Goal: Feedback & Contribution: Contribute content

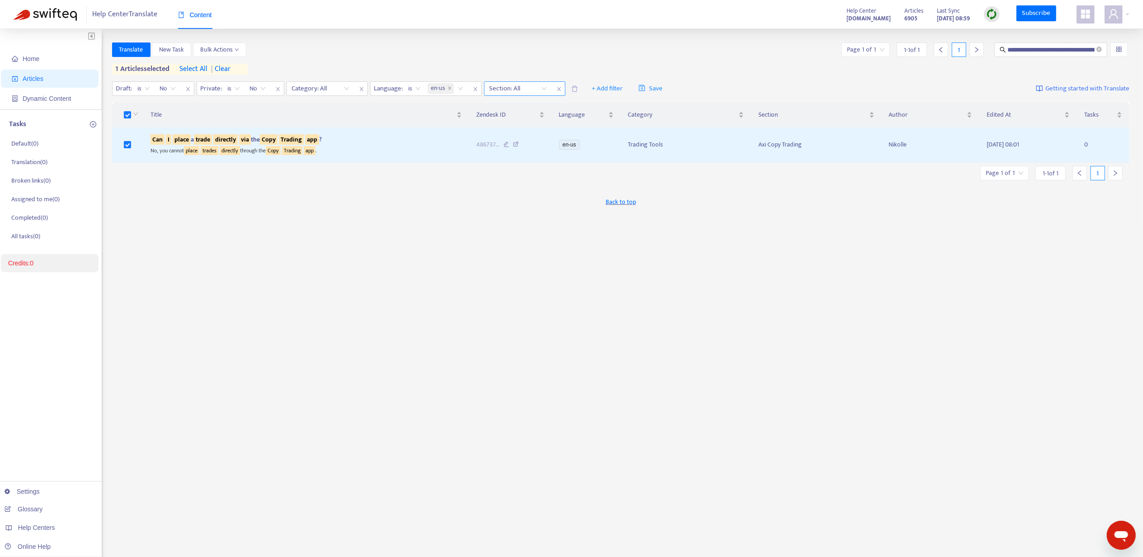
click at [513, 96] on div "Section: All" at bounding box center [524, 88] width 81 height 14
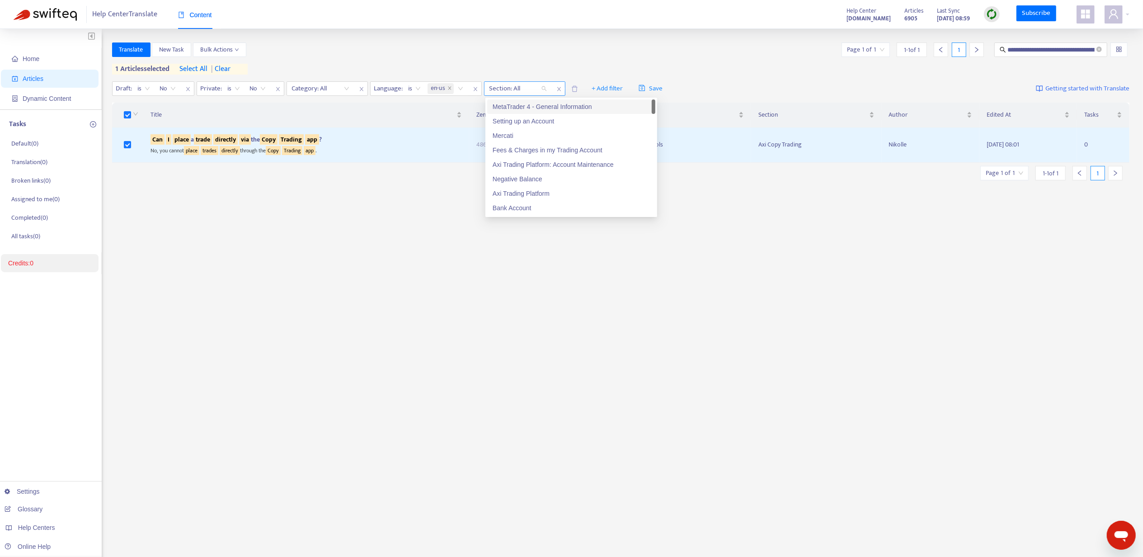
click at [512, 91] on div at bounding box center [513, 88] width 55 height 11
paste input "**********"
type input "**********"
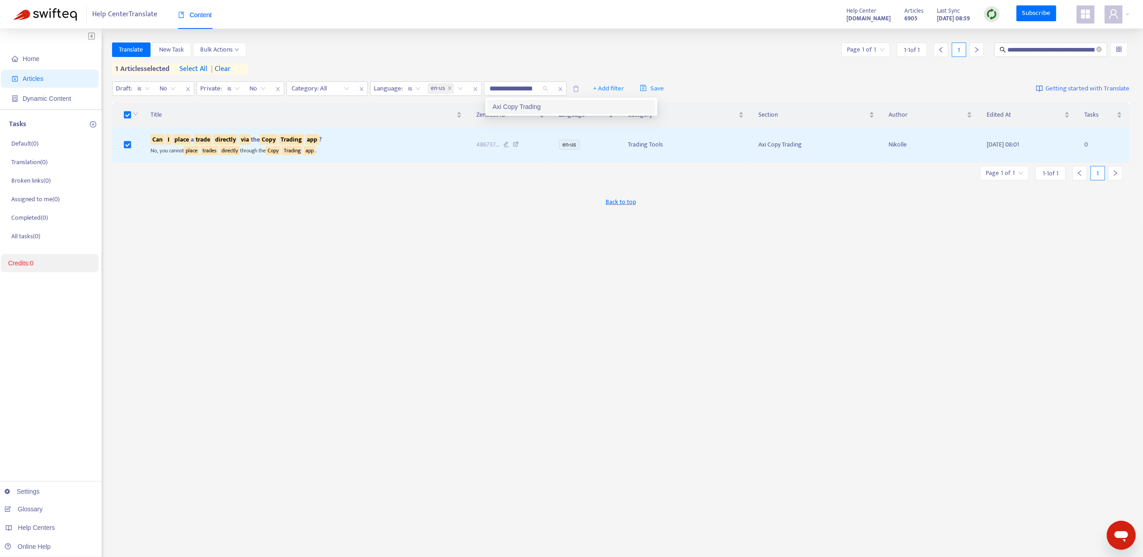
click at [509, 109] on div "Axi Copy Trading" at bounding box center [571, 107] width 157 height 10
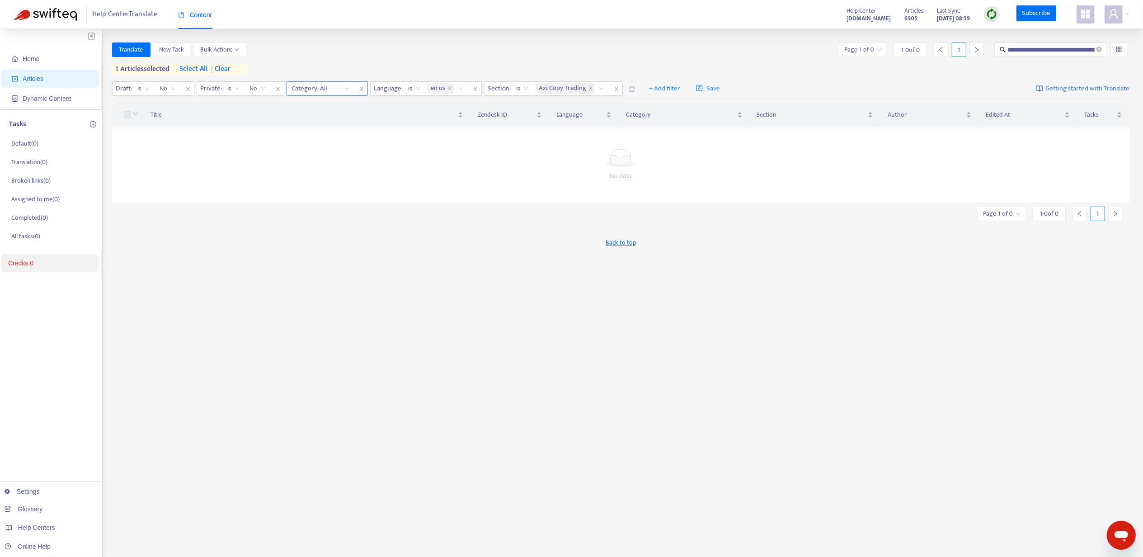
click at [307, 90] on div at bounding box center [316, 88] width 55 height 11
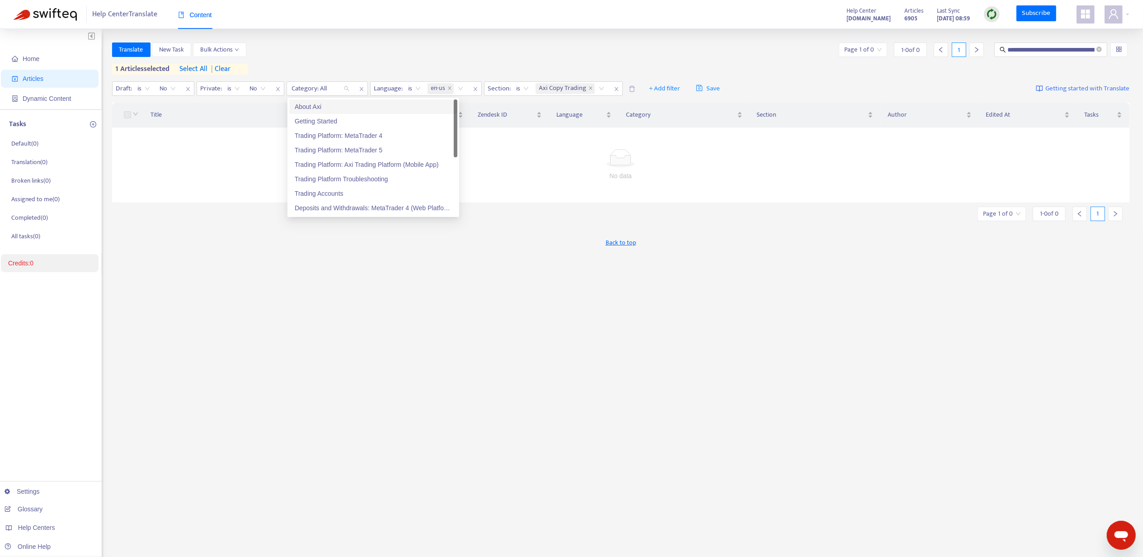
paste input "**********"
type input "**********"
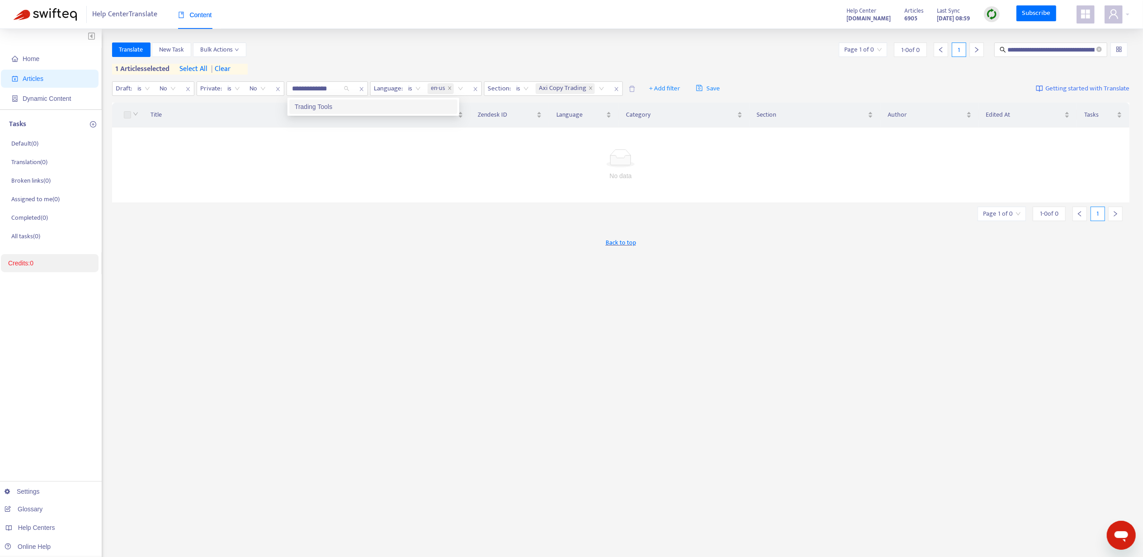
click at [319, 109] on div "Trading Tools" at bounding box center [373, 107] width 157 height 10
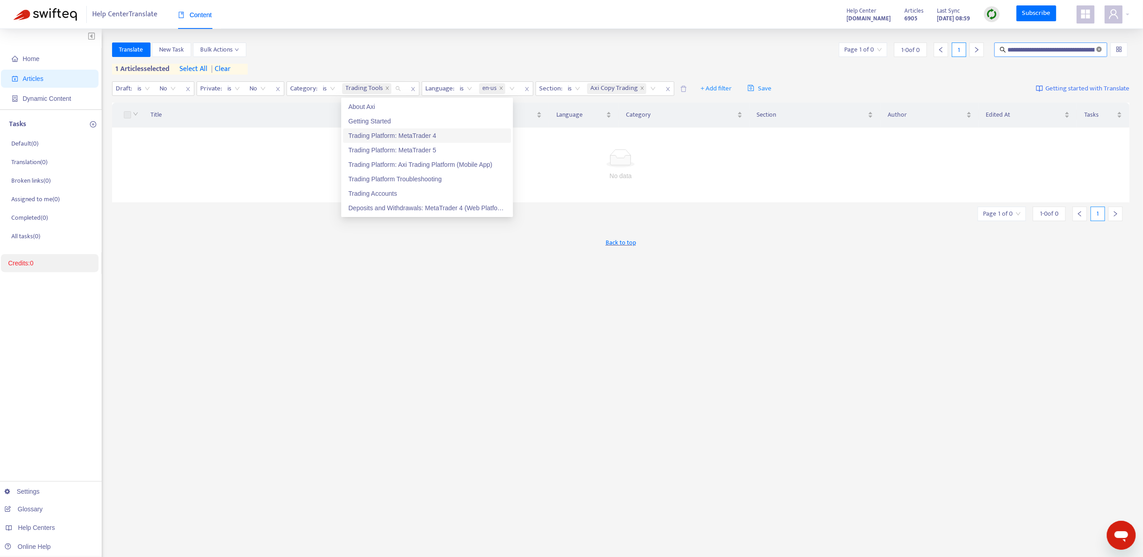
click at [1100, 48] on icon "close-circle" at bounding box center [1099, 49] width 5 height 5
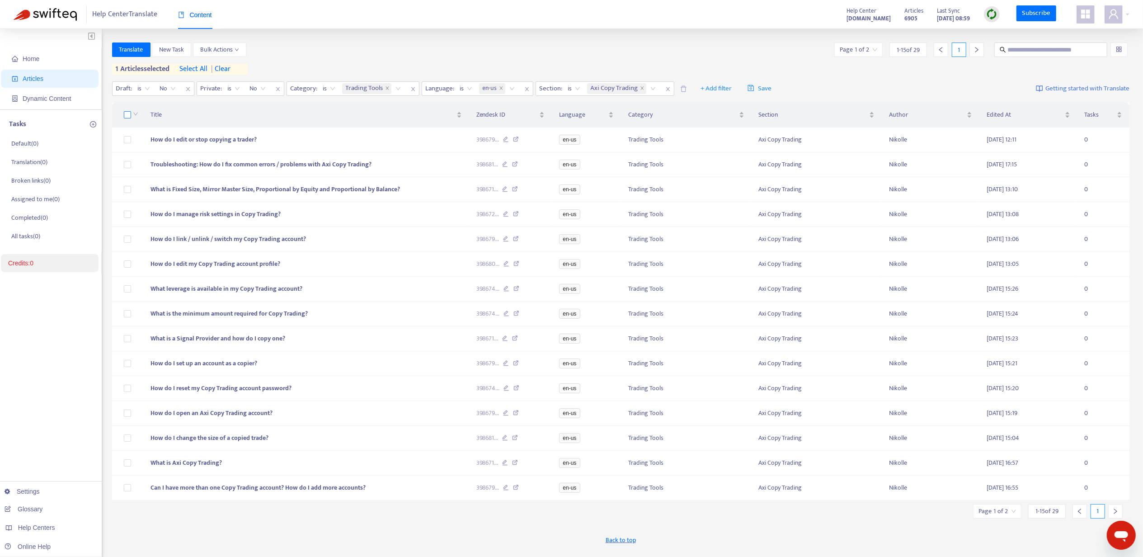
click at [128, 119] on label at bounding box center [127, 115] width 7 height 10
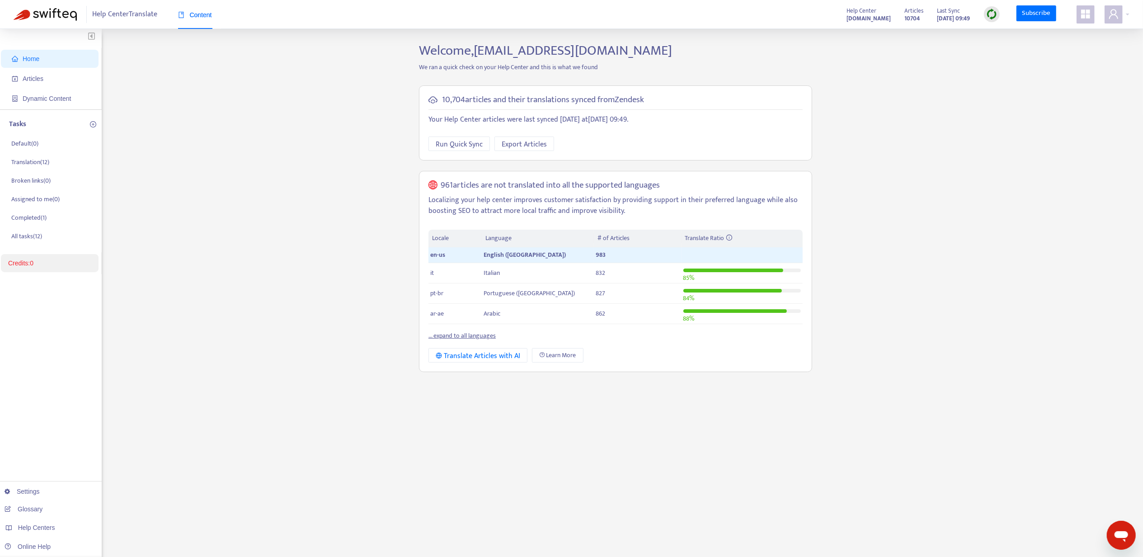
click at [1127, 24] on div "Help Center Translate Content Help Center [DOMAIN_NAME] Articles 10704 Last Syn…" at bounding box center [571, 14] width 1143 height 29
click at [1127, 20] on div at bounding box center [1117, 14] width 25 height 18
click at [1082, 80] on link "Helpdesk Authorization" at bounding box center [1046, 85] width 72 height 10
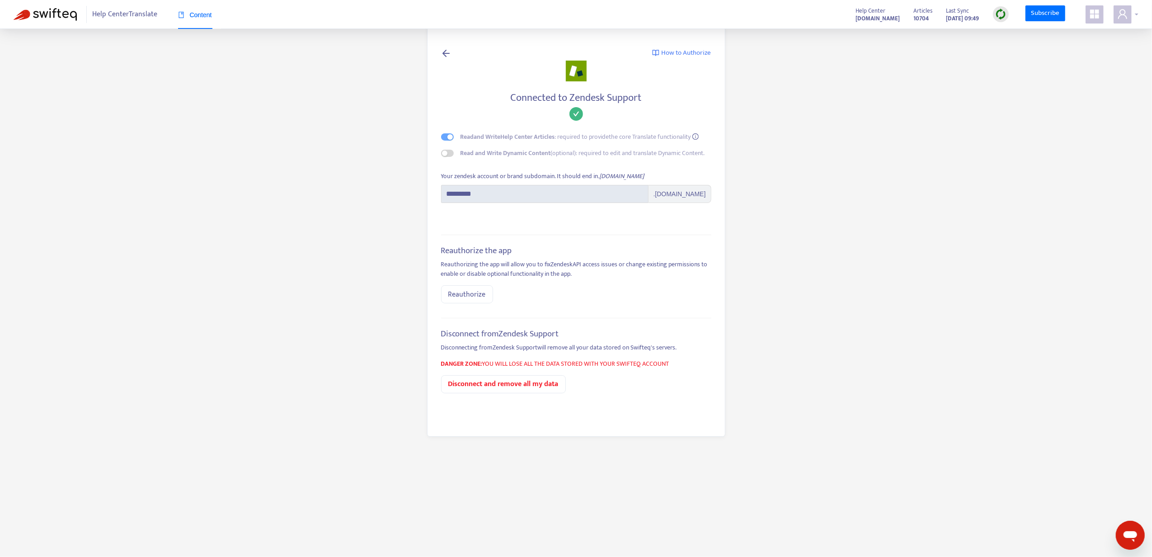
click at [1133, 19] on div at bounding box center [1126, 14] width 25 height 18
click at [1078, 71] on div "Help Centers" at bounding box center [1074, 71] width 123 height 14
click at [986, 89] on link "[DOMAIN_NAME]" at bounding box center [960, 87] width 55 height 10
click at [42, 25] on div "Help Center Translate Content" at bounding box center [124, 14] width 220 height 29
click at [46, 19] on img at bounding box center [45, 14] width 63 height 13
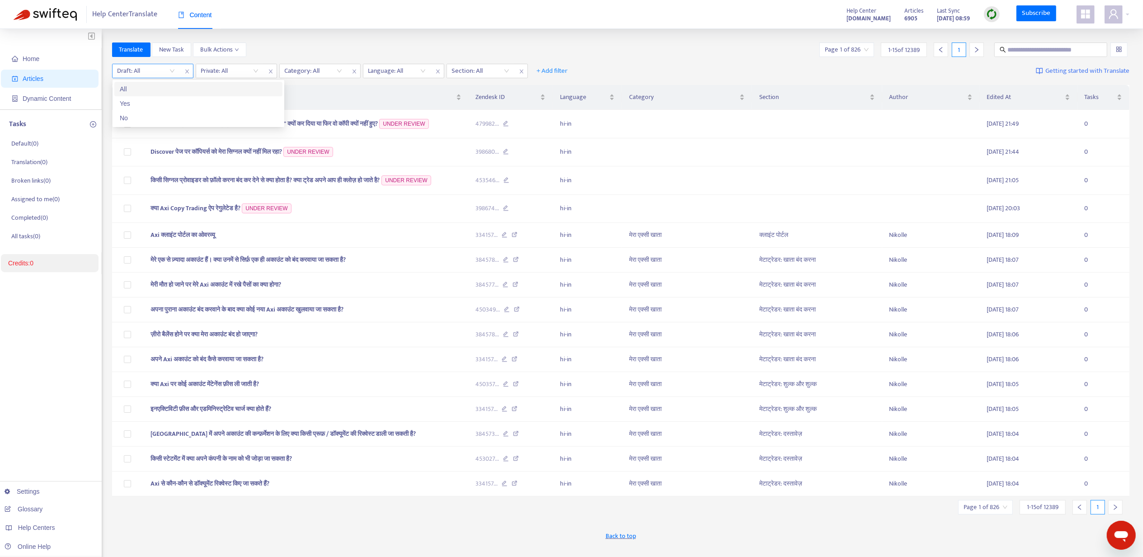
click at [168, 73] on input "search" at bounding box center [146, 71] width 57 height 14
click at [163, 118] on div "No" at bounding box center [198, 118] width 157 height 10
click at [233, 61] on div "Draft : is No Private: All Category: All Language: All Section: All + Add filte…" at bounding box center [621, 71] width 1018 height 21
click at [231, 71] on input "search" at bounding box center [230, 71] width 57 height 14
click at [231, 116] on div "No" at bounding box center [283, 118] width 157 height 10
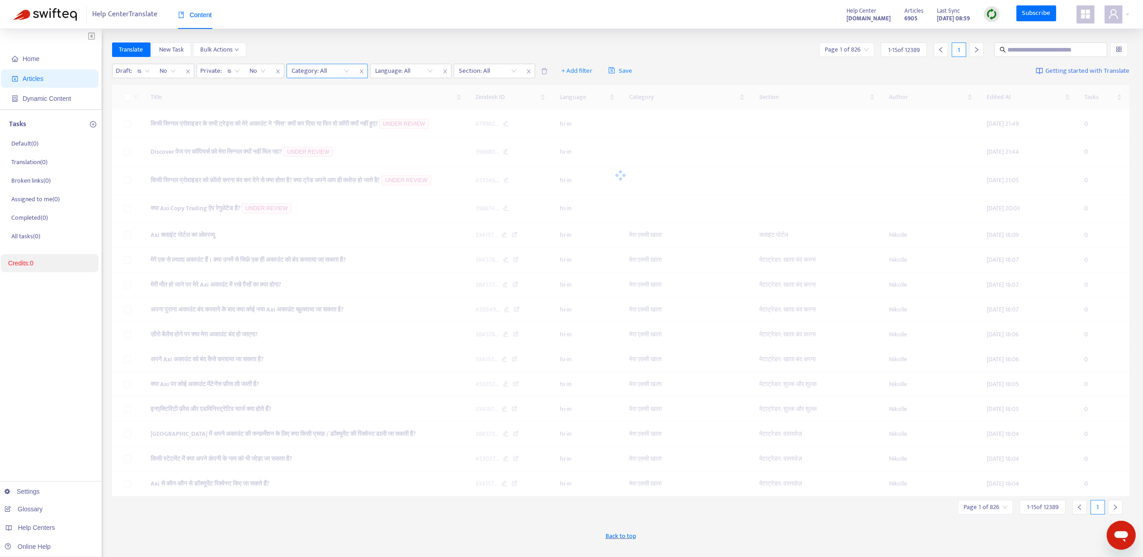
click at [308, 75] on div at bounding box center [316, 71] width 55 height 11
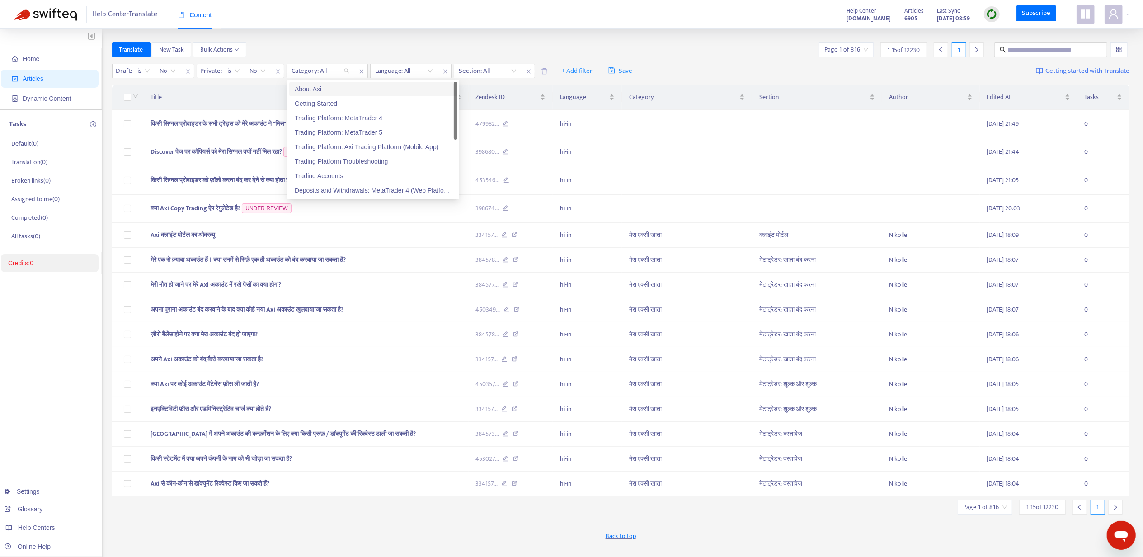
paste input "**********"
type input "**********"
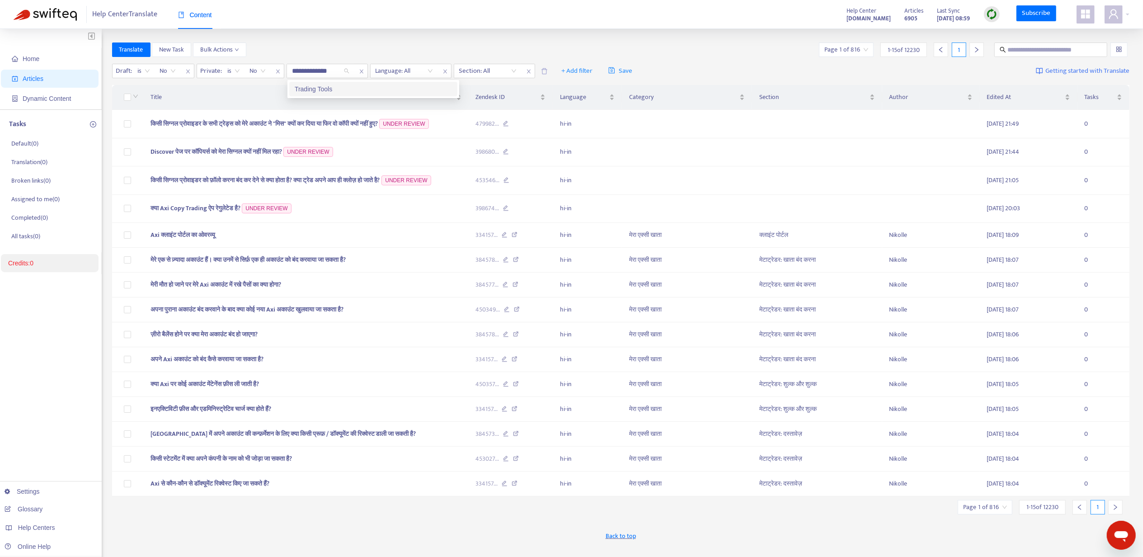
click at [310, 87] on div "Trading Tools" at bounding box center [373, 89] width 157 height 10
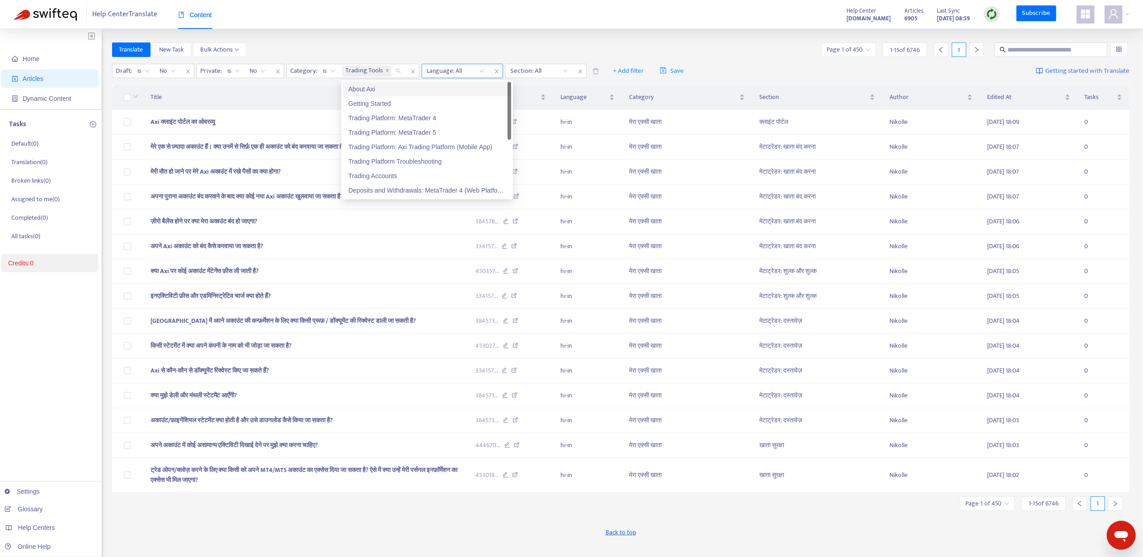
click at [441, 75] on div at bounding box center [451, 71] width 55 height 11
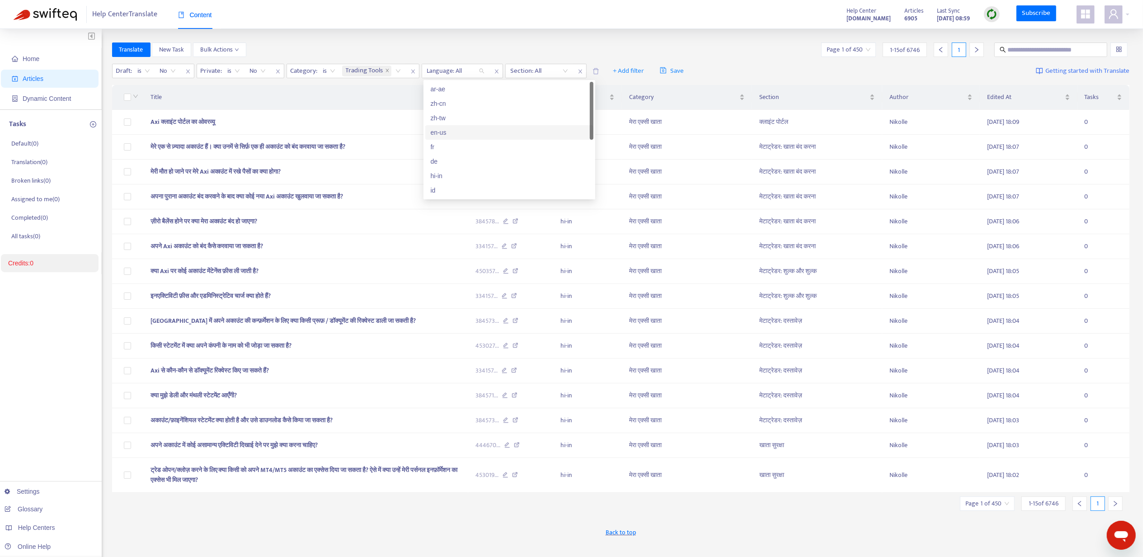
click at [436, 134] on div "en-us" at bounding box center [509, 132] width 157 height 10
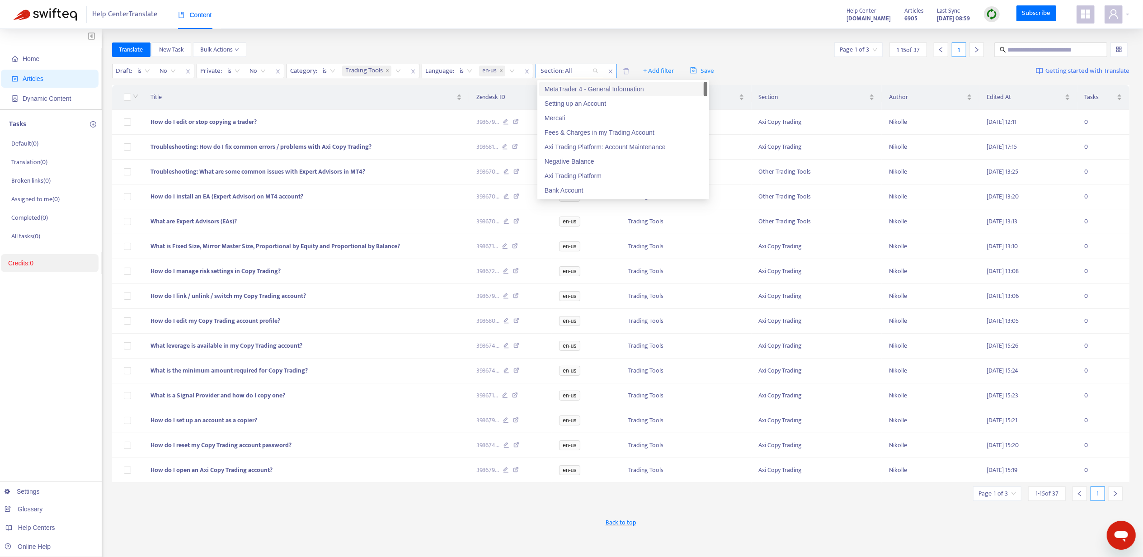
click at [564, 71] on div at bounding box center [565, 71] width 55 height 11
click at [582, 161] on div "Axi Copy Trading" at bounding box center [623, 159] width 157 height 10
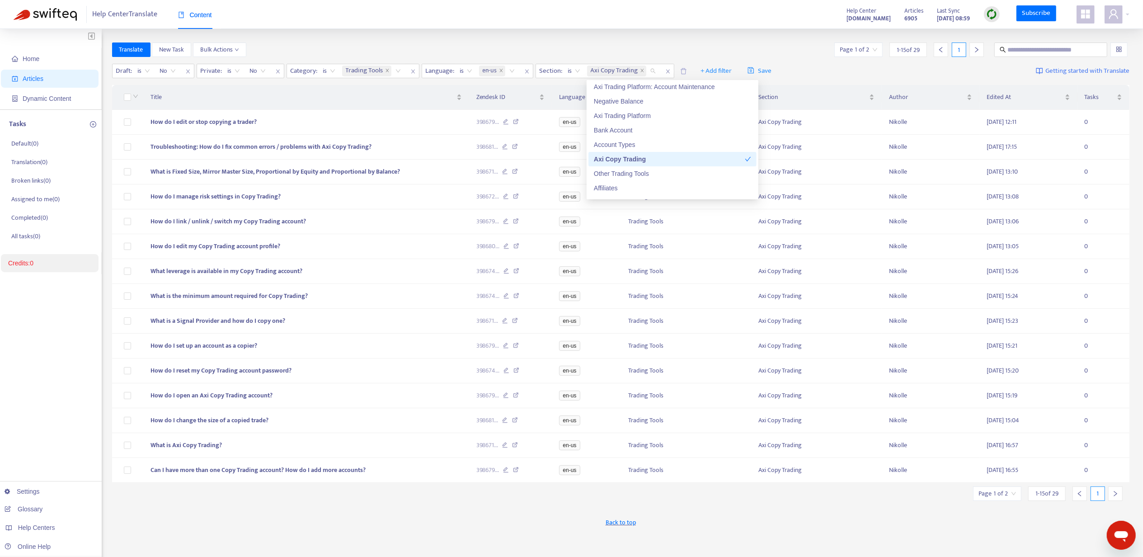
click at [395, 47] on div "Translate New Task Bulk Actions Page 1 of 2 1 - 15 of 29 1" at bounding box center [621, 49] width 1018 height 14
click at [872, 49] on input "search" at bounding box center [859, 50] width 38 height 14
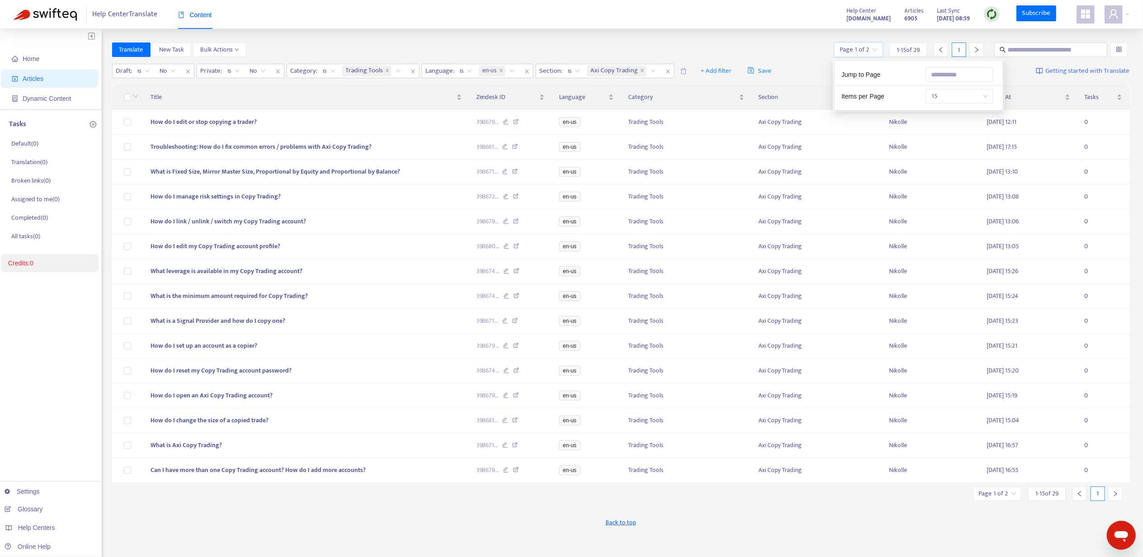
click at [941, 99] on span "15" at bounding box center [959, 97] width 57 height 14
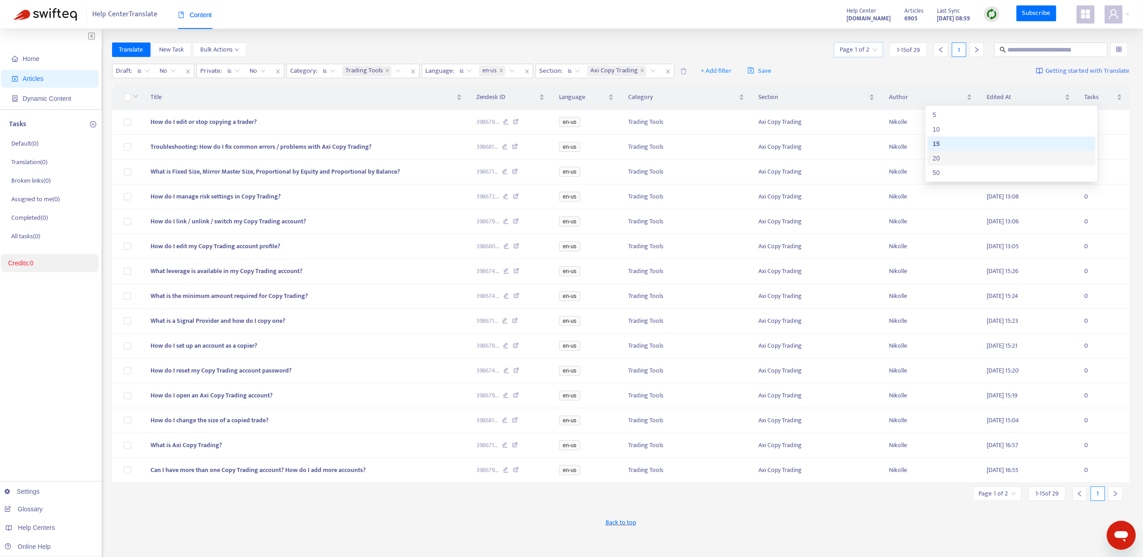
click at [952, 156] on div "20" at bounding box center [1011, 158] width 157 height 10
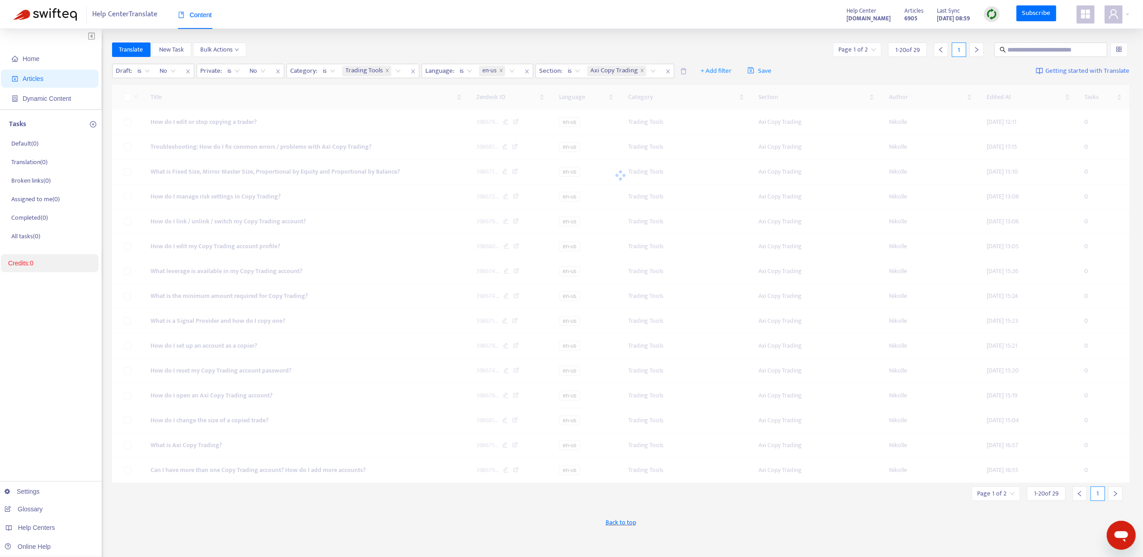
click at [876, 46] on div "Page 1 of 2" at bounding box center [857, 49] width 48 height 14
click at [944, 97] on span "20" at bounding box center [958, 97] width 57 height 14
click at [948, 171] on div "50" at bounding box center [1010, 173] width 157 height 10
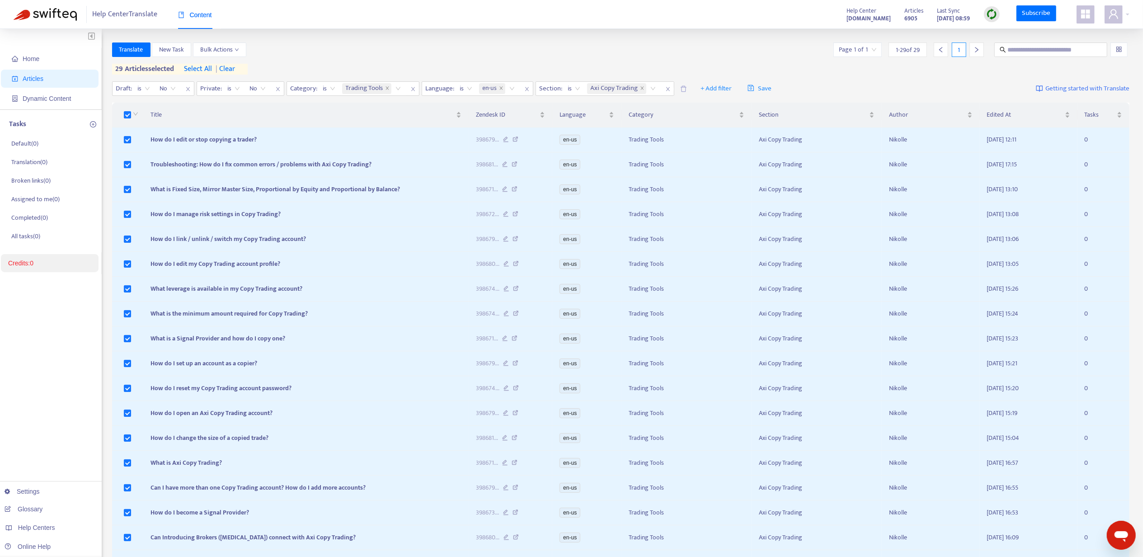
click at [131, 113] on div at bounding box center [134, 115] width 7 height 10
click at [132, 116] on div at bounding box center [134, 115] width 7 height 10
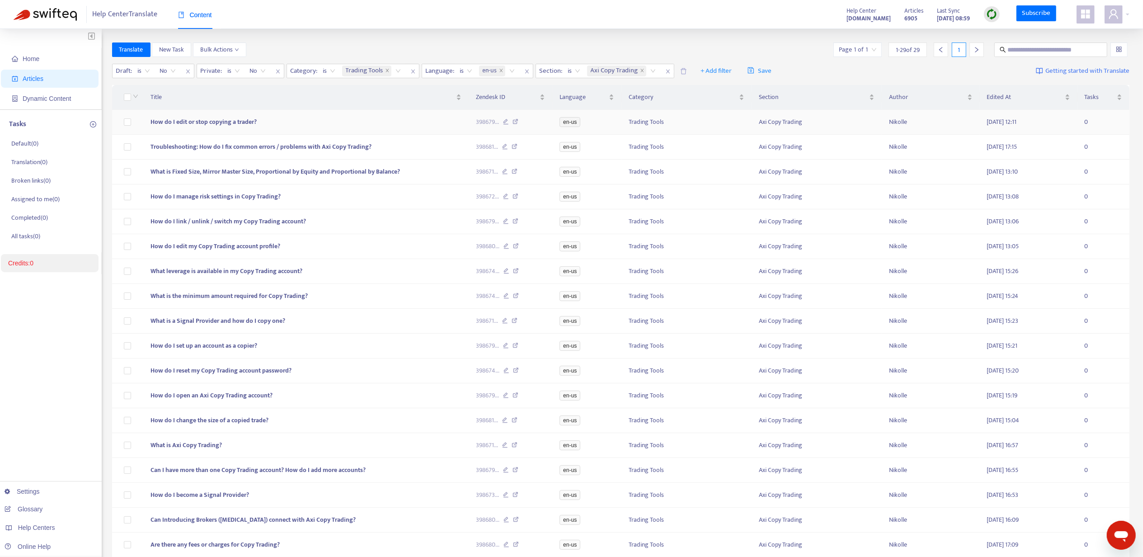
click at [190, 114] on td "How do I edit or stop copying a trader?" at bounding box center [306, 122] width 326 height 25
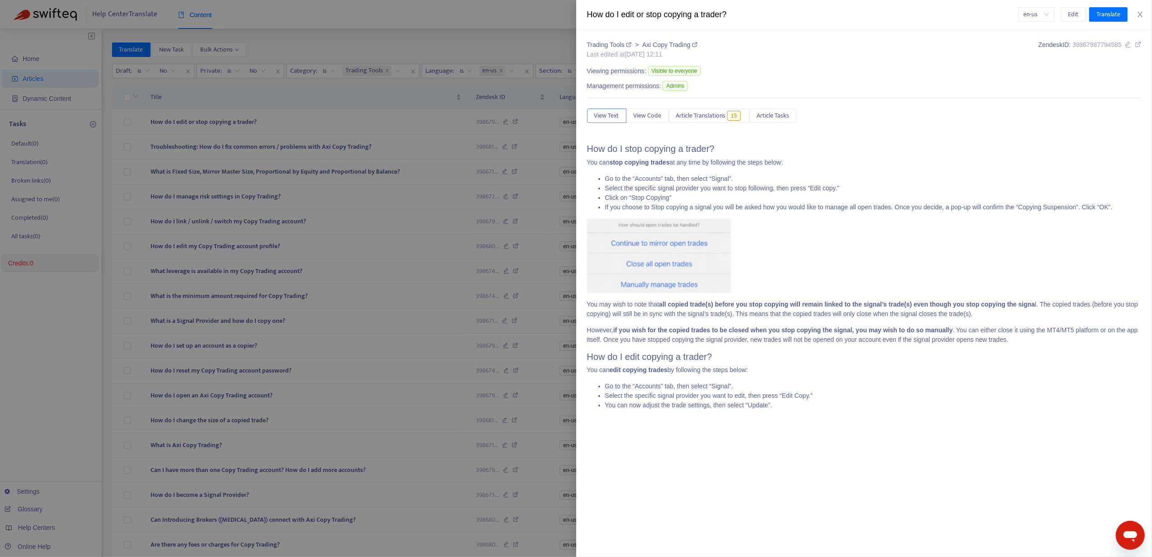
click at [737, 125] on div "Trading Tools > Axi Copy Trading Last edited at [DATE] 12:11 Zendesk ID: 398679…" at bounding box center [864, 228] width 555 height 377
click at [735, 117] on span "15" at bounding box center [733, 116] width 13 height 10
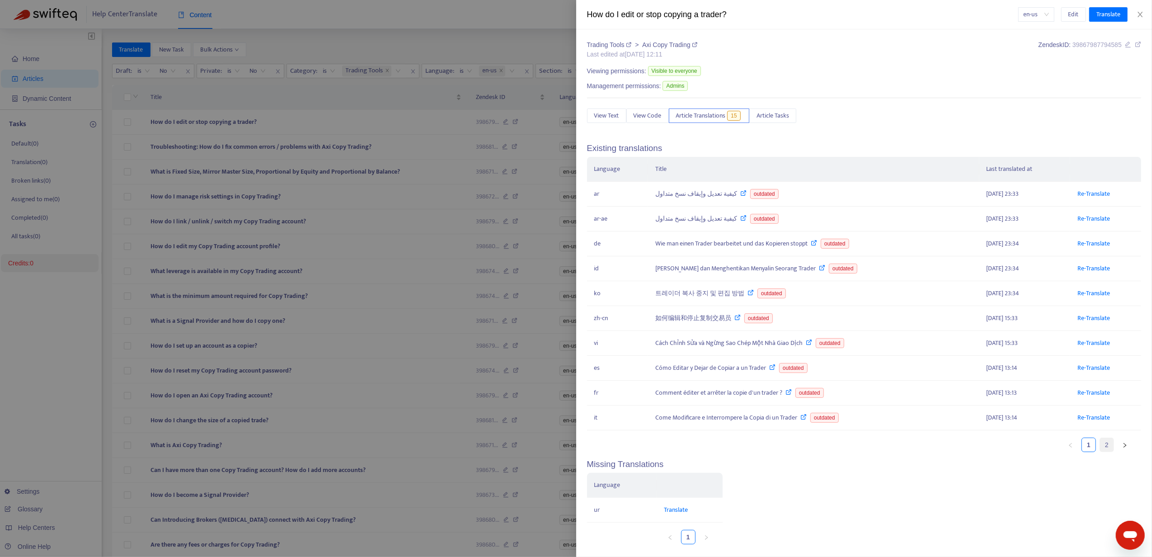
click at [1100, 452] on link "2" at bounding box center [1107, 445] width 14 height 14
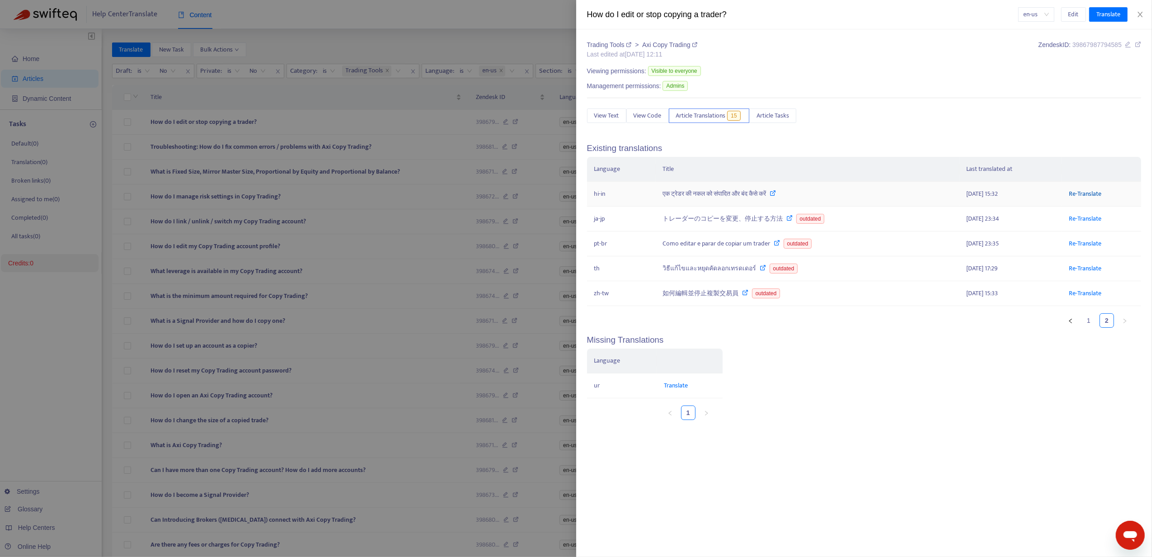
click at [1083, 190] on link "Re-Translate" at bounding box center [1085, 194] width 33 height 10
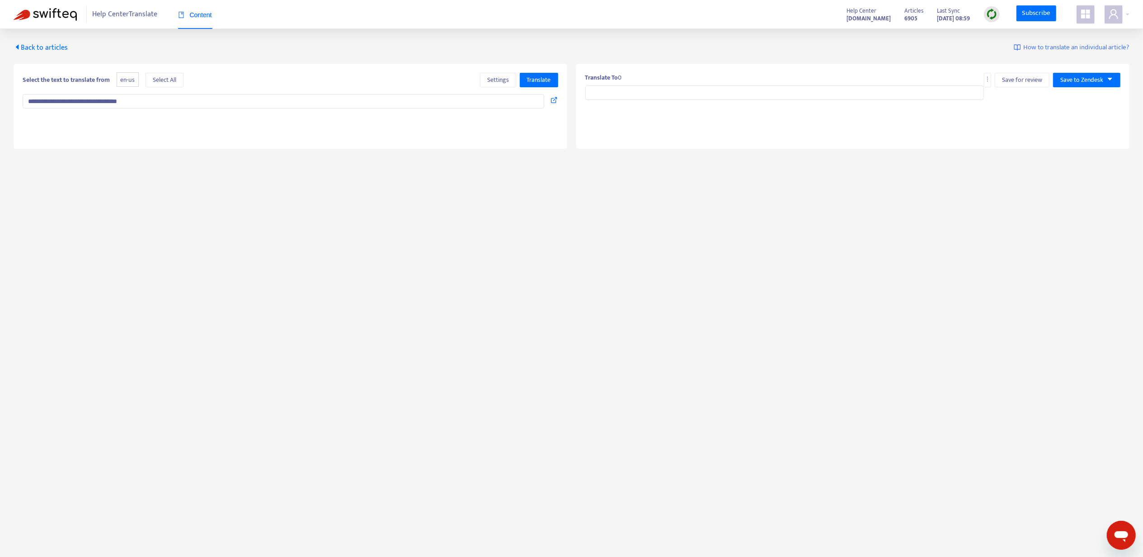
type input "**********"
type textarea "**********"
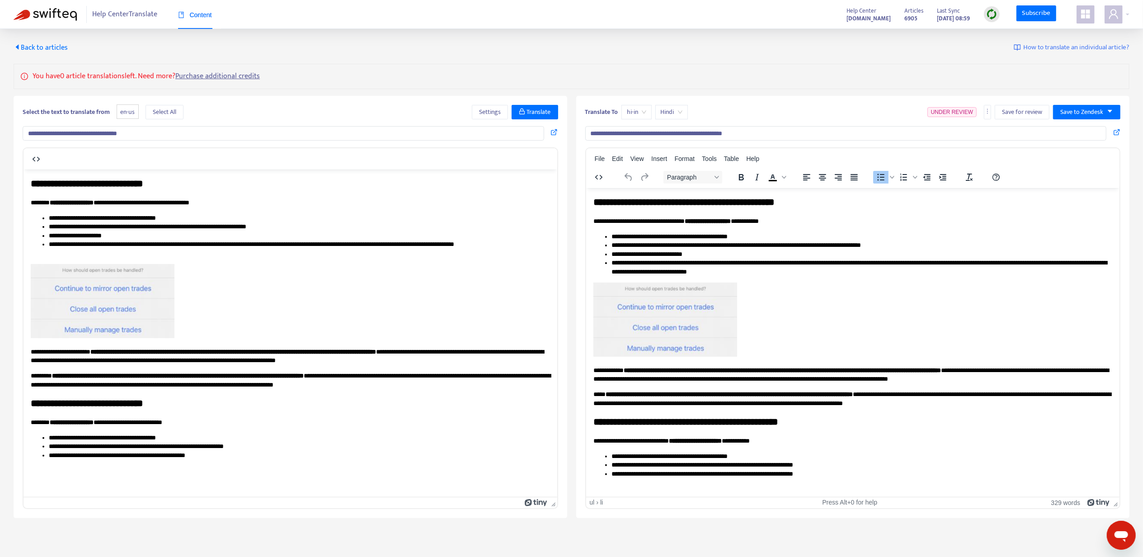
click at [767, 238] on li "**********" at bounding box center [862, 236] width 502 height 9
click at [1078, 111] on span "Save to Zendesk" at bounding box center [1082, 112] width 43 height 10
click at [1081, 130] on span "Publish" at bounding box center [1078, 131] width 34 height 10
click at [73, 44] on div "Back to articles How to translate an individual article?" at bounding box center [572, 47] width 1116 height 11
click at [57, 49] on span "Back to articles" at bounding box center [41, 48] width 54 height 12
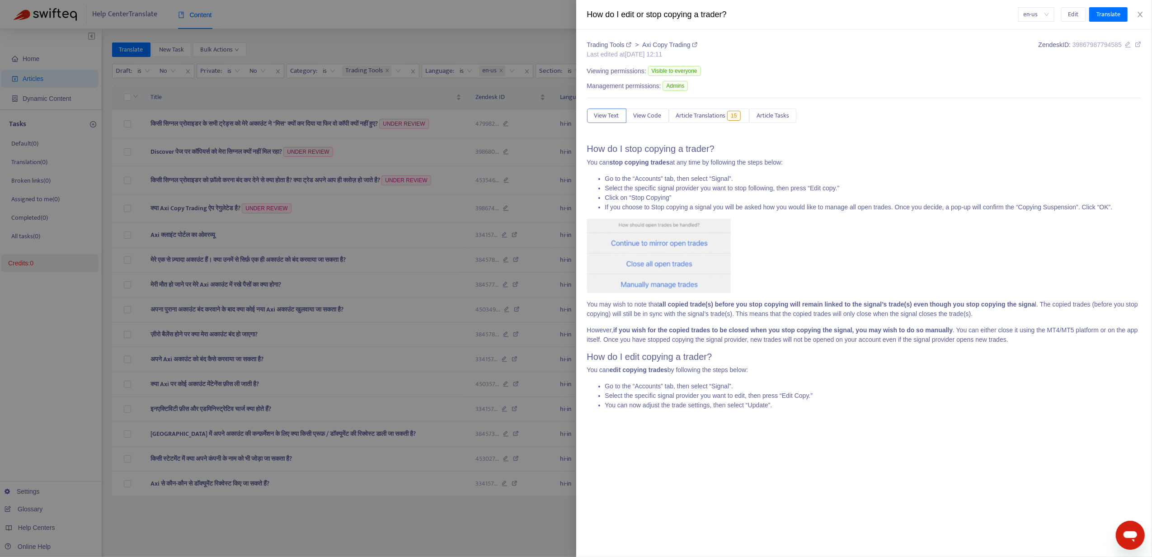
click at [194, 152] on div at bounding box center [576, 278] width 1152 height 557
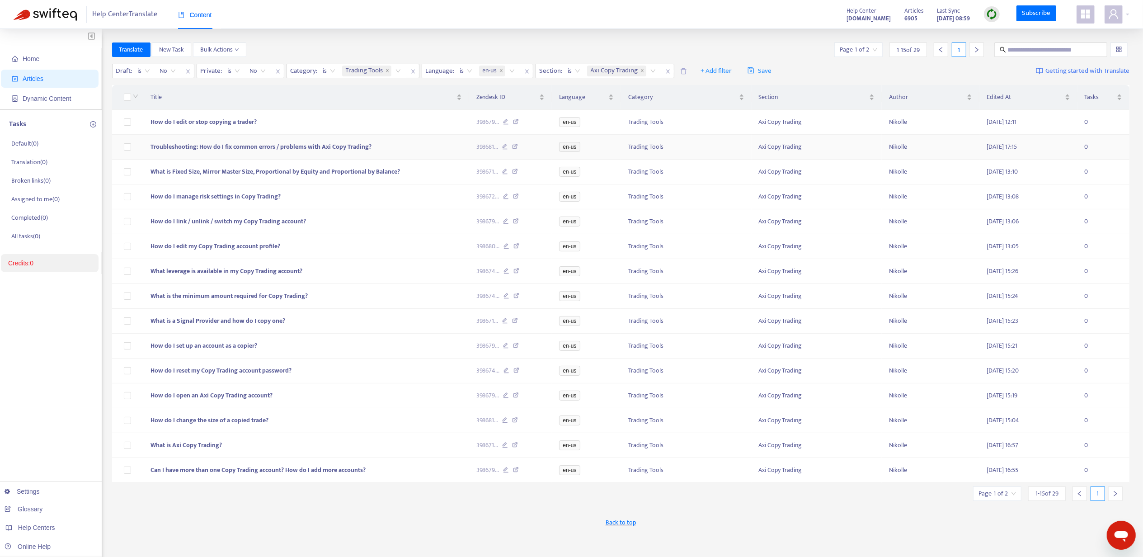
click at [186, 146] on span "Troubleshooting: How do I fix common errors / problems with Axi Copy Trading?" at bounding box center [261, 147] width 221 height 10
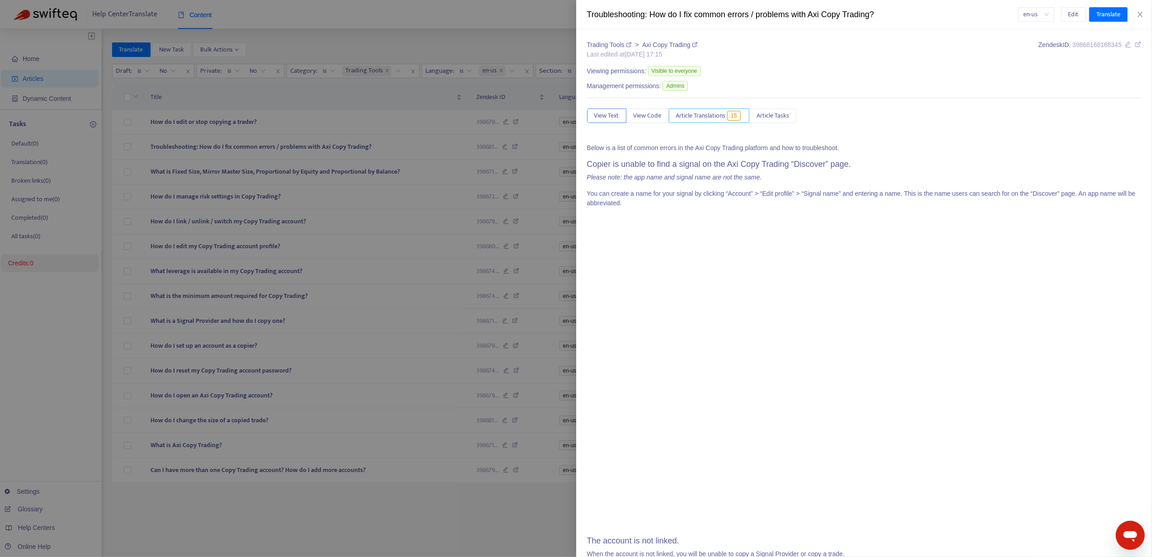
drag, startPoint x: 716, startPoint y: 118, endPoint x: 747, endPoint y: 141, distance: 39.1
click at [715, 118] on span "Article Translations" at bounding box center [701, 116] width 50 height 10
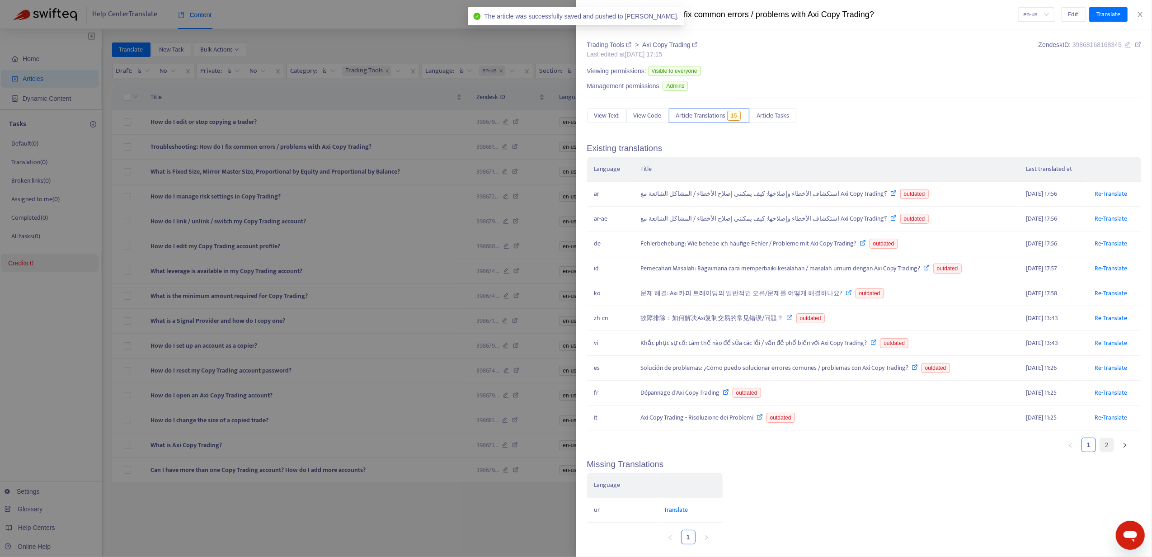
click at [1100, 450] on link "2" at bounding box center [1107, 445] width 14 height 14
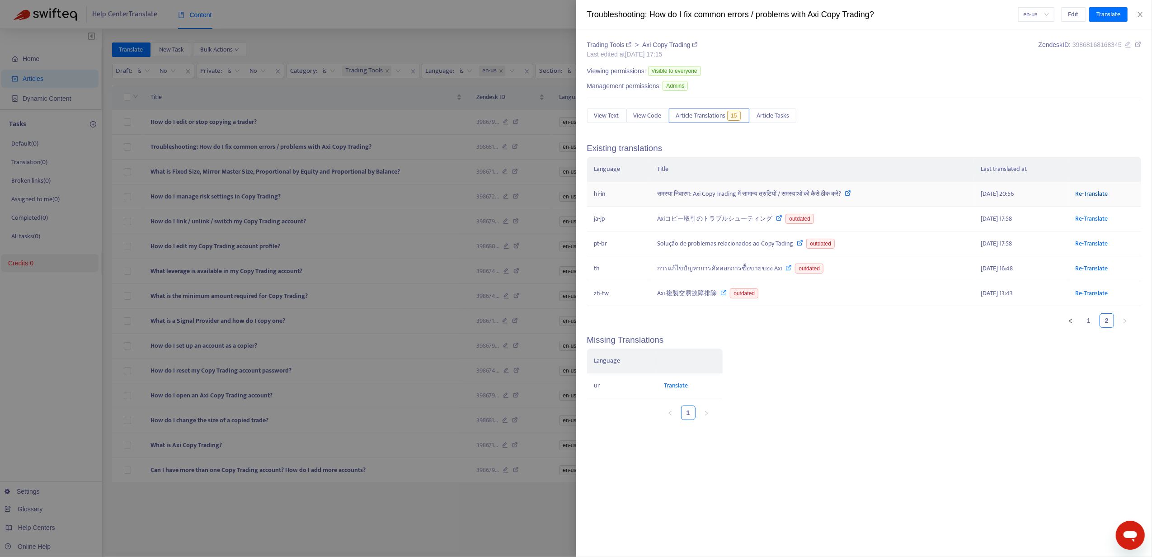
click at [1087, 194] on link "Re-Translate" at bounding box center [1092, 194] width 33 height 10
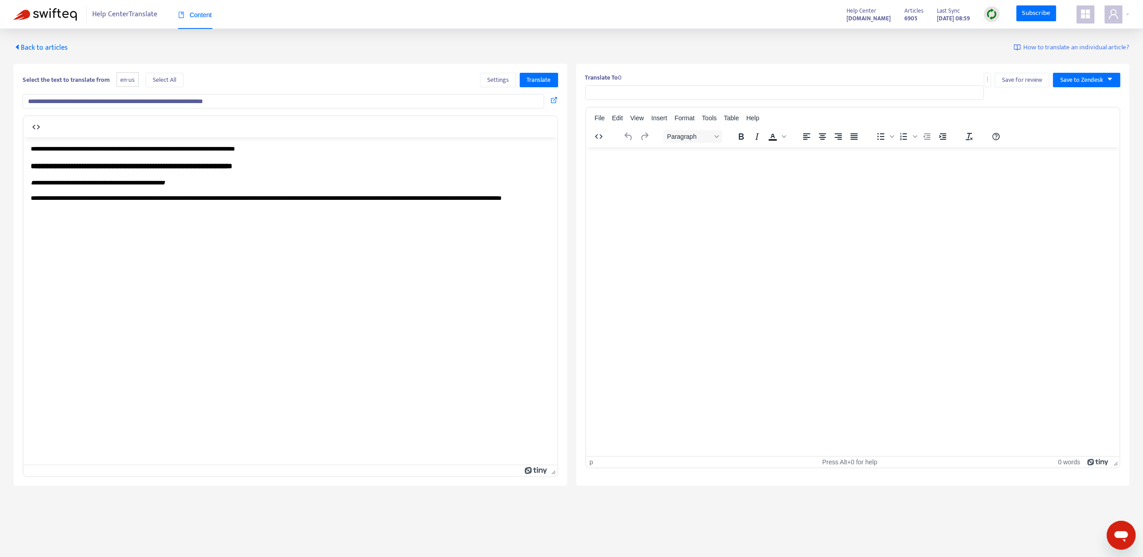
type input "**********"
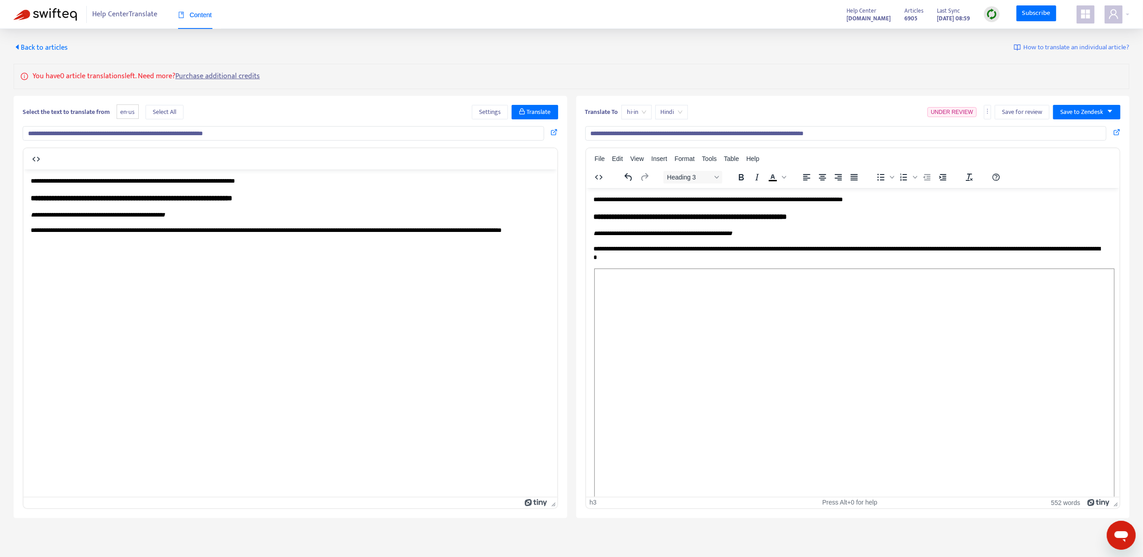
click at [765, 219] on h3 "**********" at bounding box center [848, 216] width 511 height 10
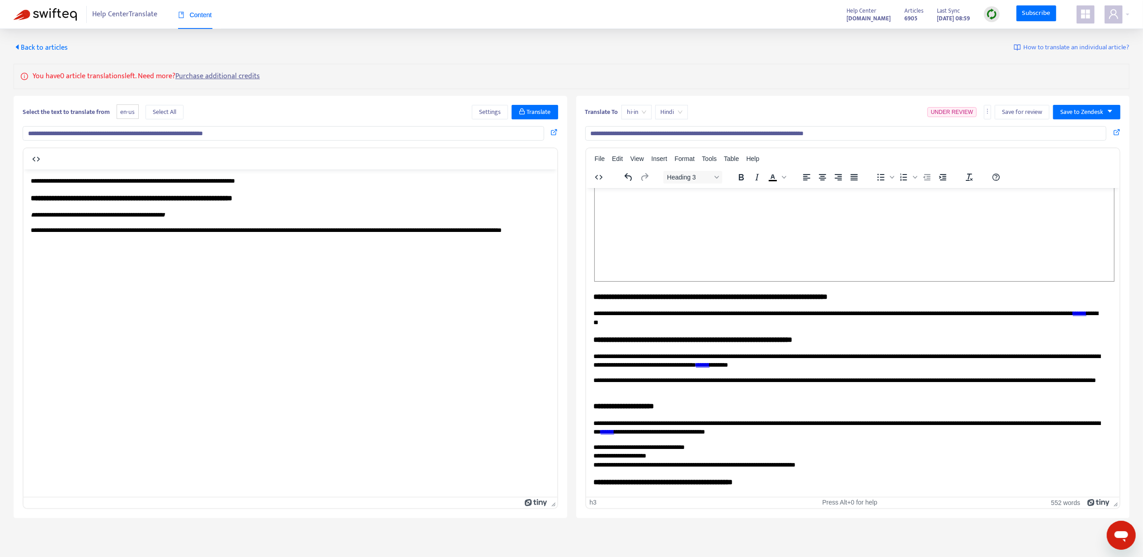
scroll to position [713, 0]
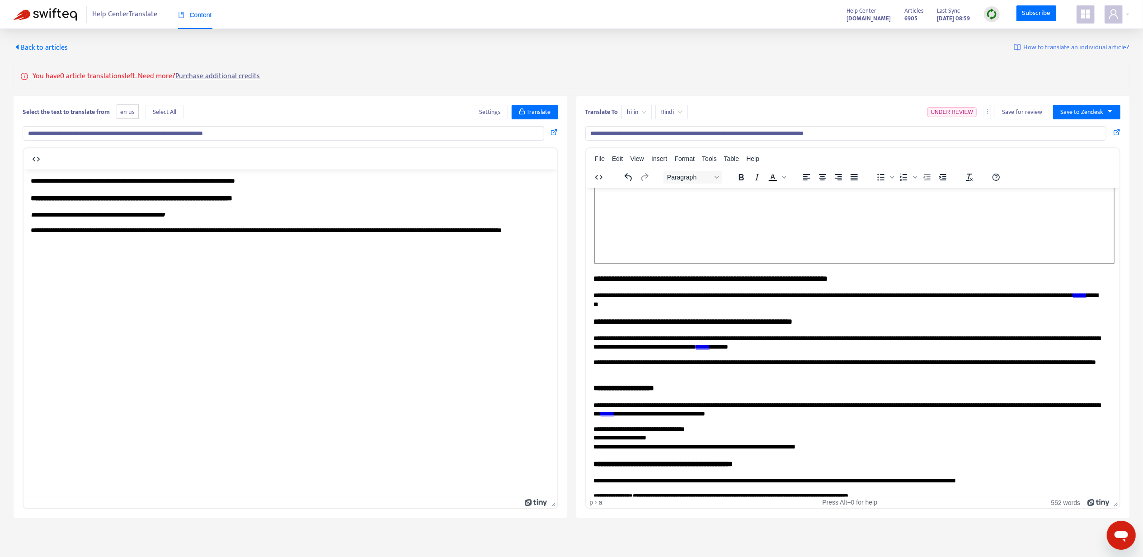
click at [1073, 292] on link "******" at bounding box center [1080, 295] width 14 height 6
click at [670, 297] on icon at bounding box center [667, 300] width 11 height 11
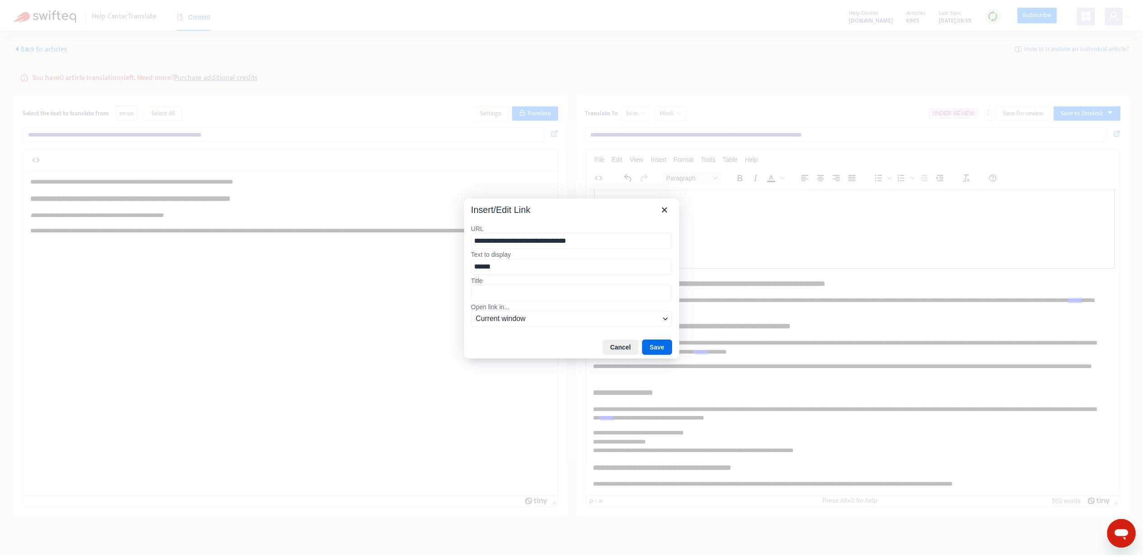
scroll to position [716, 0]
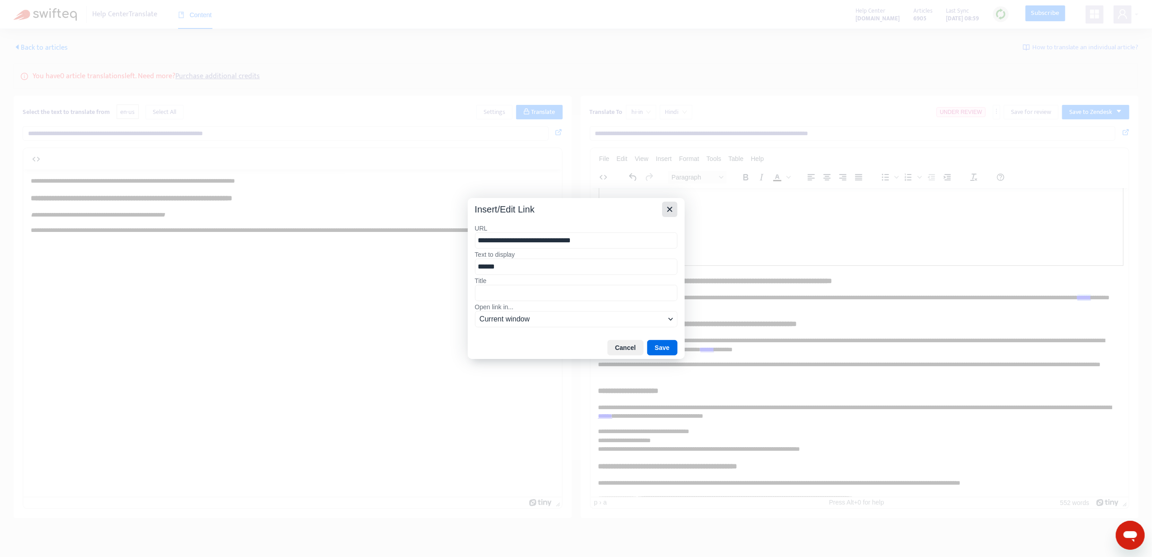
click at [666, 207] on icon "Close" at bounding box center [670, 209] width 11 height 11
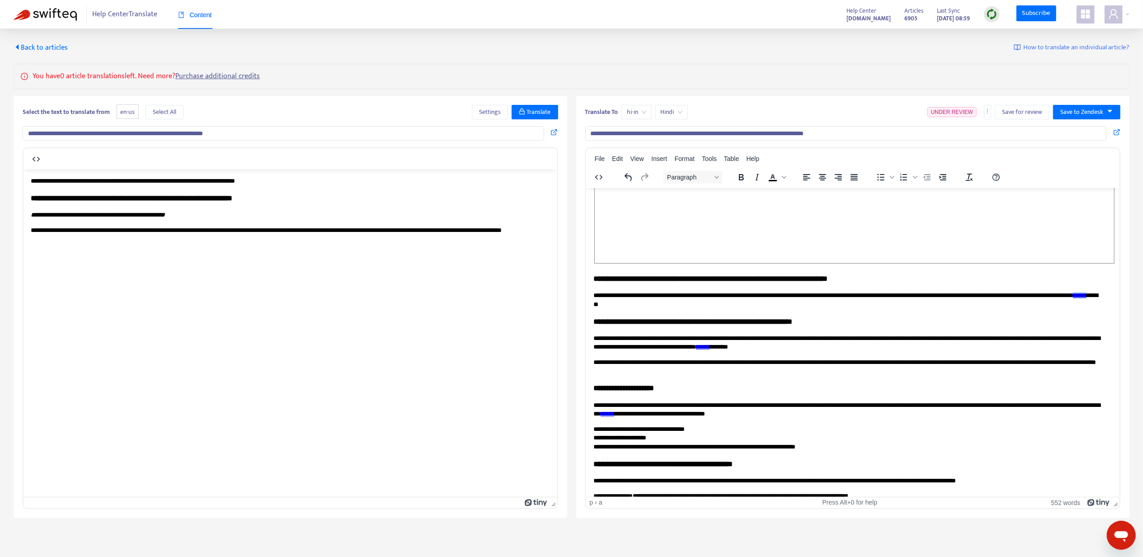
scroll to position [29, 0]
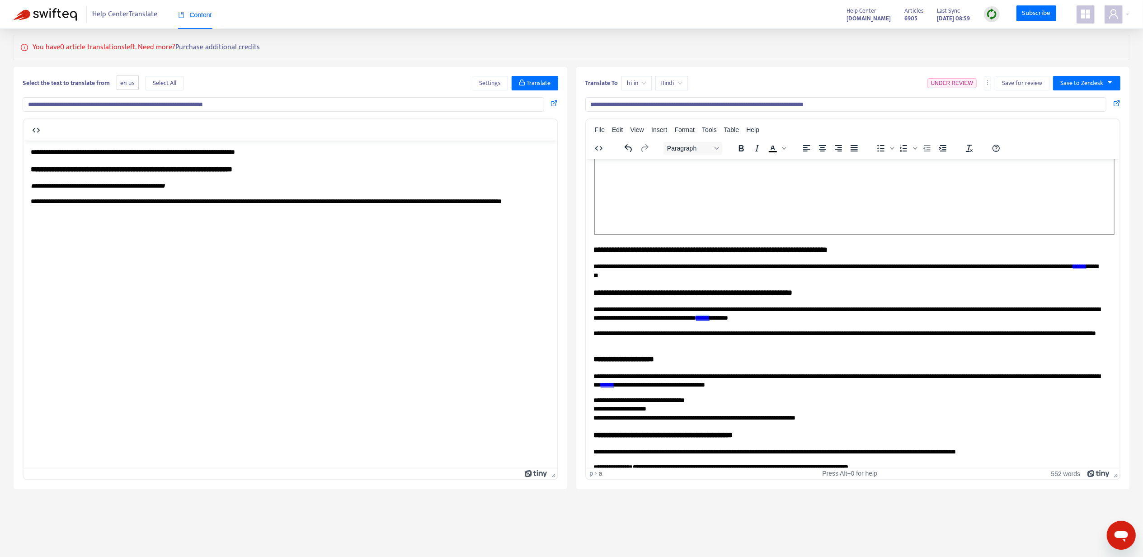
click at [709, 314] on link "******" at bounding box center [703, 317] width 14 height 6
click at [840, 314] on icon at bounding box center [836, 316] width 11 height 11
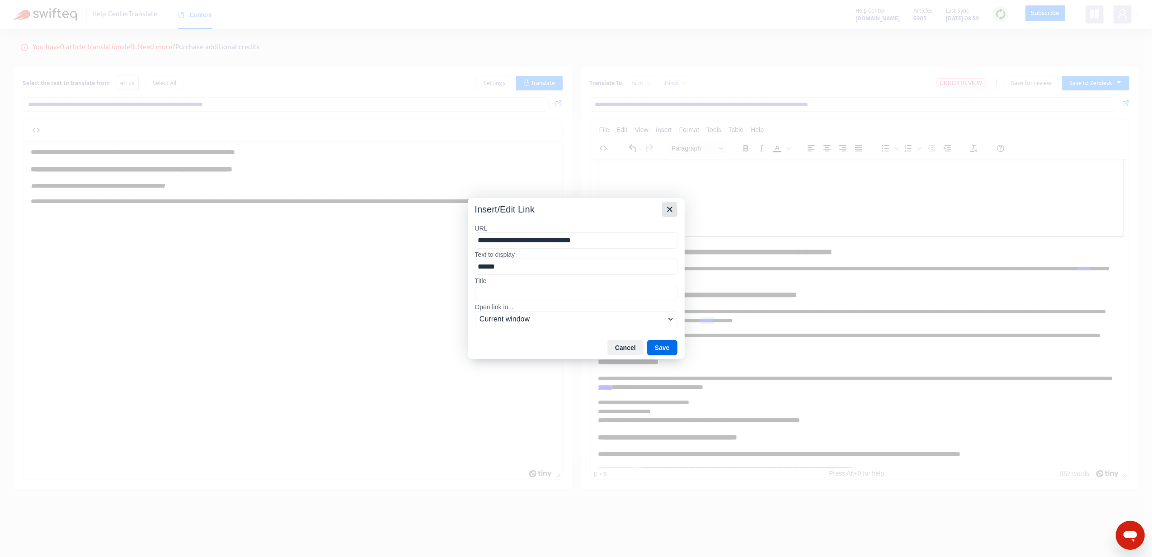
click at [666, 204] on icon "Close" at bounding box center [670, 209] width 11 height 11
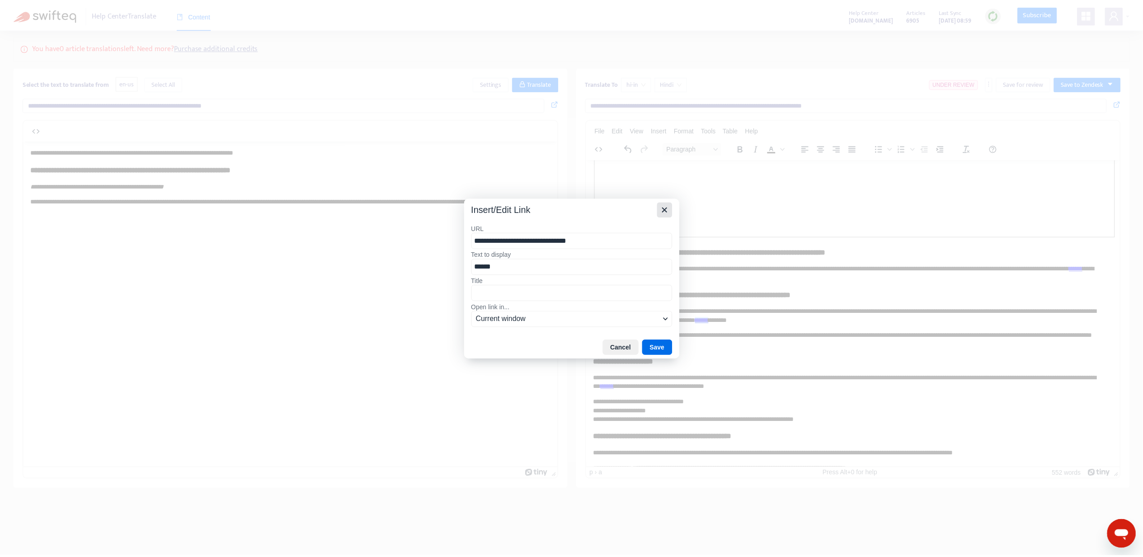
scroll to position [713, 0]
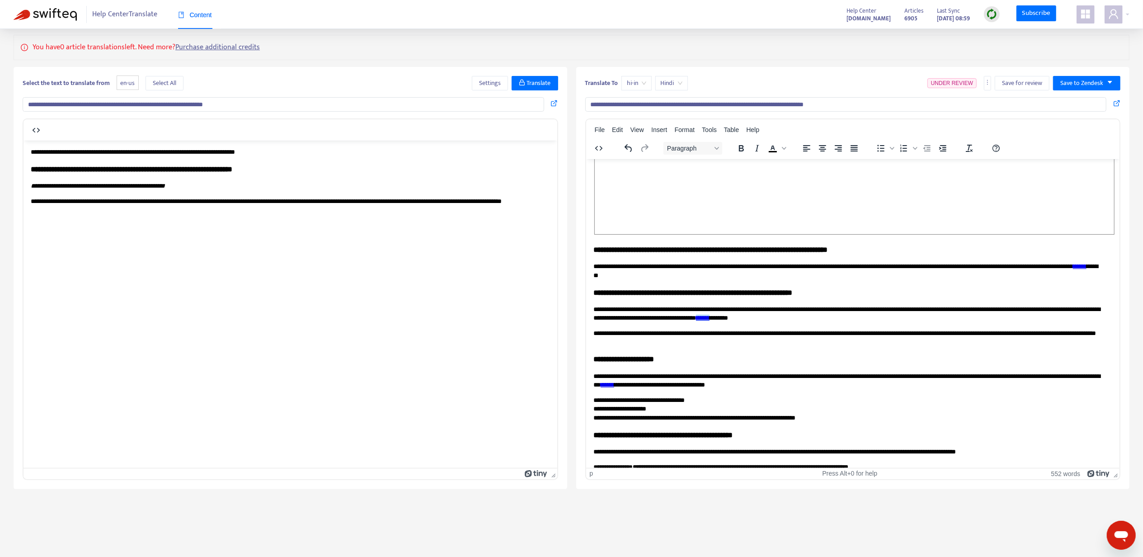
click at [614, 381] on link "******" at bounding box center [607, 384] width 14 height 6
click at [678, 354] on h3 "**********" at bounding box center [848, 359] width 511 height 10
click at [614, 381] on link "******" at bounding box center [607, 384] width 14 height 6
click at [688, 378] on div "Link... Ctrl+K" at bounding box center [715, 383] width 60 height 14
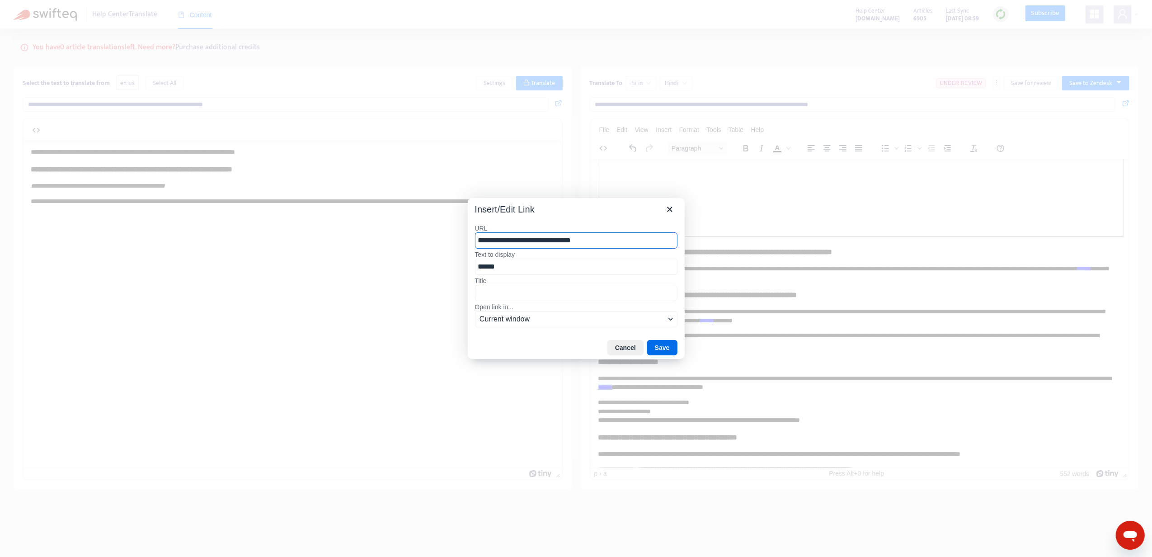
click at [661, 205] on div "Insert/Edit Link" at bounding box center [576, 207] width 217 height 19
drag, startPoint x: 668, startPoint y: 208, endPoint x: 89, endPoint y: 55, distance: 598.7
click at [668, 208] on icon "Close" at bounding box center [670, 209] width 11 height 11
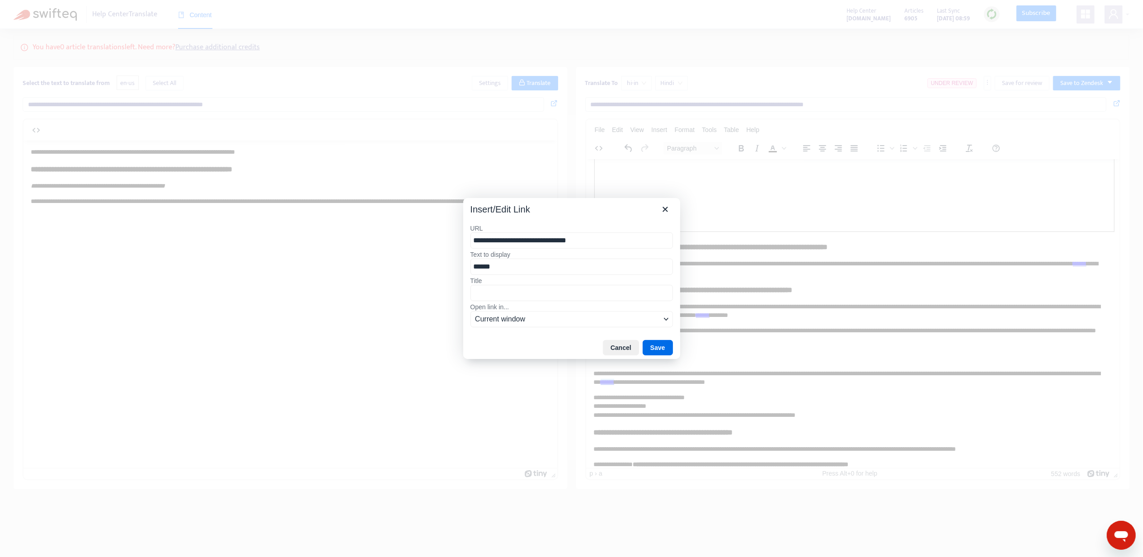
scroll to position [713, 0]
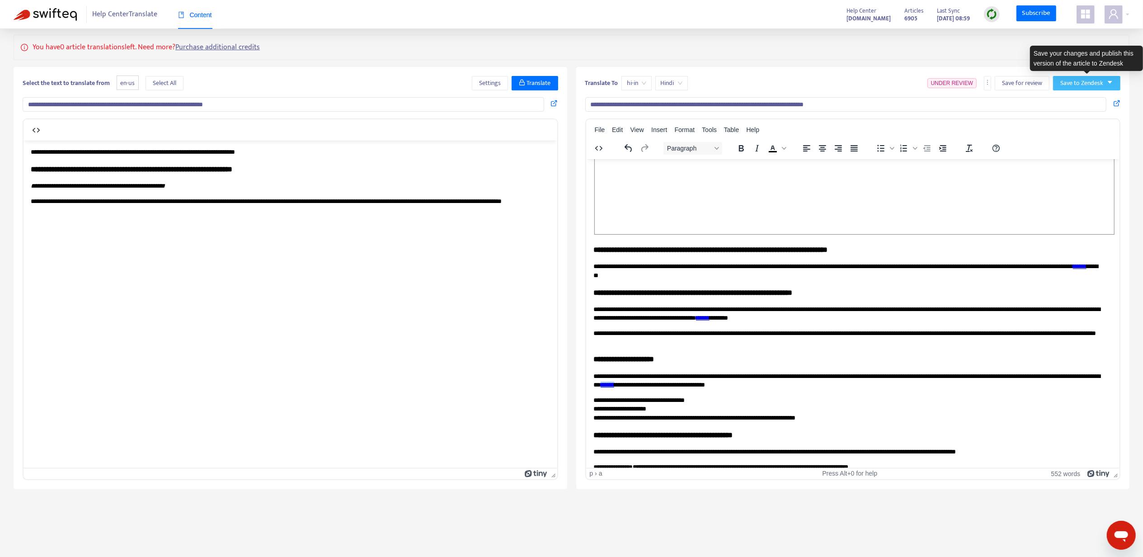
click at [1068, 88] on span "Save to Zendesk" at bounding box center [1082, 83] width 43 height 10
click at [1071, 105] on span "Publish" at bounding box center [1078, 102] width 34 height 10
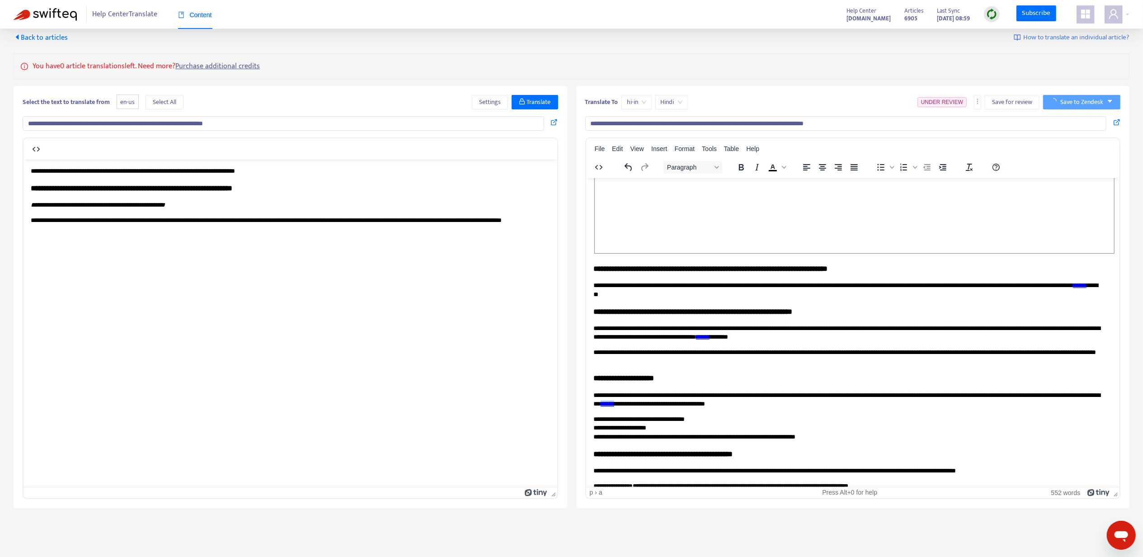
scroll to position [0, 0]
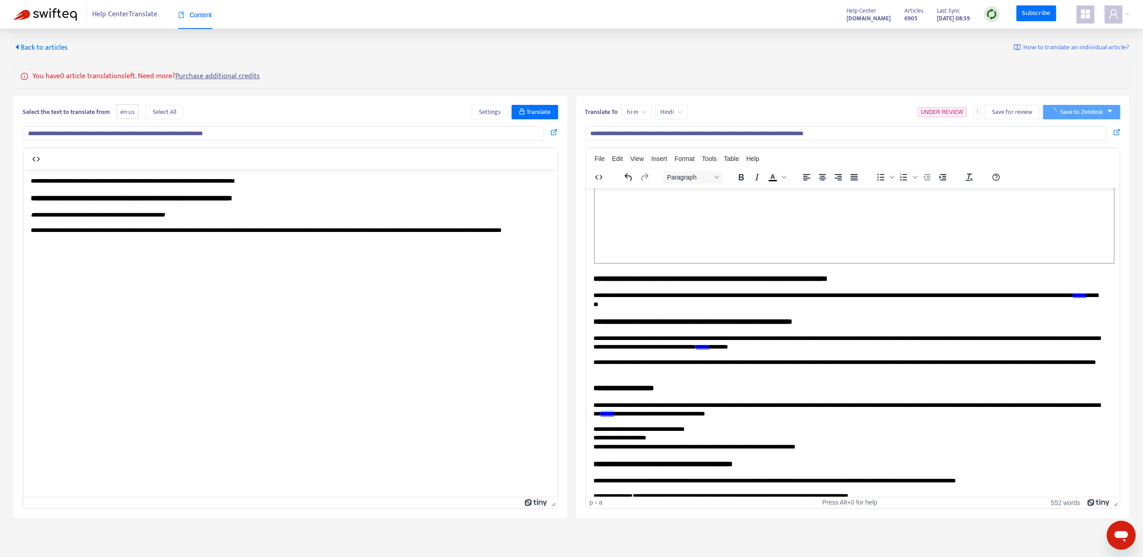
click at [70, 49] on div "Back to articles How to translate an individual article?" at bounding box center [572, 47] width 1116 height 11
click at [63, 51] on span "Back to articles" at bounding box center [41, 48] width 54 height 12
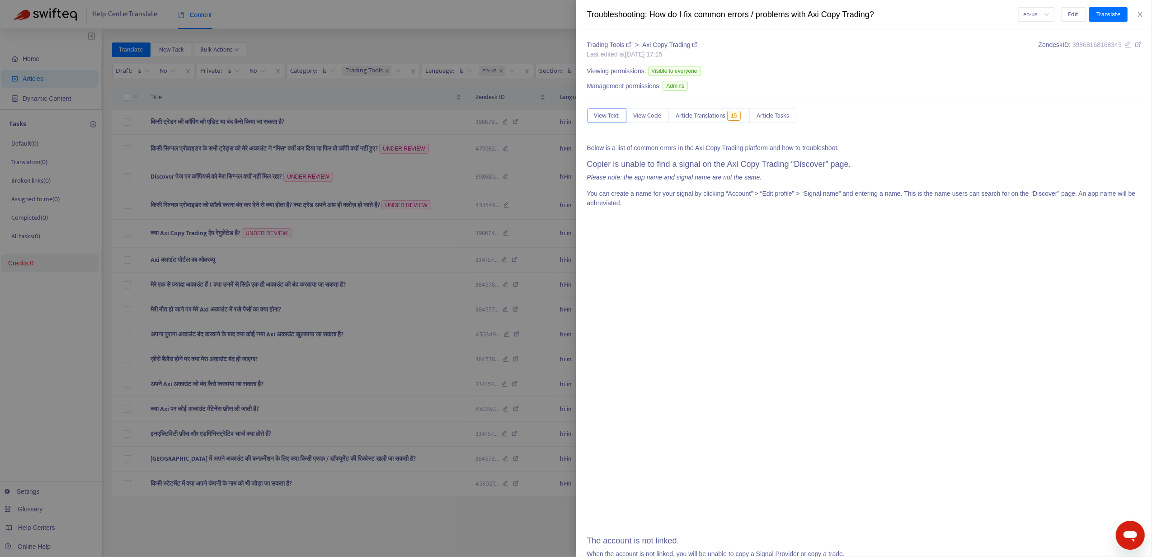
click at [219, 218] on div at bounding box center [576, 278] width 1152 height 557
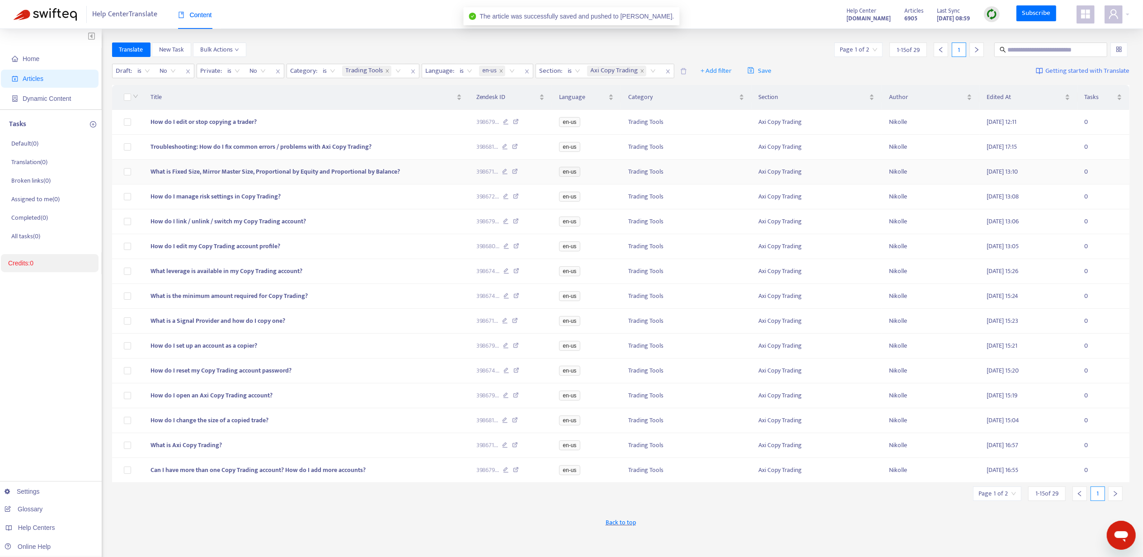
click at [207, 167] on td "What is Fixed Size, Mirror Master Size, Proportional by Equity and Proportional…" at bounding box center [306, 172] width 326 height 25
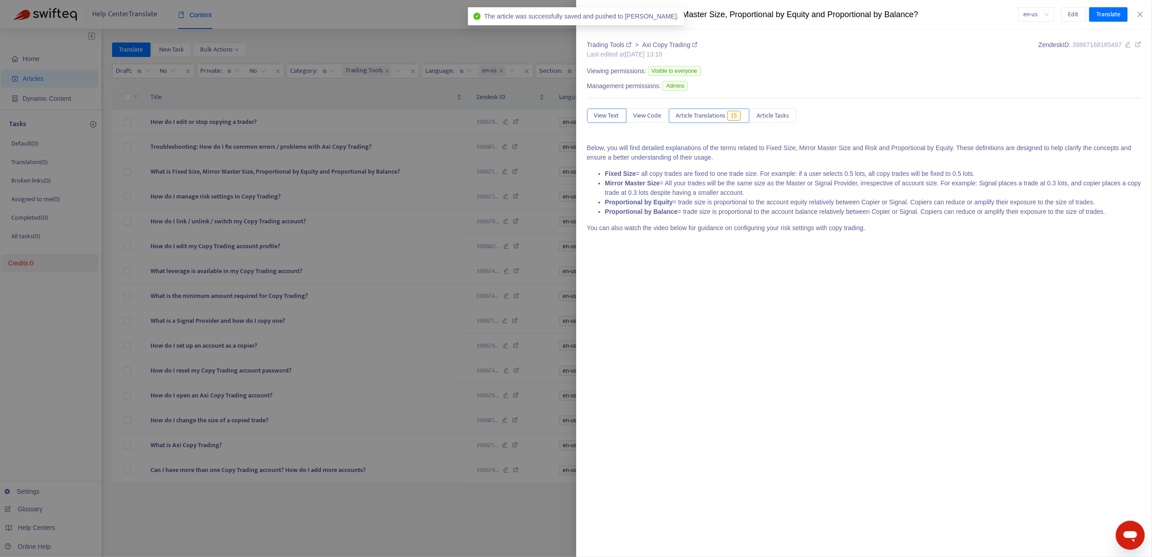
click at [695, 116] on span "Article Translations" at bounding box center [701, 116] width 50 height 10
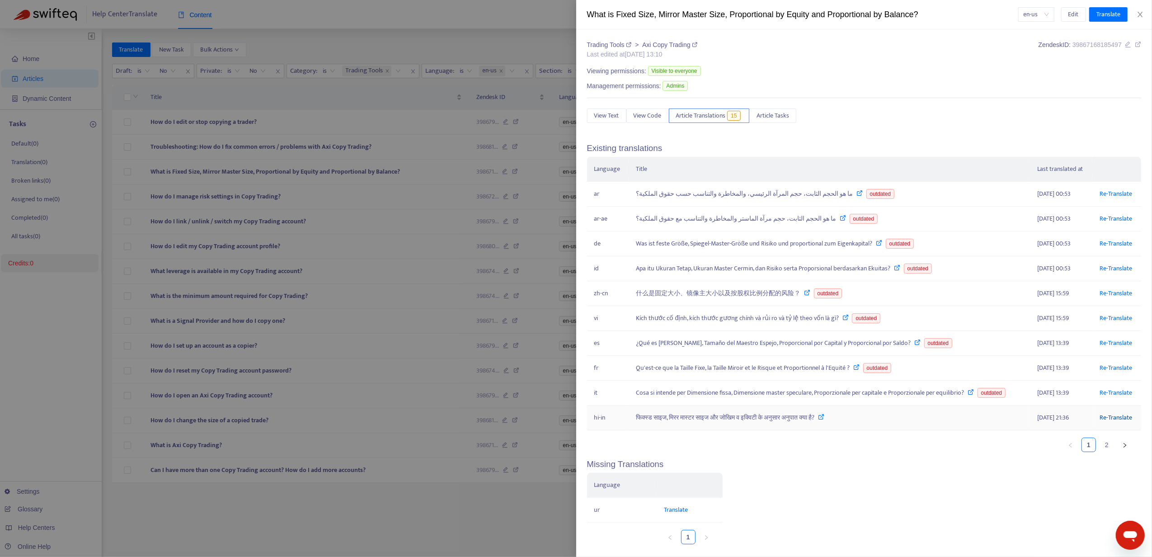
click at [1105, 422] on link "Re-Translate" at bounding box center [1116, 417] width 33 height 10
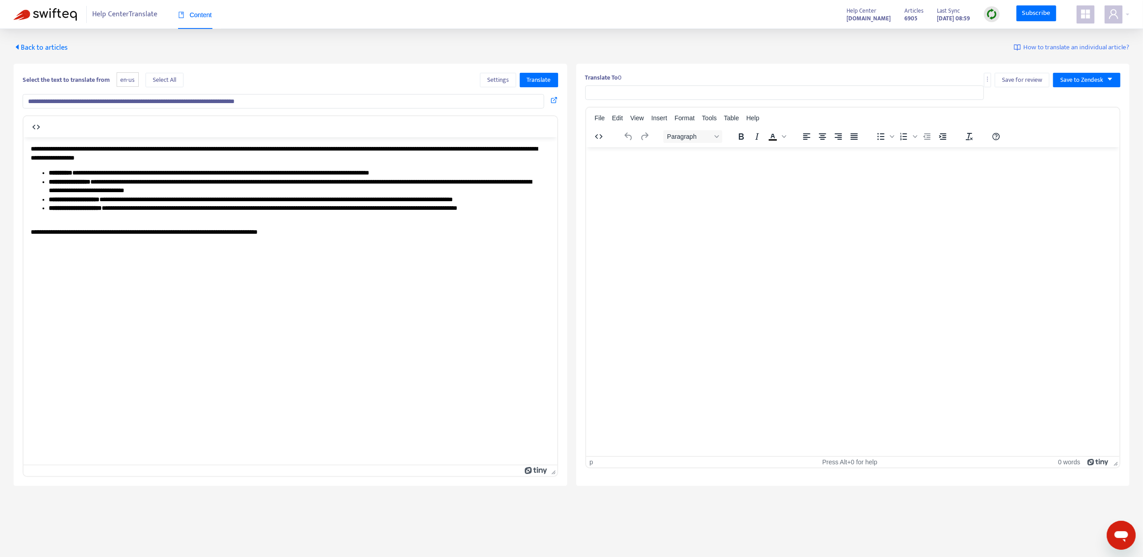
type input "**********"
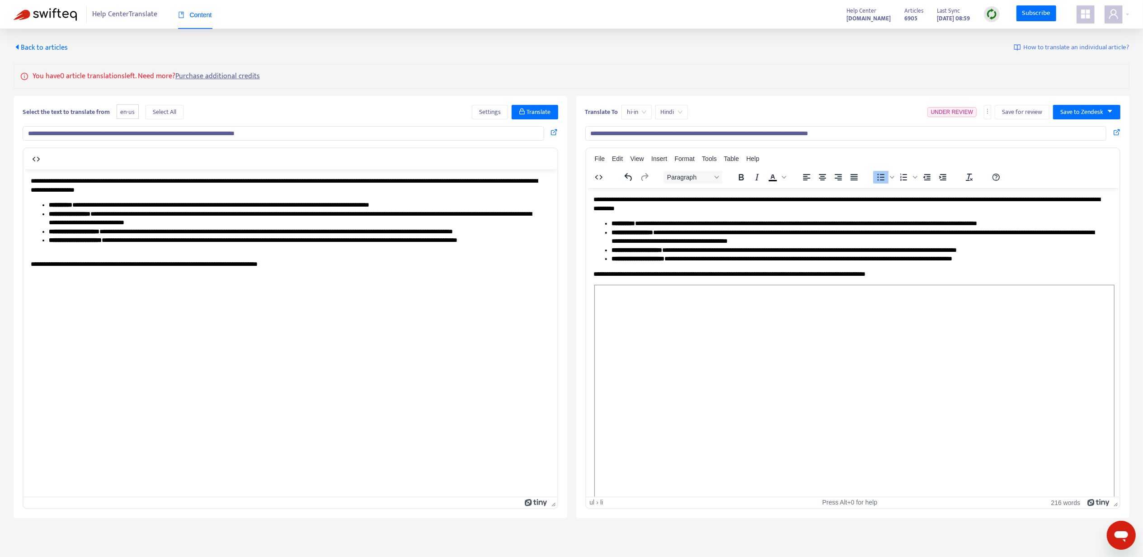
click at [850, 255] on li "**********" at bounding box center [857, 258] width 493 height 9
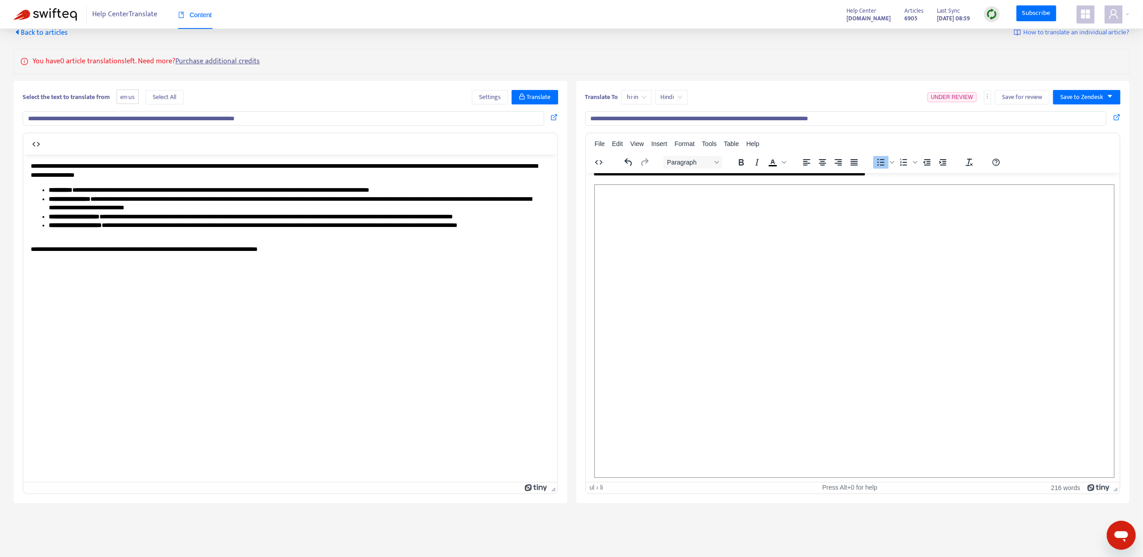
scroll to position [29, 0]
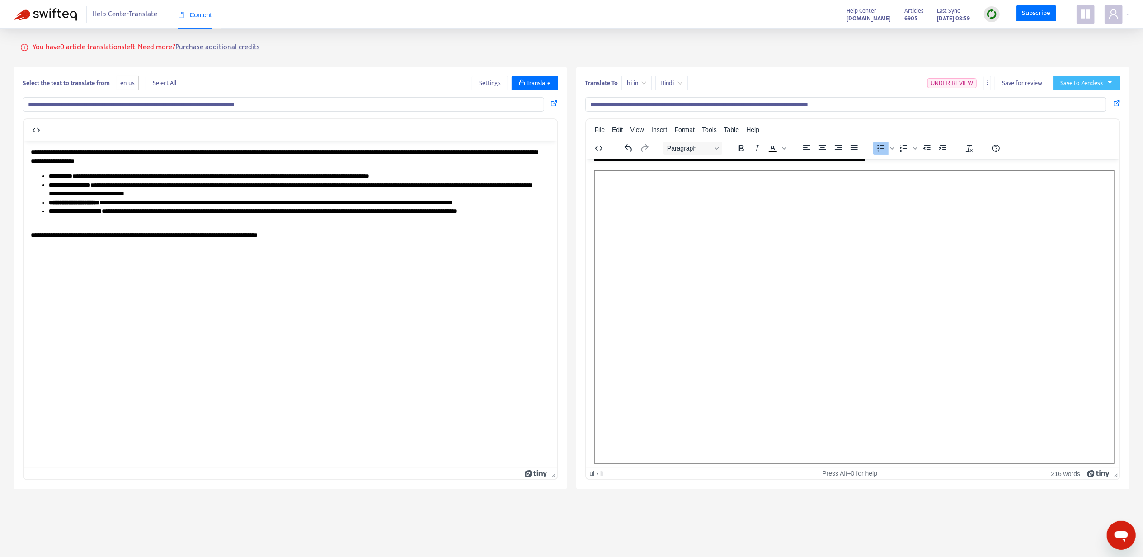
click at [1084, 82] on span "Save to Zendesk" at bounding box center [1082, 83] width 43 height 10
click at [1075, 96] on li "Publish" at bounding box center [1077, 101] width 45 height 14
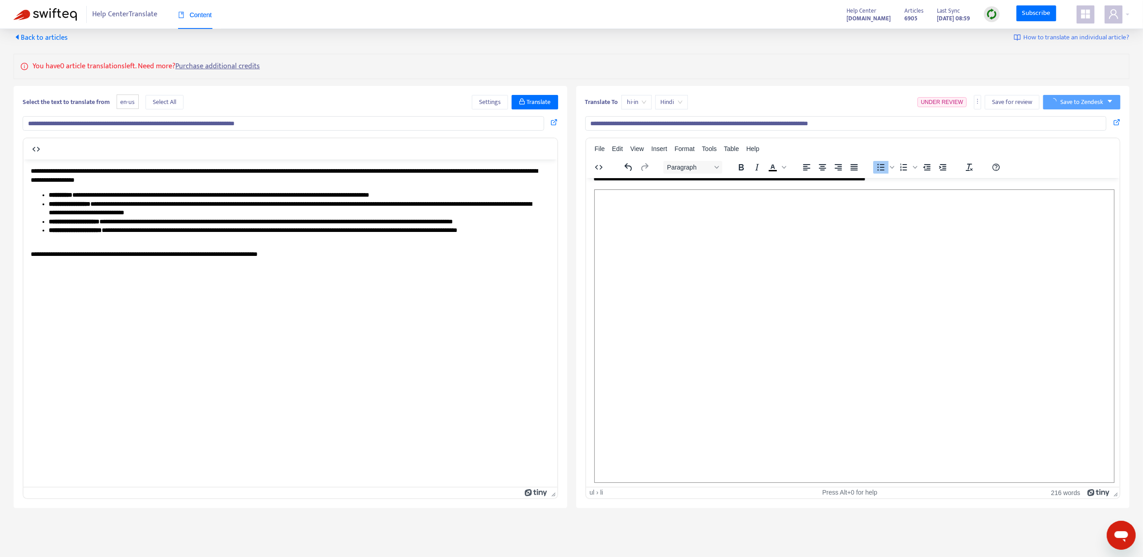
scroll to position [0, 0]
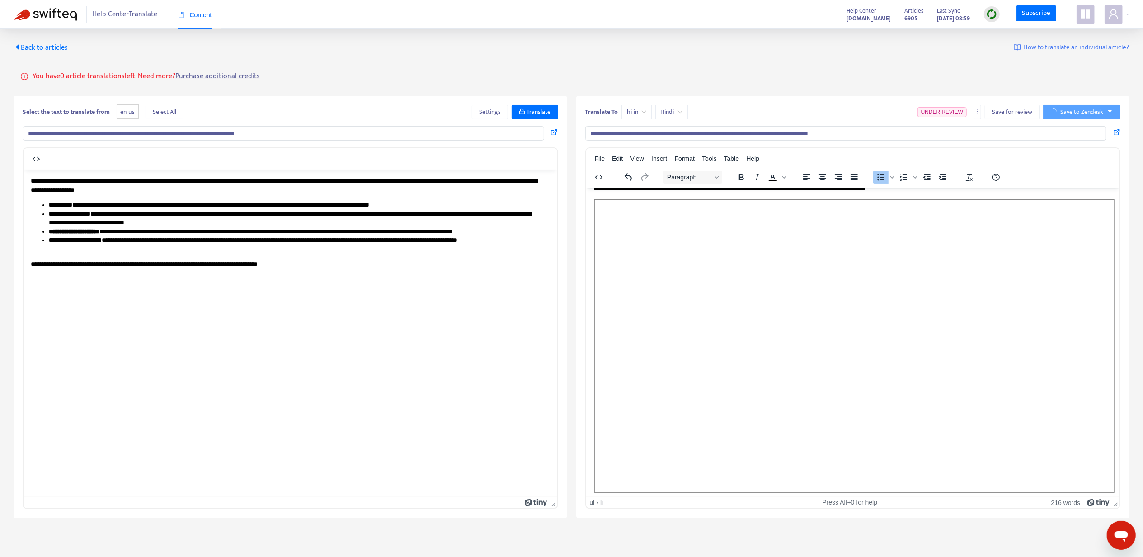
click at [62, 35] on div "**********" at bounding box center [571, 273] width 1143 height 489
click at [58, 44] on span "Back to articles" at bounding box center [41, 48] width 54 height 12
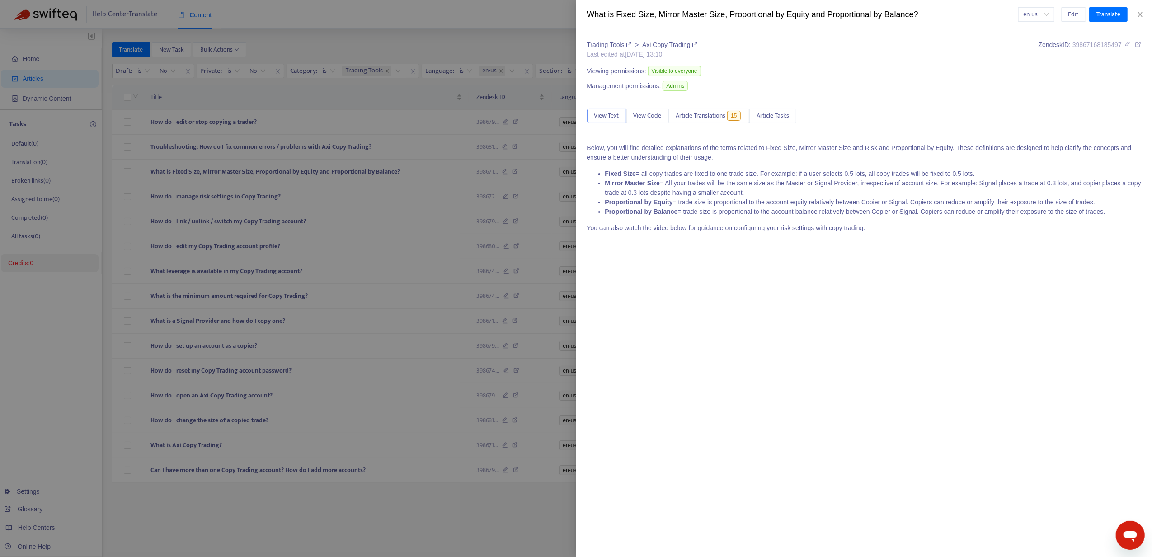
click at [181, 178] on div at bounding box center [576, 278] width 1152 height 557
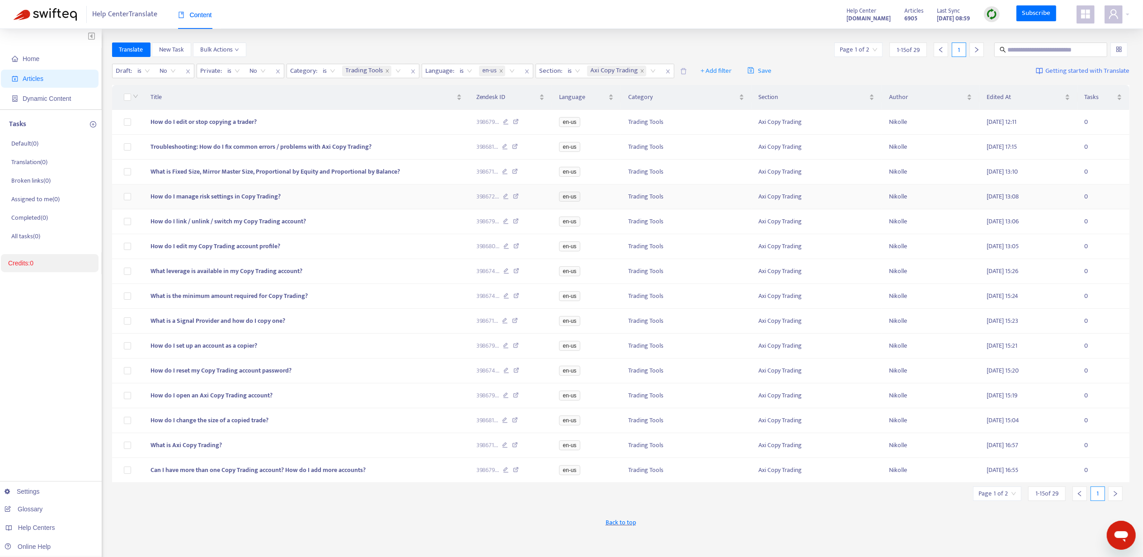
click at [205, 202] on span "How do I manage risk settings in Copy Trading?" at bounding box center [216, 196] width 130 height 10
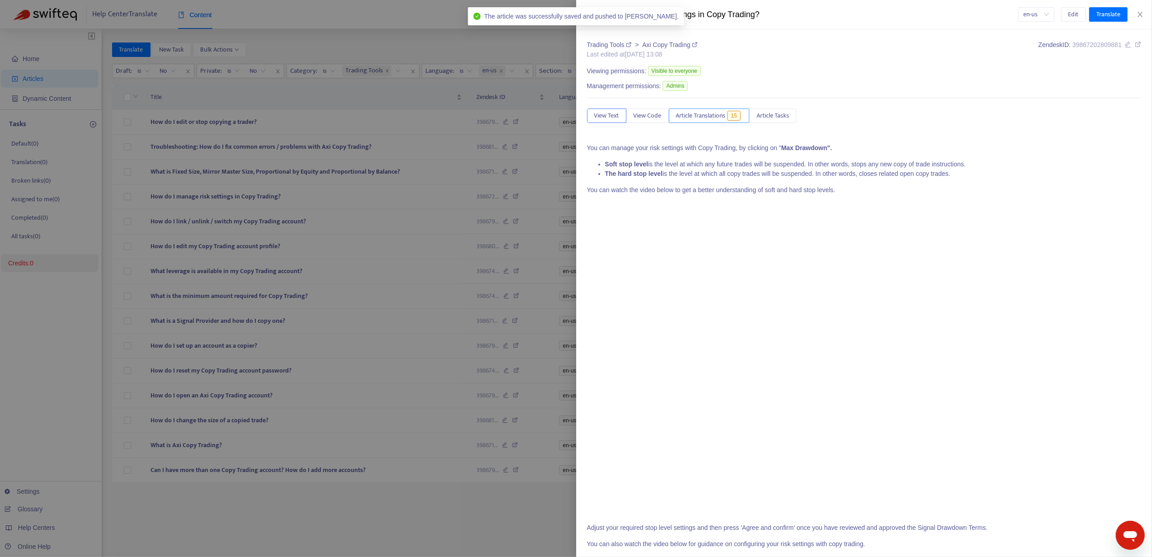
click at [723, 111] on span "Article Translations" at bounding box center [701, 116] width 50 height 10
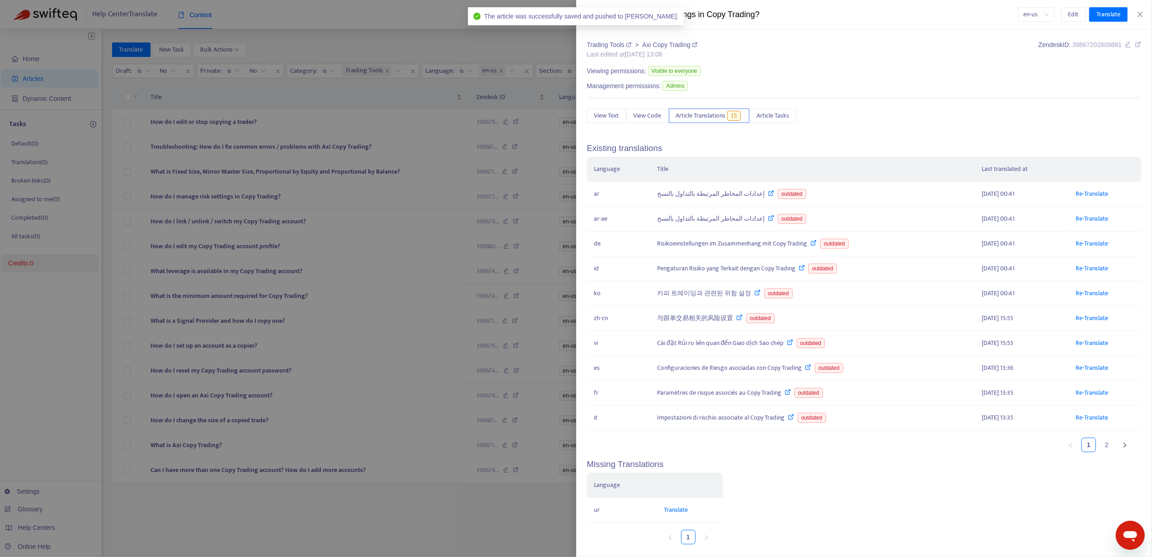
click at [1114, 440] on div "Language Title Last translated at ar إعدادات المخاطر المرتبطة بالتداول بالنسخ o…" at bounding box center [864, 304] width 555 height 295
drag, startPoint x: 1114, startPoint y: 440, endPoint x: 1097, endPoint y: 456, distance: 23.7
click at [1100, 452] on link "2" at bounding box center [1107, 445] width 14 height 14
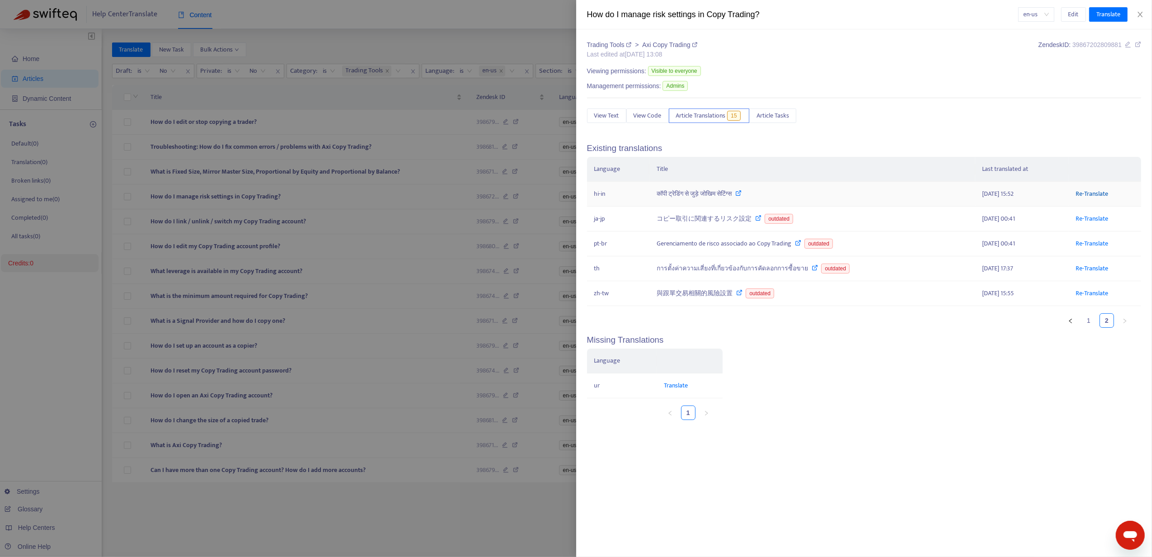
click at [1084, 194] on link "Re-Translate" at bounding box center [1092, 194] width 33 height 10
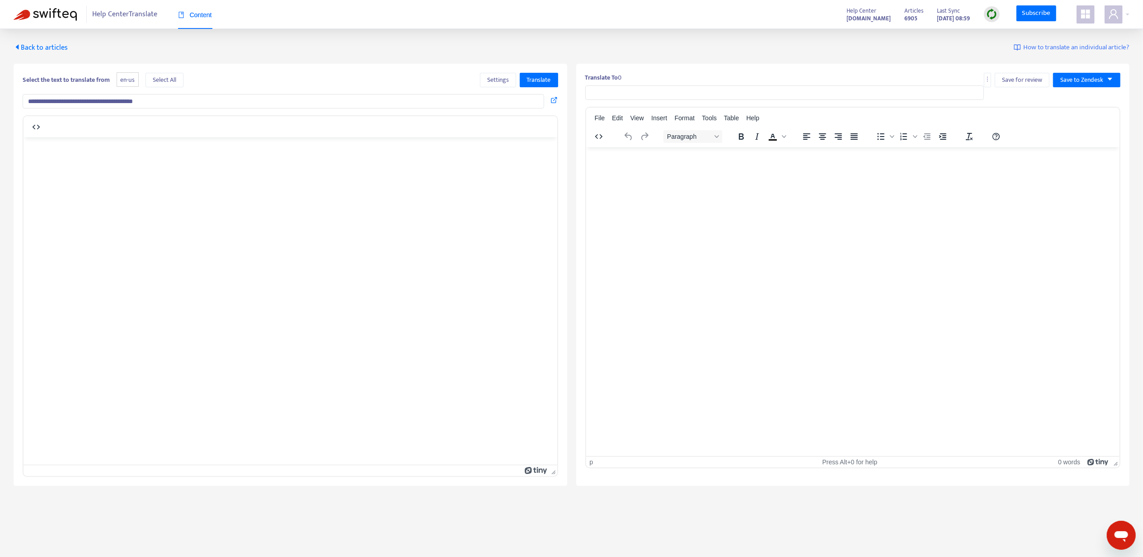
type input "**********"
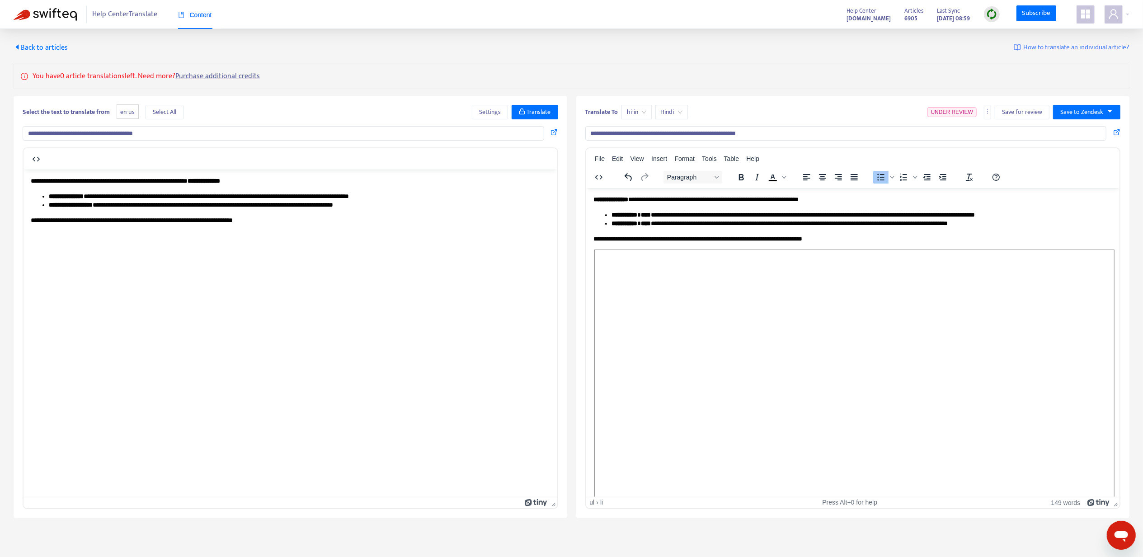
click at [796, 222] on li "**********" at bounding box center [857, 223] width 493 height 9
click at [1089, 106] on button "Save to Zendesk" at bounding box center [1086, 112] width 67 height 14
click at [1081, 127] on span "Publish" at bounding box center [1078, 131] width 34 height 10
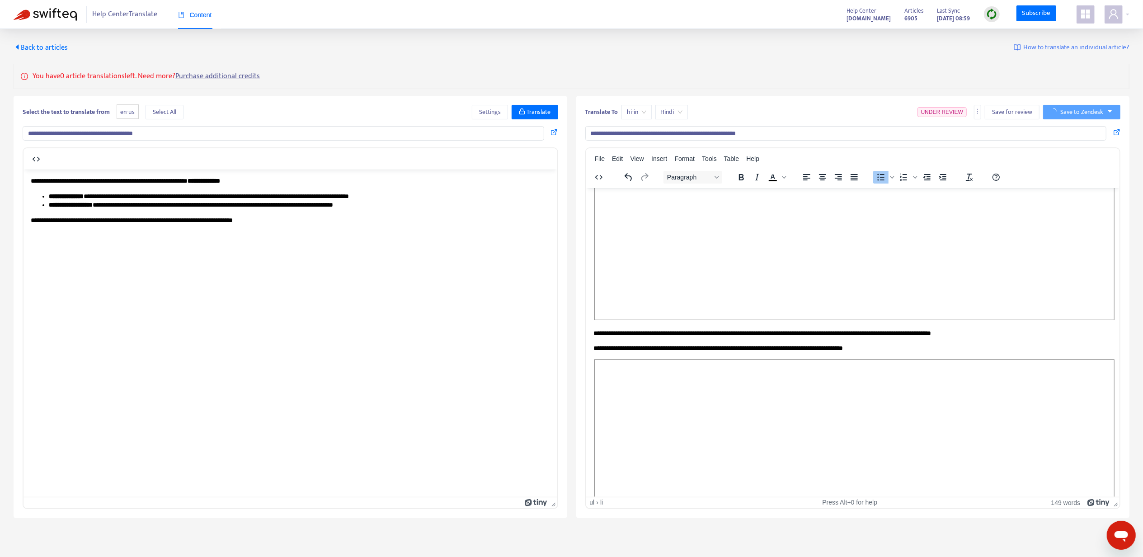
scroll to position [241, 0]
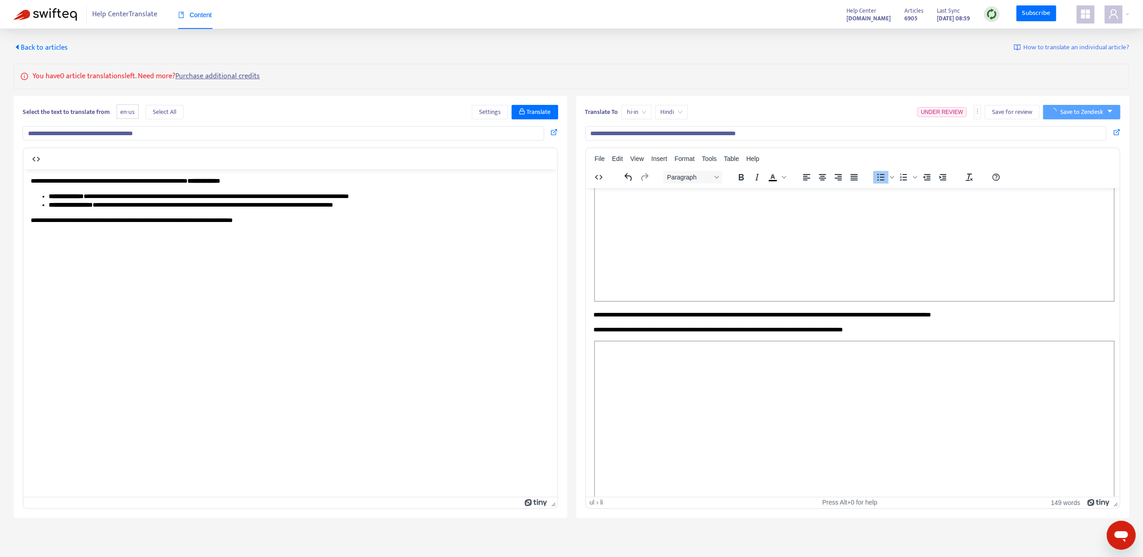
click at [717, 325] on p "**********" at bounding box center [848, 329] width 511 height 9
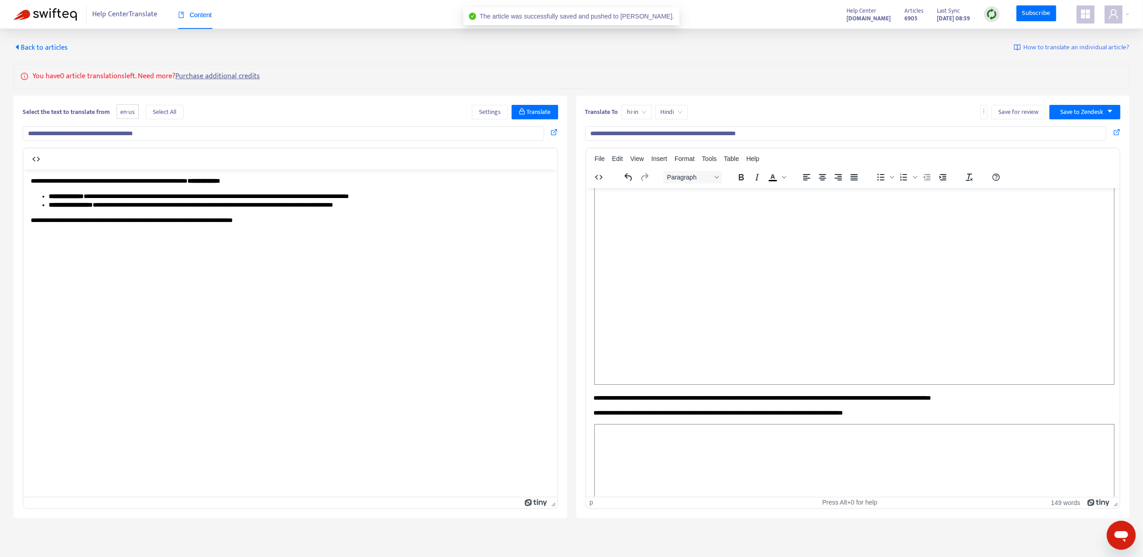
scroll to position [0, 0]
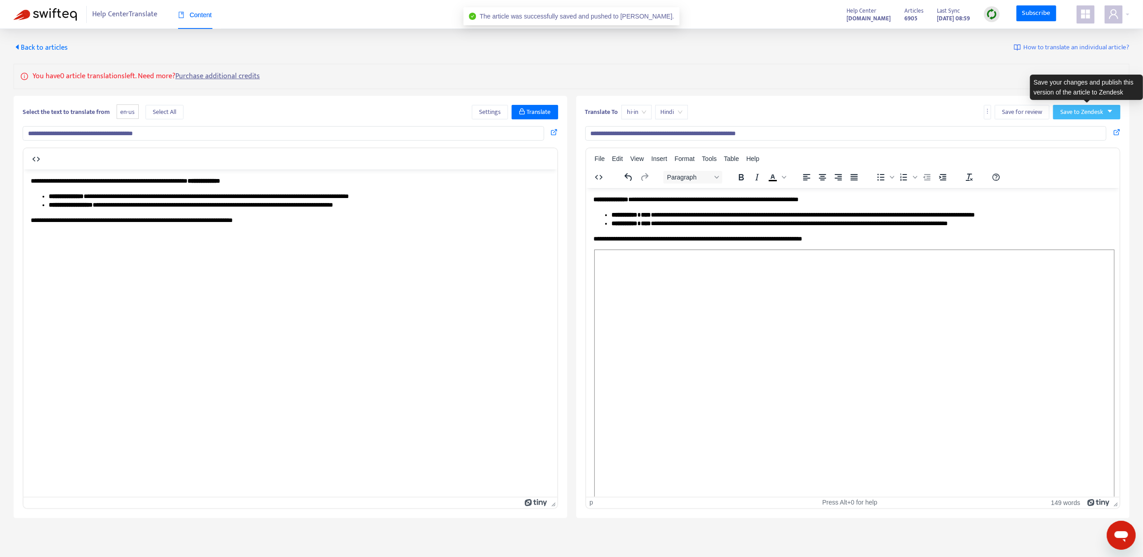
click at [1066, 113] on span "Save to Zendesk" at bounding box center [1082, 112] width 43 height 10
click at [1068, 134] on span "Publish" at bounding box center [1078, 131] width 34 height 10
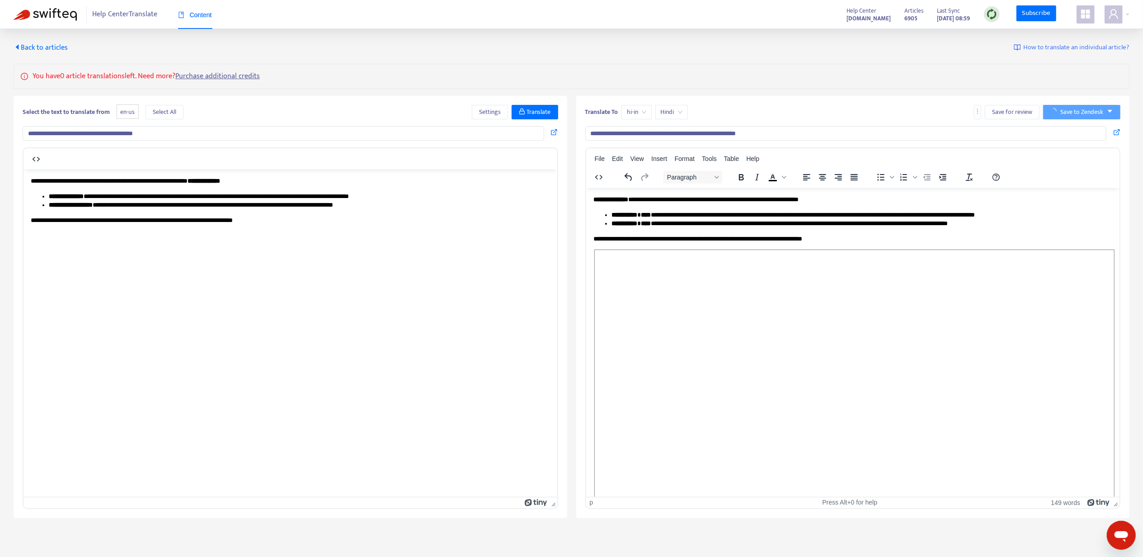
click at [44, 46] on span "Back to articles" at bounding box center [41, 48] width 54 height 12
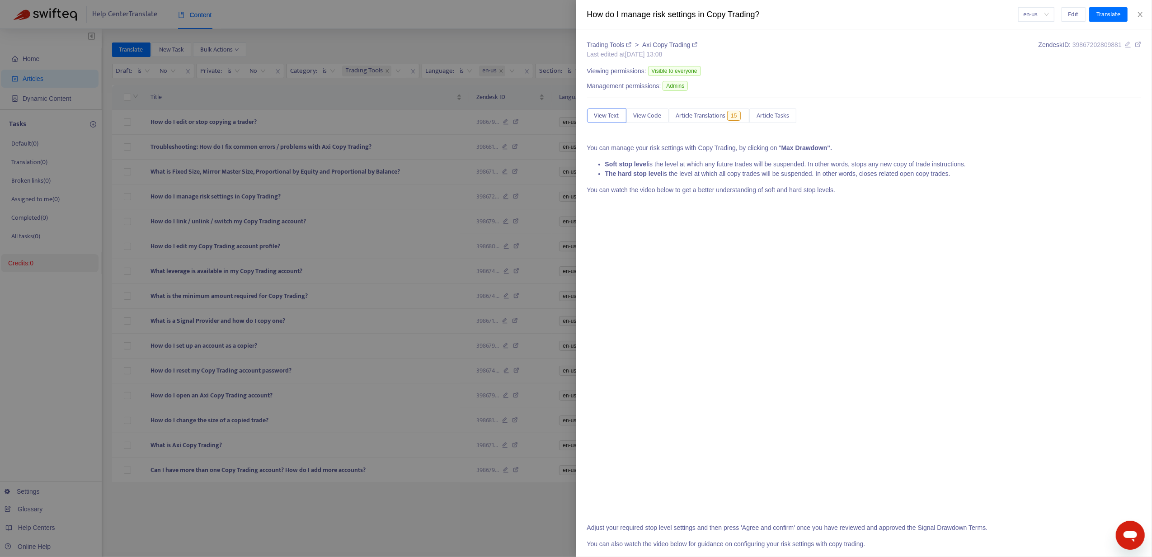
click at [181, 172] on div at bounding box center [576, 278] width 1152 height 557
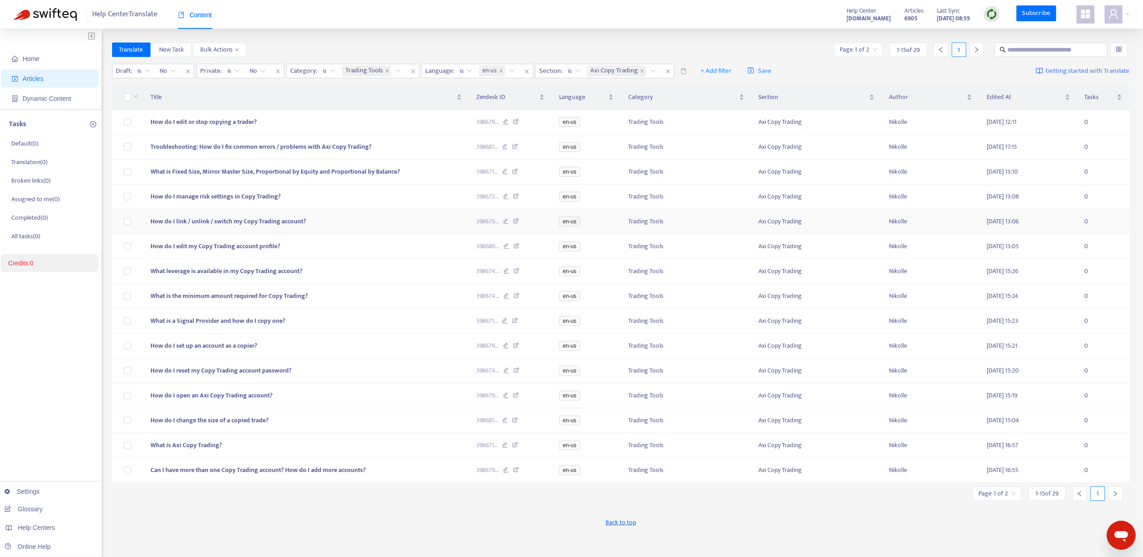
click at [192, 223] on span "How do I link / unlink / switch my Copy Trading account?" at bounding box center [229, 221] width 156 height 10
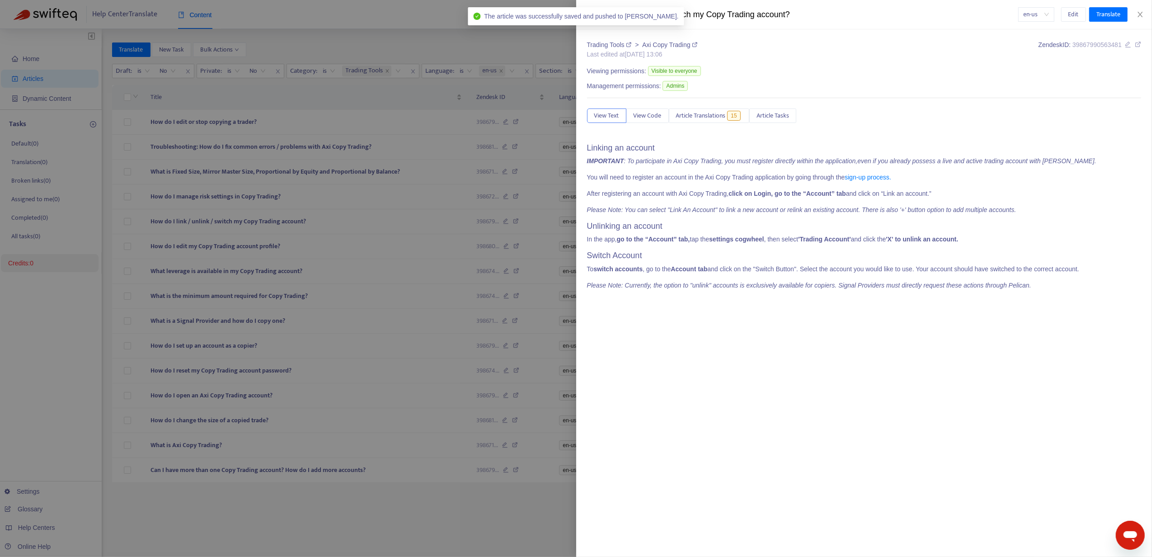
click at [710, 104] on div "Trading Tools > Axi Copy Trading Last edited at [DATE] 13:06 Zendesk ID: 398679…" at bounding box center [864, 329] width 555 height 578
click at [712, 116] on span "Article Translations" at bounding box center [701, 116] width 50 height 10
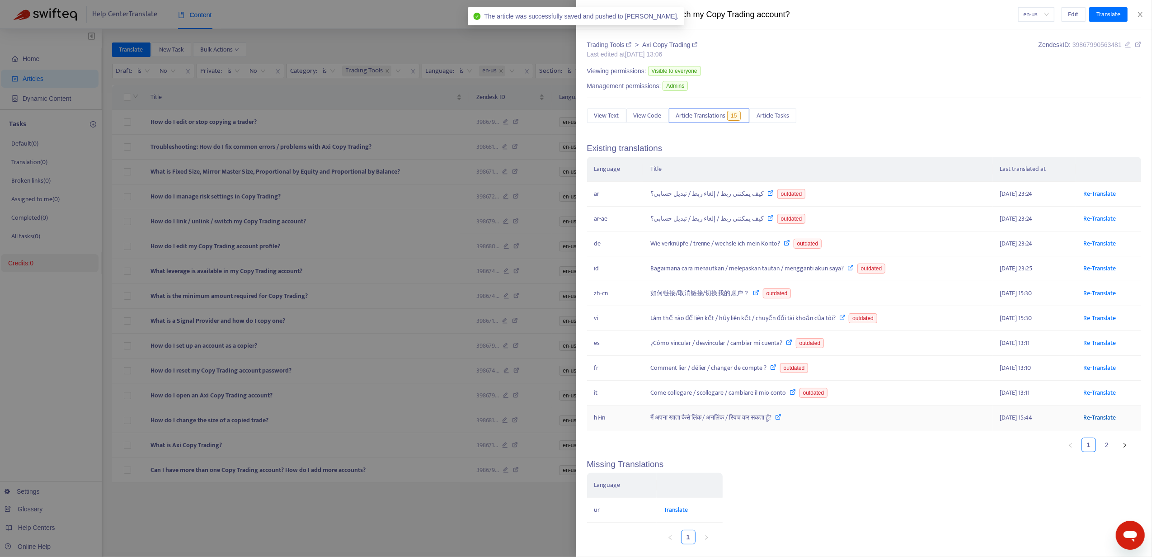
click at [1084, 422] on link "Re-Translate" at bounding box center [1100, 417] width 33 height 10
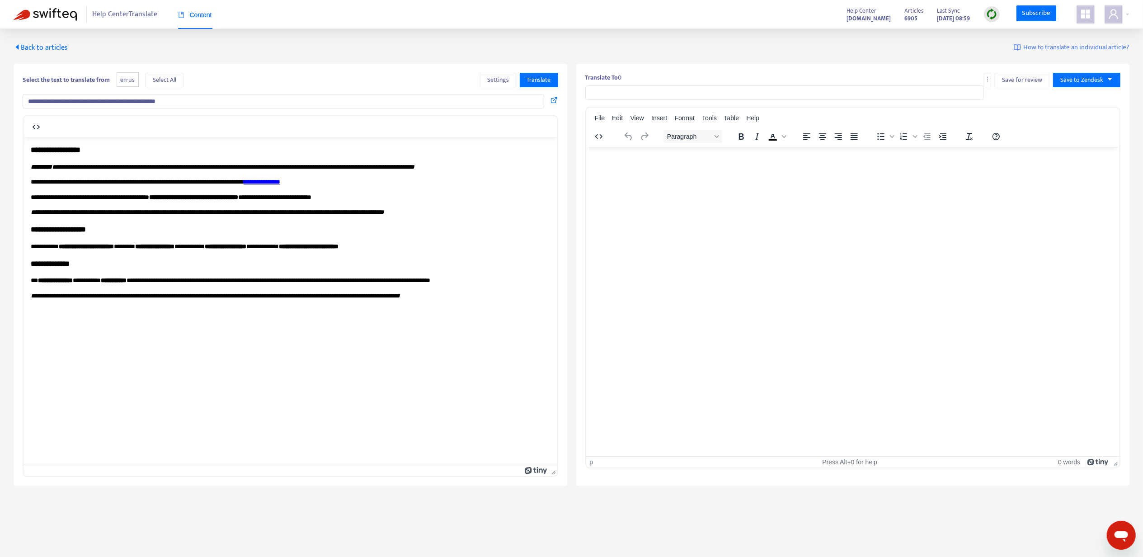
type input "**********"
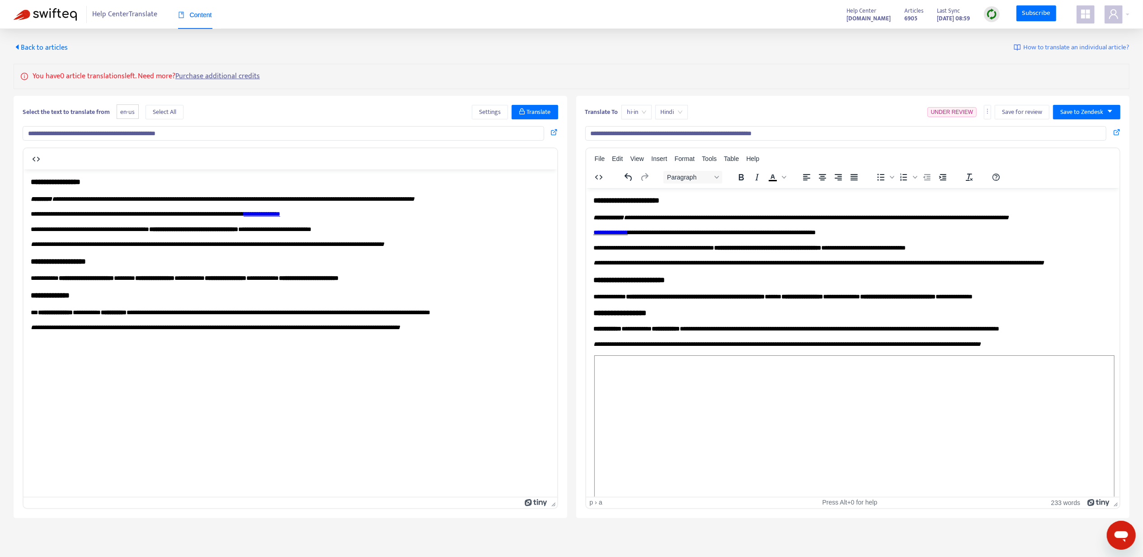
click at [606, 231] on link "**********" at bounding box center [610, 232] width 34 height 6
click at [615, 238] on icon at bounding box center [617, 240] width 11 height 11
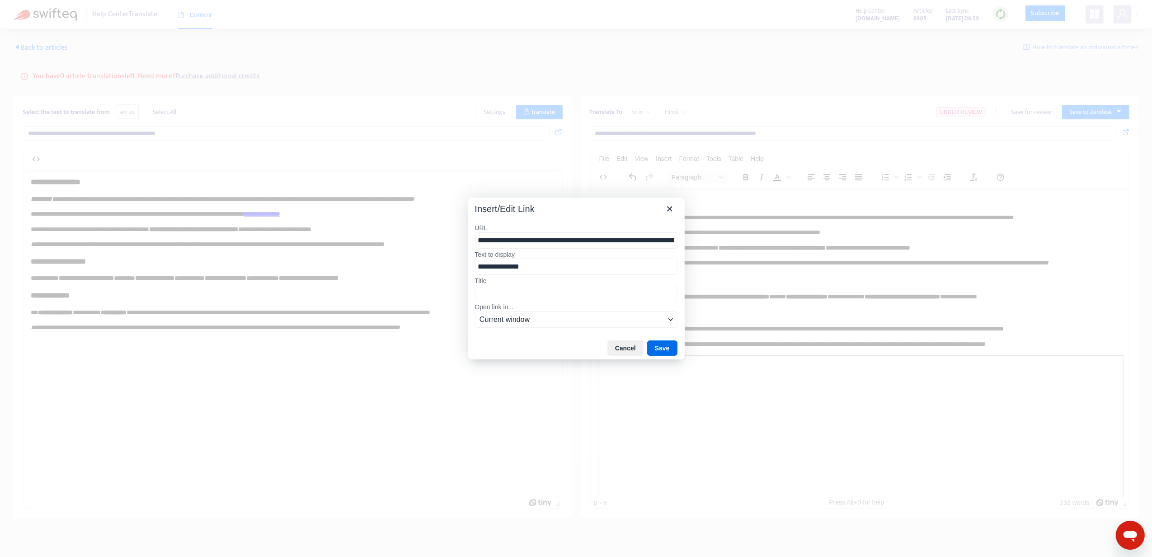
drag, startPoint x: 540, startPoint y: 243, endPoint x: 416, endPoint y: 251, distance: 124.1
click at [416, 251] on div "**********" at bounding box center [576, 278] width 1152 height 557
click at [581, 247] on input "**********" at bounding box center [576, 240] width 203 height 17
click at [666, 210] on icon "Close" at bounding box center [670, 208] width 11 height 11
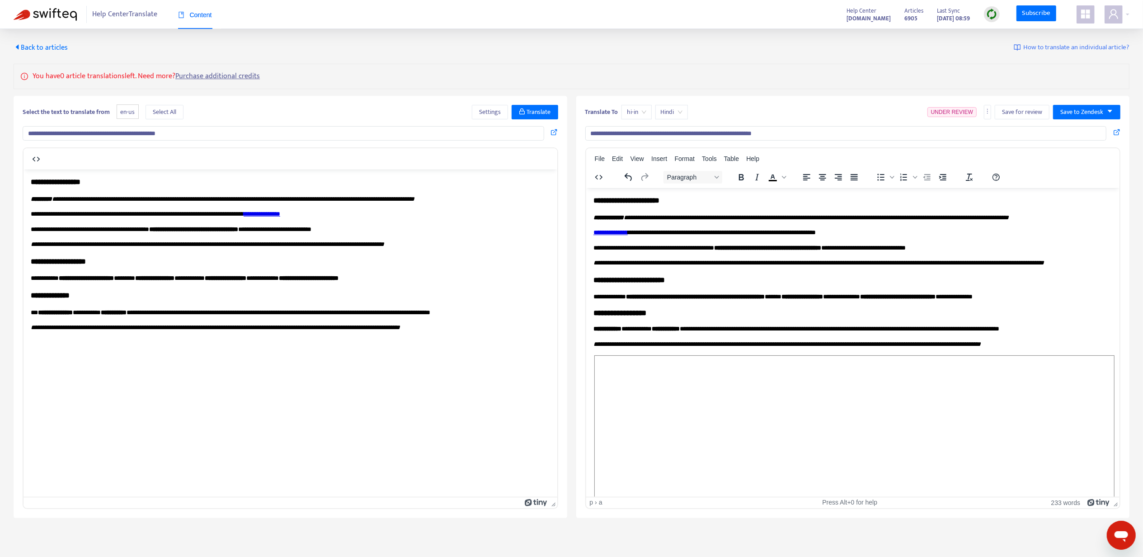
click at [671, 241] on body "**********" at bounding box center [852, 422] width 519 height 455
click at [777, 220] on em "**********" at bounding box center [815, 217] width 385 height 6
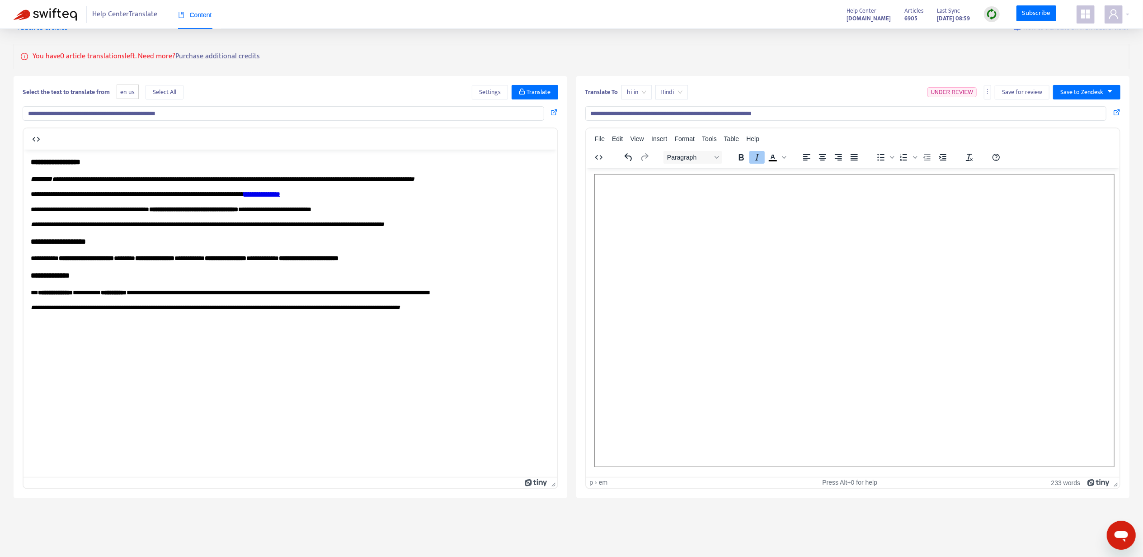
scroll to position [29, 0]
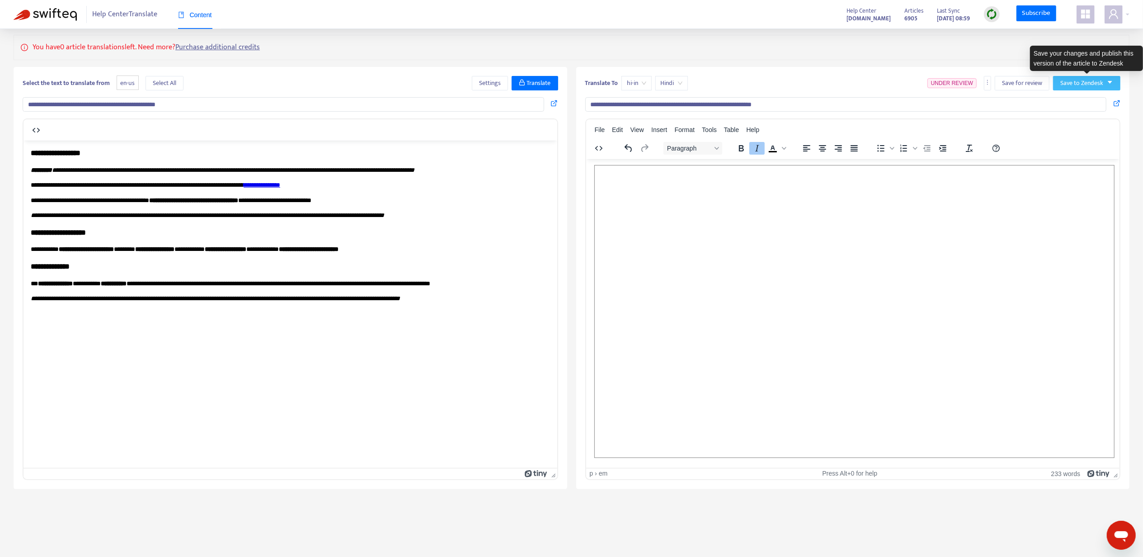
click at [1072, 79] on span "Save to Zendesk" at bounding box center [1082, 83] width 43 height 10
click at [1071, 97] on span "Publish" at bounding box center [1078, 102] width 34 height 10
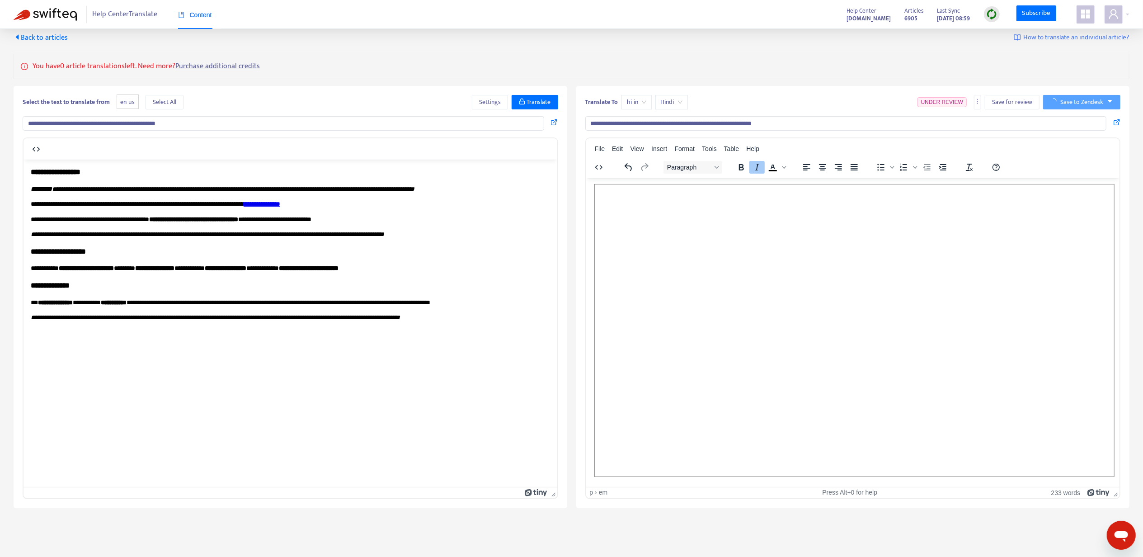
scroll to position [0, 0]
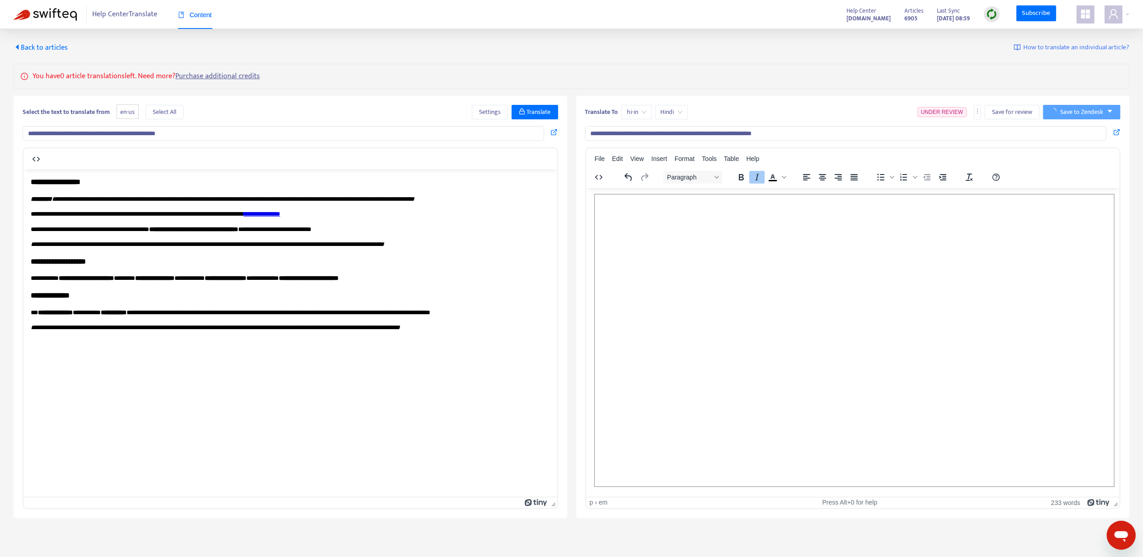
click at [42, 47] on span "Back to articles" at bounding box center [41, 48] width 54 height 12
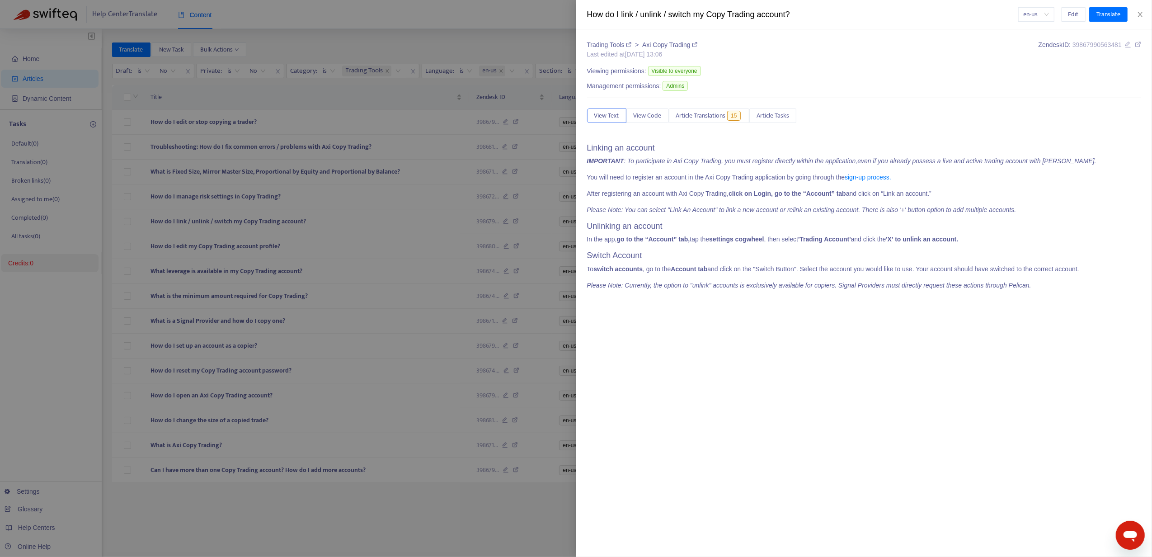
click at [201, 323] on div at bounding box center [576, 278] width 1152 height 557
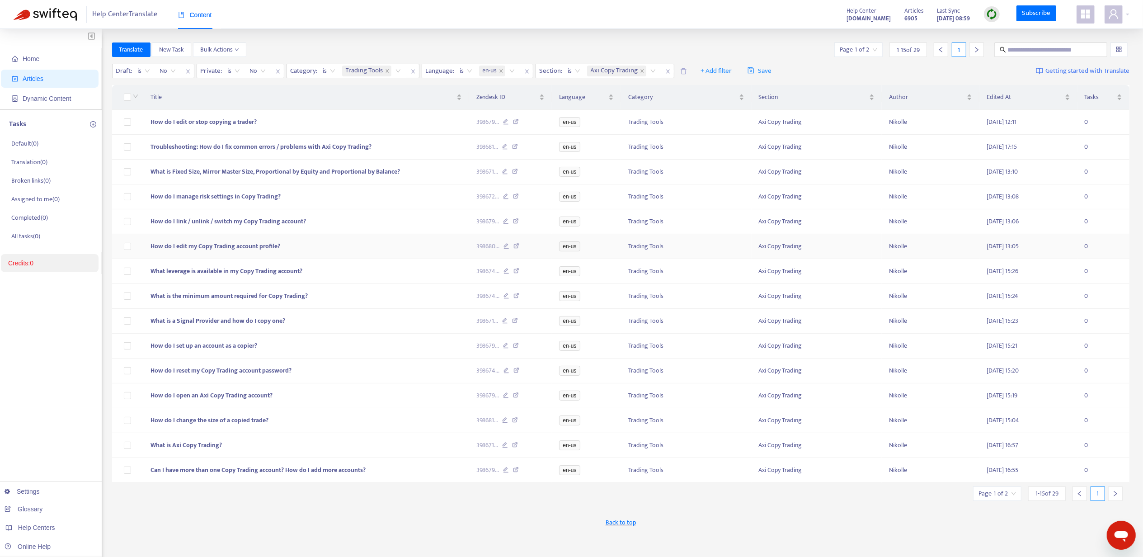
click at [229, 251] on span "How do I edit my Copy Trading account profile?" at bounding box center [216, 246] width 130 height 10
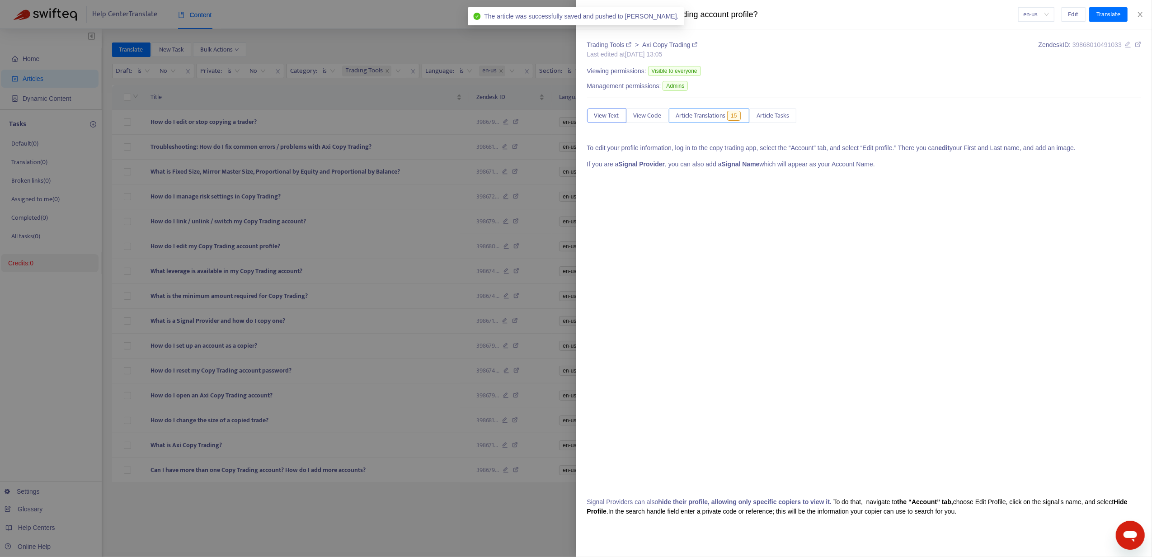
click at [708, 114] on span "Article Translations" at bounding box center [701, 116] width 50 height 10
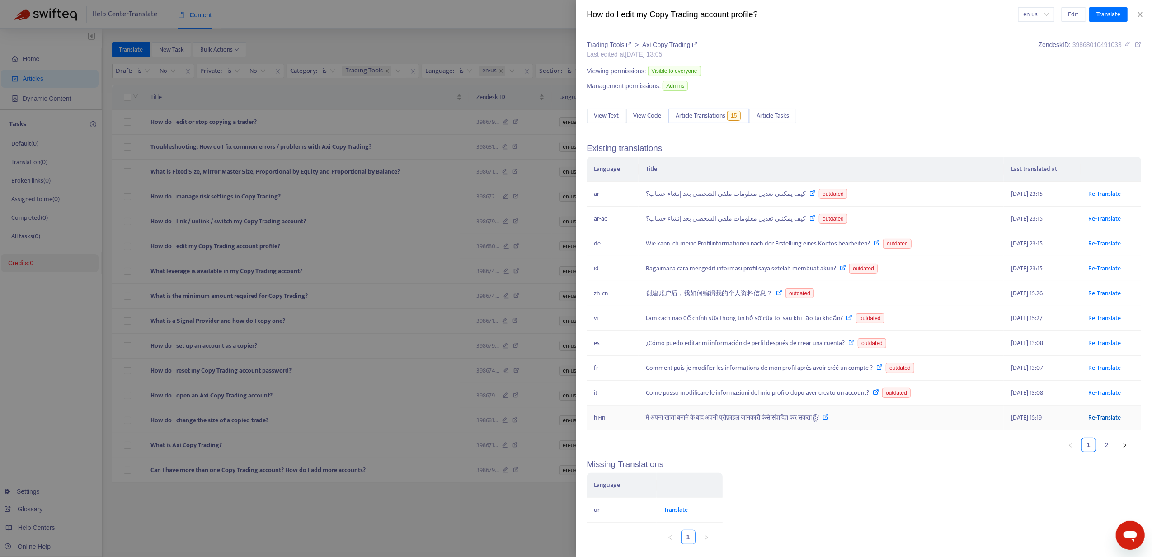
click at [1096, 423] on link "Re-Translate" at bounding box center [1105, 417] width 33 height 10
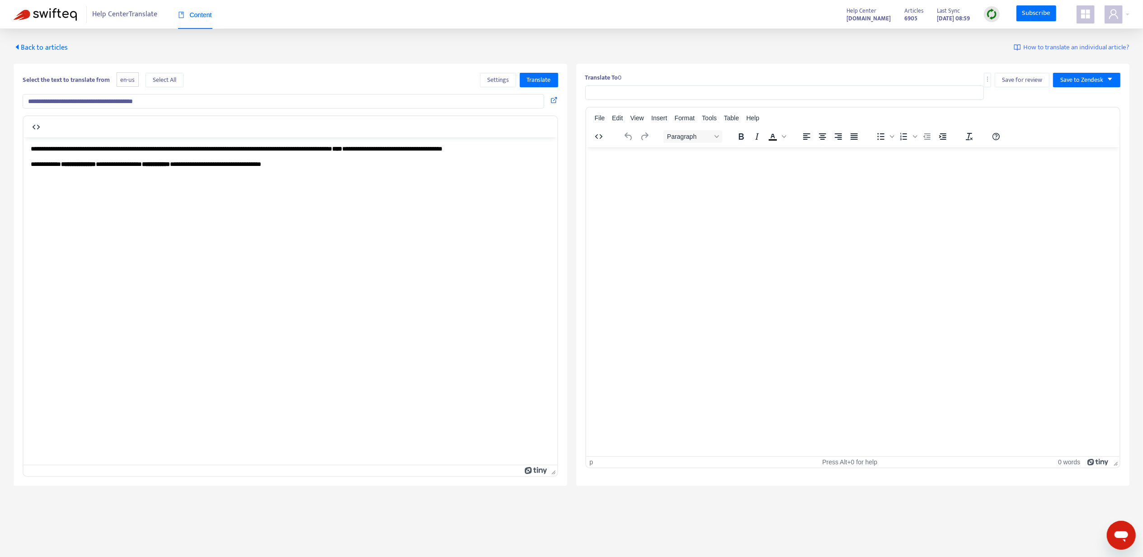
type input "**********"
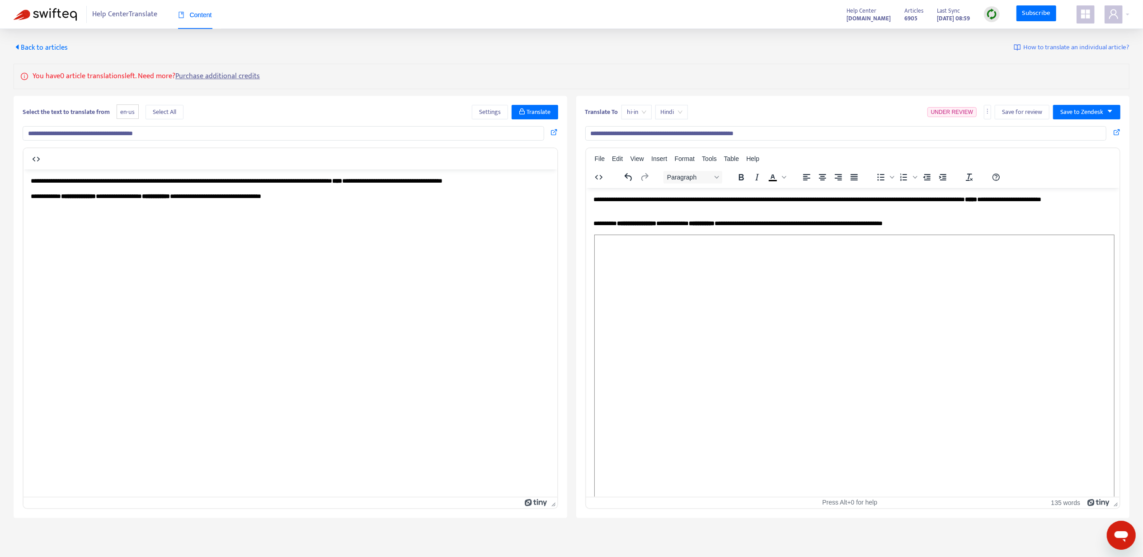
click at [797, 222] on p "**********" at bounding box center [848, 223] width 511 height 9
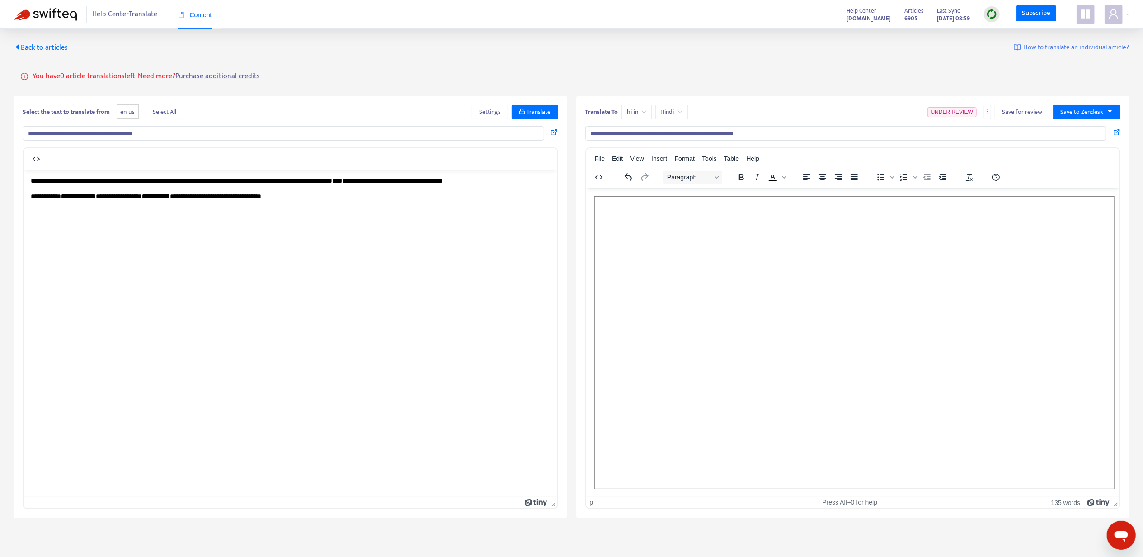
scroll to position [59, 0]
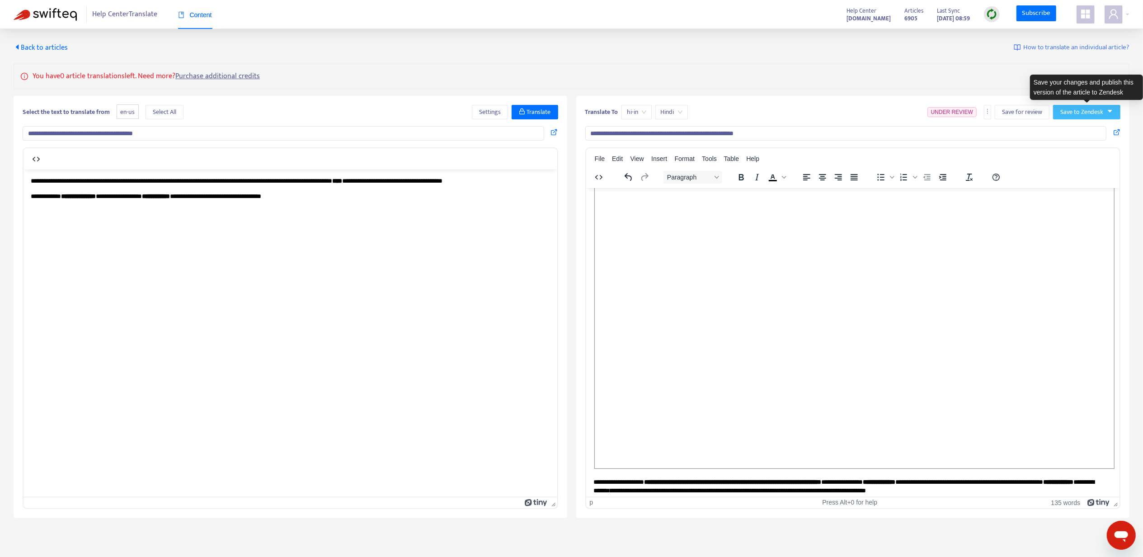
click at [1100, 115] on span "Save to Zendesk" at bounding box center [1082, 112] width 43 height 10
click at [1088, 127] on span "Publish" at bounding box center [1078, 131] width 34 height 10
click at [49, 47] on span "Back to articles" at bounding box center [41, 48] width 54 height 12
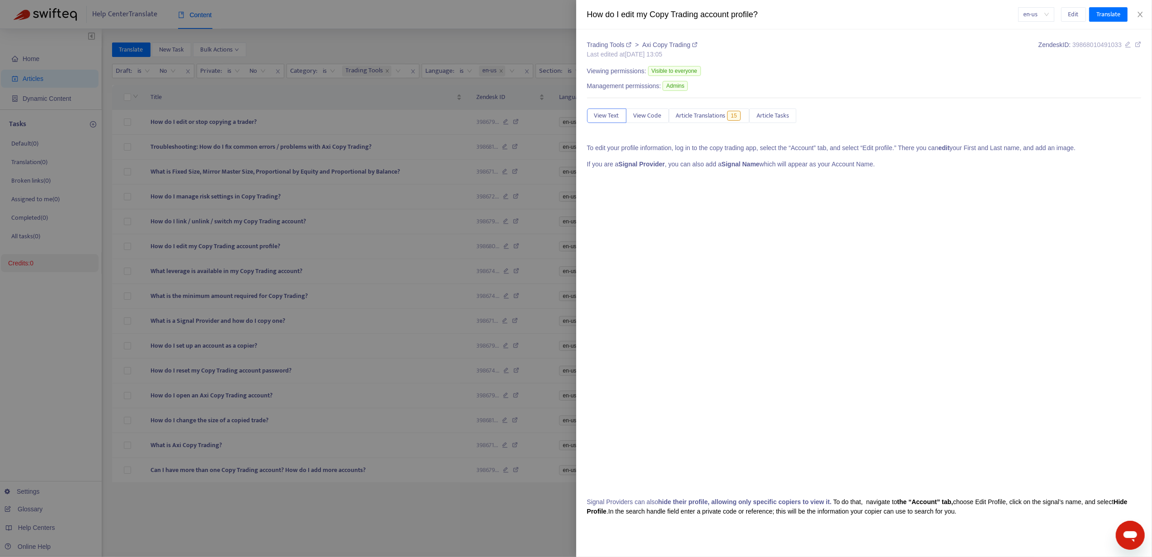
click at [204, 279] on div at bounding box center [576, 278] width 1152 height 557
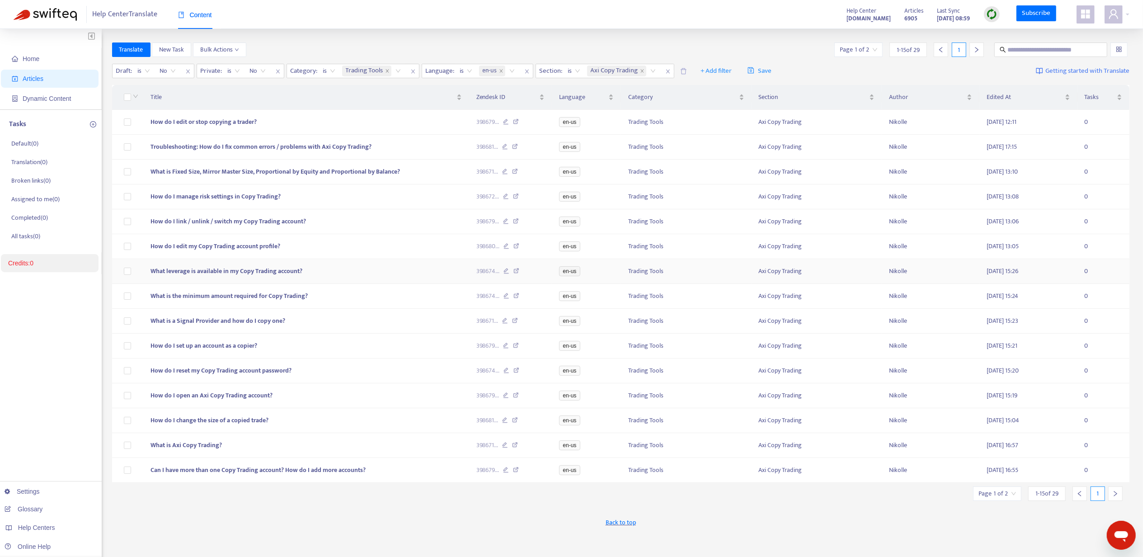
click at [191, 276] on span "What leverage is available in my Copy Trading account?" at bounding box center [227, 271] width 152 height 10
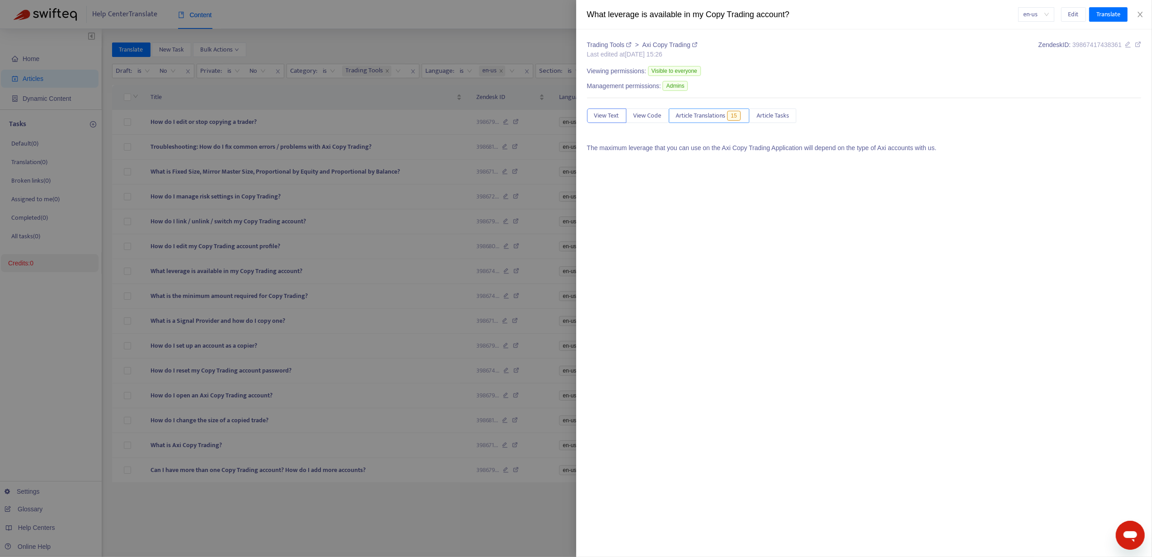
click at [708, 113] on span "Article Translations" at bounding box center [701, 116] width 50 height 10
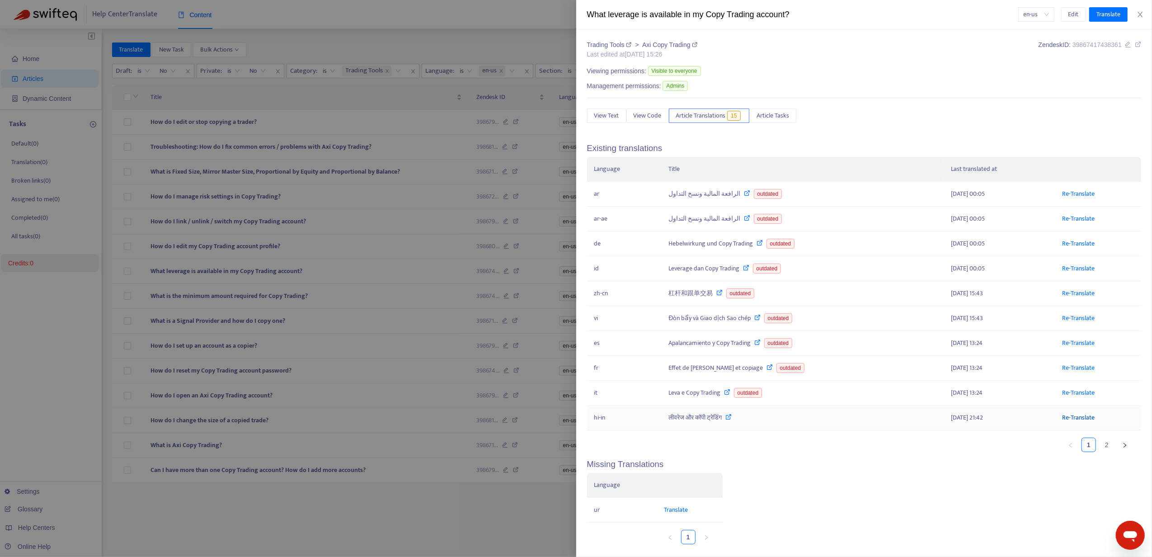
click at [1065, 423] on link "Re-Translate" at bounding box center [1078, 417] width 33 height 10
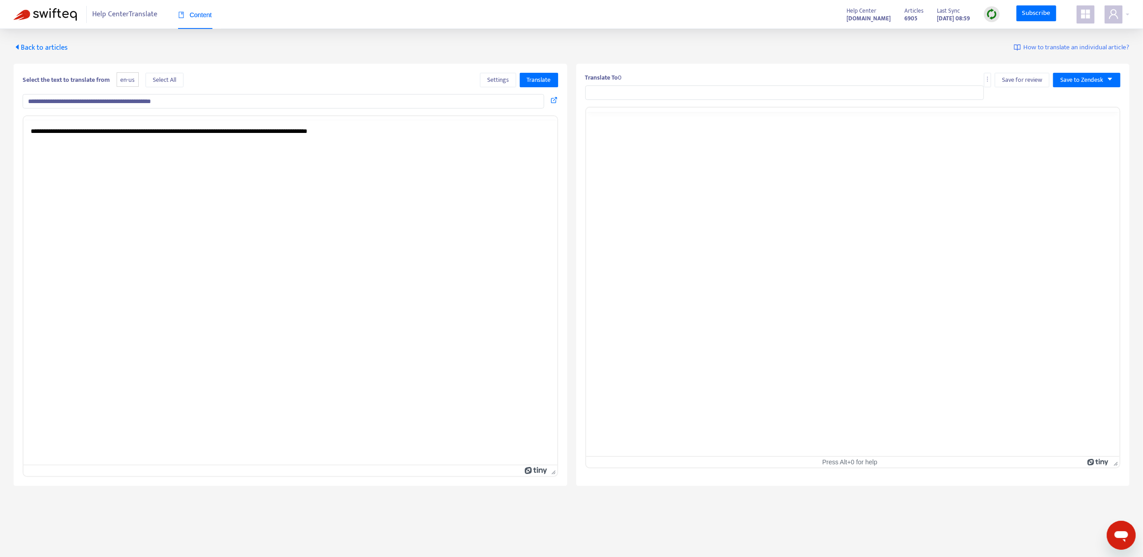
type input "**********"
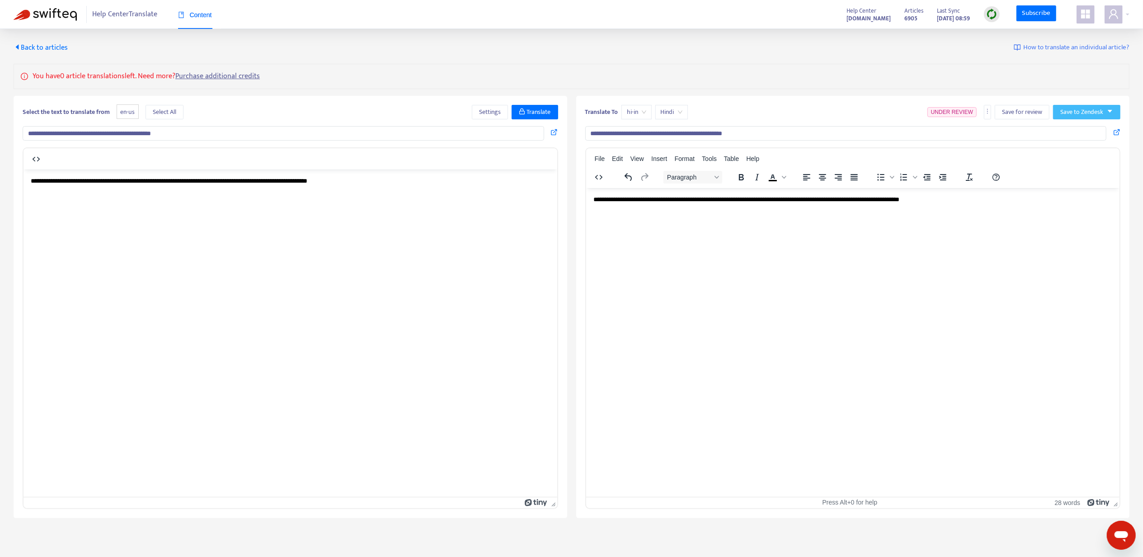
click at [1057, 118] on button "Save to Zendesk" at bounding box center [1086, 112] width 67 height 14
click at [1071, 130] on span "Publish" at bounding box center [1078, 131] width 34 height 10
click at [1075, 121] on div "Translate To hi-in Hindi Save for review Save to Zendesk" at bounding box center [853, 114] width 536 height 18
click at [1075, 116] on span "Save to Zendesk" at bounding box center [1082, 112] width 43 height 10
click at [1081, 126] on span "Publish" at bounding box center [1078, 131] width 34 height 10
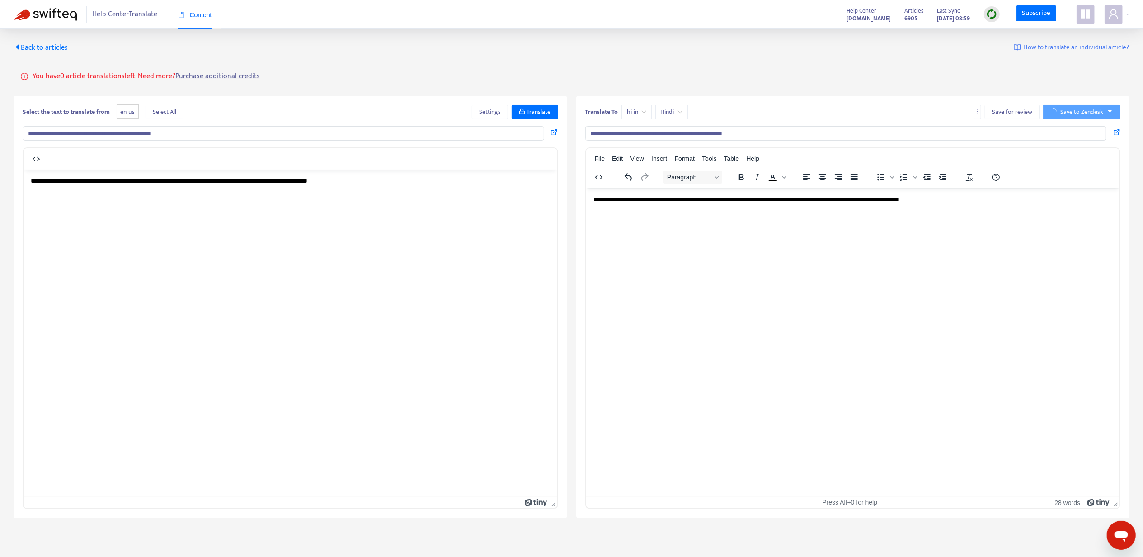
click at [56, 47] on span "Back to articles" at bounding box center [41, 48] width 54 height 12
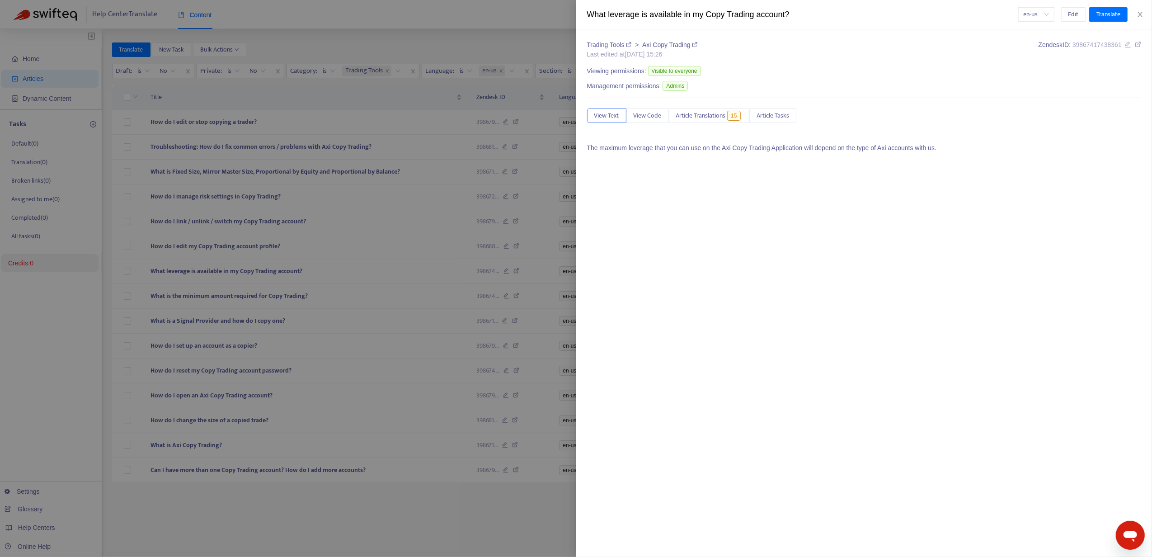
click at [220, 294] on div at bounding box center [576, 278] width 1152 height 557
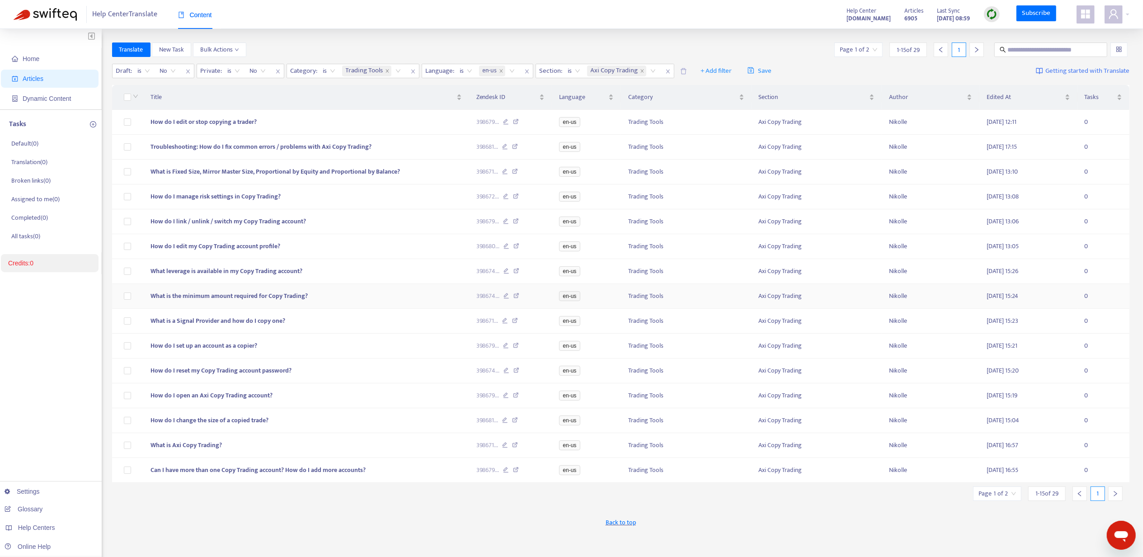
click at [216, 299] on span "What is the minimum amount required for Copy Trading?" at bounding box center [229, 296] width 157 height 10
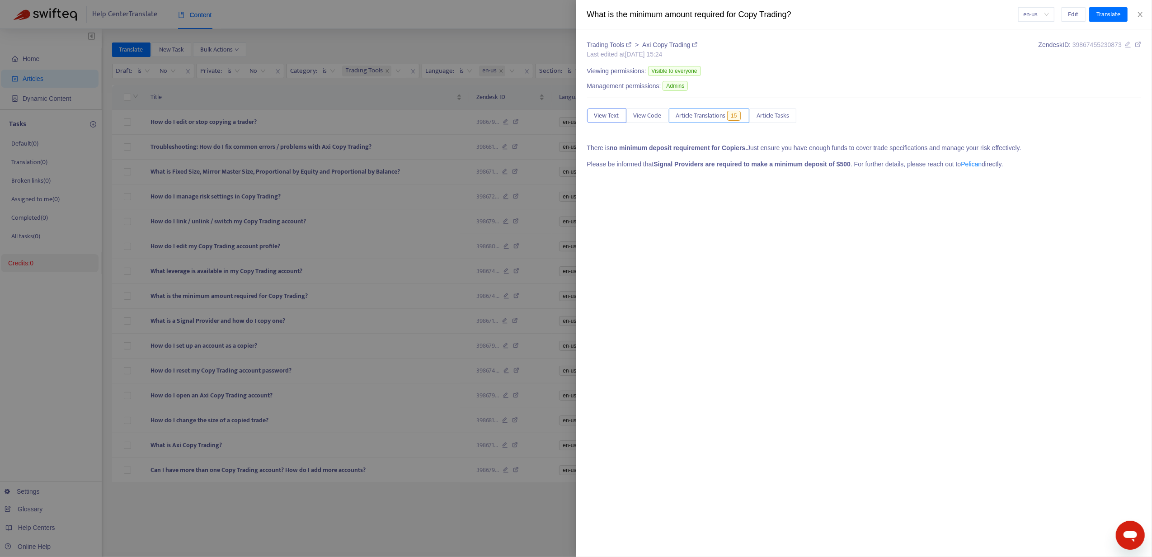
click at [704, 119] on span "Article Translations" at bounding box center [701, 116] width 50 height 10
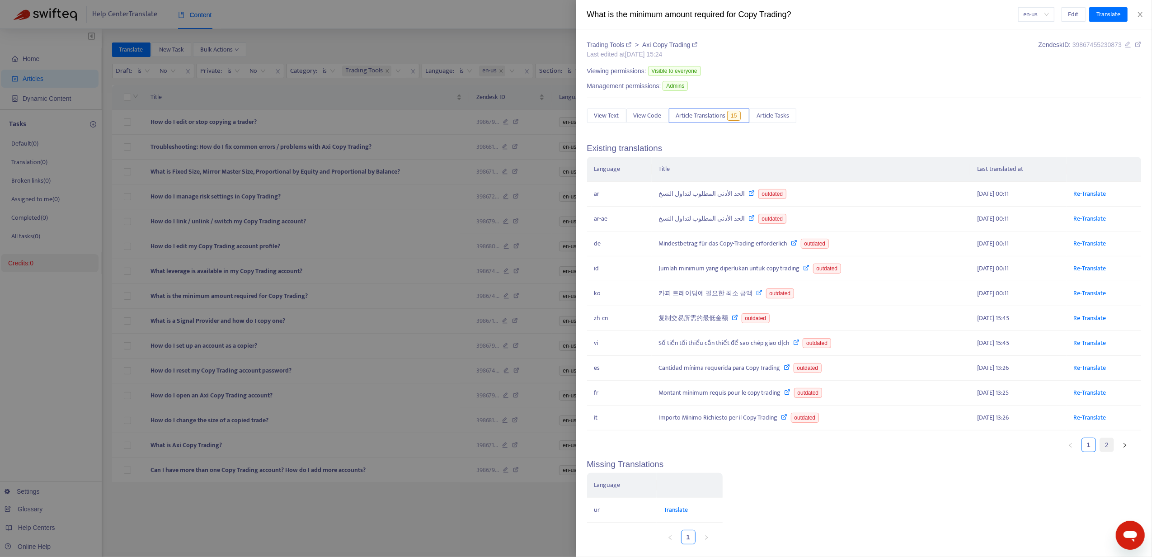
click at [1100, 448] on link "2" at bounding box center [1107, 445] width 14 height 14
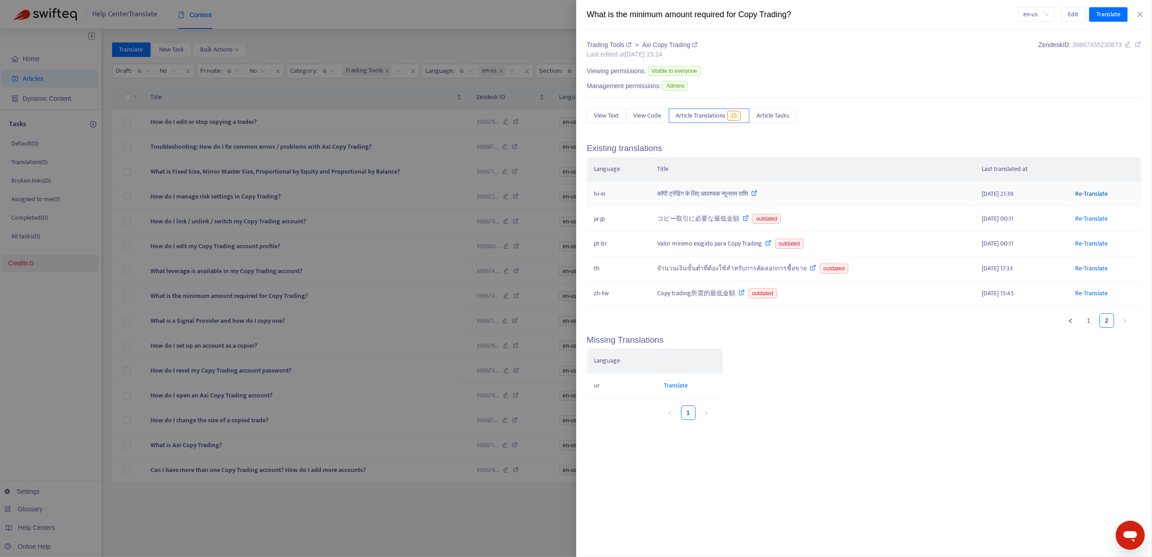
click at [1095, 197] on link "Re-Translate" at bounding box center [1092, 194] width 33 height 10
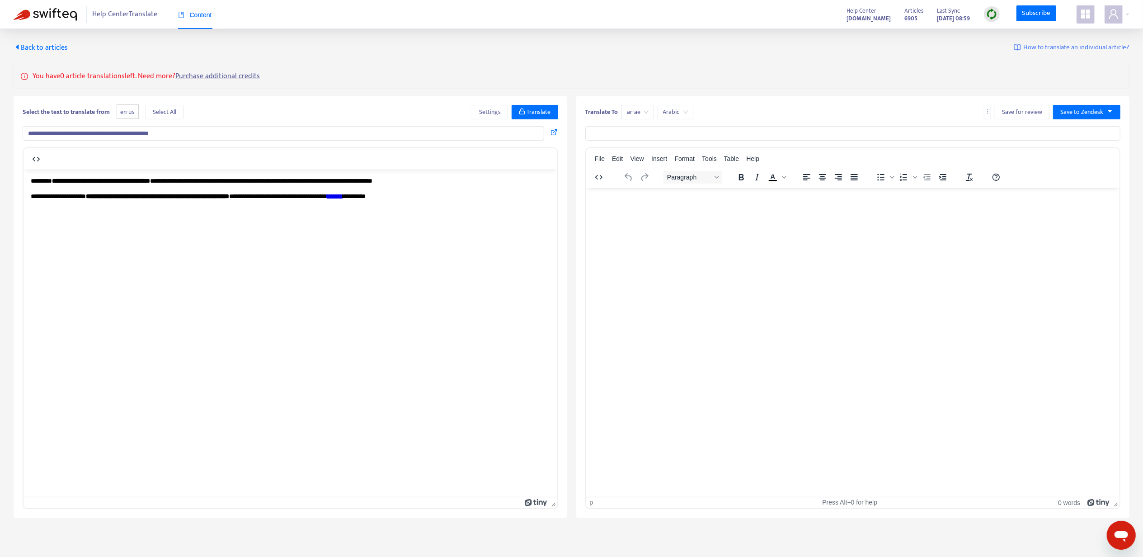
type input "**********"
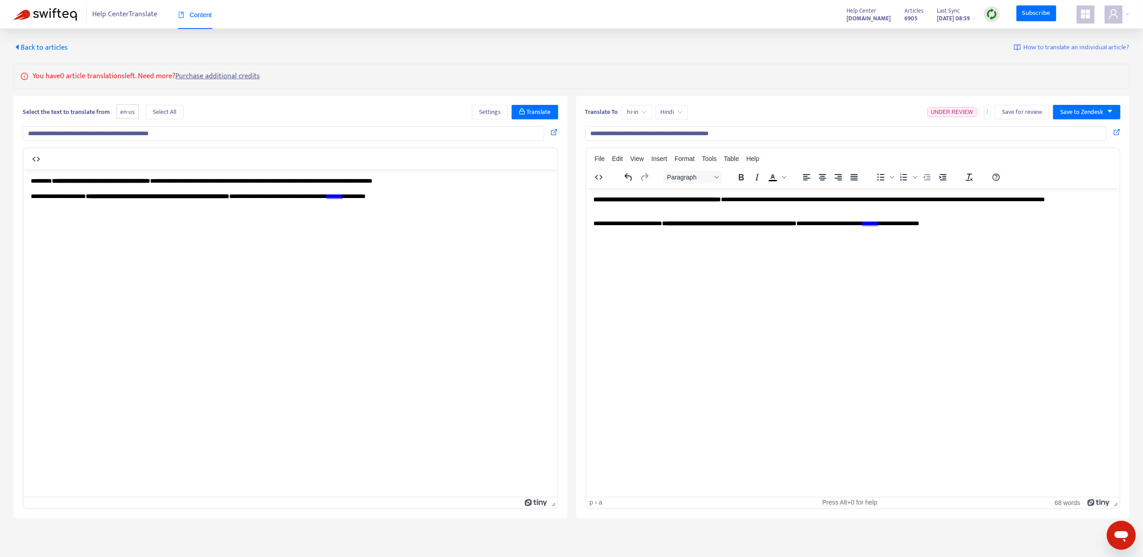
click at [926, 219] on p "**********" at bounding box center [853, 223] width 520 height 9
click at [937, 230] on icon at bounding box center [937, 231] width 11 height 11
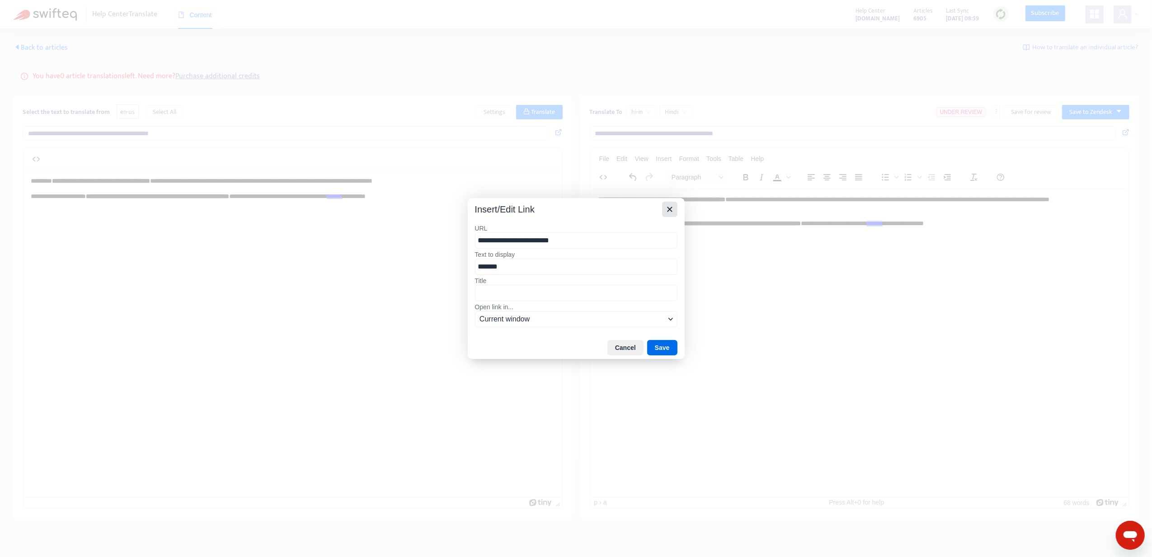
drag, startPoint x: 674, startPoint y: 209, endPoint x: 153, endPoint y: 2, distance: 560.3
click at [674, 209] on icon "Close" at bounding box center [670, 209] width 11 height 11
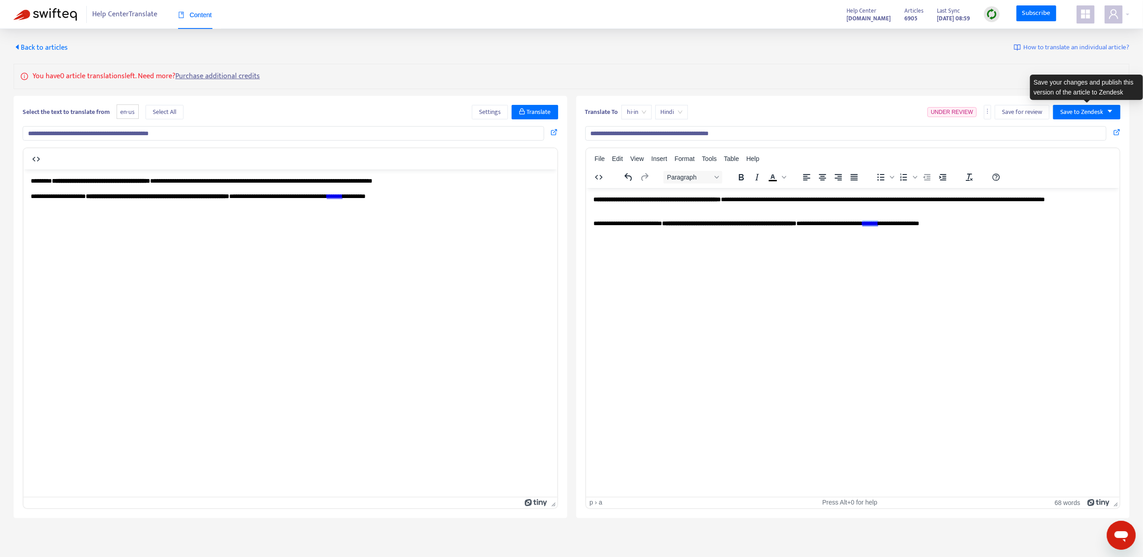
click at [1102, 120] on div "Translate To hi-in Hindi UNDER REVIEW Save for review Save to Zendesk" at bounding box center [853, 114] width 536 height 18
click at [1092, 111] on span "Save to Zendesk" at bounding box center [1082, 112] width 43 height 10
click at [1082, 129] on span "Publish" at bounding box center [1078, 131] width 34 height 10
click at [58, 47] on span "Back to articles" at bounding box center [41, 48] width 54 height 12
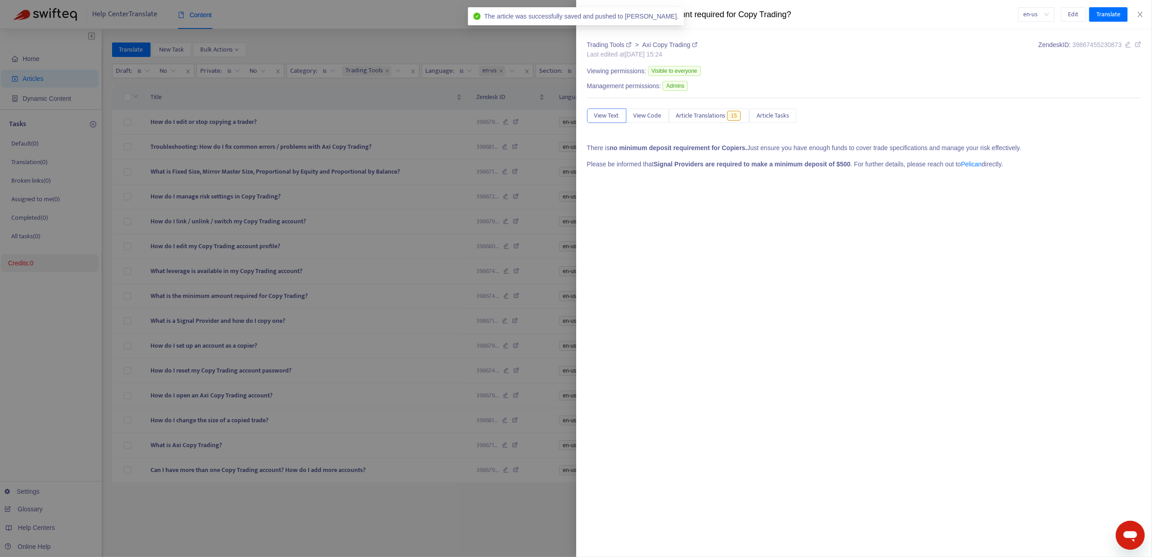
click at [200, 326] on div at bounding box center [576, 278] width 1152 height 557
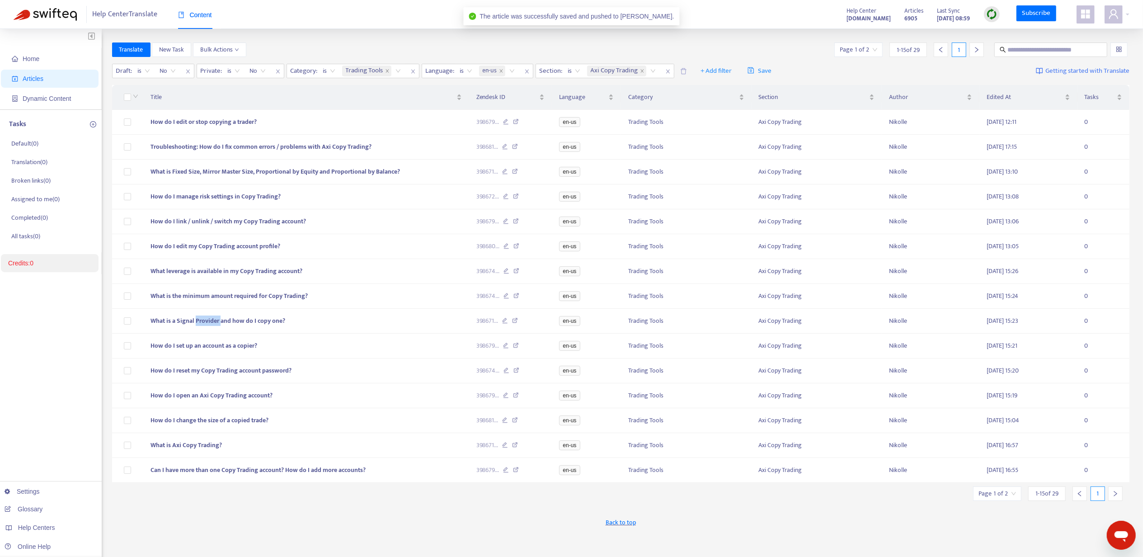
click at [200, 326] on span "What is a Signal Provider and how do I copy one?" at bounding box center [218, 321] width 135 height 10
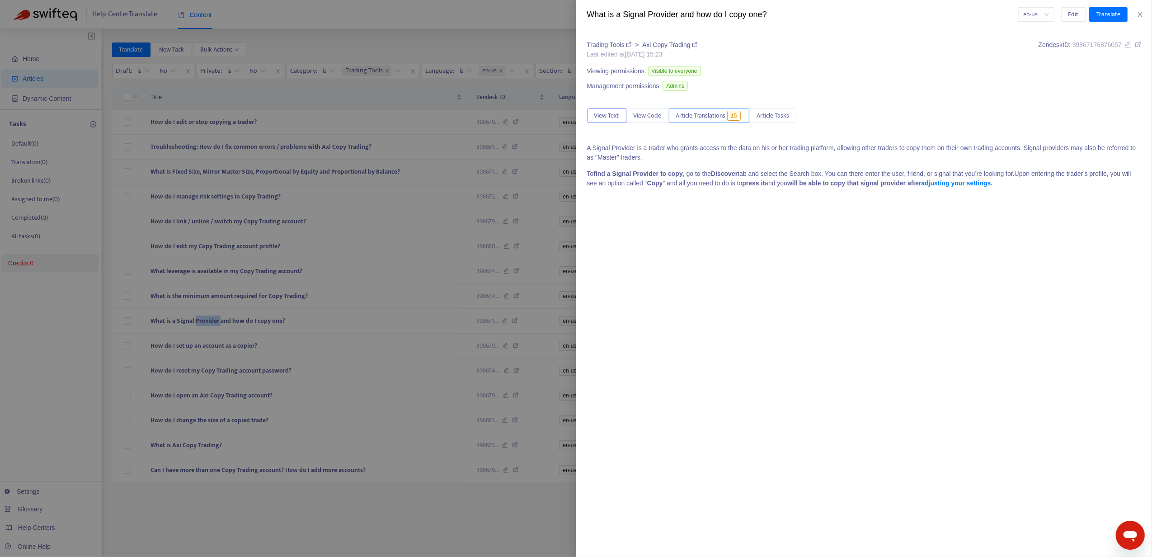
click at [694, 112] on span "Article Translations" at bounding box center [701, 116] width 50 height 10
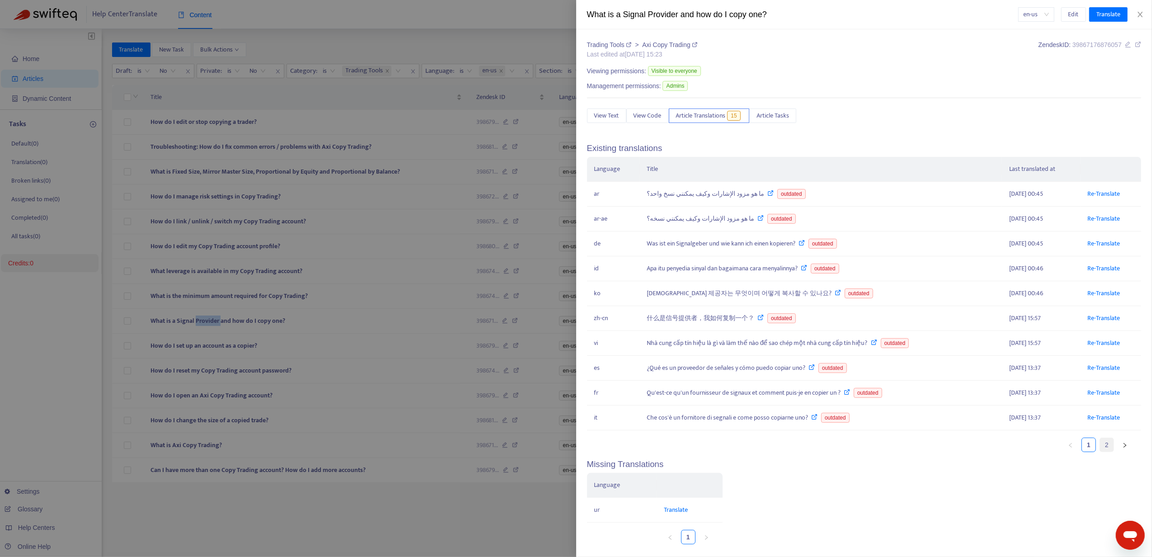
click at [1100, 452] on link "2" at bounding box center [1107, 445] width 14 height 14
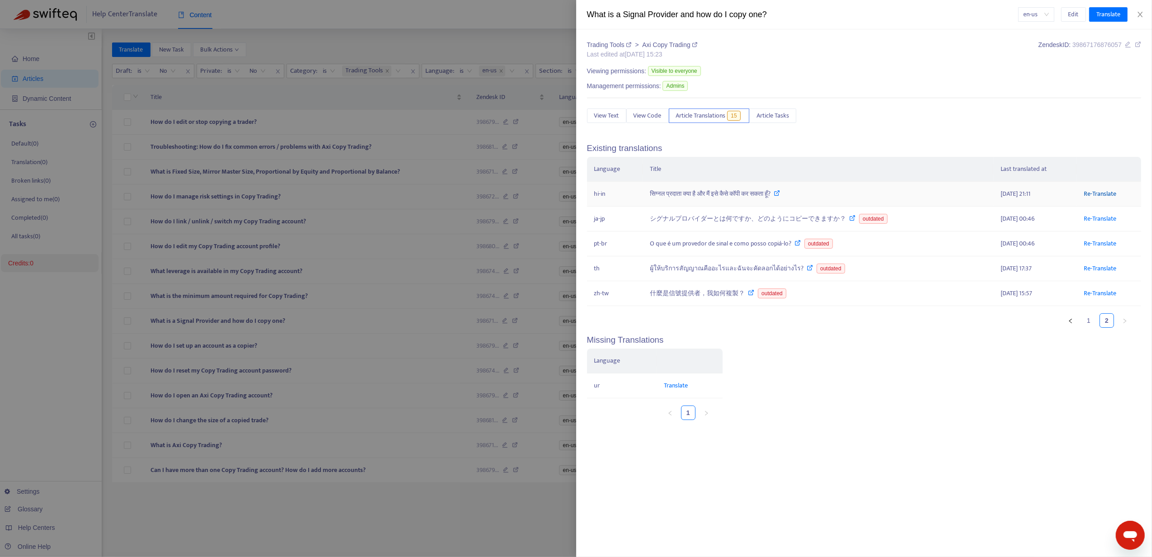
click at [1093, 191] on link "Re-Translate" at bounding box center [1100, 194] width 33 height 10
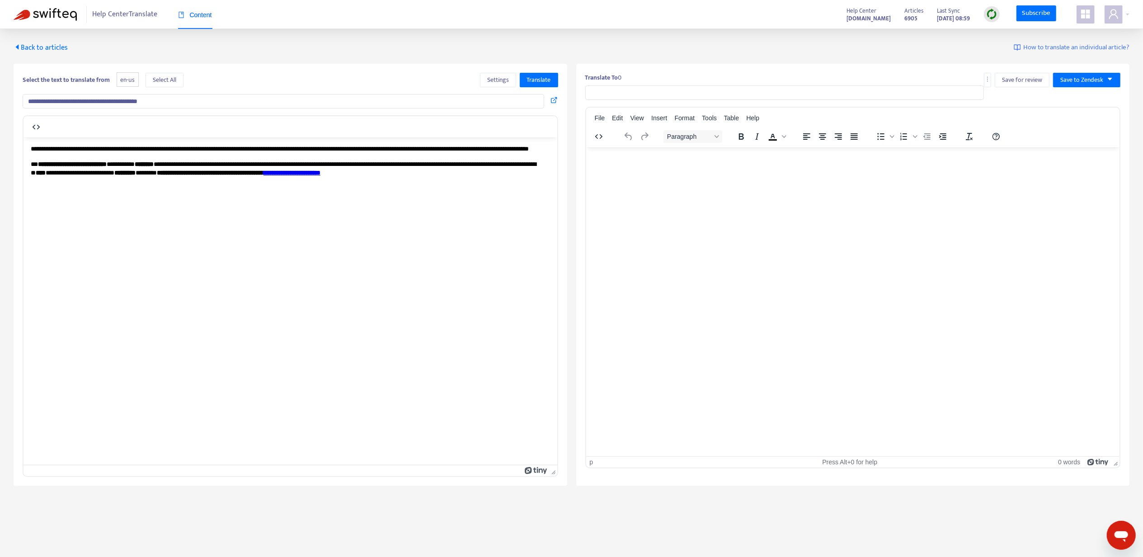
type input "**********"
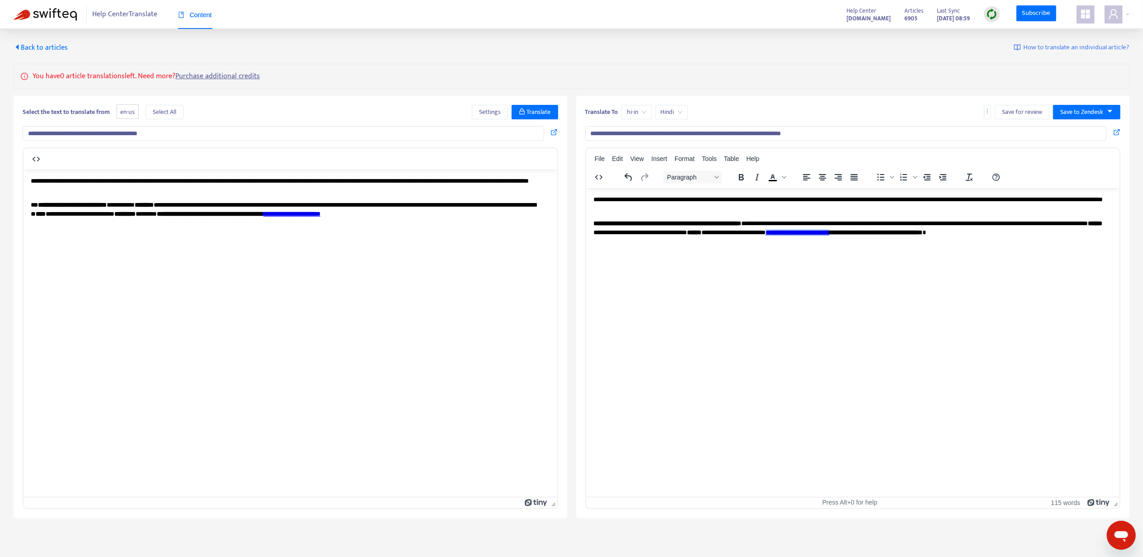
click at [829, 232] on link "**********" at bounding box center [797, 232] width 64 height 6
click at [962, 238] on icon at bounding box center [958, 242] width 11 height 11
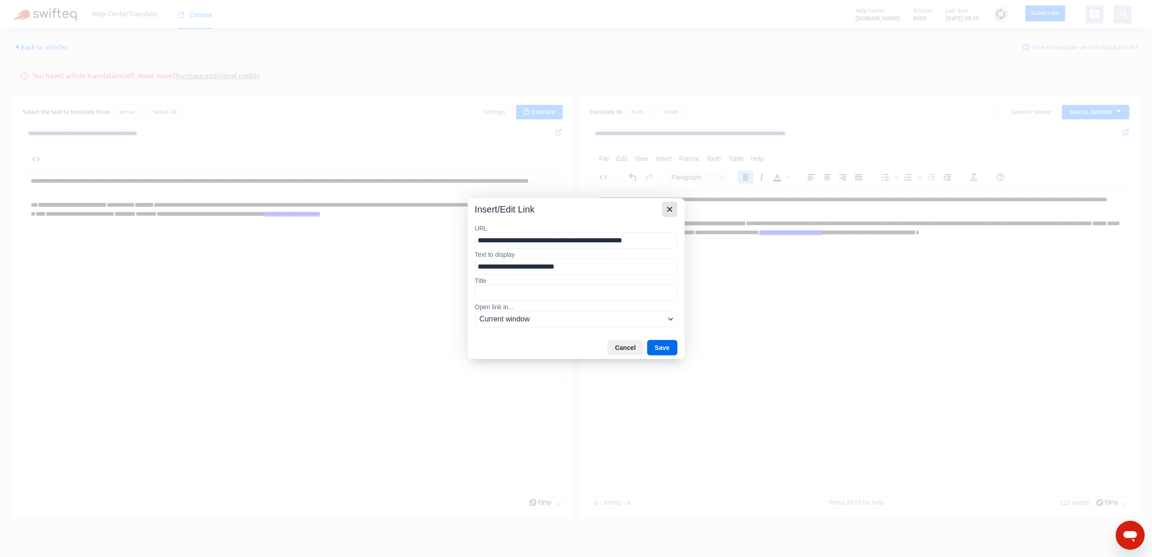
click at [670, 199] on div "Insert/Edit Link" at bounding box center [576, 207] width 217 height 19
click at [675, 210] on button "Close" at bounding box center [669, 209] width 15 height 15
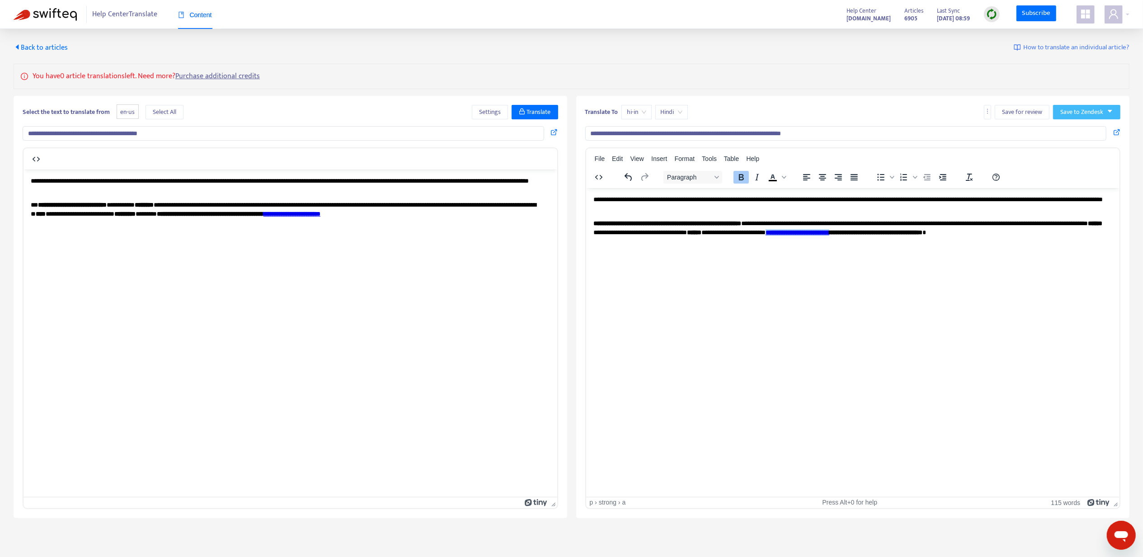
click at [1081, 110] on span "Save to Zendesk" at bounding box center [1082, 112] width 43 height 10
drag, startPoint x: 1080, startPoint y: 128, endPoint x: 1074, endPoint y: 134, distance: 7.7
click at [1080, 128] on span "Publish" at bounding box center [1078, 131] width 34 height 10
click at [27, 42] on span "Back to articles" at bounding box center [41, 48] width 54 height 12
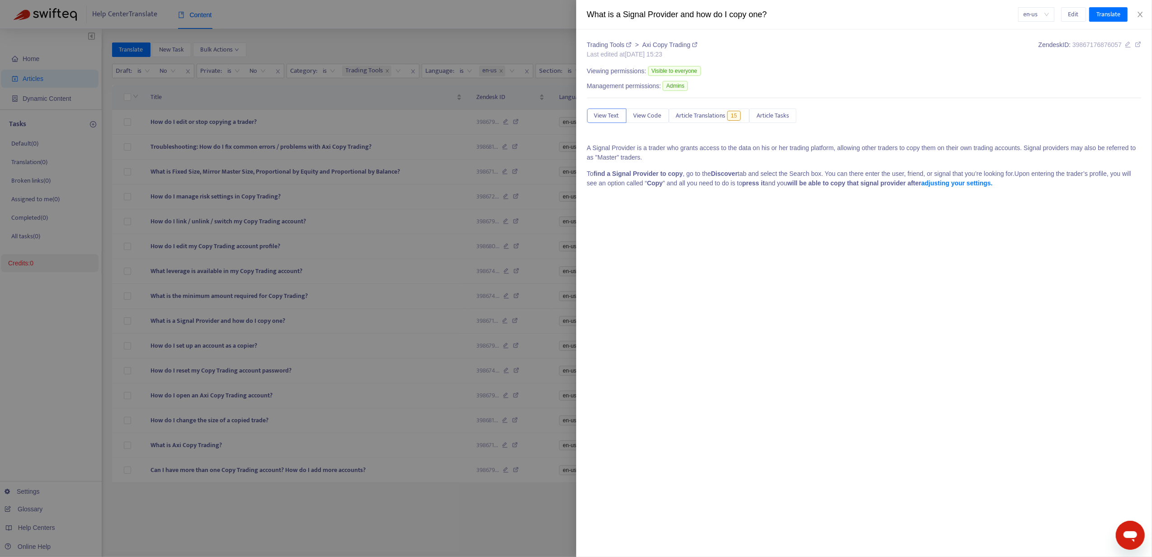
click at [212, 347] on div at bounding box center [576, 278] width 1152 height 557
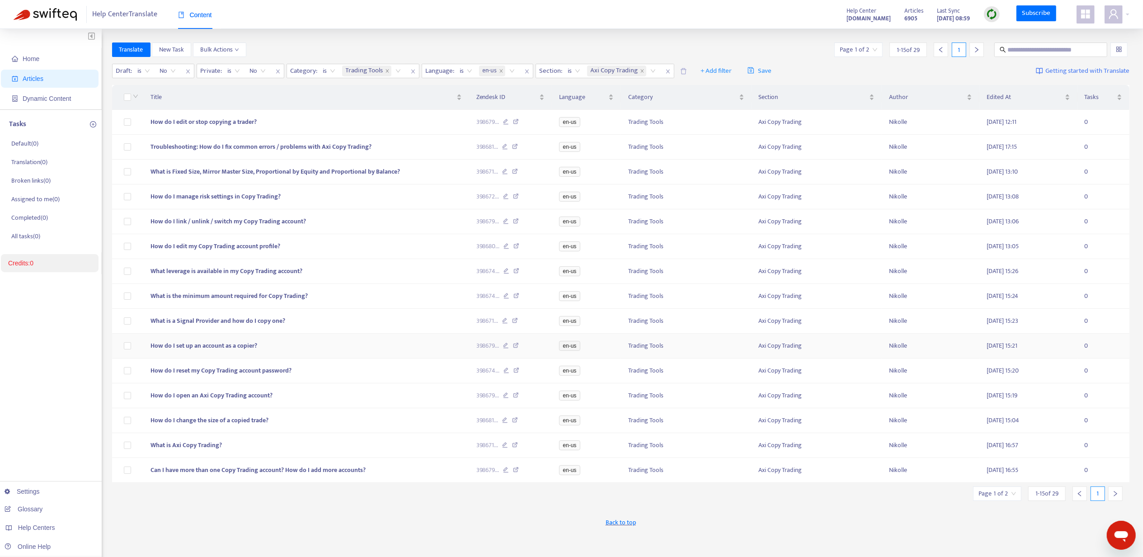
click at [207, 351] on span "How do I set up an account as a copier?" at bounding box center [204, 345] width 107 height 10
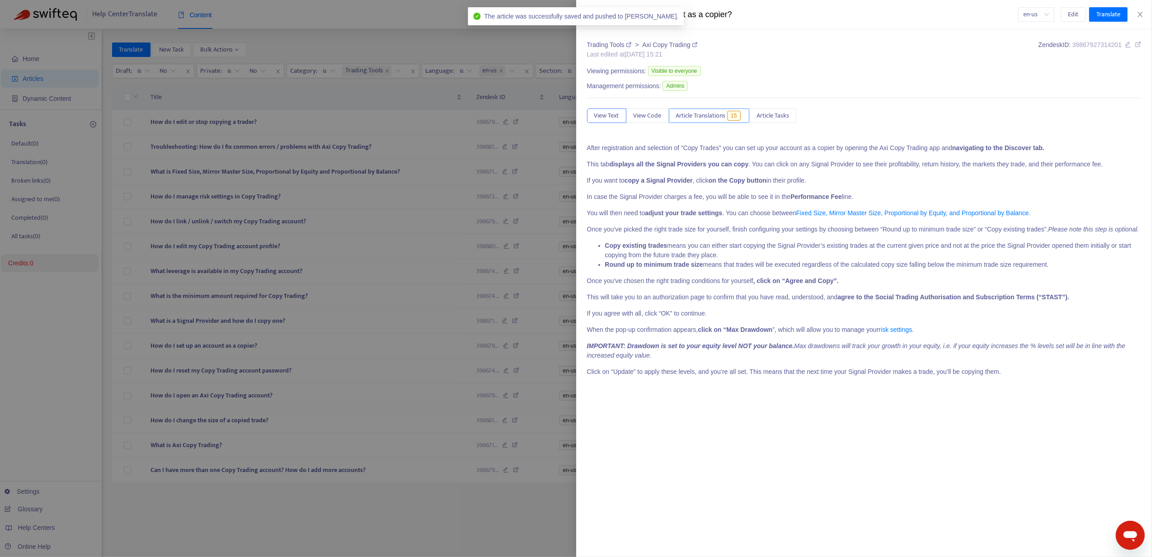
click at [728, 119] on button "Article Translations 15" at bounding box center [709, 116] width 81 height 14
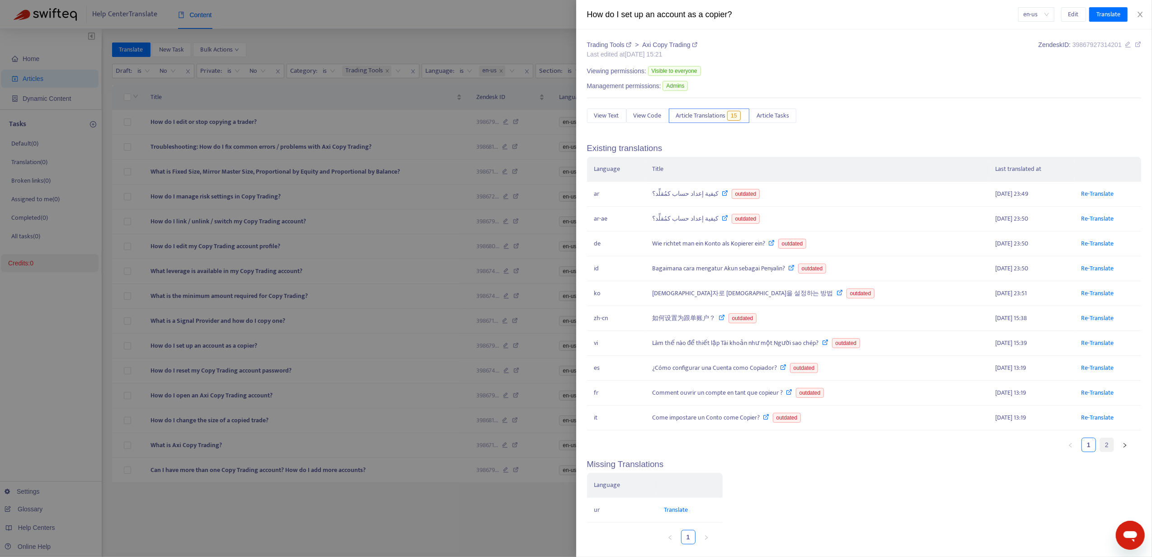
click at [1100, 452] on link "2" at bounding box center [1107, 445] width 14 height 14
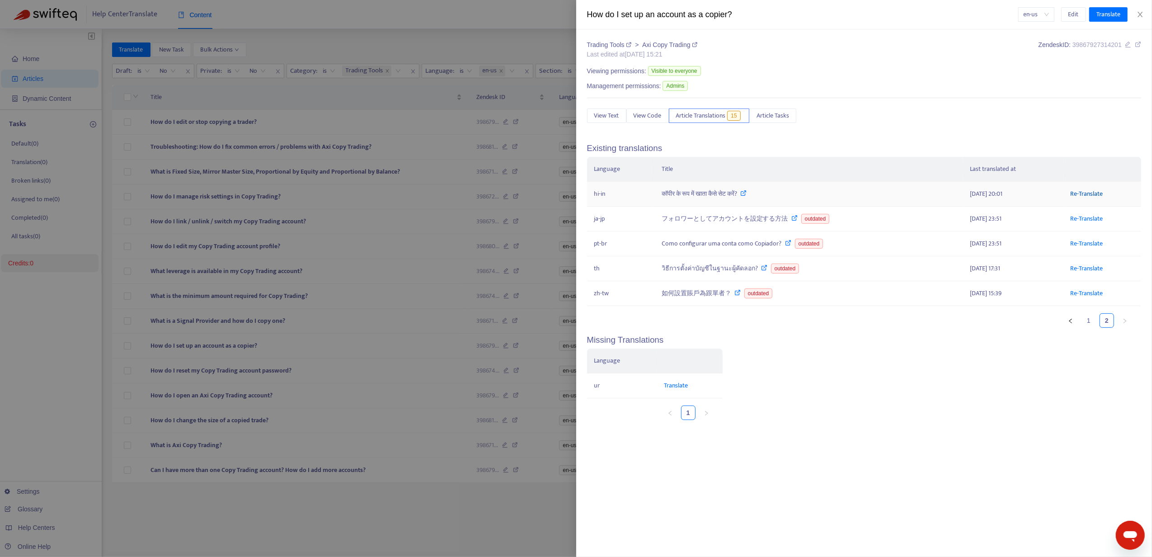
click at [1085, 195] on link "Re-Translate" at bounding box center [1087, 194] width 33 height 10
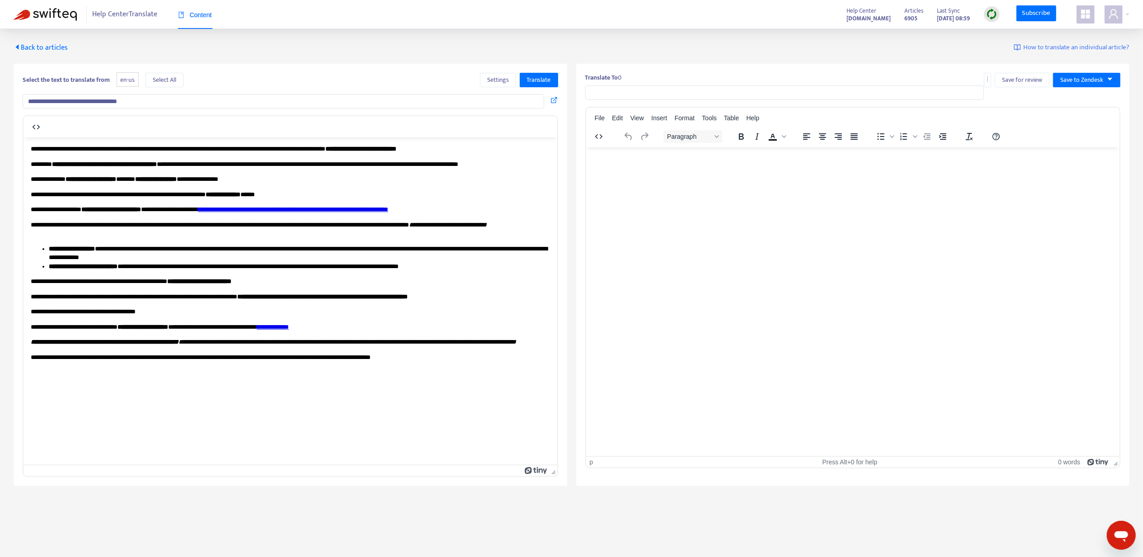
type input "**********"
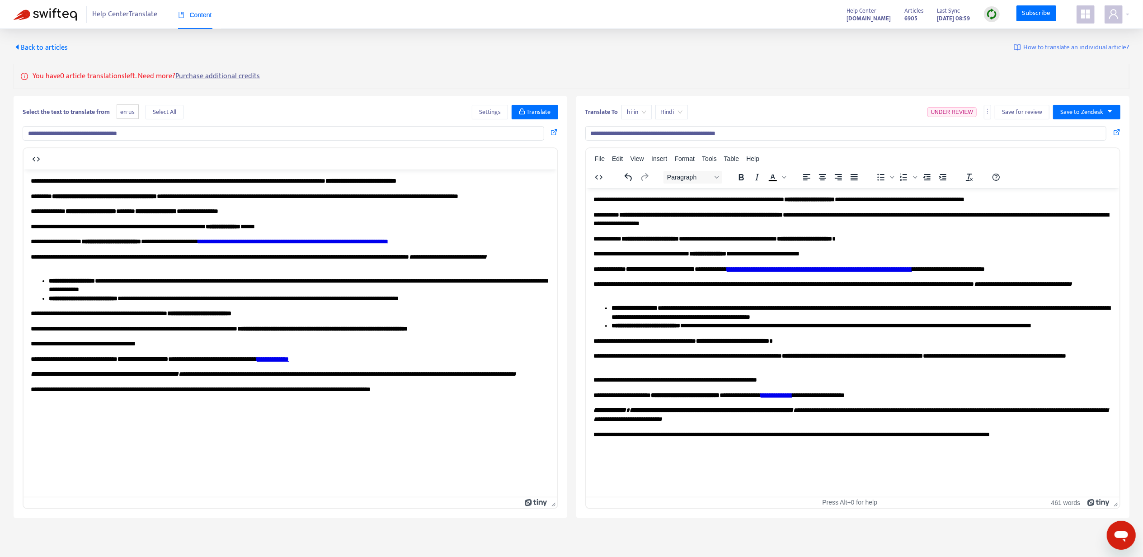
click at [809, 266] on link "**********" at bounding box center [819, 268] width 185 height 6
click at [811, 269] on div "Link... Ctrl+K Remove link Open link" at bounding box center [841, 290] width 60 height 47
click at [818, 274] on icon at bounding box center [820, 276] width 11 height 11
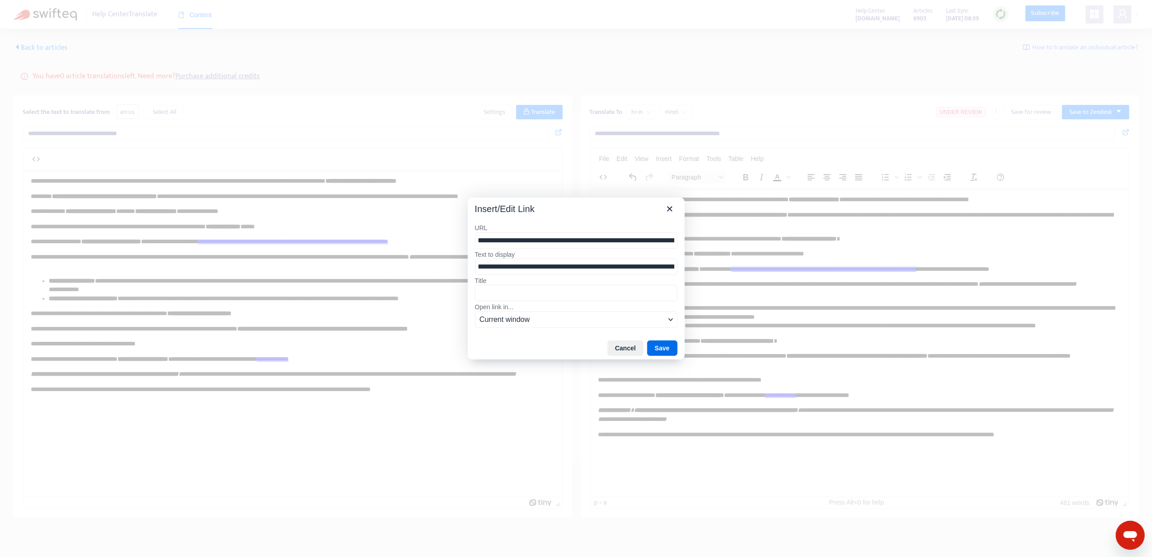
drag, startPoint x: 563, startPoint y: 239, endPoint x: 396, endPoint y: 243, distance: 167.3
click at [396, 243] on div "**********" at bounding box center [576, 278] width 1152 height 557
click at [667, 207] on icon "Close" at bounding box center [670, 208] width 11 height 11
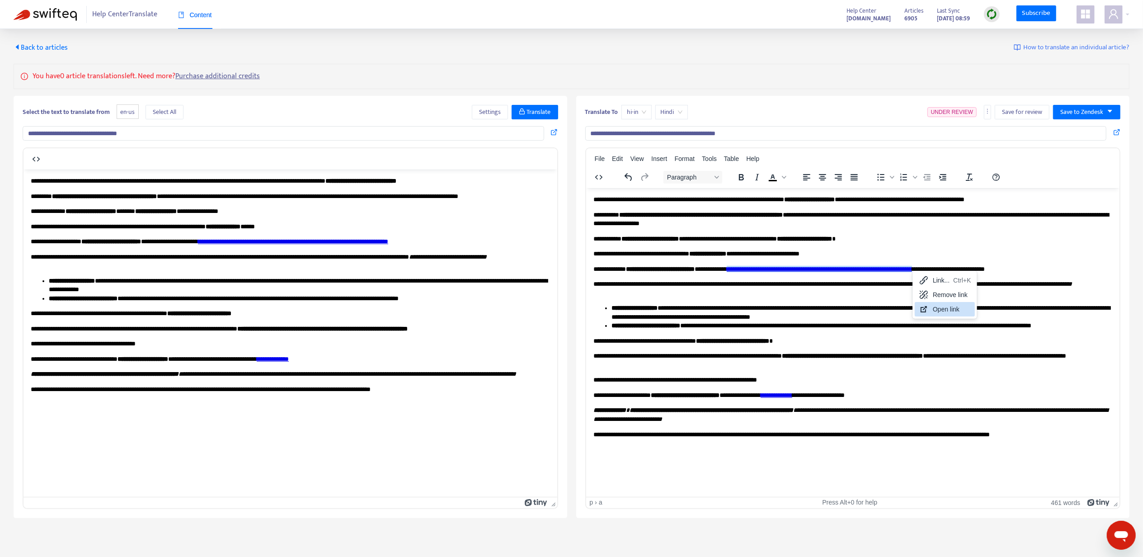
click at [961, 316] on div "Open link" at bounding box center [945, 309] width 60 height 14
click at [903, 271] on icon at bounding box center [908, 275] width 11 height 11
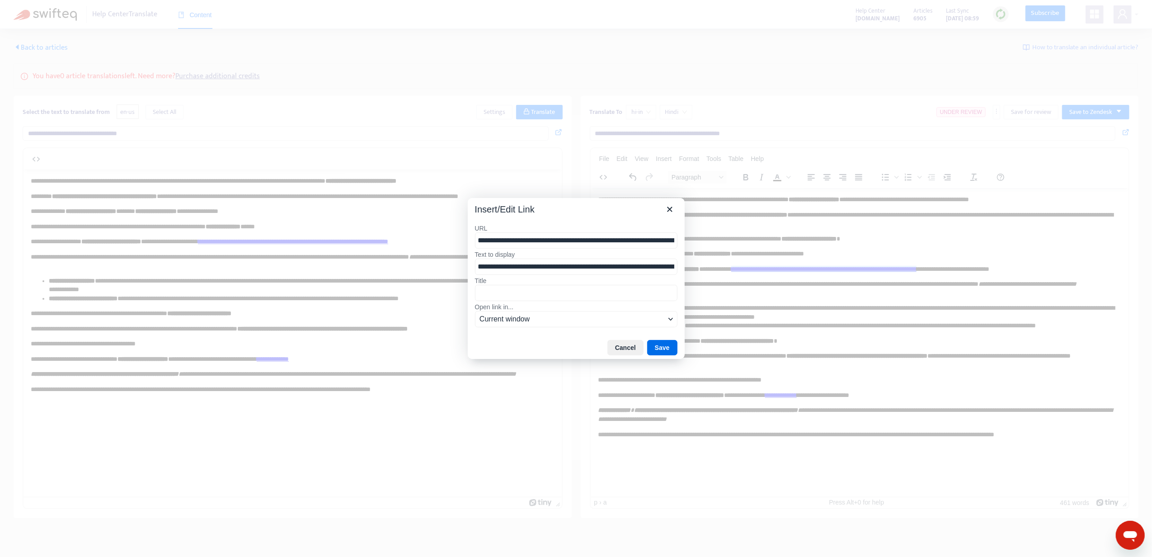
scroll to position [0, 646]
click at [621, 241] on input "**********" at bounding box center [576, 240] width 203 height 17
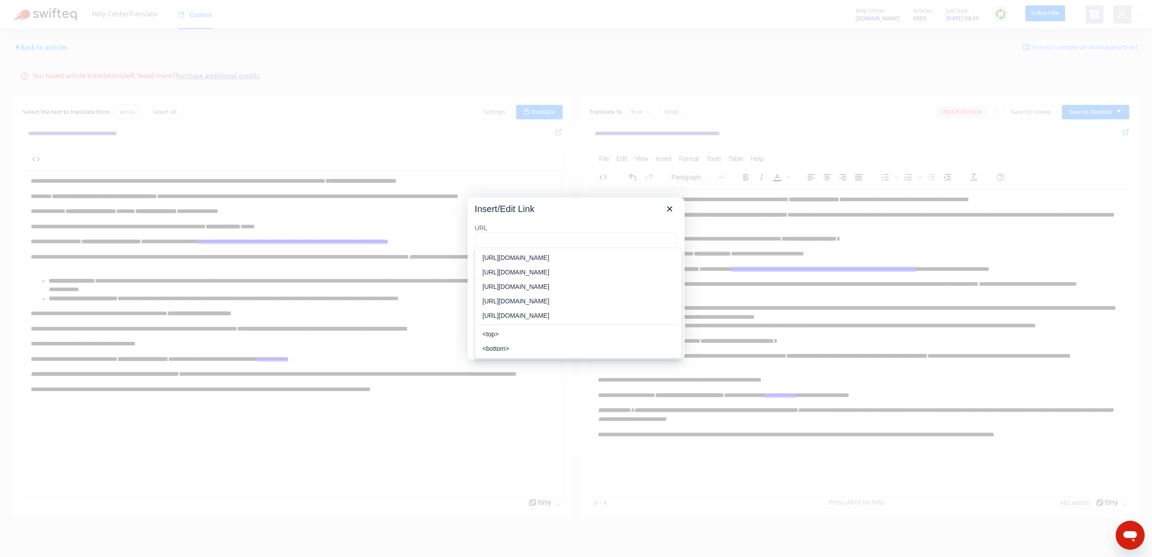
type input "**********"
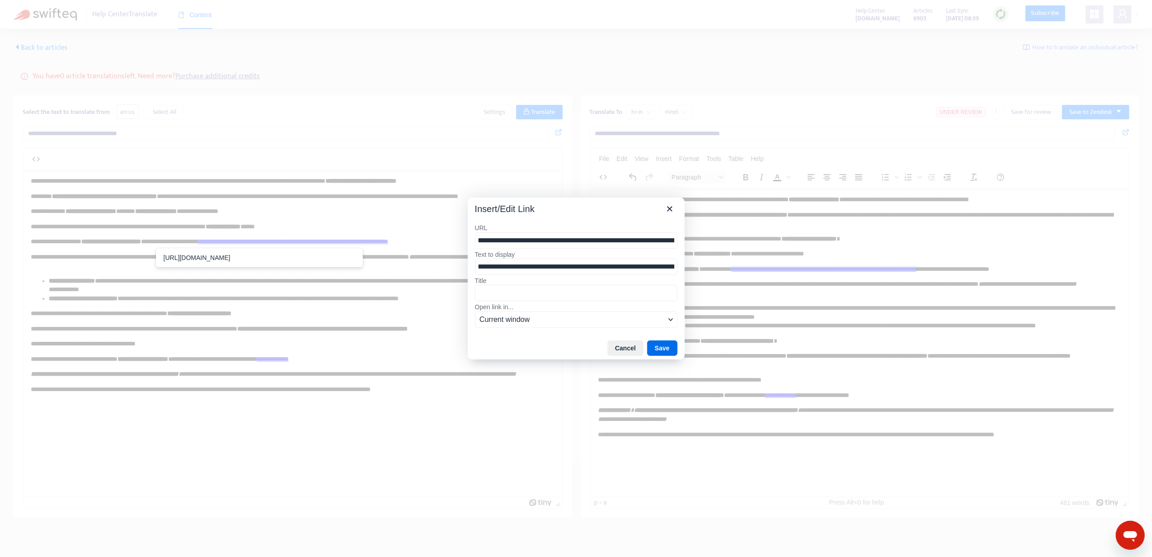
scroll to position [0, 749]
click at [657, 342] on button "Save" at bounding box center [662, 347] width 30 height 15
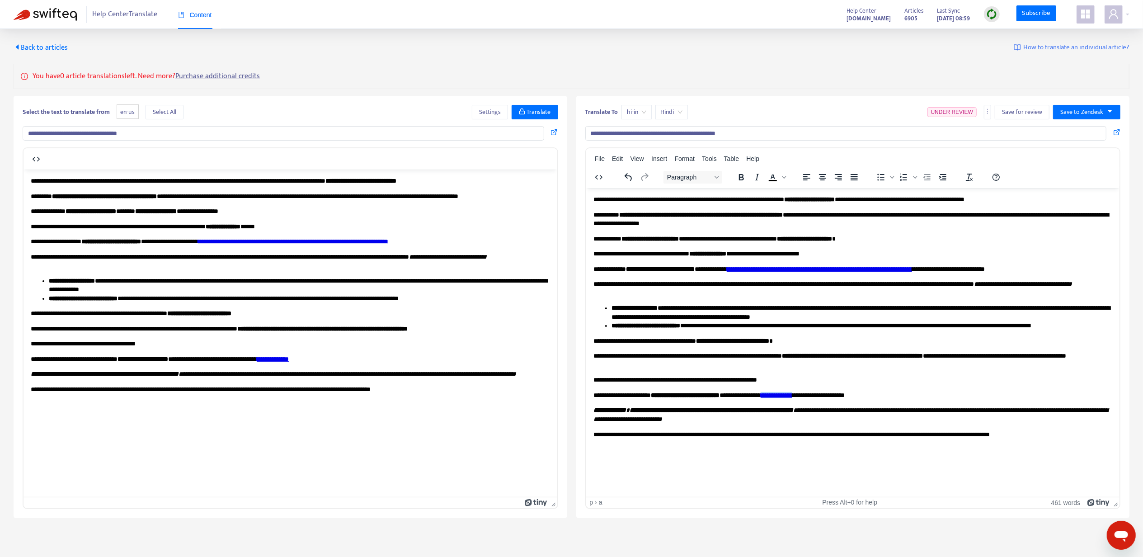
click at [828, 400] on p "**********" at bounding box center [853, 395] width 520 height 9
click at [831, 395] on icon at bounding box center [832, 399] width 11 height 11
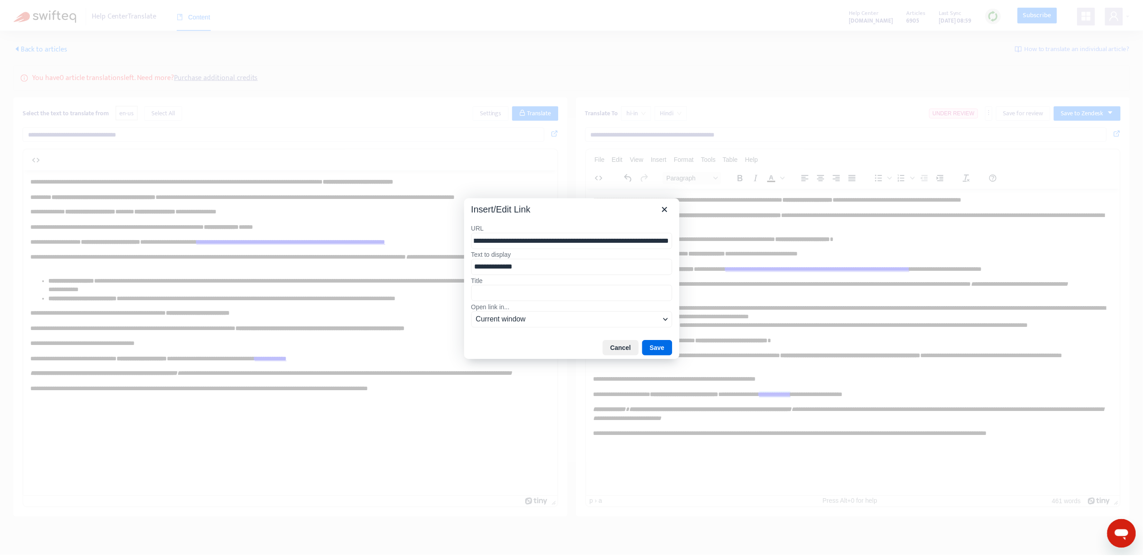
scroll to position [0, 0]
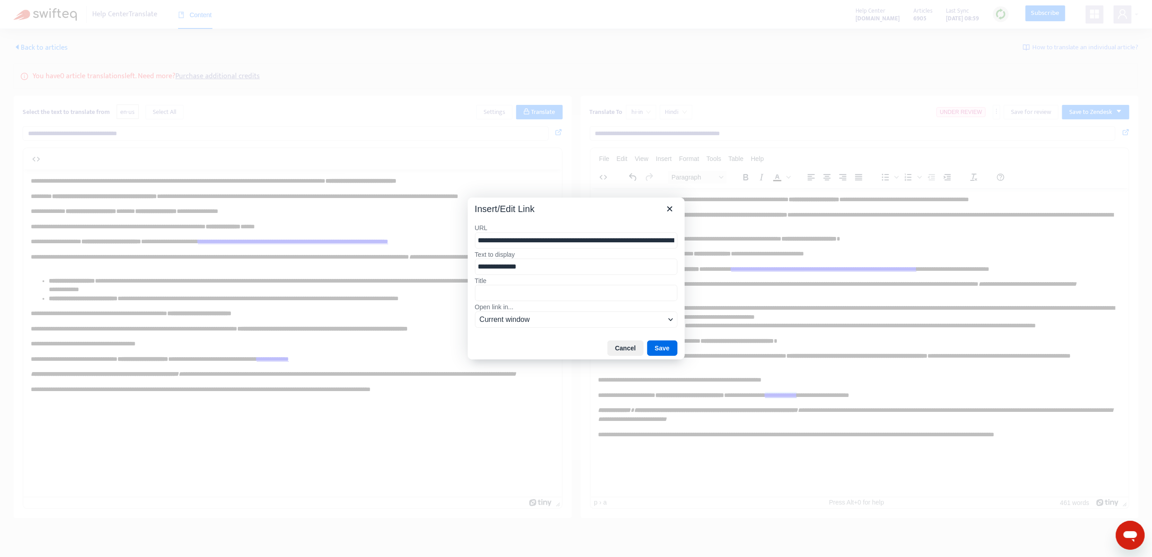
drag, startPoint x: 505, startPoint y: 241, endPoint x: 402, endPoint y: 241, distance: 102.6
click at [402, 241] on div "**********" at bounding box center [576, 278] width 1152 height 557
click at [673, 209] on icon "Close" at bounding box center [670, 208] width 11 height 11
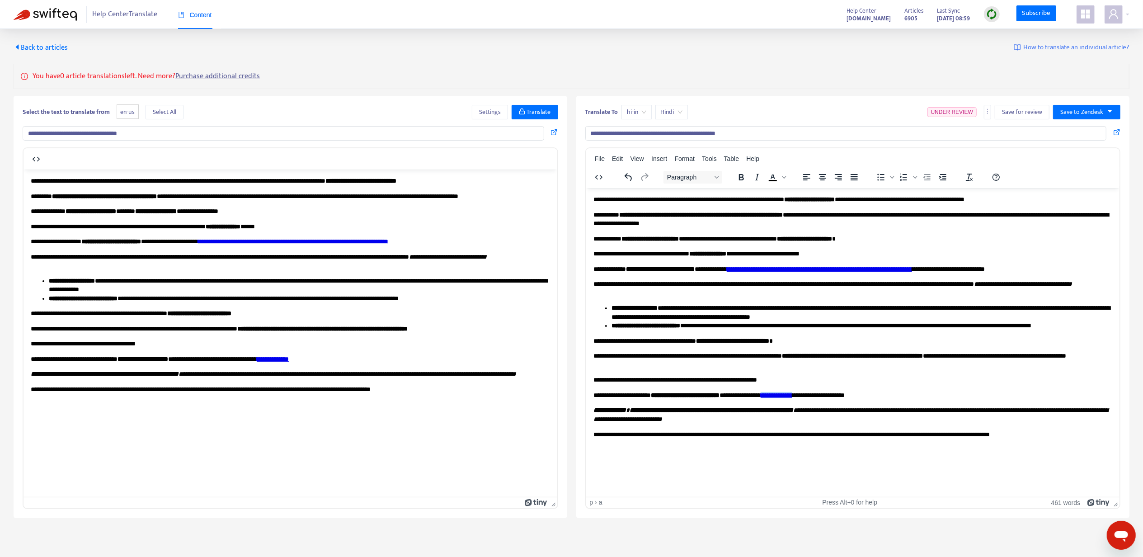
click at [1080, 103] on div "**********" at bounding box center [853, 307] width 554 height 422
click at [1080, 107] on span "Save to Zendesk" at bounding box center [1082, 112] width 43 height 10
click at [1081, 126] on span "Publish" at bounding box center [1078, 131] width 34 height 10
click at [26, 49] on span "Back to articles" at bounding box center [41, 48] width 54 height 12
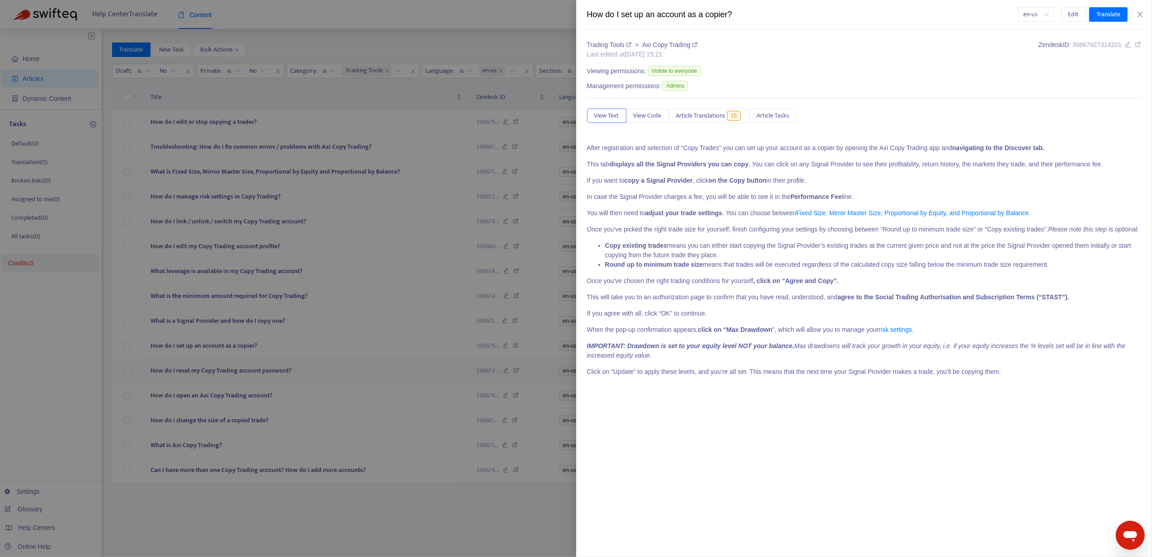
click at [222, 384] on div at bounding box center [576, 278] width 1152 height 557
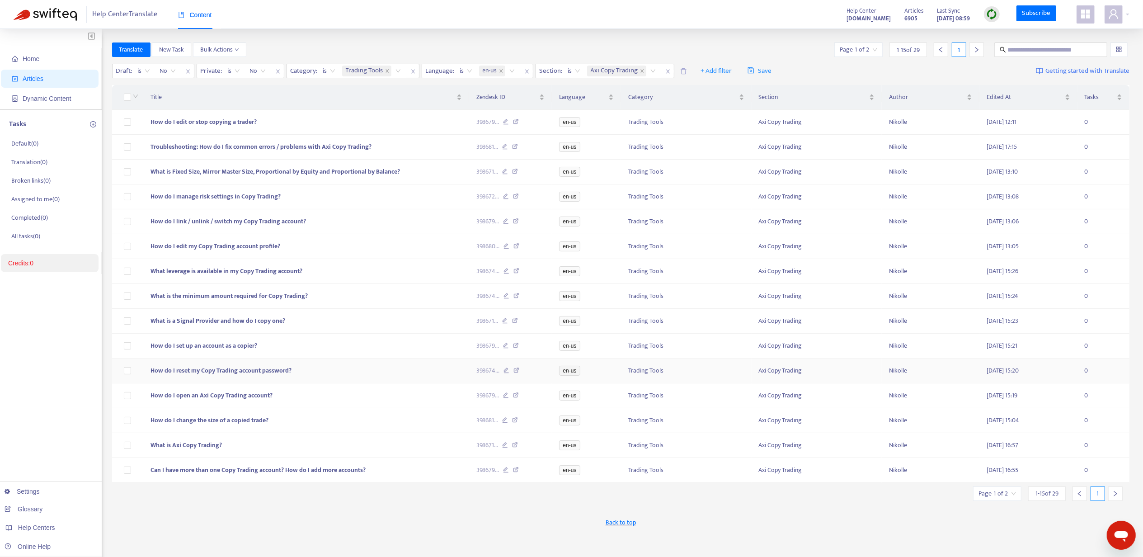
click at [192, 372] on td "How do I reset my Copy Trading account password?" at bounding box center [306, 371] width 326 height 25
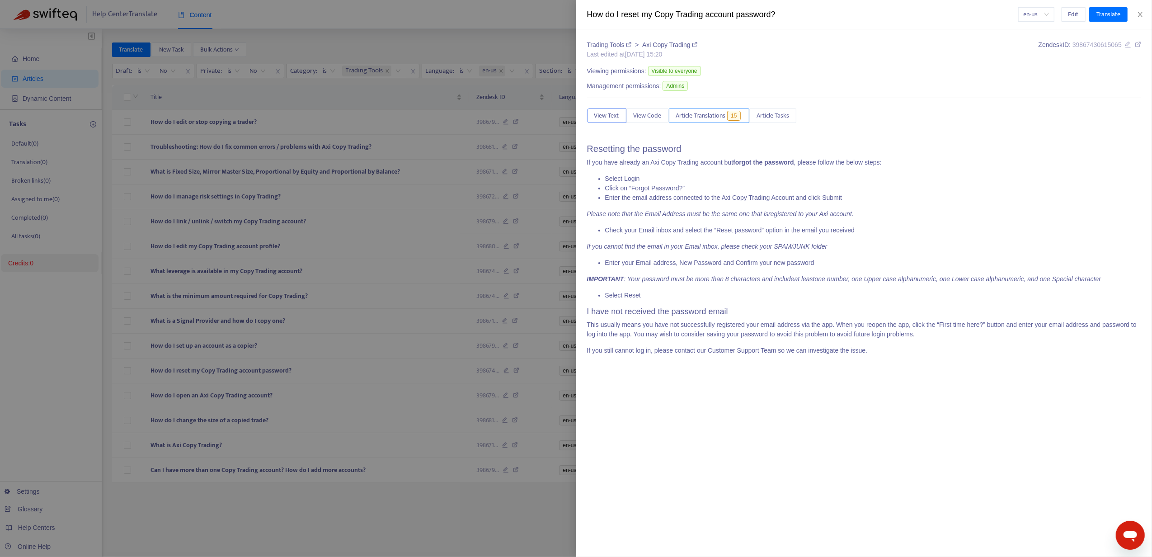
click at [716, 116] on span "Article Translations" at bounding box center [701, 116] width 50 height 10
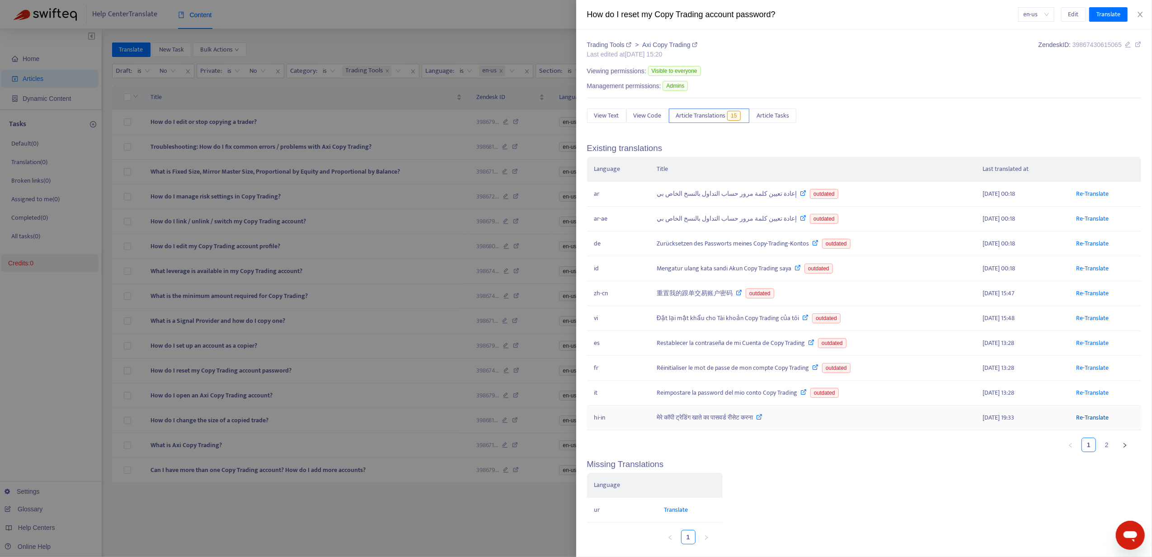
click at [1087, 423] on link "Re-Translate" at bounding box center [1092, 417] width 33 height 10
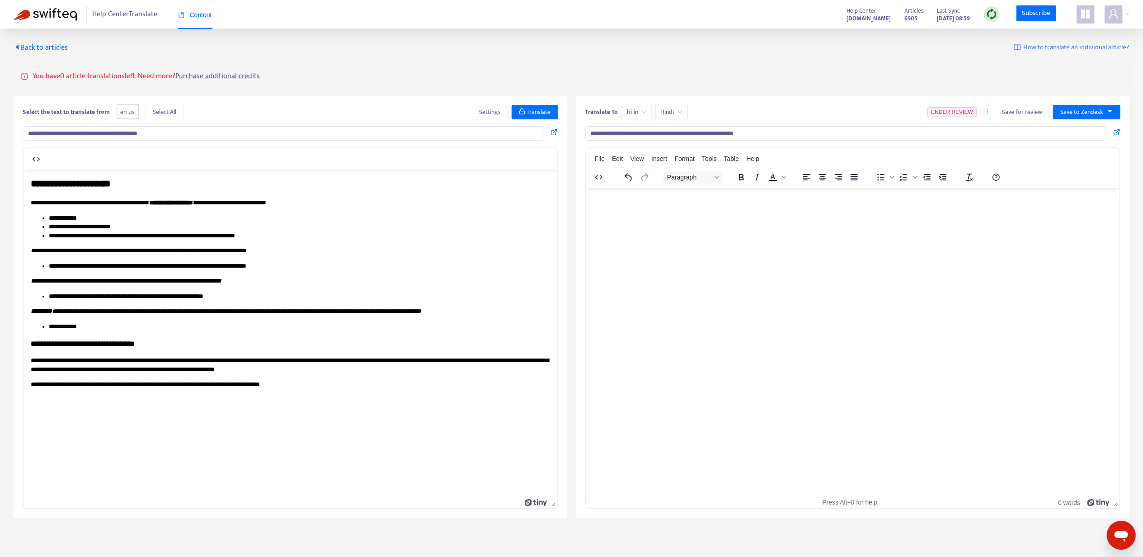
type input "**********"
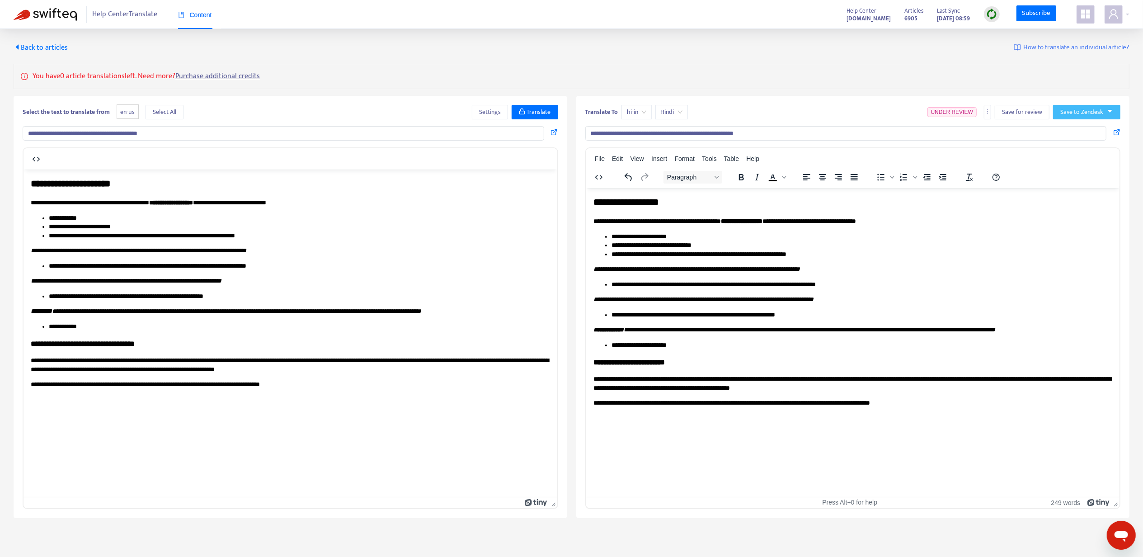
click at [1082, 119] on button "Save to Zendesk" at bounding box center [1086, 112] width 67 height 14
click at [1081, 127] on span "Publish" at bounding box center [1078, 131] width 34 height 10
click at [1069, 120] on div "Translate To hi-in Hindi Save for review Save to Zendesk" at bounding box center [853, 114] width 536 height 18
click at [1070, 113] on span "Save to Zendesk" at bounding box center [1082, 112] width 43 height 10
click at [1082, 134] on span "Publish" at bounding box center [1078, 131] width 34 height 10
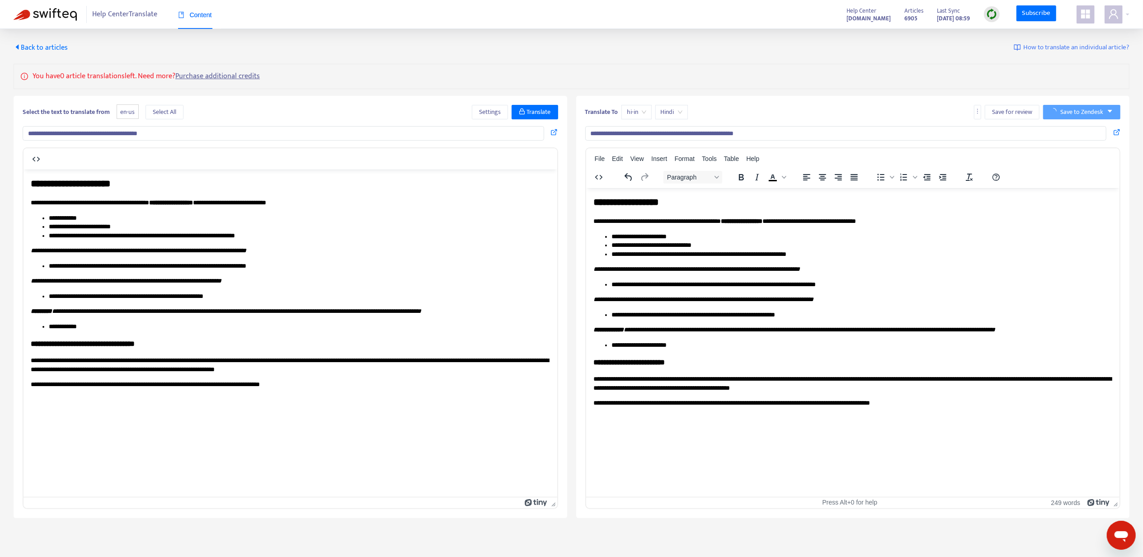
click at [55, 43] on span "Back to articles" at bounding box center [41, 48] width 54 height 12
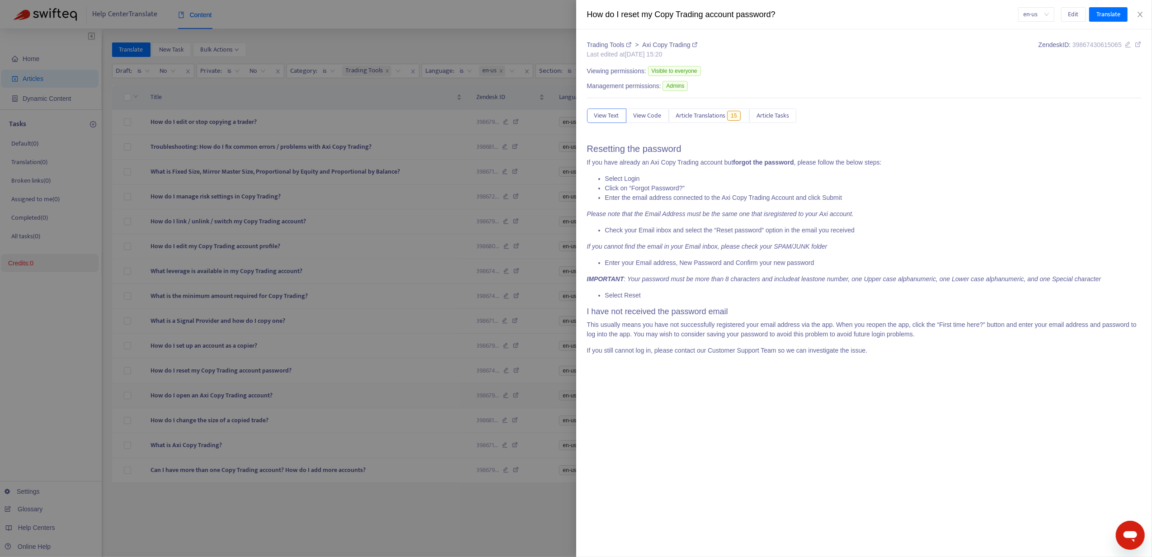
click at [223, 411] on div at bounding box center [576, 278] width 1152 height 557
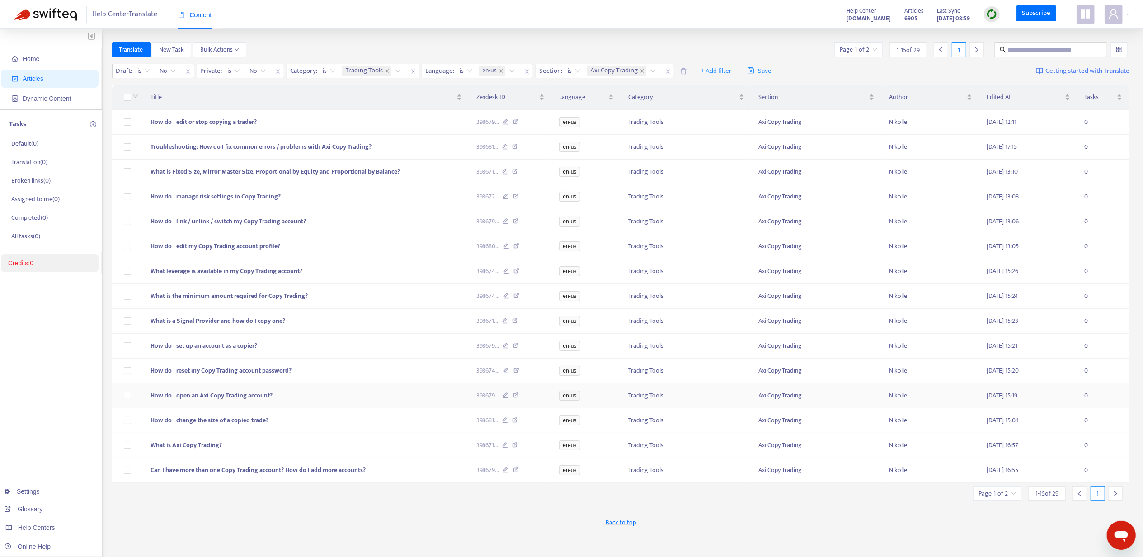
click at [221, 401] on span "How do I open an Axi Copy Trading account?" at bounding box center [212, 395] width 122 height 10
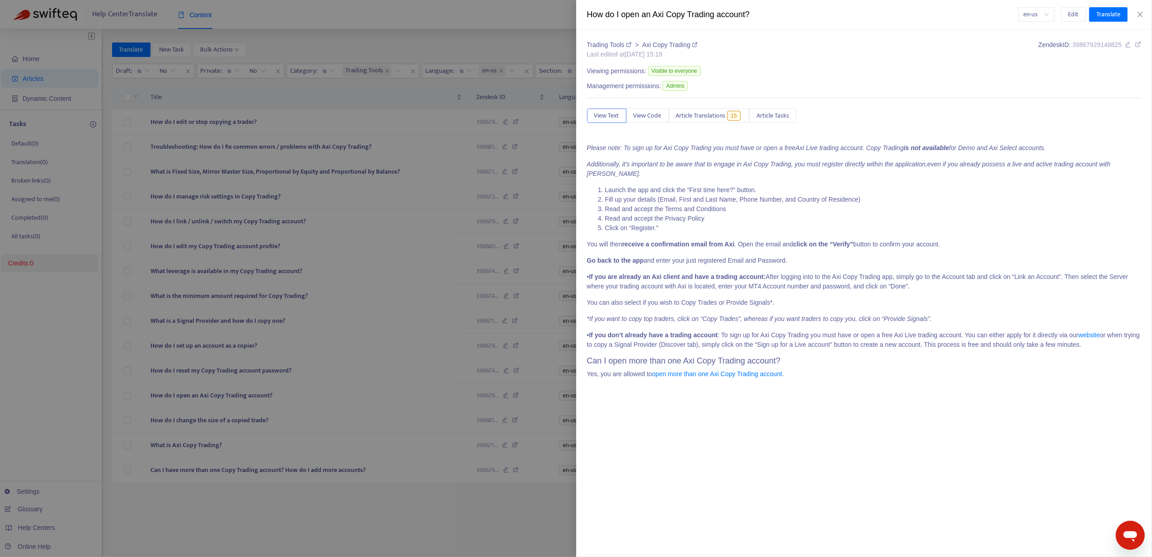
click at [739, 123] on div "View Text View Code Article Translations 15 Article Tasks" at bounding box center [864, 116] width 555 height 14
click at [738, 113] on span "15" at bounding box center [733, 116] width 13 height 10
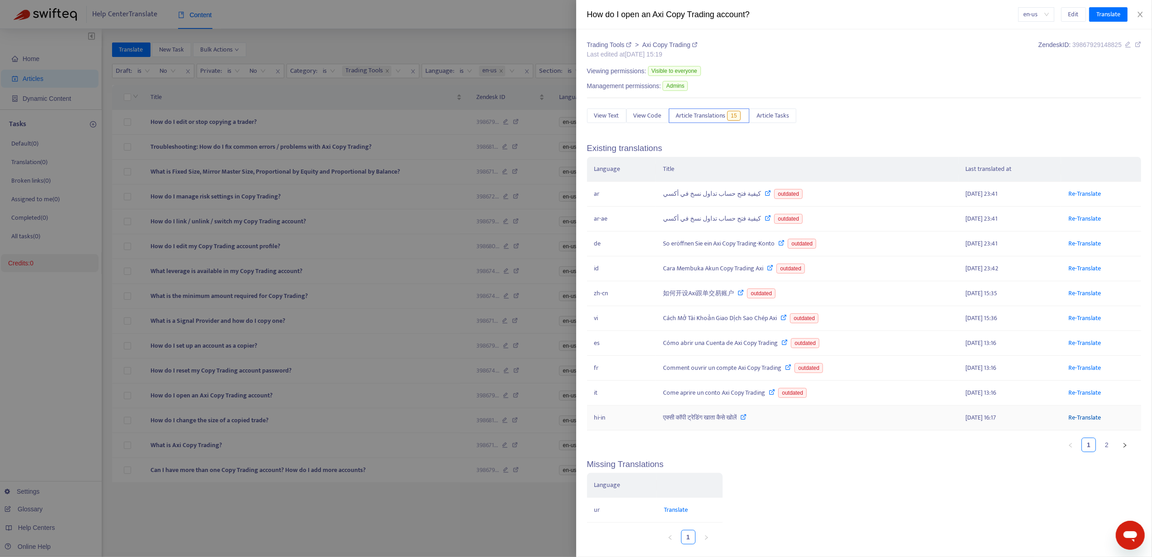
click at [1073, 423] on link "Re-Translate" at bounding box center [1085, 417] width 33 height 10
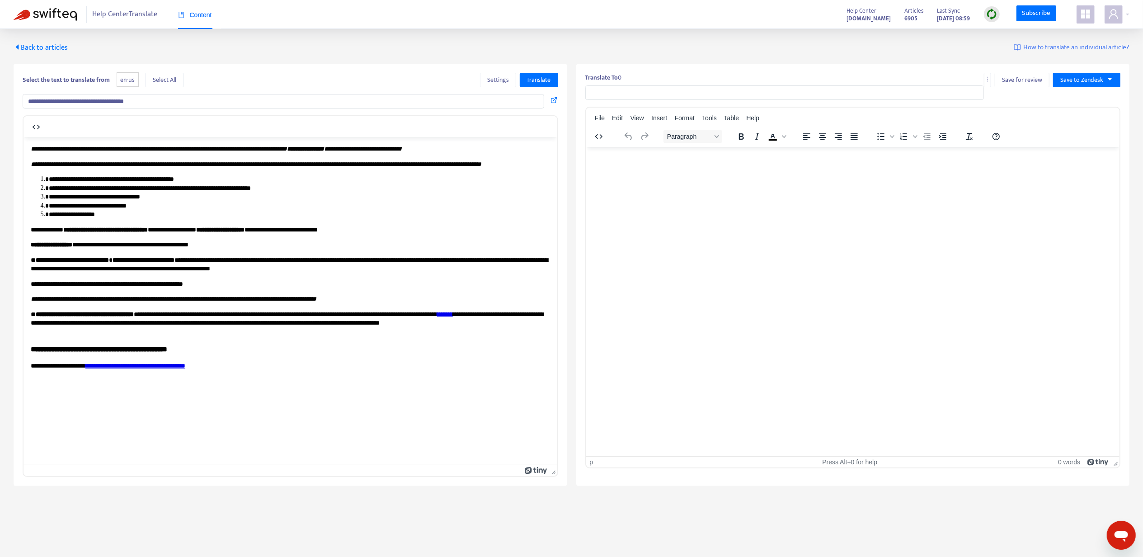
type input "**********"
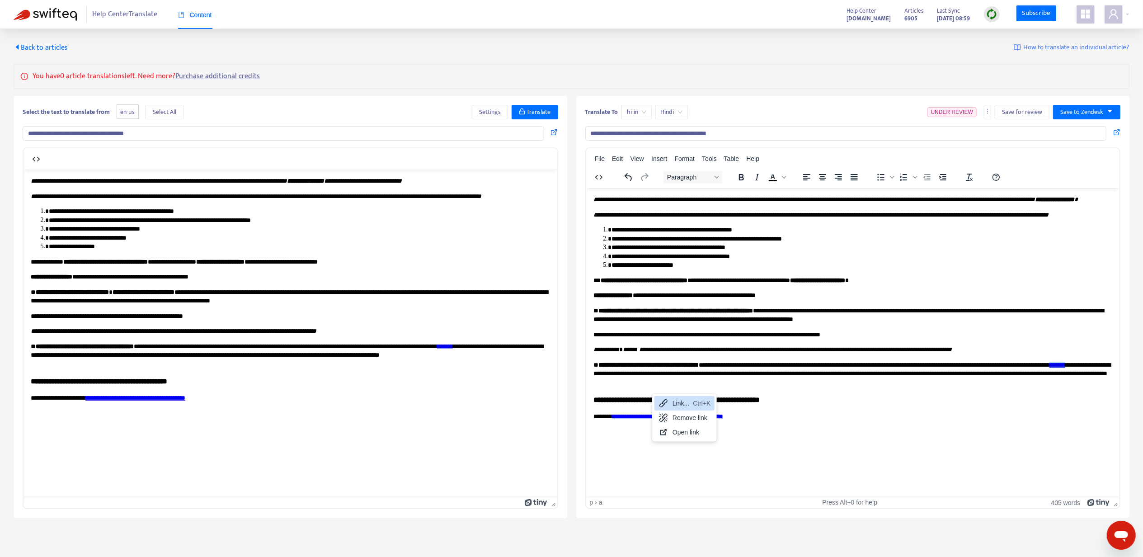
click at [664, 402] on icon at bounding box center [663, 403] width 11 height 11
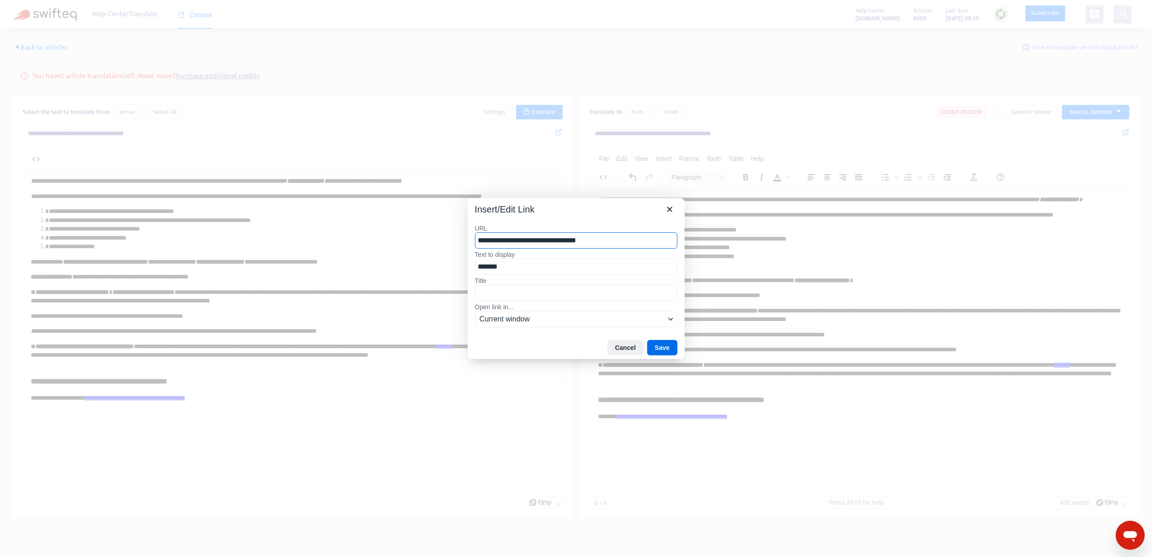
click at [669, 221] on div "**********" at bounding box center [576, 277] width 217 height 120
click at [675, 208] on icon "Close" at bounding box center [670, 209] width 11 height 11
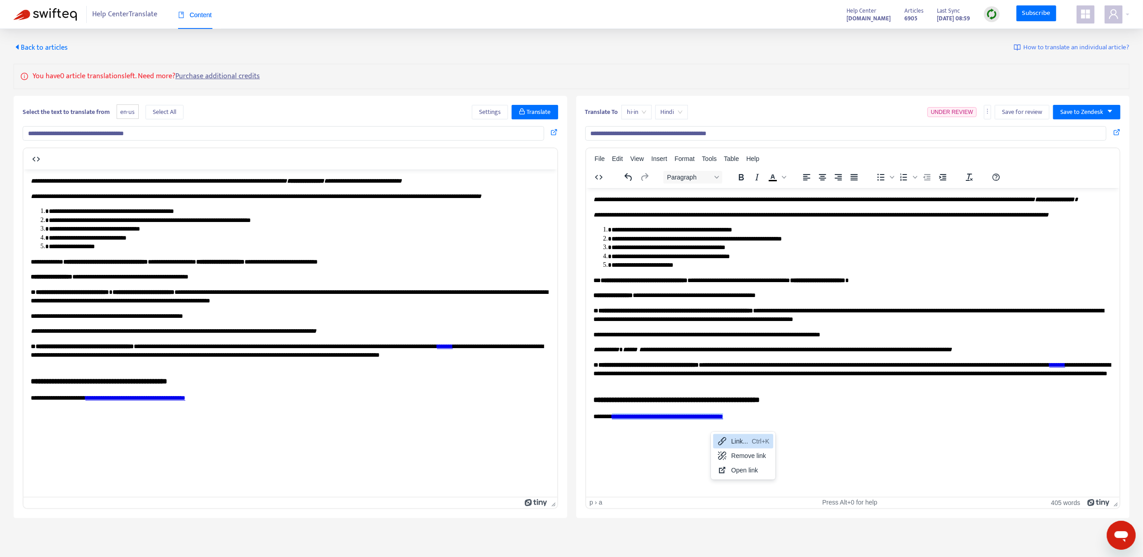
click at [724, 438] on icon at bounding box center [722, 441] width 8 height 8
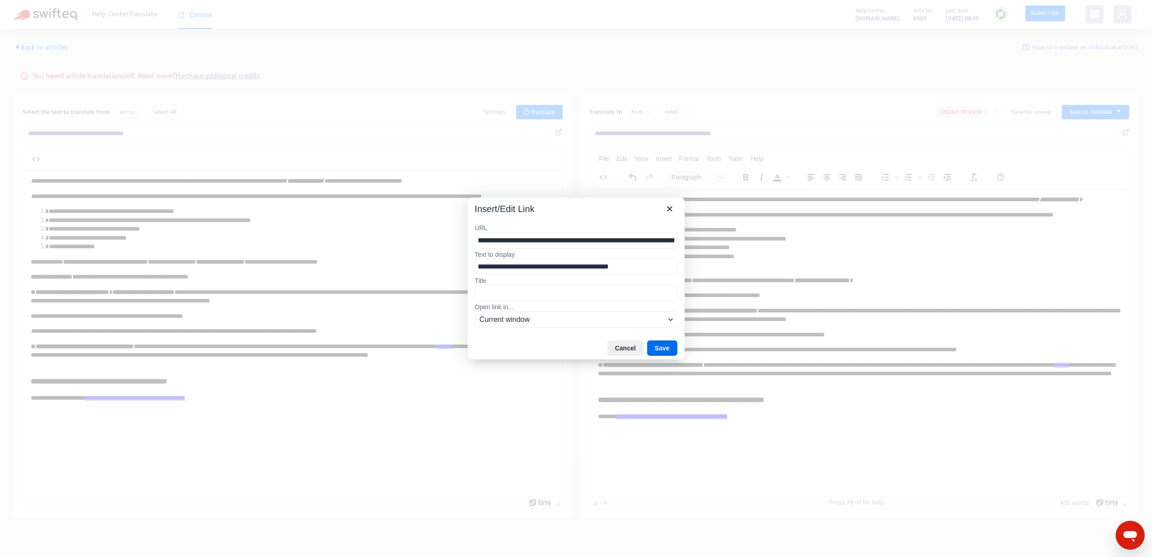
drag, startPoint x: 568, startPoint y: 233, endPoint x: 410, endPoint y: 243, distance: 158.5
click at [410, 243] on div "**********" at bounding box center [576, 278] width 1152 height 557
click at [662, 212] on button "Close" at bounding box center [669, 208] width 15 height 15
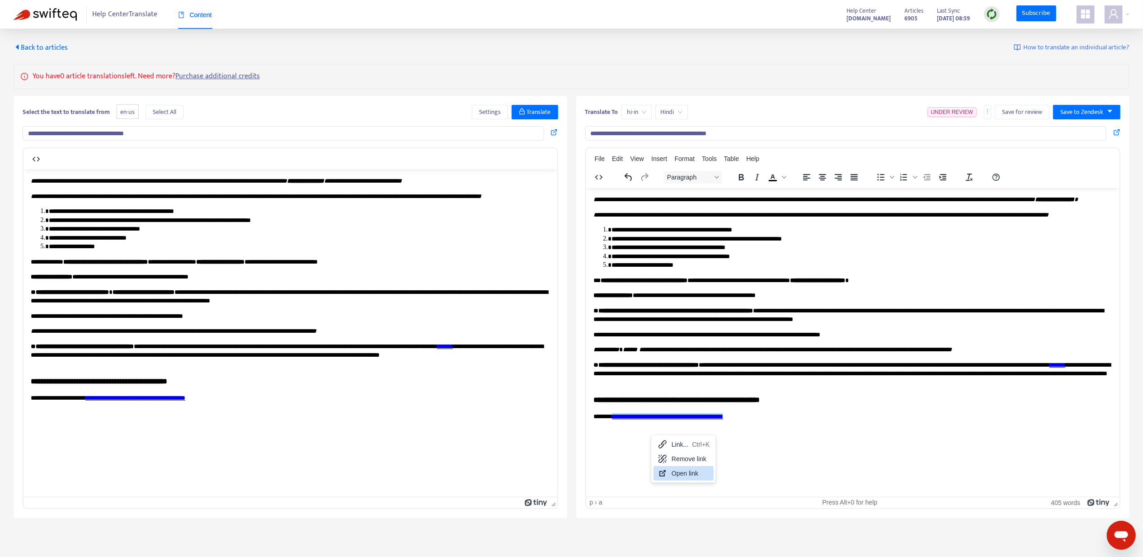
click at [675, 474] on div "Open link" at bounding box center [691, 473] width 38 height 11
click at [856, 405] on h3 "**********" at bounding box center [853, 399] width 520 height 10
click at [1081, 116] on span "Save to Zendesk" at bounding box center [1082, 112] width 43 height 10
click at [1079, 134] on span "Publish" at bounding box center [1078, 131] width 34 height 10
click at [49, 46] on span "Back to articles" at bounding box center [41, 48] width 54 height 12
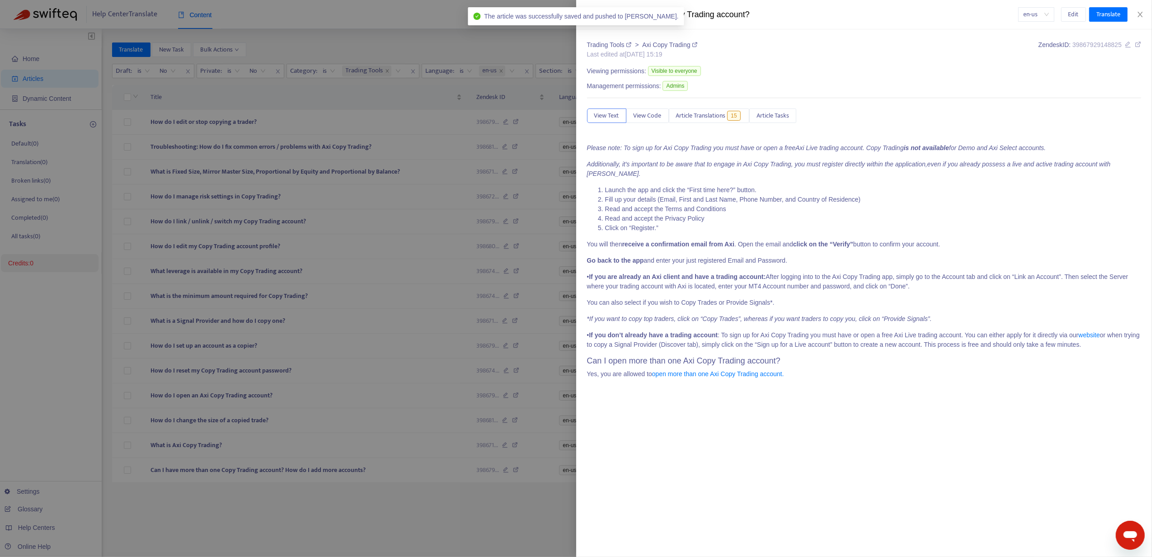
click at [251, 429] on div at bounding box center [576, 278] width 1152 height 557
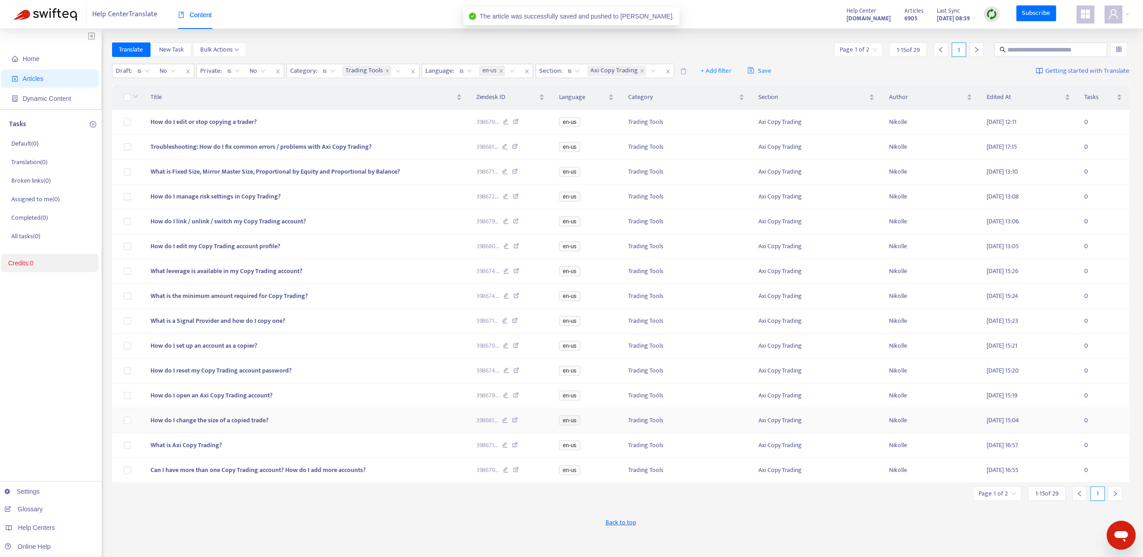
click at [234, 425] on span "How do I change the size of a copied trade?" at bounding box center [210, 420] width 118 height 10
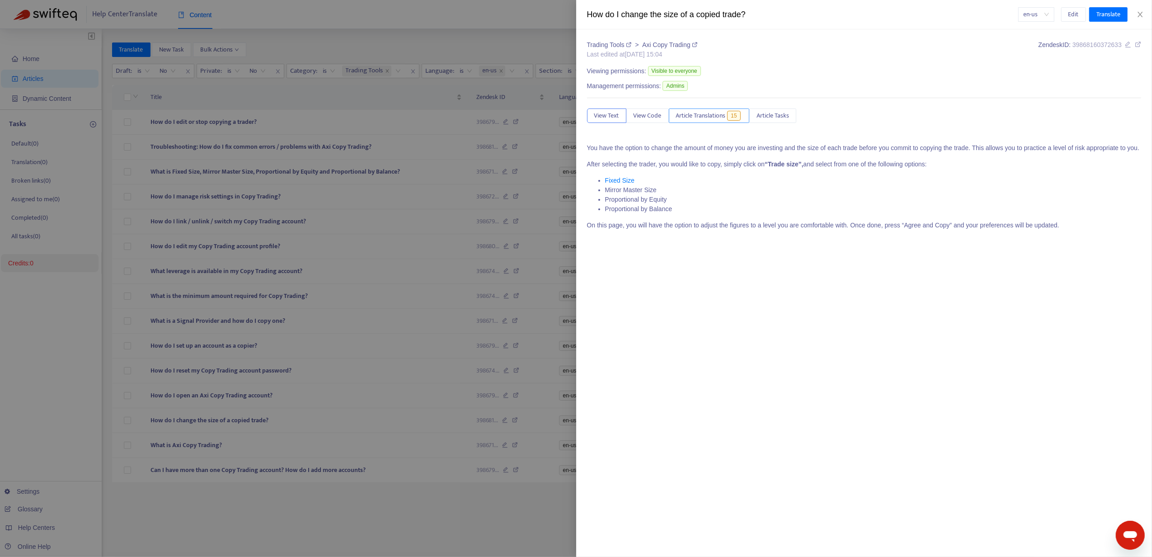
click at [704, 118] on span "Article Translations" at bounding box center [701, 116] width 50 height 10
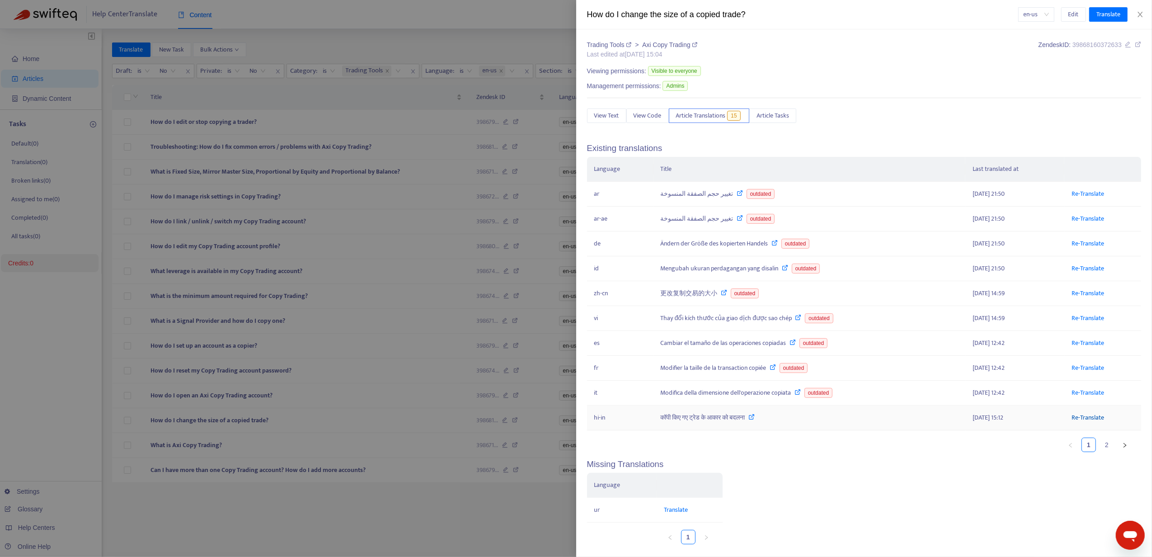
click at [1084, 423] on link "Re-Translate" at bounding box center [1088, 417] width 33 height 10
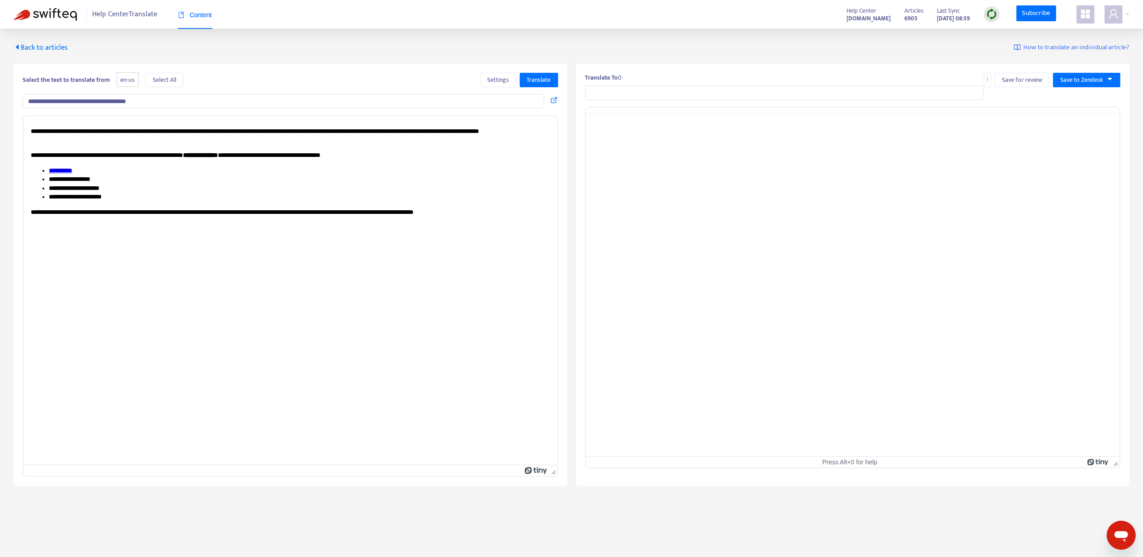
type input "**********"
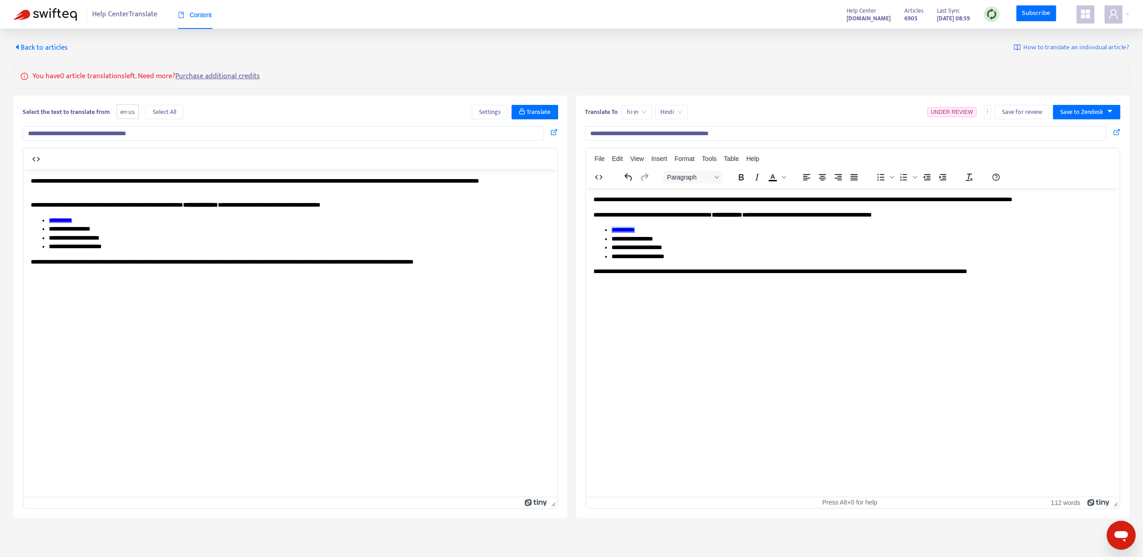
click at [626, 231] on link "**********" at bounding box center [623, 229] width 24 height 6
click at [628, 232] on div "Link... Ctrl+K Remove link Open link" at bounding box center [658, 254] width 60 height 47
click at [635, 236] on icon at bounding box center [637, 239] width 11 height 11
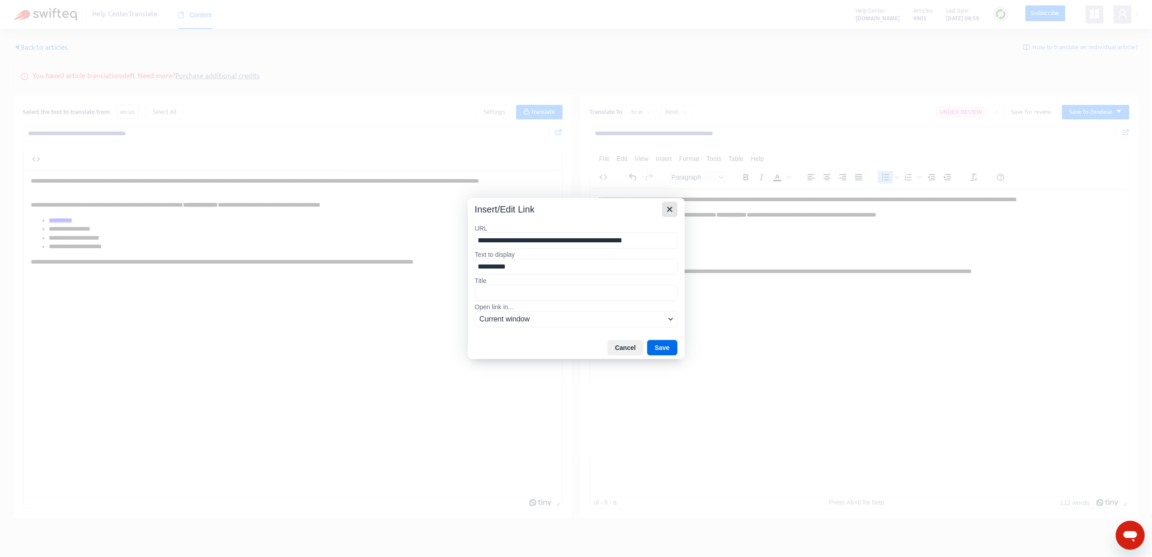
click at [668, 211] on icon "Close" at bounding box center [670, 209] width 11 height 11
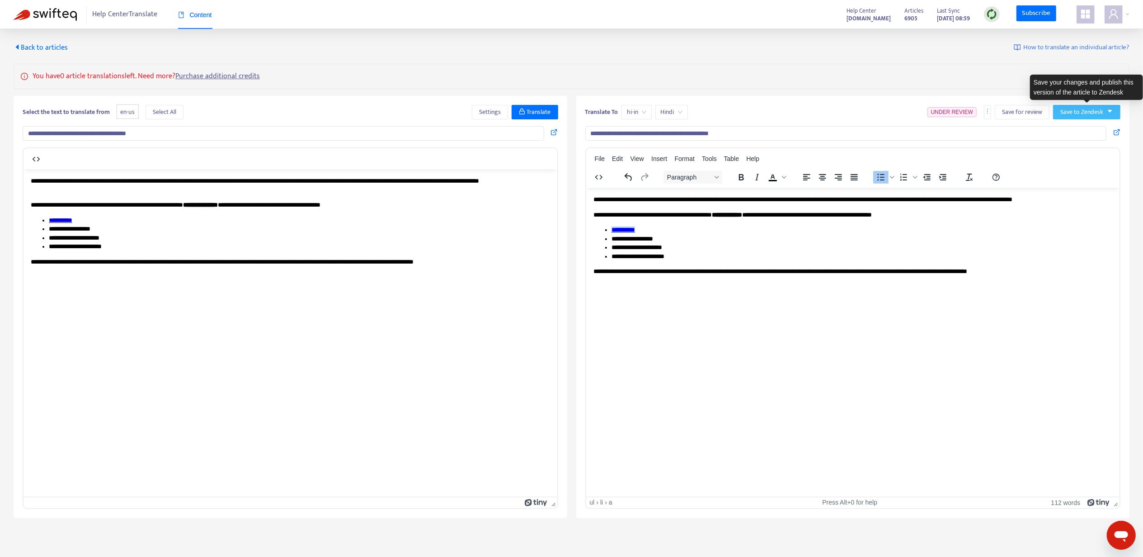
click at [1077, 110] on span "Save to Zendesk" at bounding box center [1082, 112] width 43 height 10
click at [1080, 134] on span "Publish" at bounding box center [1078, 131] width 34 height 10
click at [666, 278] on html "**********" at bounding box center [853, 235] width 534 height 95
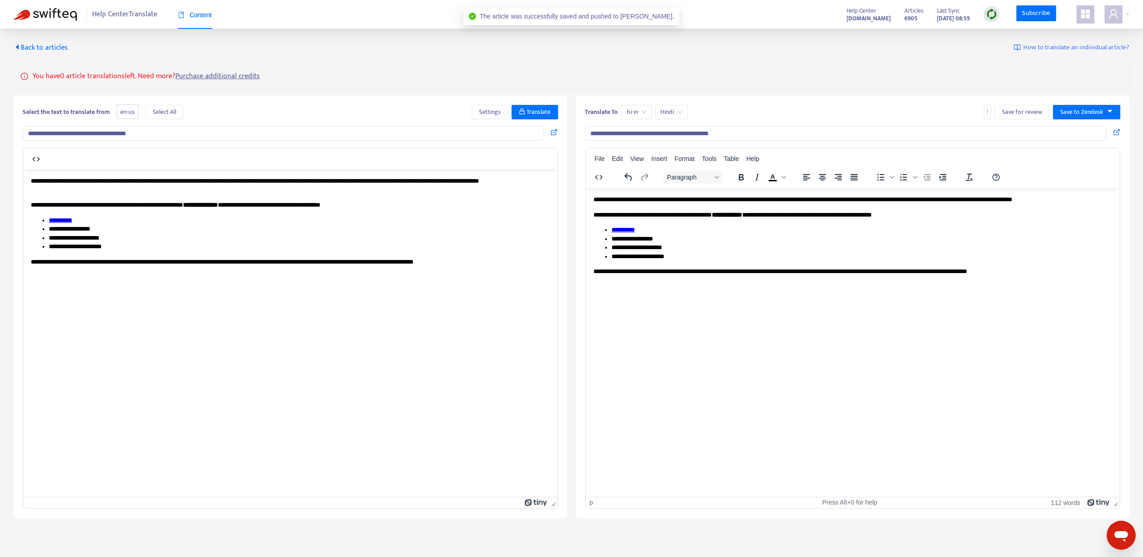
click at [42, 47] on span "Back to articles" at bounding box center [41, 48] width 54 height 12
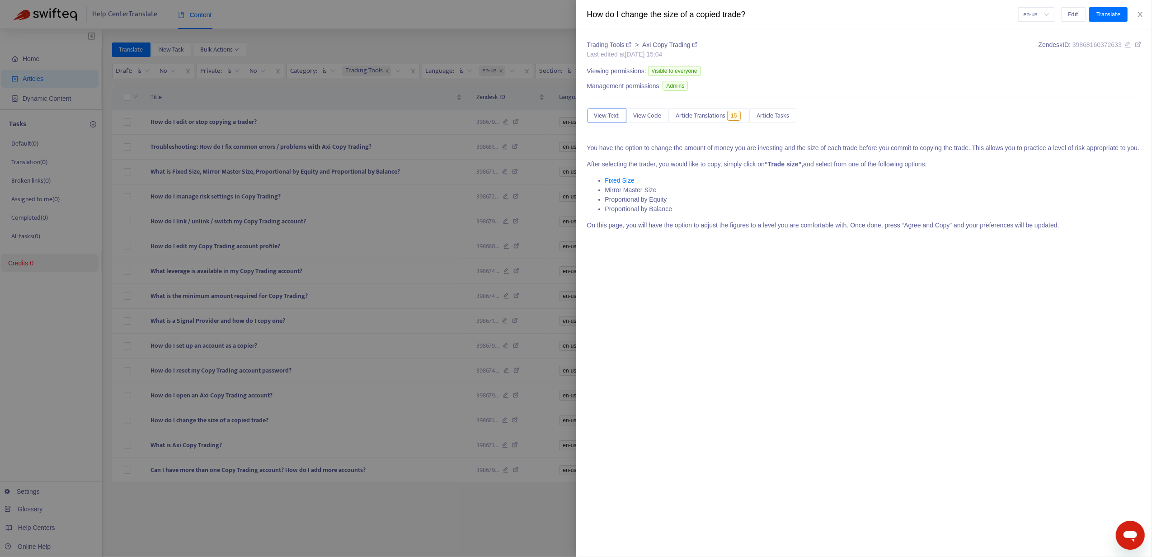
click at [203, 452] on div at bounding box center [576, 278] width 1152 height 557
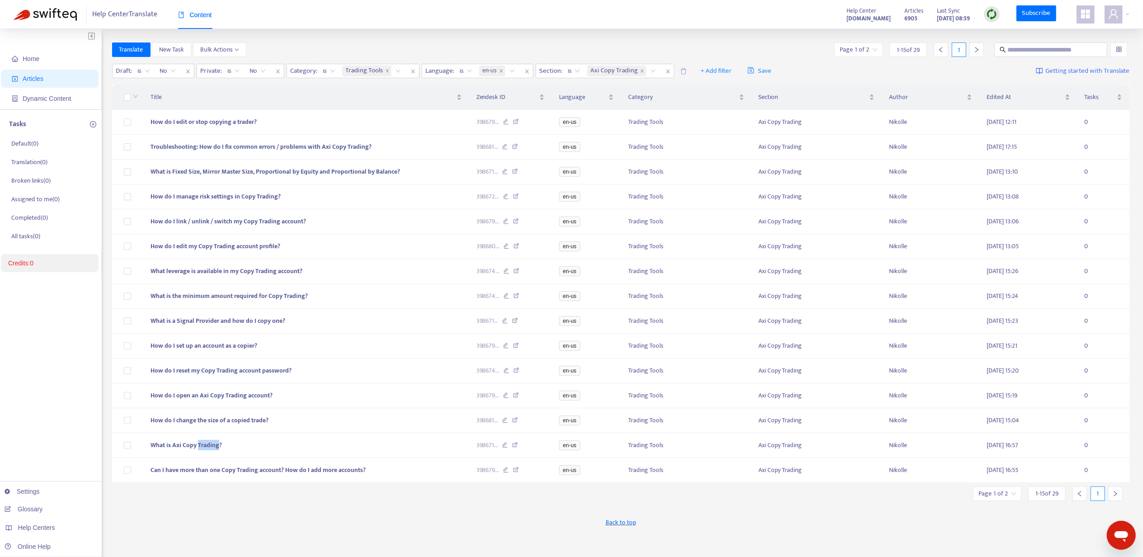
click at [203, 450] on span "What is Axi Copy Trading?" at bounding box center [186, 445] width 71 height 10
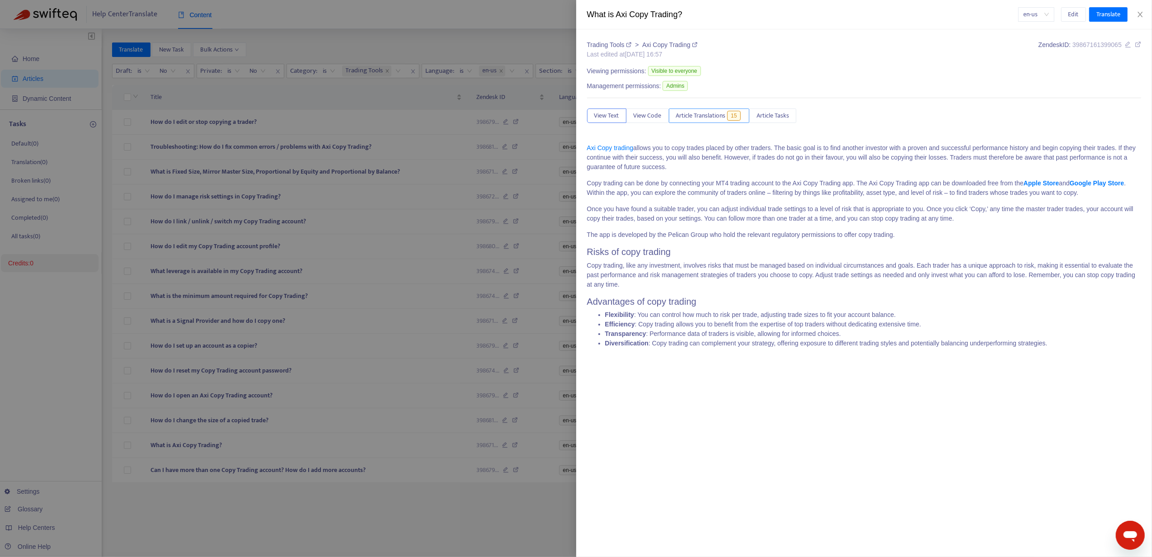
drag, startPoint x: 706, startPoint y: 131, endPoint x: 713, endPoint y: 118, distance: 15.2
click at [708, 127] on div "Trading Tools > Axi Copy Trading Last edited at [DATE] 16:57 Zendesk ID: 398671…" at bounding box center [864, 197] width 555 height 315
click at [713, 114] on span "Article Translations" at bounding box center [701, 116] width 50 height 10
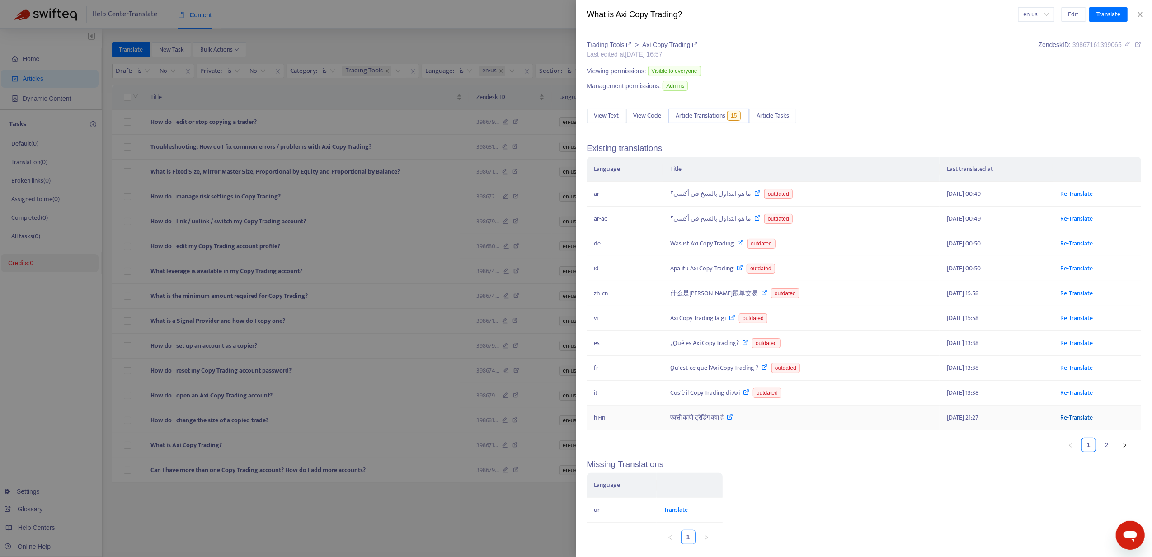
click at [1080, 423] on link "Re-Translate" at bounding box center [1077, 417] width 33 height 10
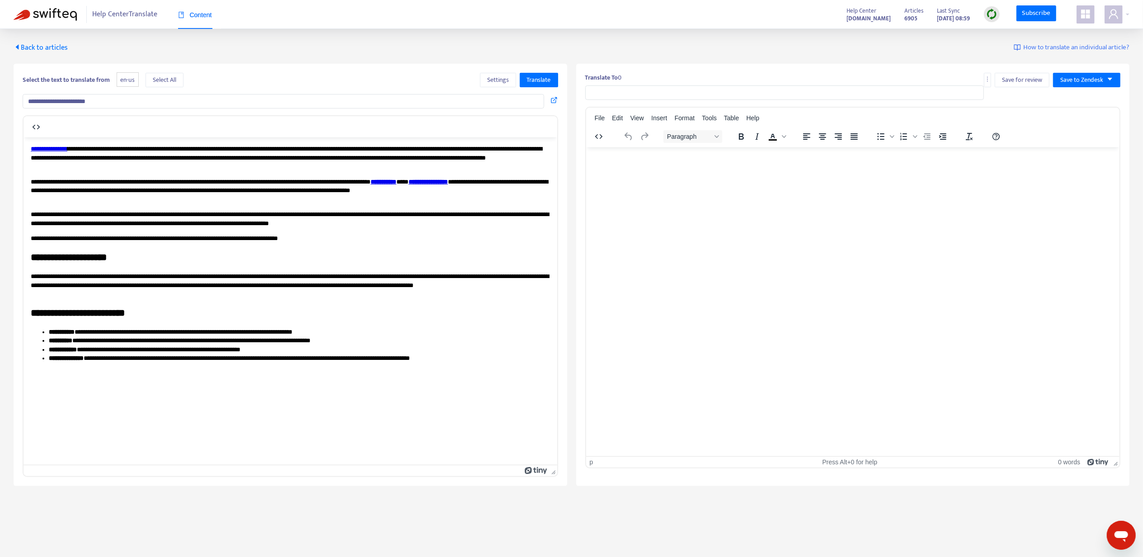
type input "**********"
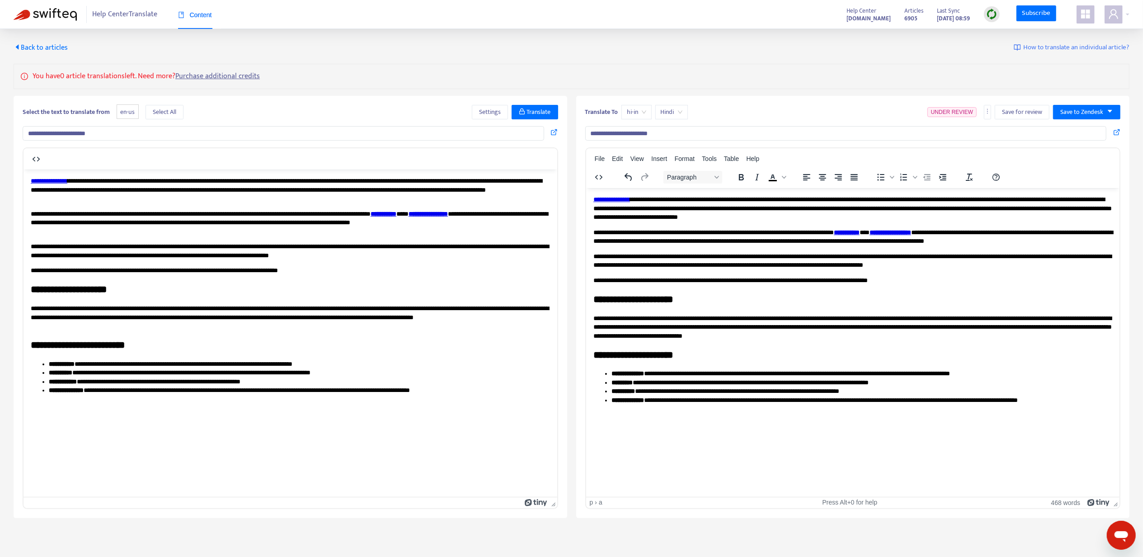
click at [617, 202] on link "**********" at bounding box center [611, 199] width 37 height 6
click at [642, 217] on div "Link..." at bounding box center [645, 211] width 17 height 11
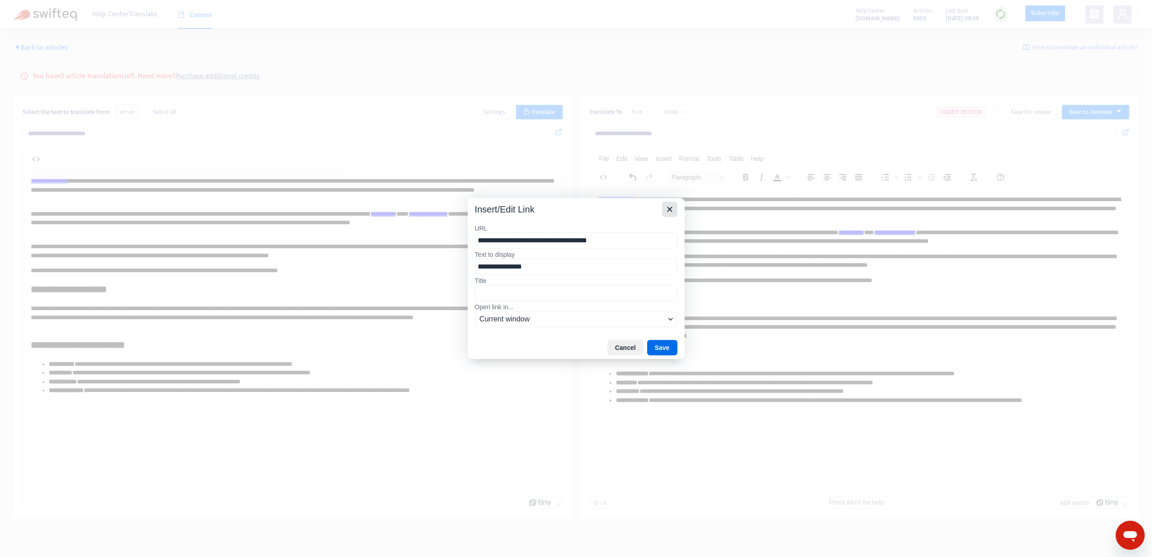
click at [668, 202] on button "Close" at bounding box center [669, 209] width 15 height 15
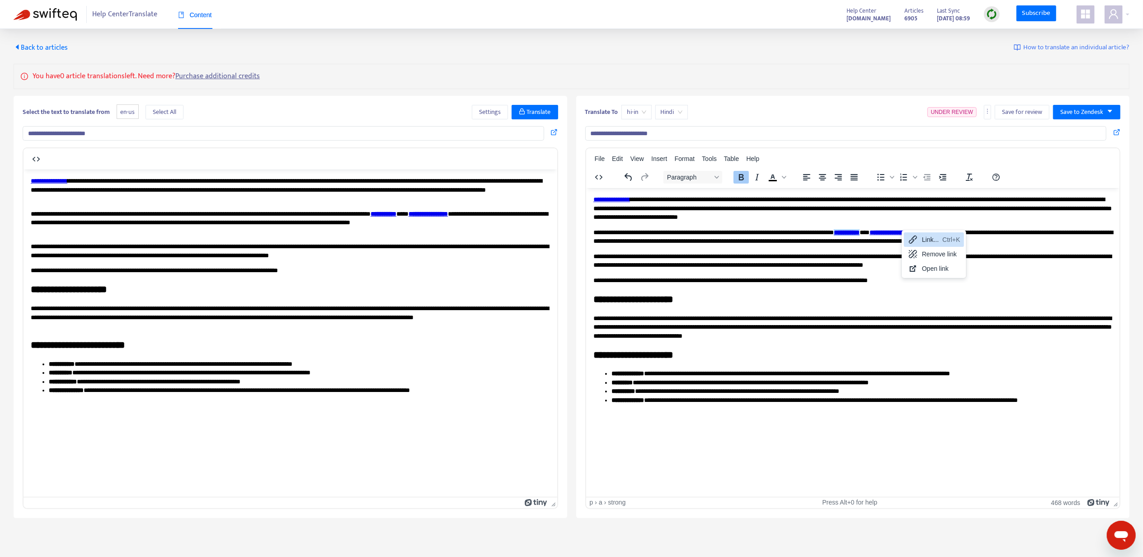
click at [917, 239] on icon at bounding box center [913, 240] width 8 height 8
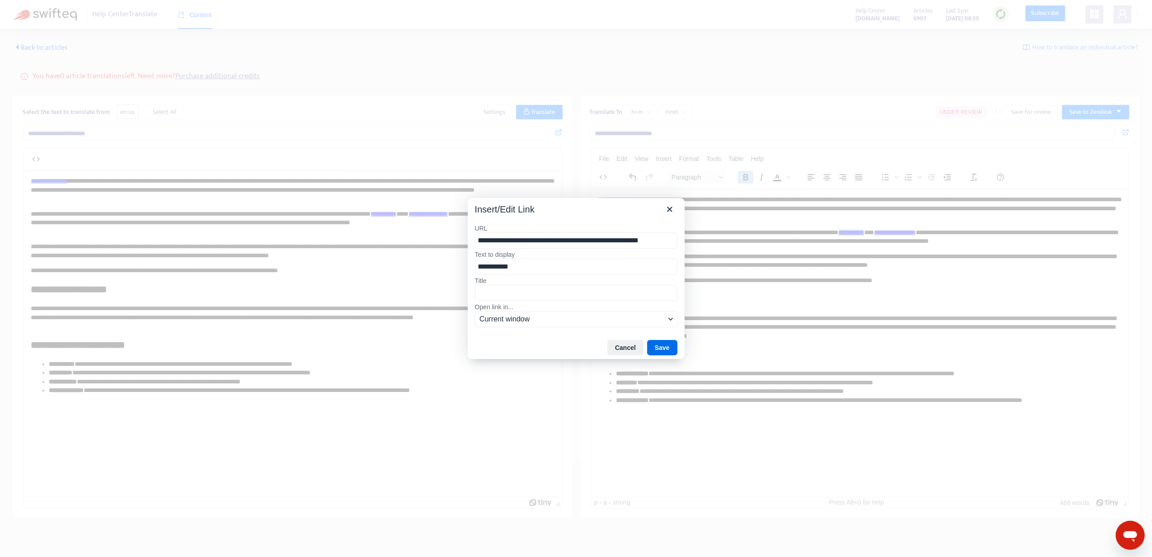
scroll to position [0, 5]
click at [668, 215] on button "Close" at bounding box center [669, 208] width 15 height 15
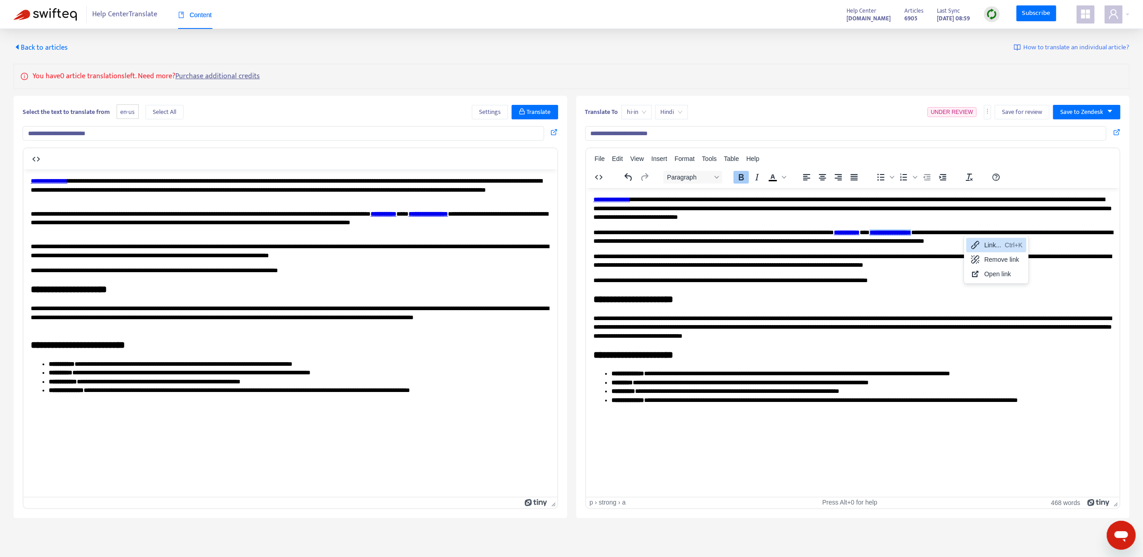
click at [978, 236] on div "Link... Ctrl+K Remove link Open link" at bounding box center [997, 259] width 60 height 47
click at [979, 243] on icon at bounding box center [976, 245] width 8 height 8
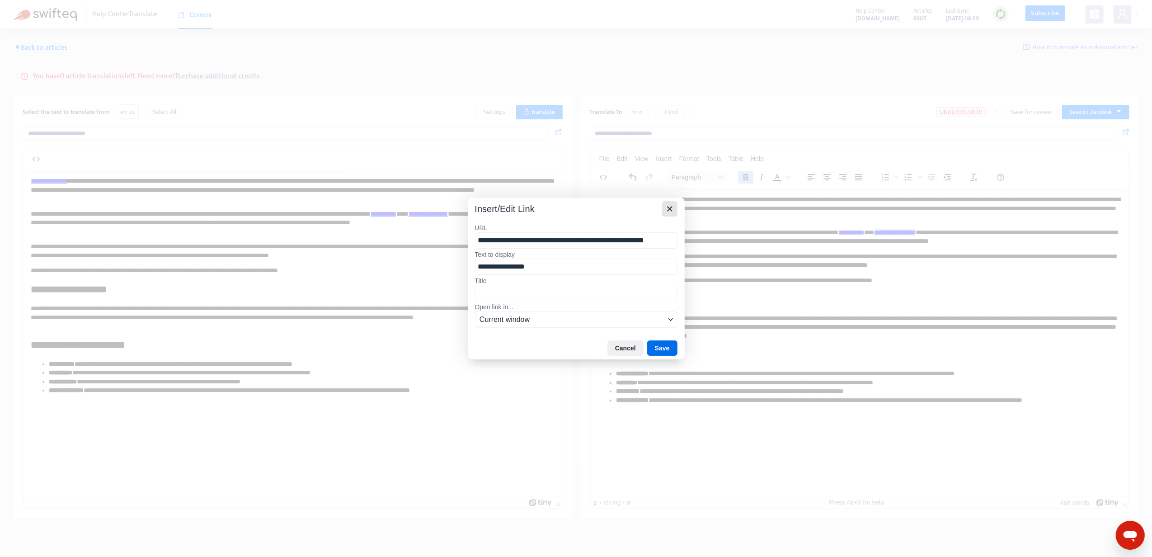
click at [675, 212] on button "Close" at bounding box center [669, 208] width 15 height 15
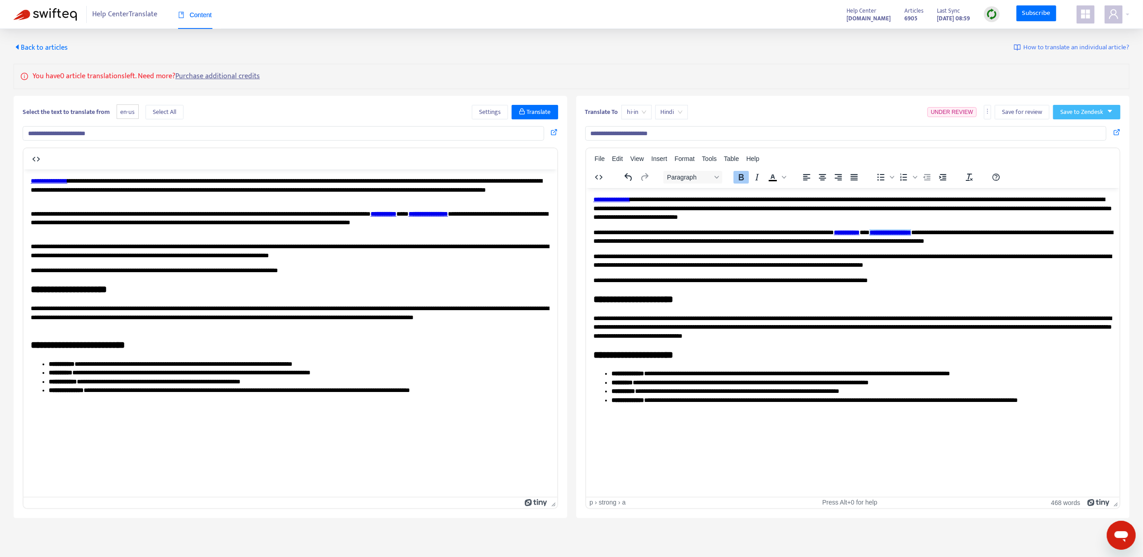
click at [1058, 119] on button "Save to Zendesk" at bounding box center [1086, 112] width 67 height 14
click at [1063, 126] on span "Publish" at bounding box center [1087, 131] width 53 height 10
click at [30, 42] on span "Back to articles" at bounding box center [41, 48] width 54 height 12
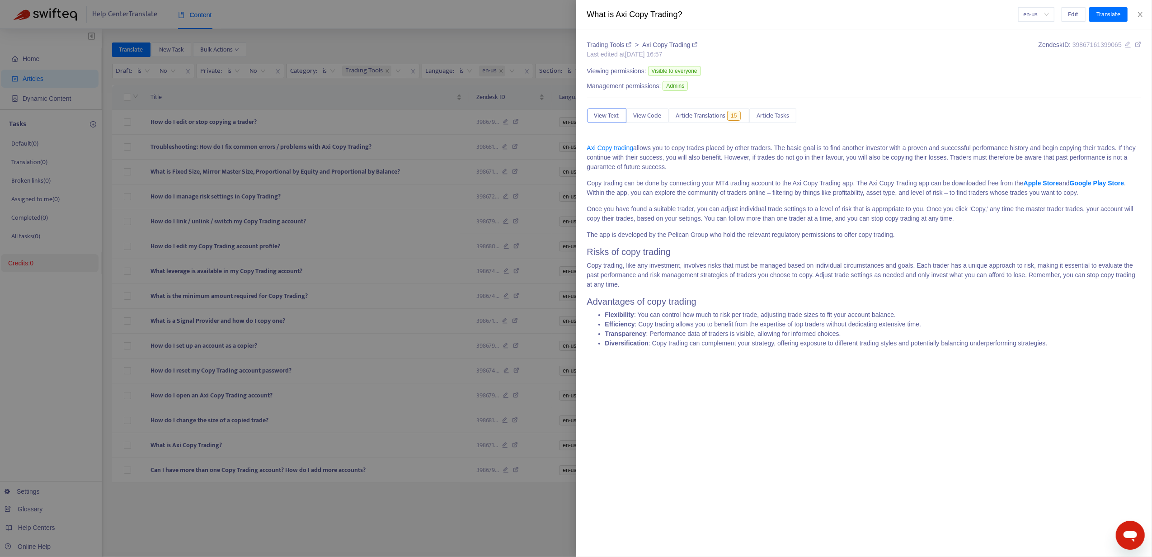
click at [214, 476] on div at bounding box center [576, 278] width 1152 height 557
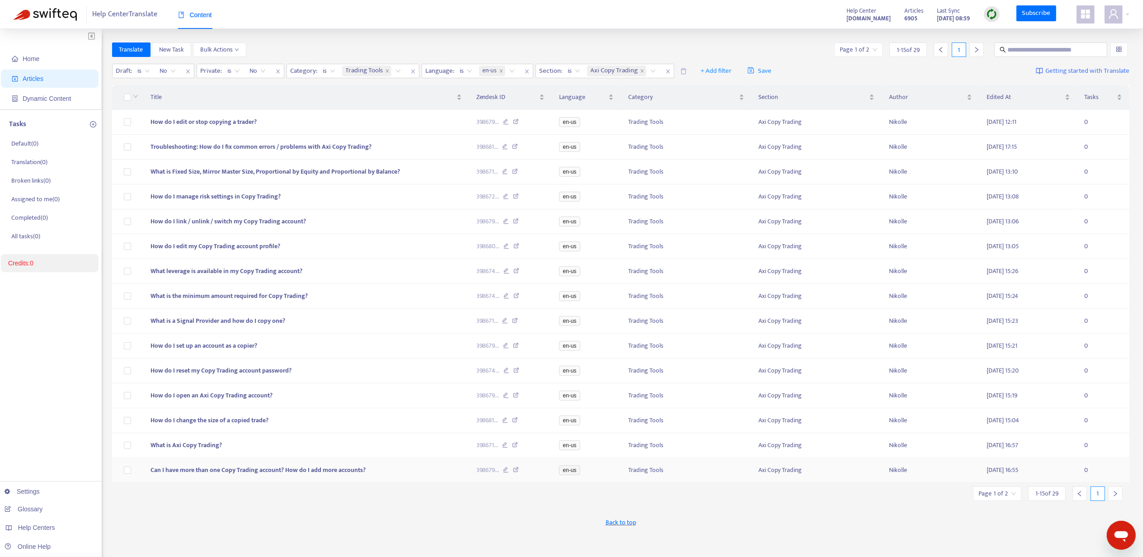
click at [210, 475] on span "Can I have more than one Copy Trading account? How do I add more accounts?" at bounding box center [258, 470] width 215 height 10
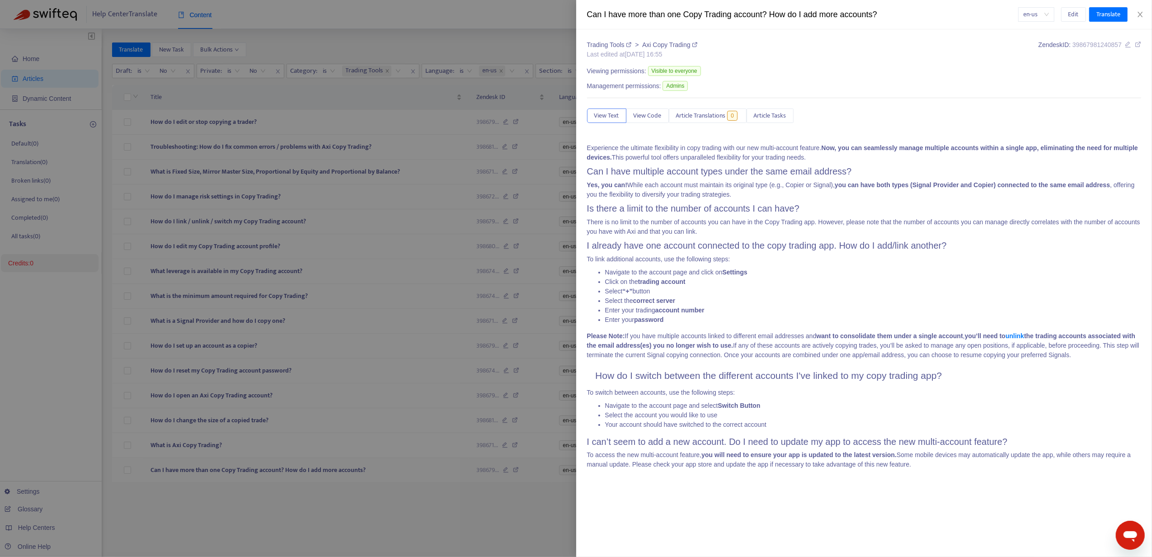
click at [341, 478] on div at bounding box center [576, 278] width 1152 height 557
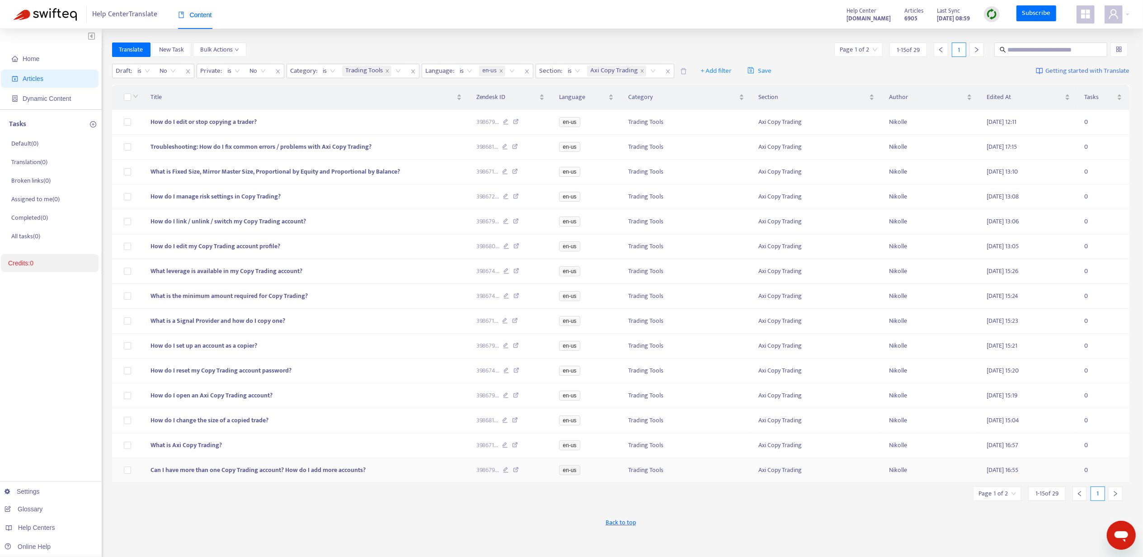
click at [341, 475] on span "Can I have more than one Copy Trading account? How do I add more accounts?" at bounding box center [258, 470] width 215 height 10
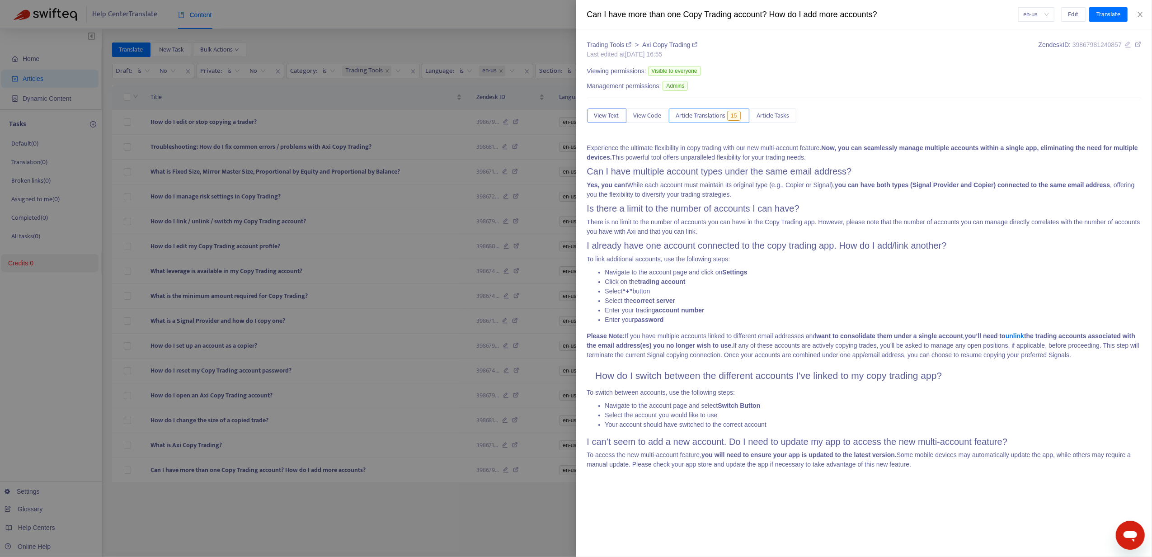
click at [725, 117] on span "Article Translations" at bounding box center [701, 116] width 50 height 10
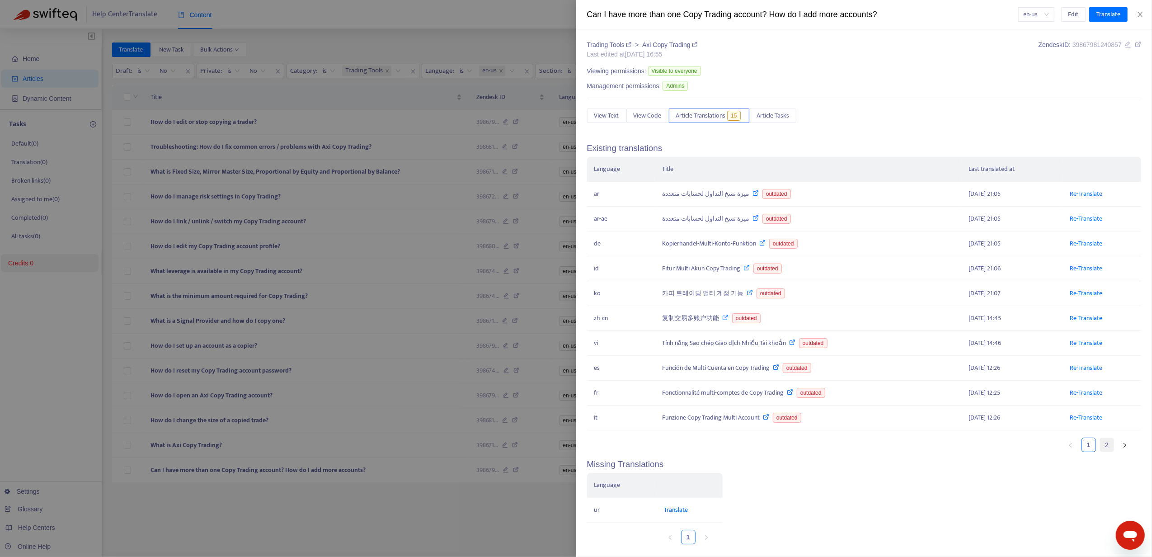
click at [1100, 449] on link "2" at bounding box center [1107, 445] width 14 height 14
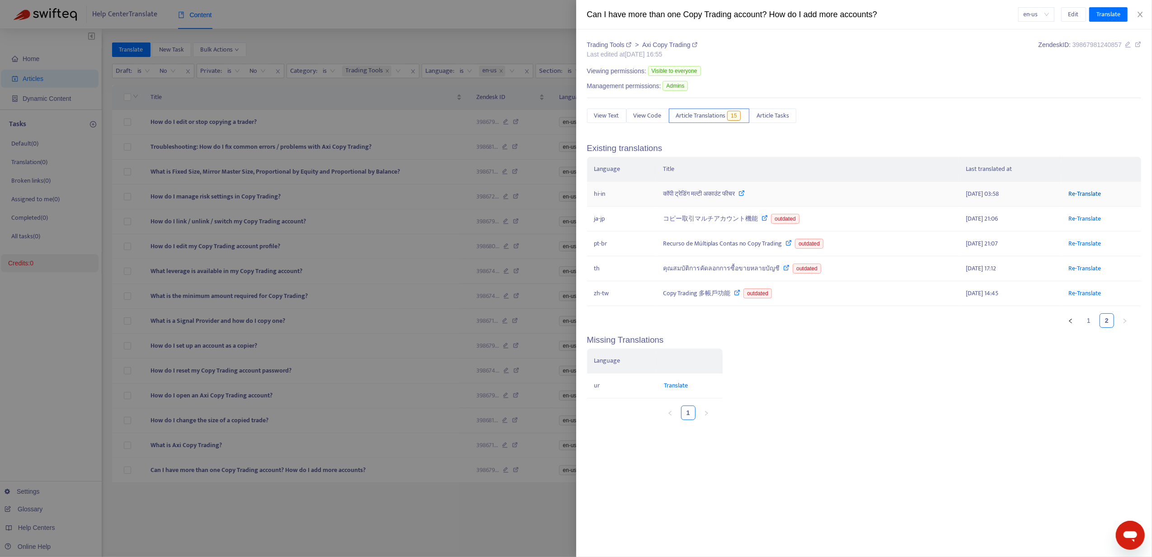
click at [1080, 194] on link "Re-Translate" at bounding box center [1085, 194] width 33 height 10
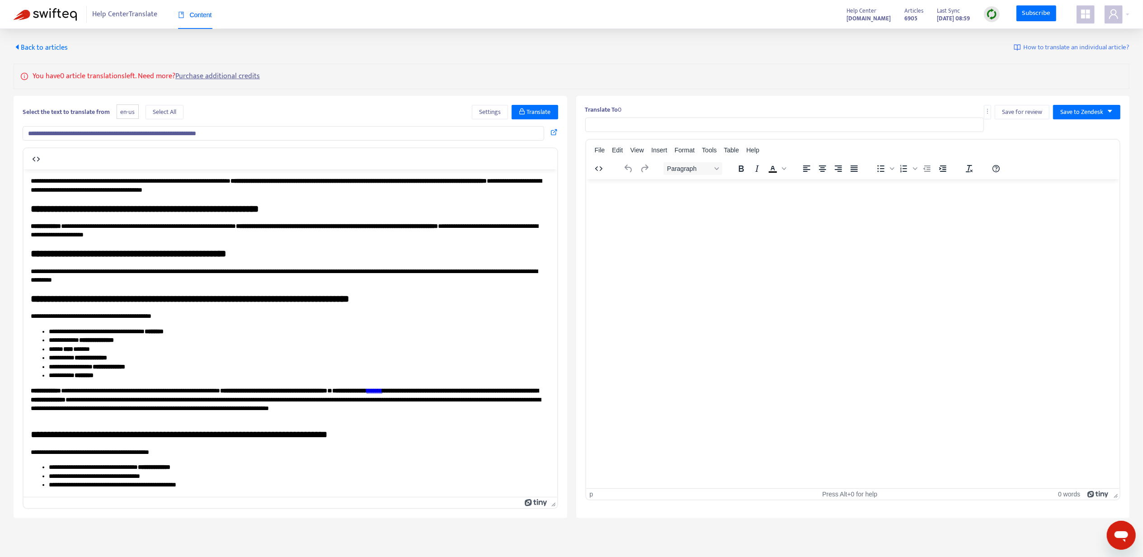
type input "**********"
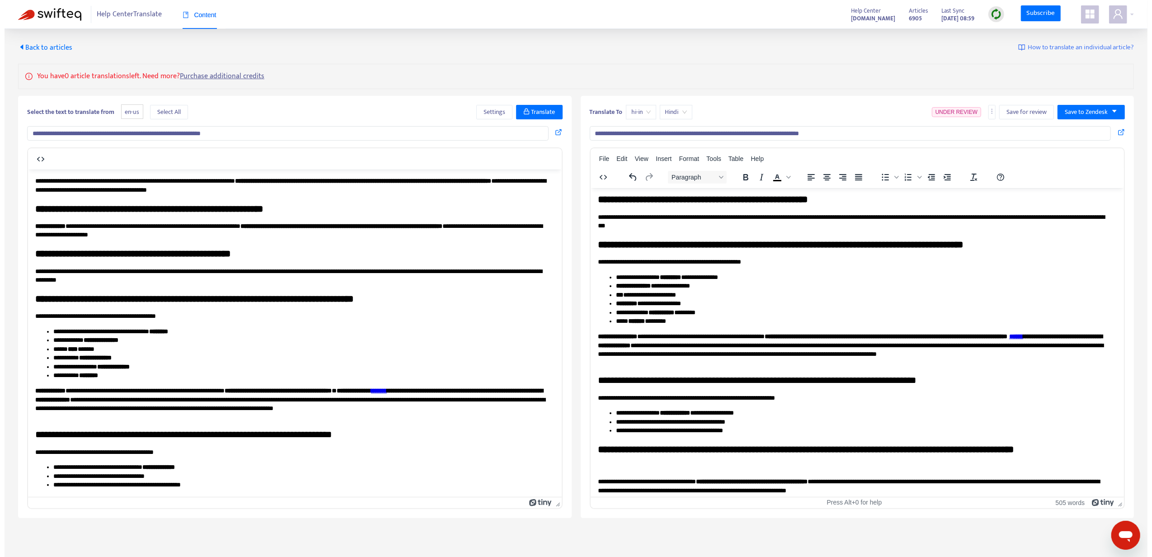
scroll to position [78, 0]
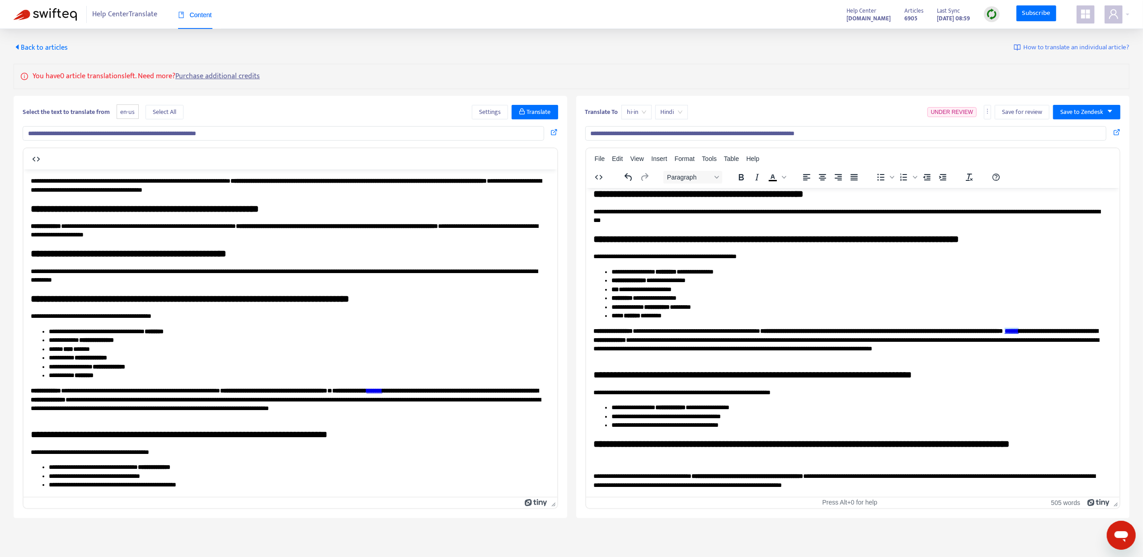
click at [1005, 334] on link "******" at bounding box center [1012, 330] width 14 height 6
click at [627, 345] on icon at bounding box center [626, 350] width 11 height 11
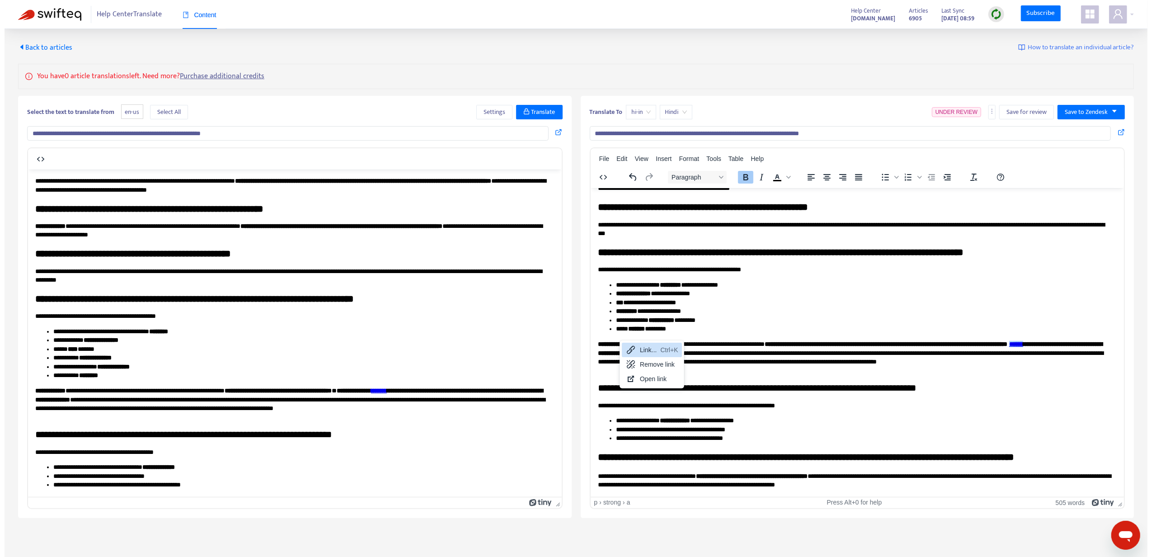
scroll to position [65, 0]
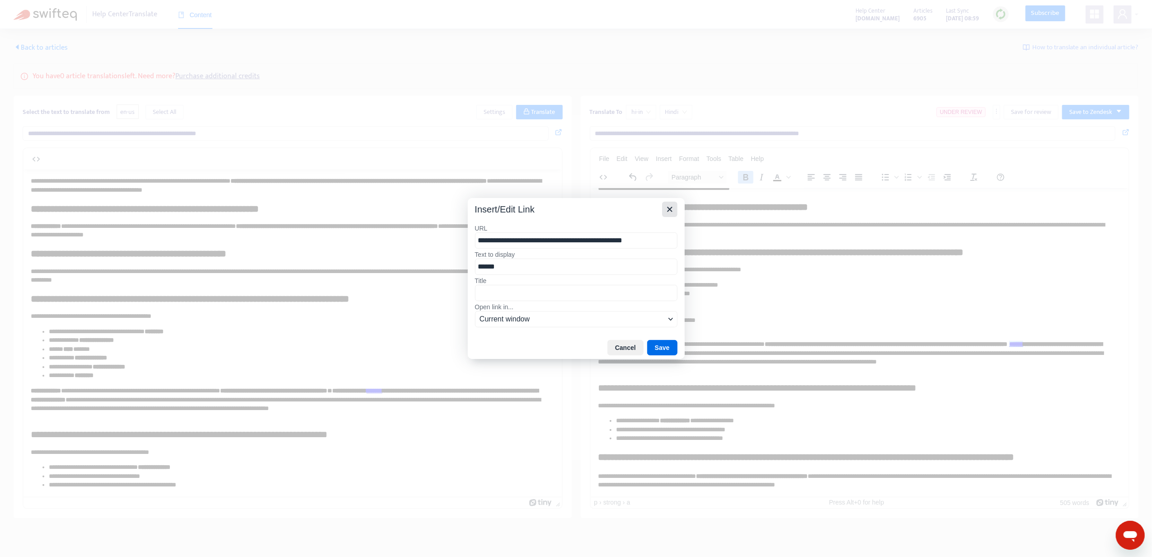
drag, startPoint x: 668, startPoint y: 207, endPoint x: 91, endPoint y: 17, distance: 607.8
click at [668, 207] on icon "Close" at bounding box center [669, 209] width 5 height 5
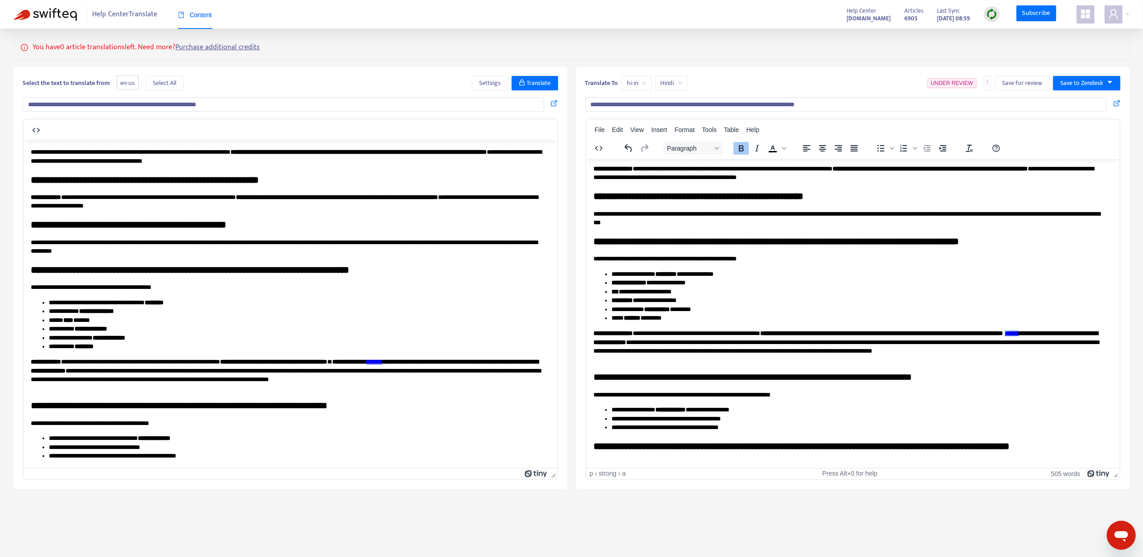
scroll to position [0, 0]
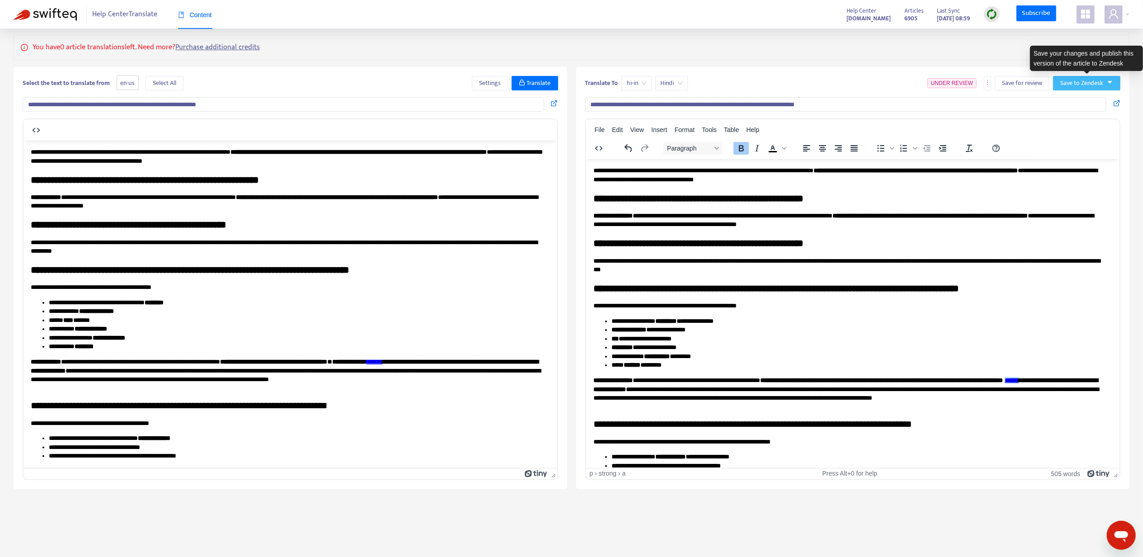
click at [1090, 90] on button "Save to Zendesk" at bounding box center [1086, 83] width 67 height 14
click at [1090, 97] on span "Publish" at bounding box center [1078, 102] width 34 height 10
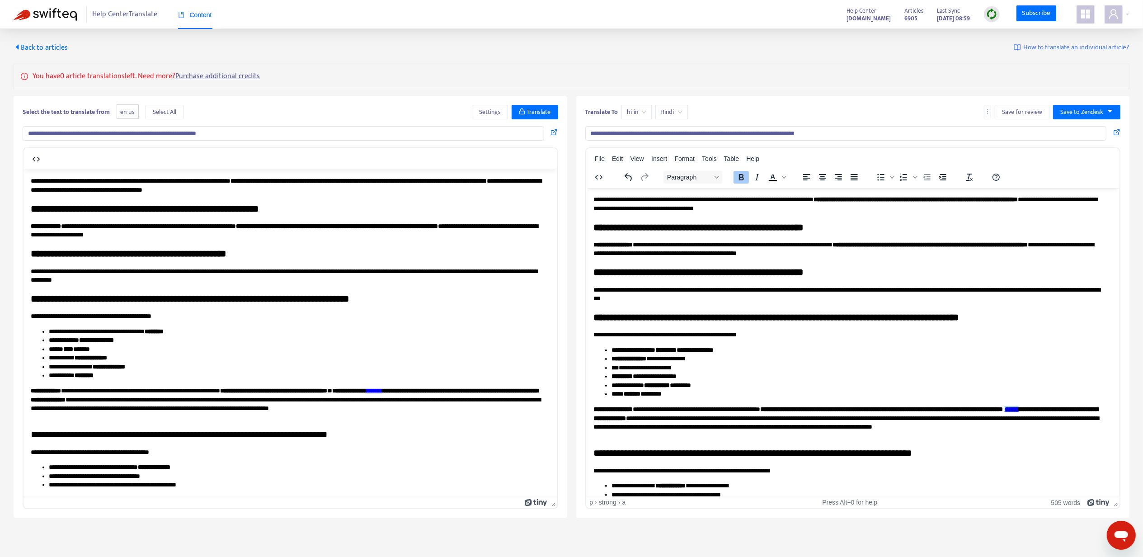
click at [41, 50] on span "Back to articles" at bounding box center [41, 48] width 54 height 12
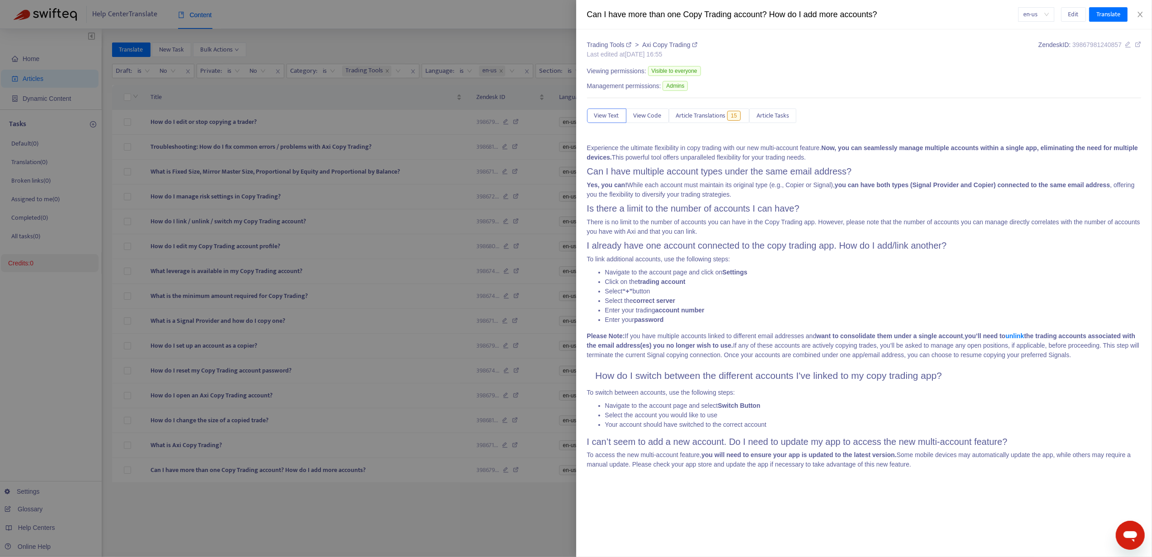
click at [107, 85] on div at bounding box center [576, 278] width 1152 height 557
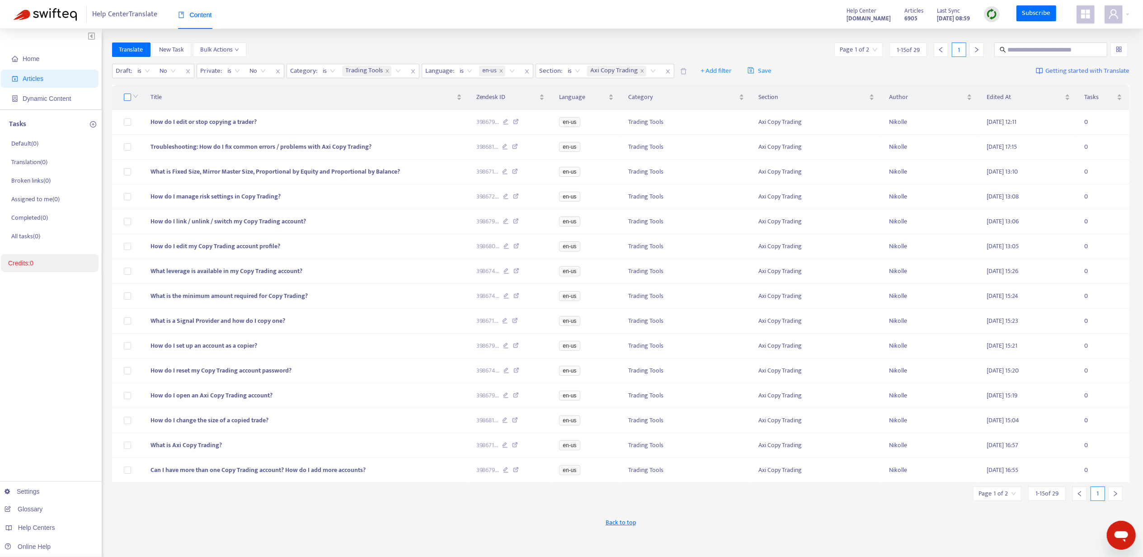
click at [129, 102] on label at bounding box center [127, 97] width 7 height 10
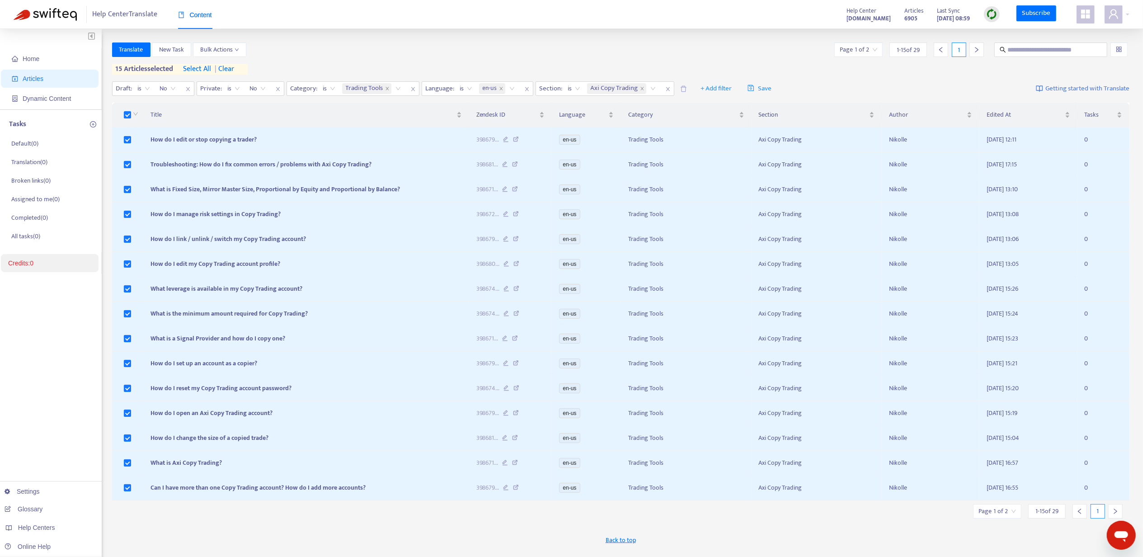
click at [106, 136] on div "Home Articles Dynamic Content Tasks Default ( 0 ) Translation ( 0 ) Broken link…" at bounding box center [572, 306] width 1116 height 529
click at [105, 135] on div "Home Articles Dynamic Content Tasks Default ( 0 ) Translation ( 0 ) Broken link…" at bounding box center [572, 306] width 1116 height 529
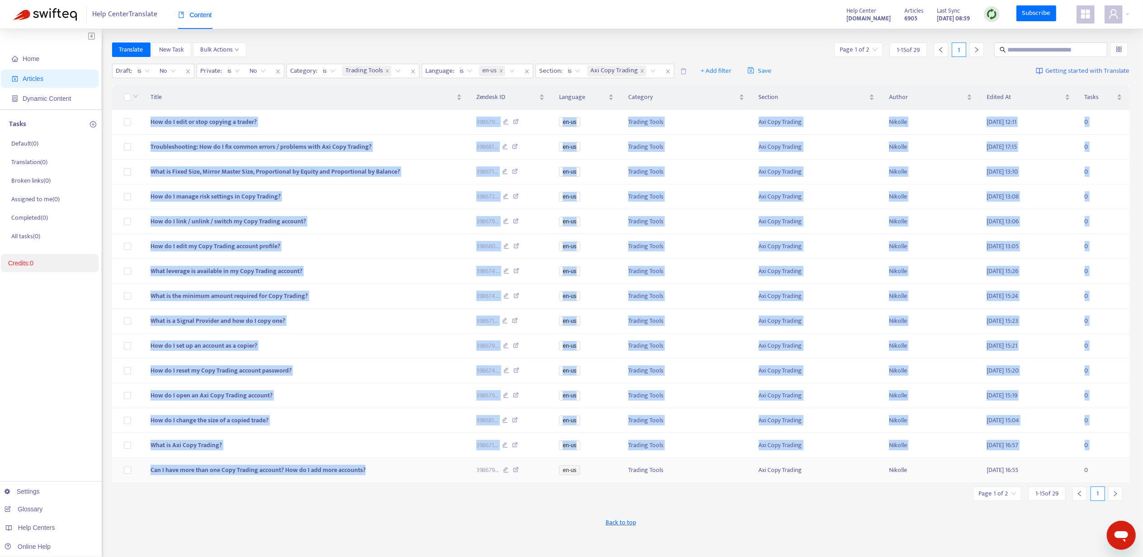
drag, startPoint x: 152, startPoint y: 120, endPoint x: 377, endPoint y: 489, distance: 432.4
click at [377, 483] on tbody "How do I edit or stop copying a trader? 398679 ... en-us Trading Tools Axi Copy…" at bounding box center [621, 296] width 1018 height 373
copy tbody "How do I edit or stop copying a trader? 398679 ... en-us Trading Tools Axi Copy…"
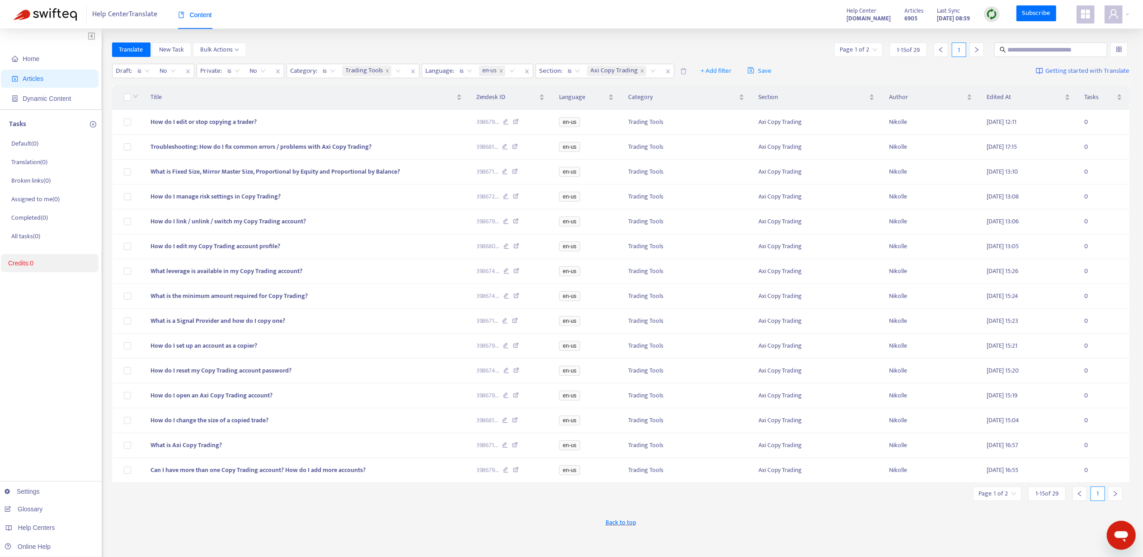
click at [856, 55] on input "search" at bounding box center [859, 50] width 38 height 14
click at [934, 95] on span "15" at bounding box center [959, 97] width 57 height 14
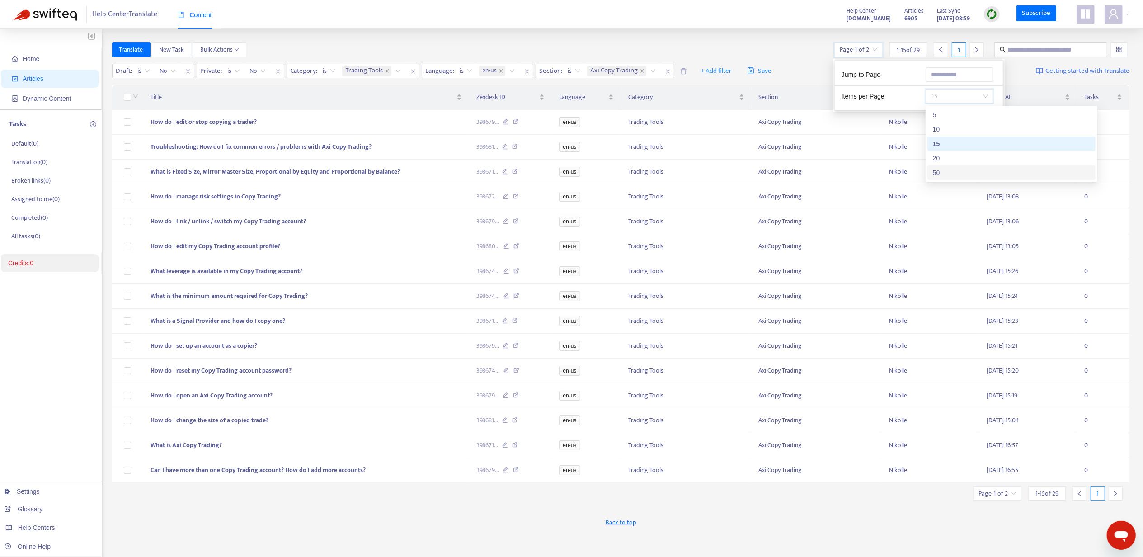
click at [944, 172] on div "50" at bounding box center [1011, 173] width 157 height 10
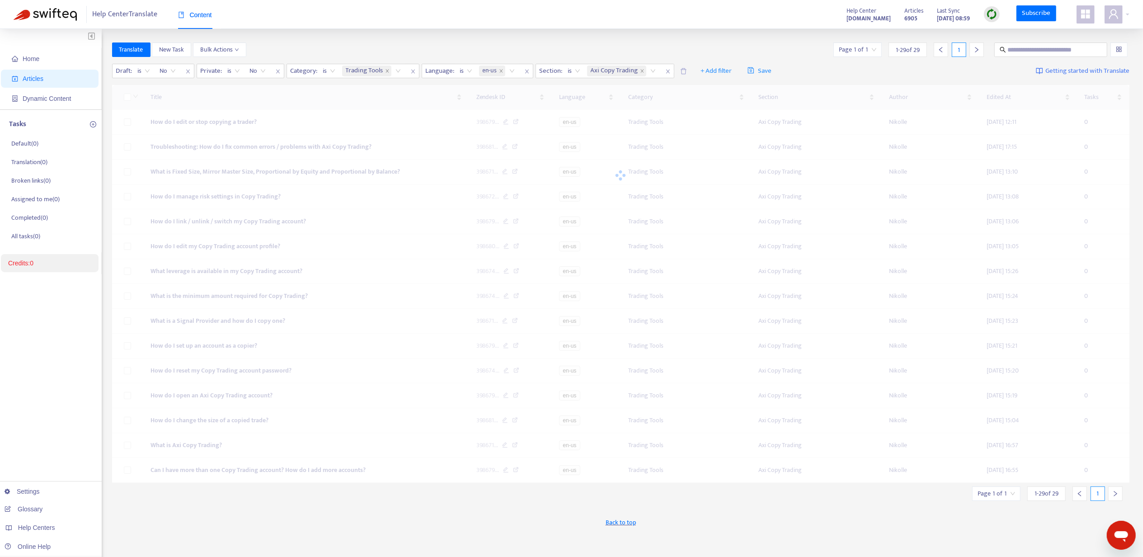
click at [530, 194] on div at bounding box center [621, 175] width 1018 height 181
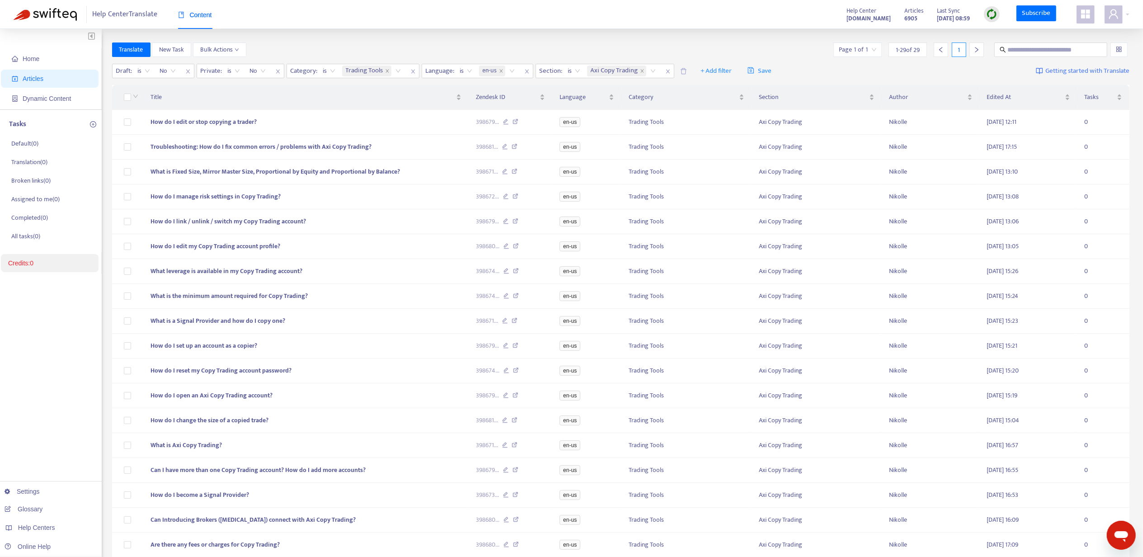
click at [791, 46] on div "Translate New Task Bulk Actions Page 1 of 1 1 - 29 of 29 1" at bounding box center [621, 49] width 1018 height 14
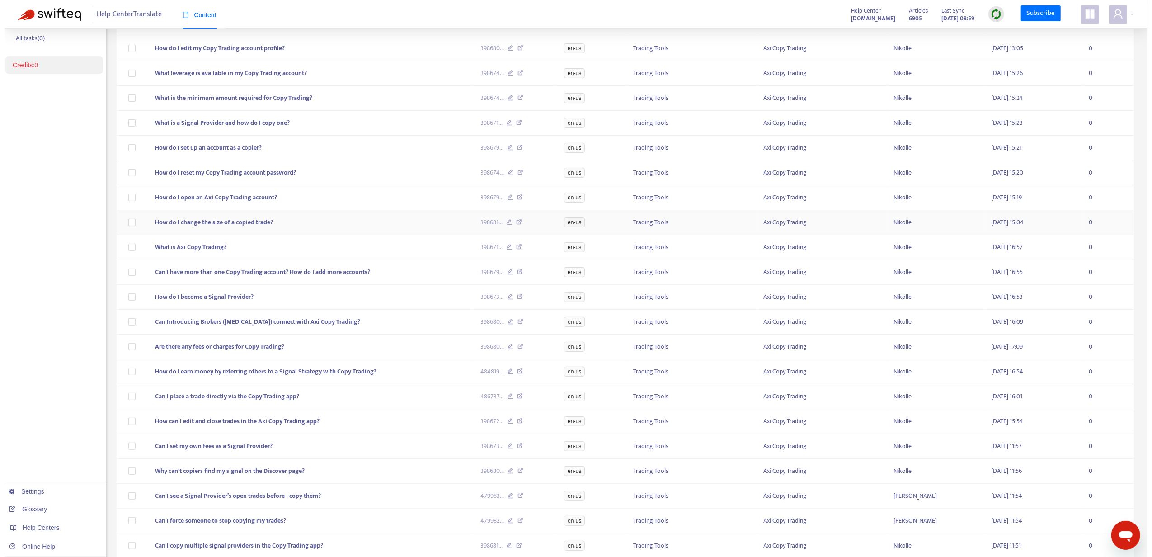
scroll to position [227, 0]
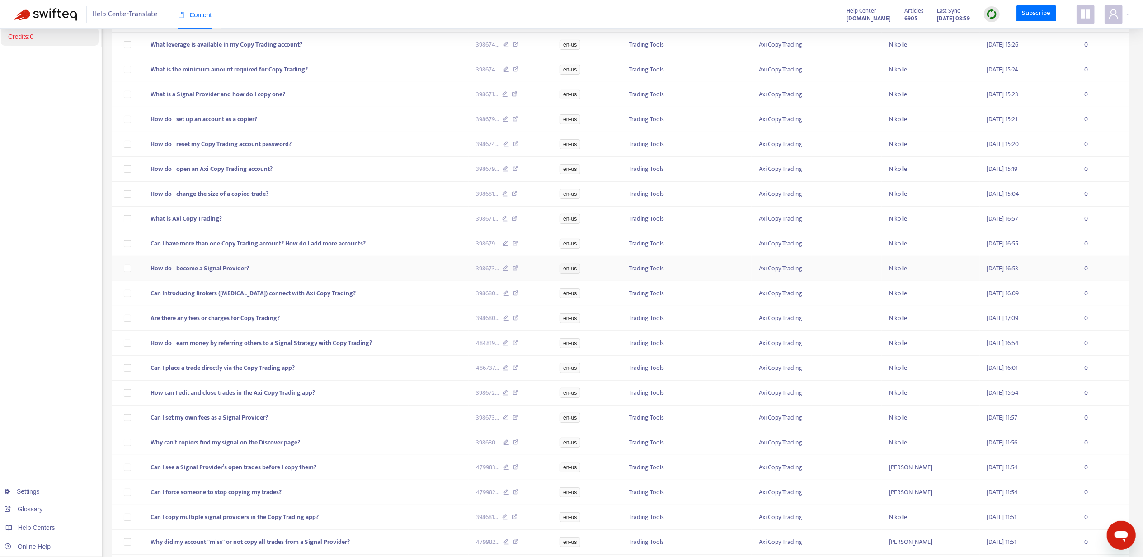
click at [382, 281] on td "How do I become a Signal Provider?" at bounding box center [306, 268] width 326 height 25
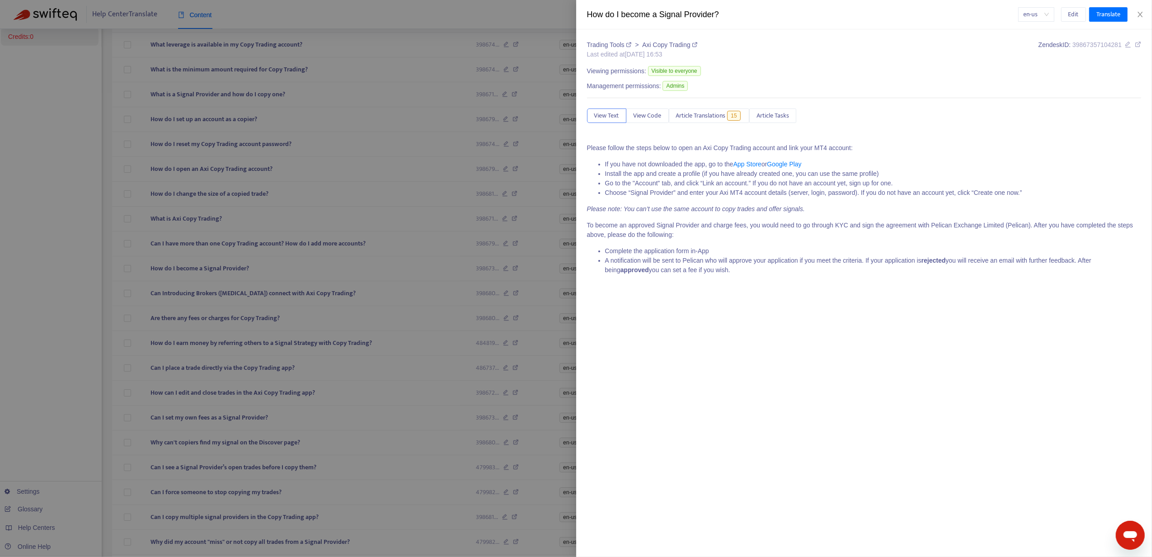
click at [699, 125] on div "Trading Tools > Axi Copy Trading Last edited at [DATE] 16:53 Zendesk ID: 398673…" at bounding box center [864, 160] width 555 height 241
click at [706, 116] on span "Article Translations" at bounding box center [701, 116] width 50 height 10
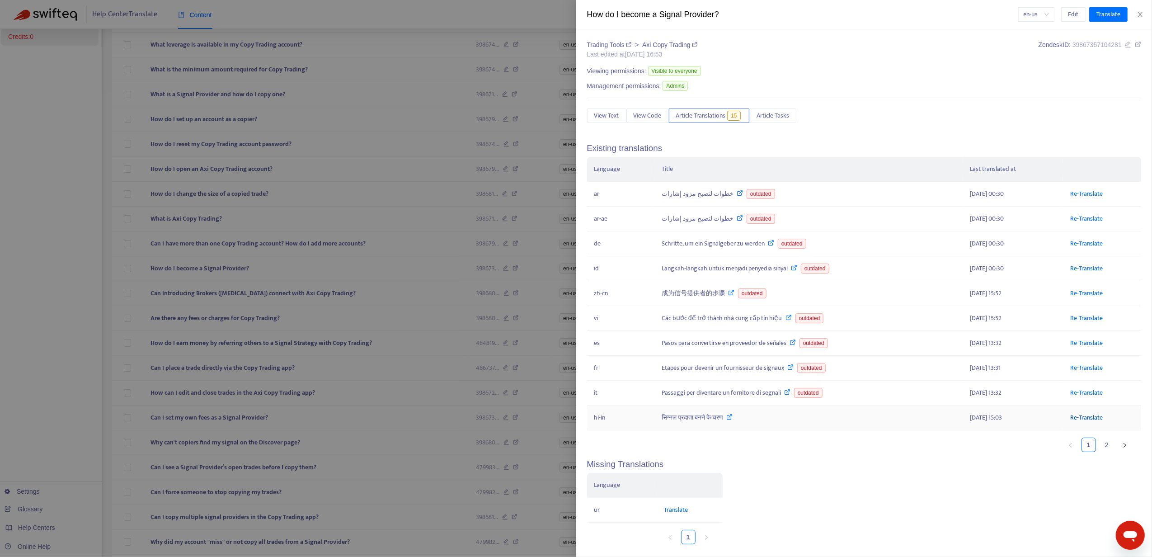
click at [1086, 423] on link "Re-Translate" at bounding box center [1087, 417] width 33 height 10
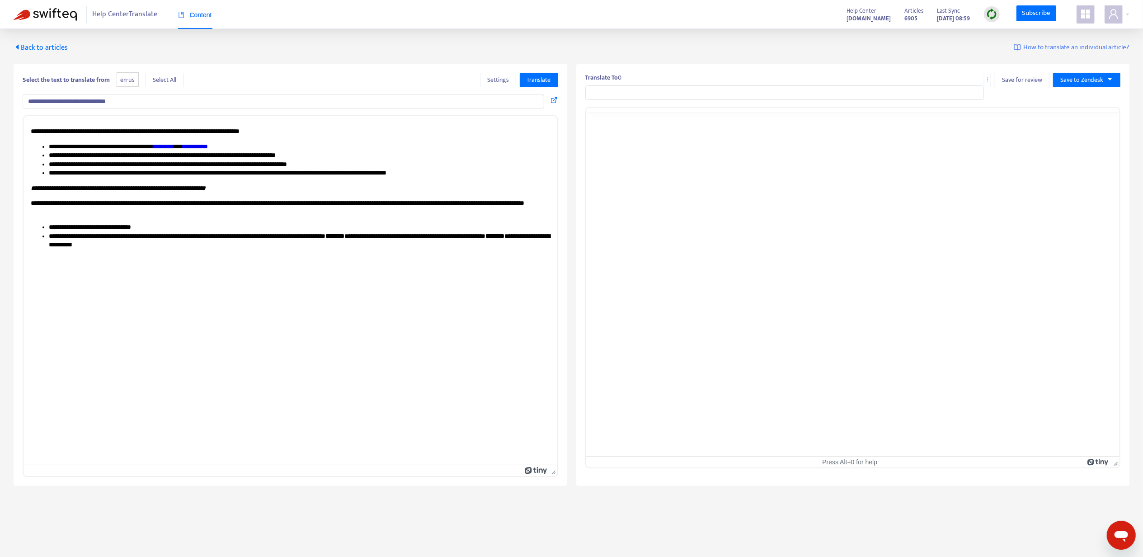
type input "**********"
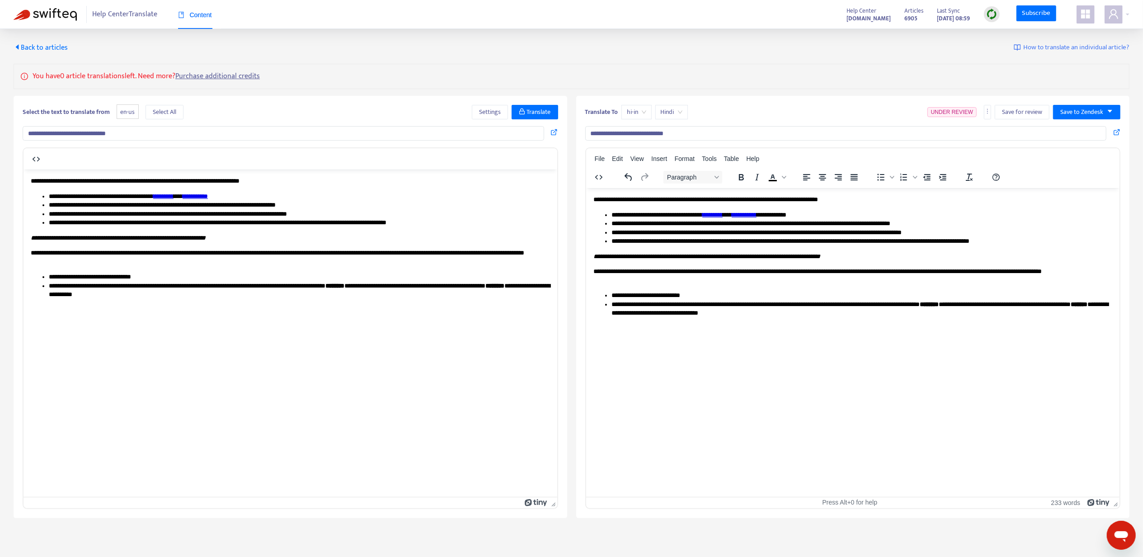
click at [655, 130] on input "**********" at bounding box center [846, 133] width 522 height 14
click at [654, 130] on input "**********" at bounding box center [846, 133] width 522 height 14
click at [61, 43] on span "Back to articles" at bounding box center [41, 48] width 54 height 12
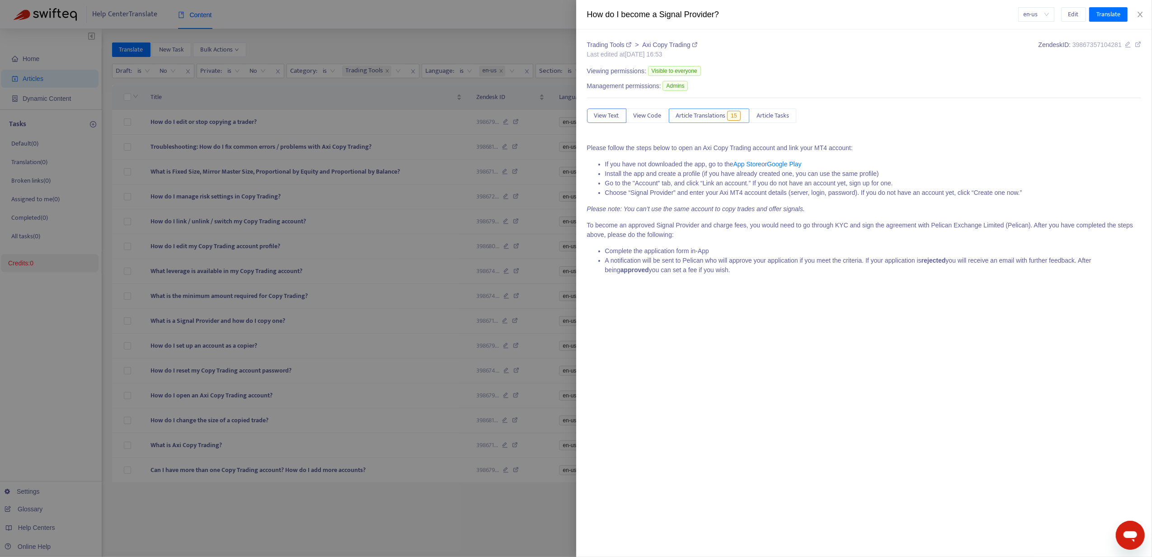
click at [694, 114] on span "Article Translations" at bounding box center [701, 116] width 50 height 10
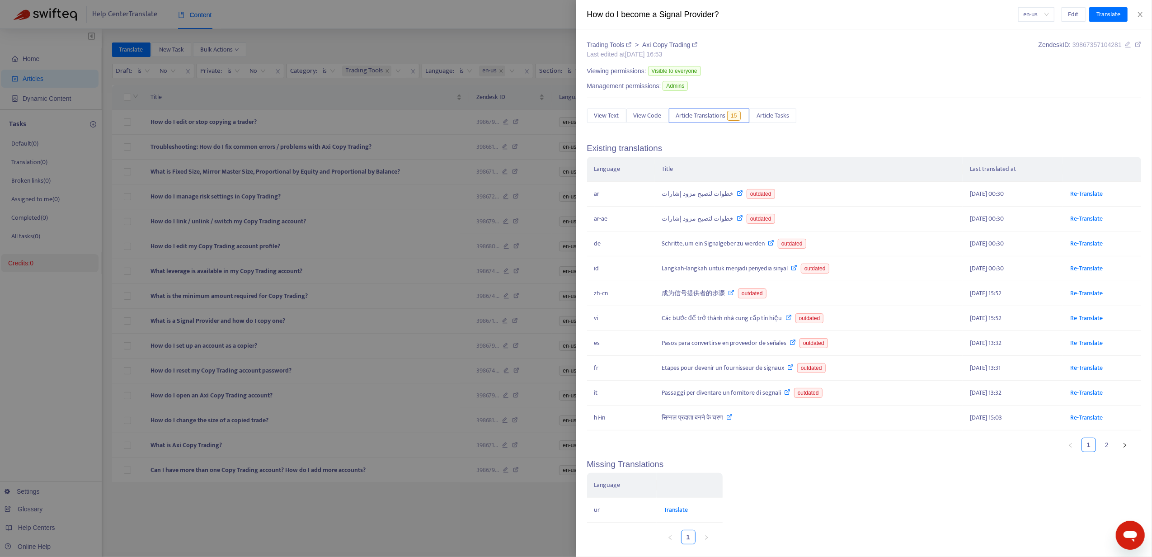
click at [212, 258] on div at bounding box center [576, 278] width 1152 height 557
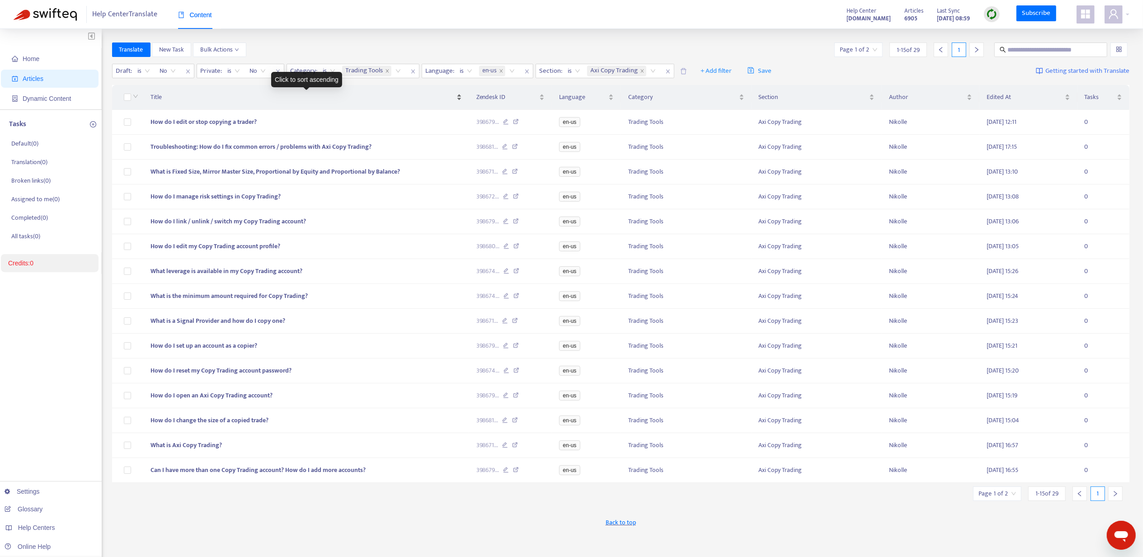
click at [455, 96] on span "Title" at bounding box center [303, 97] width 304 height 10
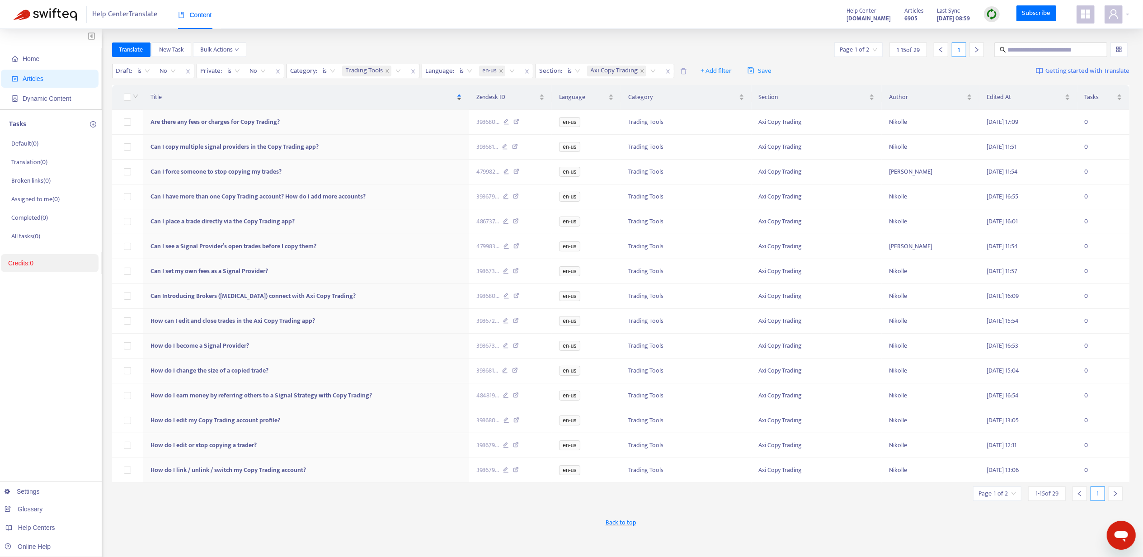
click at [455, 96] on span "Title" at bounding box center [303, 97] width 304 height 10
click at [448, 101] on span "Title" at bounding box center [303, 97] width 304 height 10
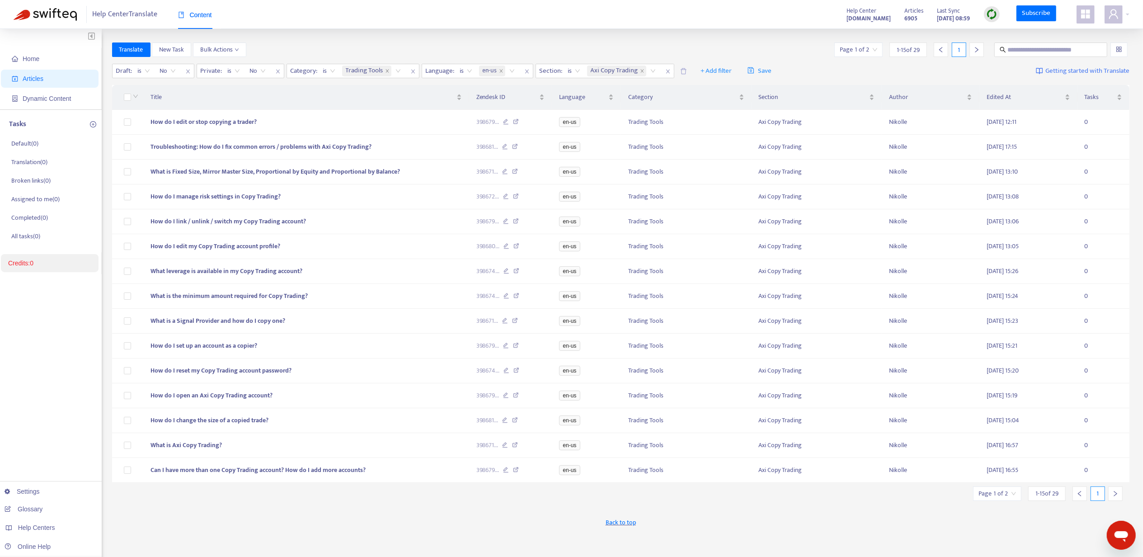
click at [975, 46] on div at bounding box center [977, 49] width 14 height 14
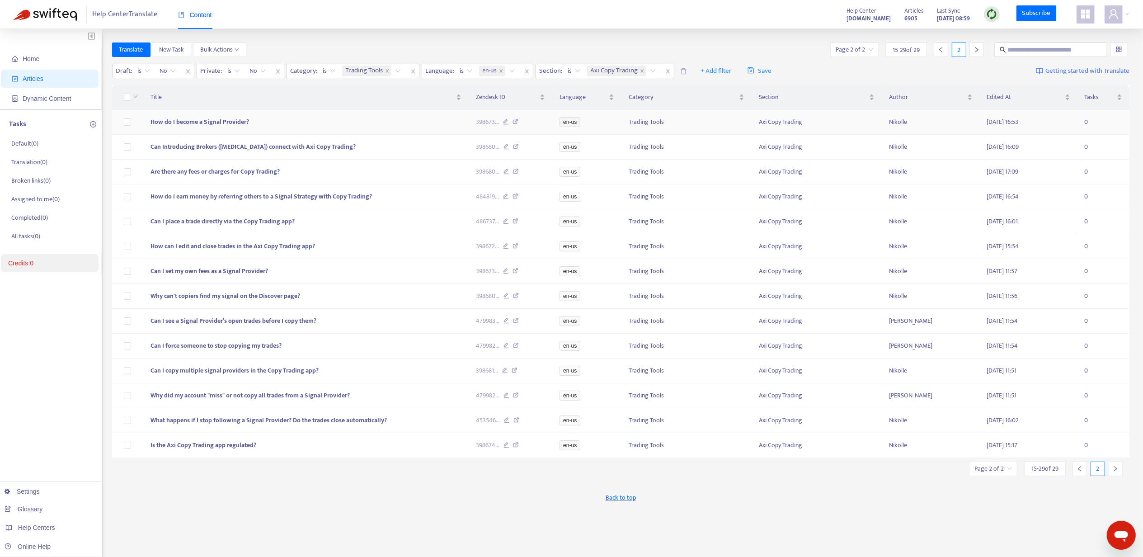
click at [401, 120] on td "How do I become a Signal Provider?" at bounding box center [306, 122] width 326 height 25
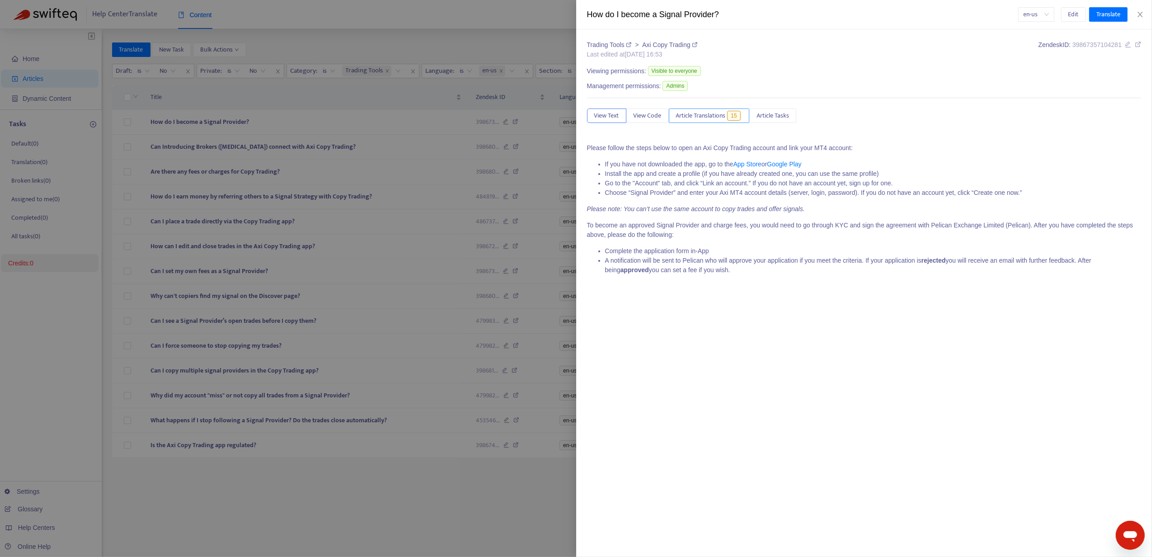
click at [715, 114] on span "Article Translations" at bounding box center [701, 116] width 50 height 10
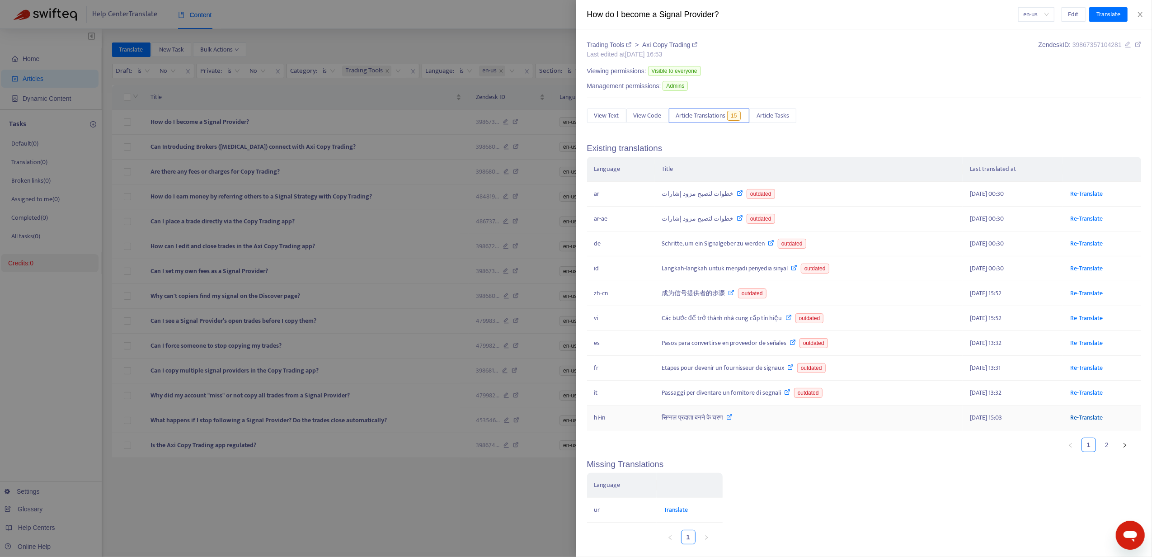
click at [1072, 423] on link "Re-Translate" at bounding box center [1087, 417] width 33 height 10
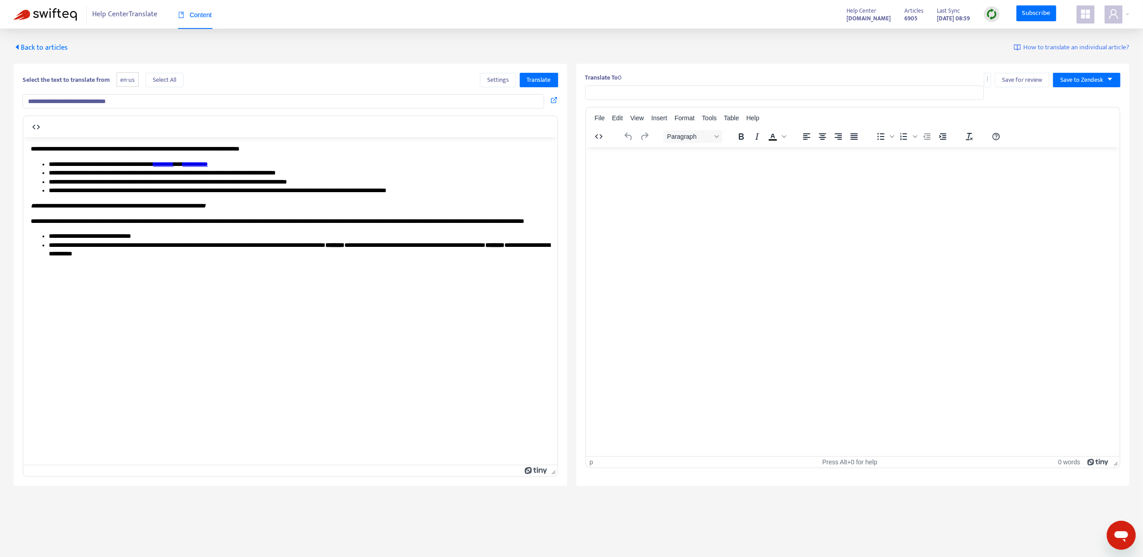
type input "**********"
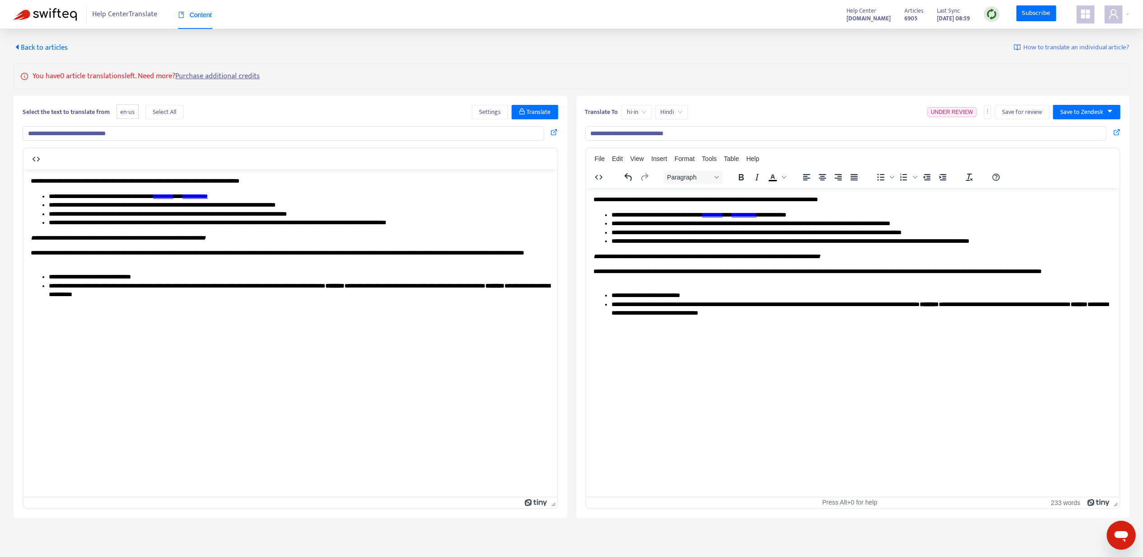
click at [734, 218] on li "**********" at bounding box center [862, 214] width 502 height 9
click at [752, 222] on icon at bounding box center [746, 226] width 11 height 11
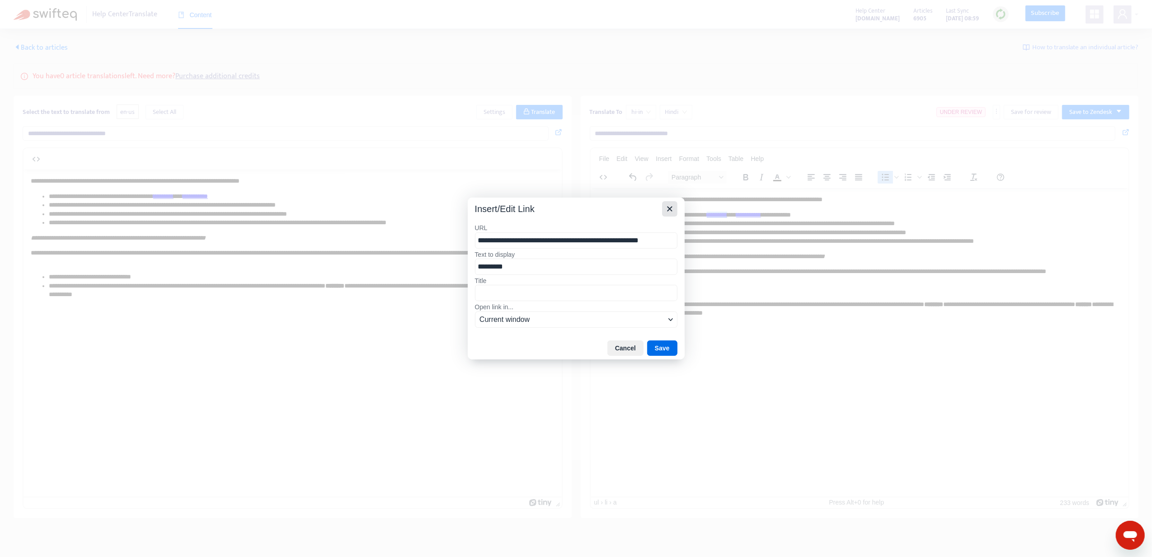
click at [670, 207] on icon "Close" at bounding box center [670, 208] width 11 height 11
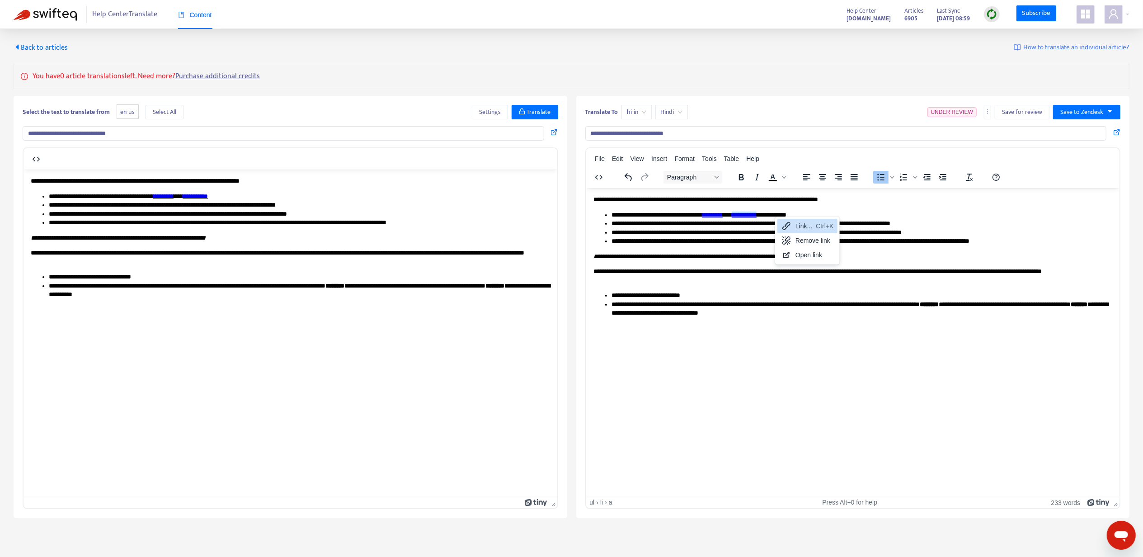
click at [795, 227] on div "Link... Ctrl+K" at bounding box center [808, 226] width 60 height 14
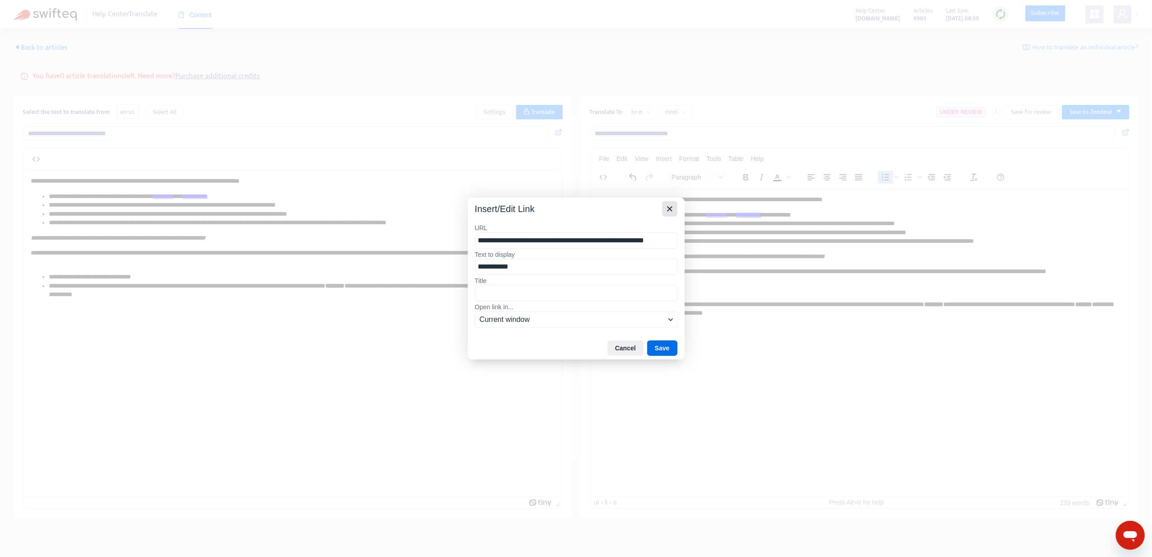
click at [672, 208] on icon "Close" at bounding box center [670, 208] width 11 height 11
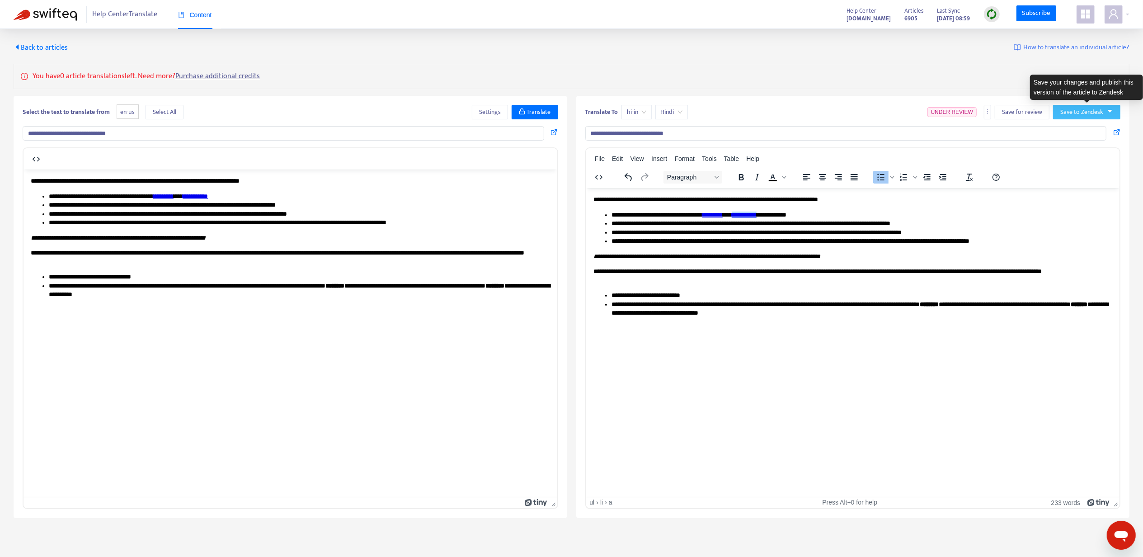
click at [1072, 108] on span "Save to Zendesk" at bounding box center [1082, 112] width 43 height 10
click at [1073, 130] on span "Publish" at bounding box center [1078, 131] width 34 height 10
click at [63, 49] on span "Back to articles" at bounding box center [41, 48] width 54 height 12
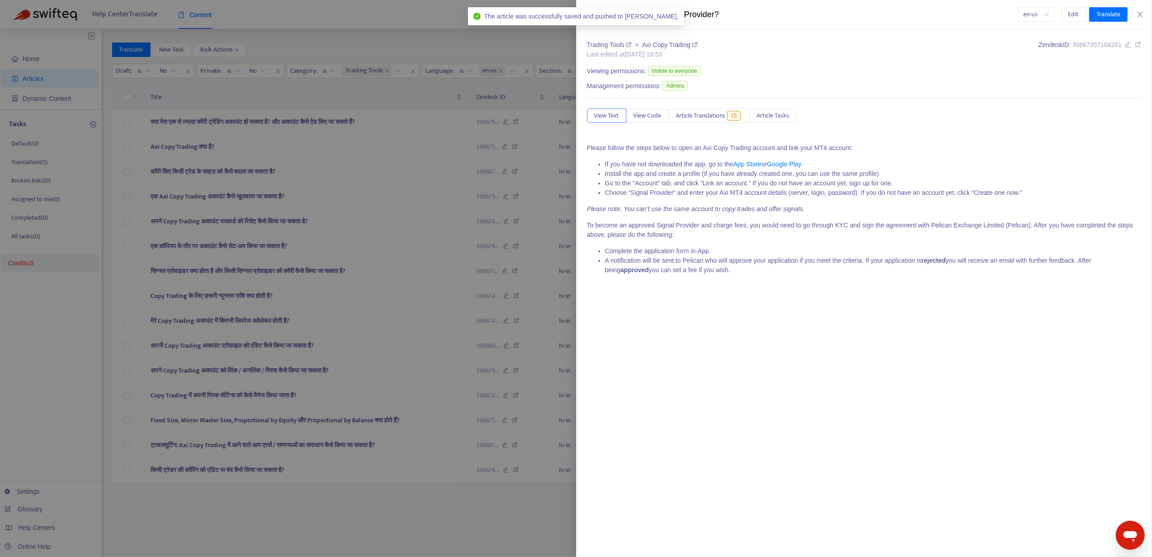
click at [200, 148] on div at bounding box center [576, 278] width 1152 height 557
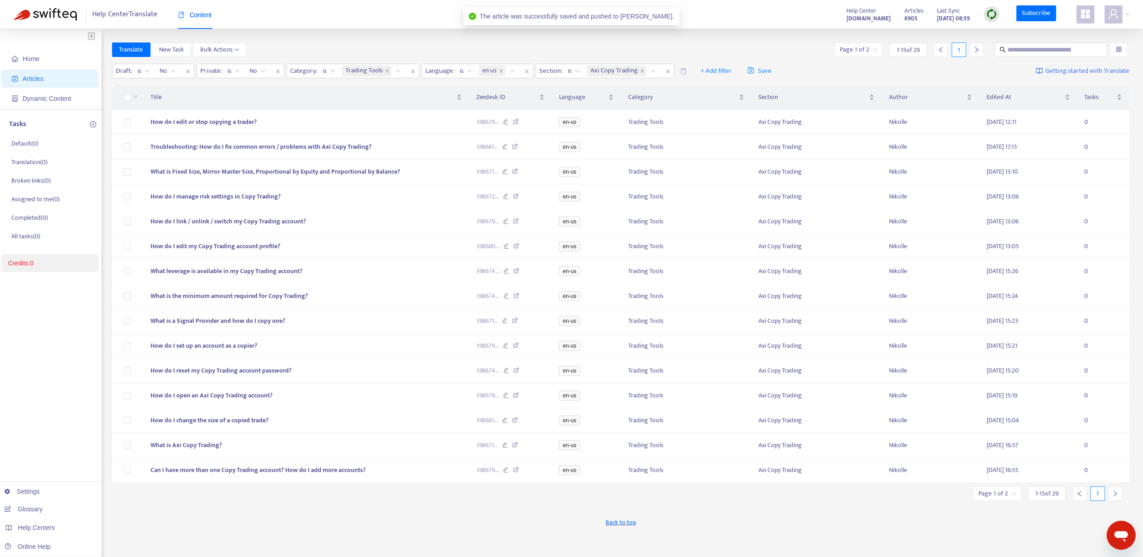
click at [972, 57] on div "Translate New Task Bulk Actions Page 1 of 2 1 - 15 of 29 1" at bounding box center [621, 51] width 1018 height 18
click at [974, 54] on div at bounding box center [977, 49] width 14 height 14
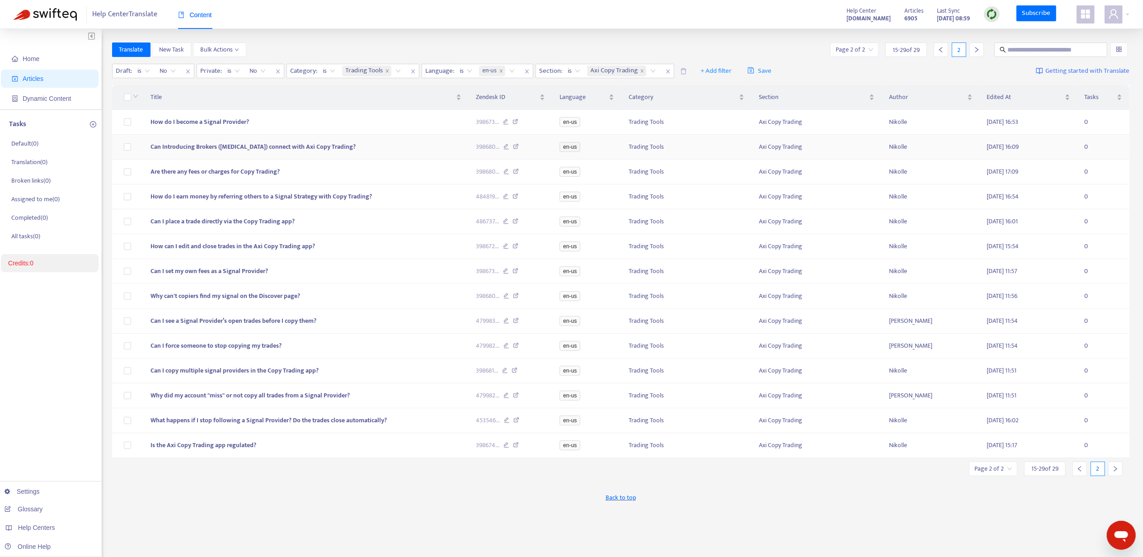
click at [221, 152] on span "Can Introducing Brokers ([MEDICAL_DATA]) connect with Axi Copy Trading?" at bounding box center [253, 147] width 205 height 10
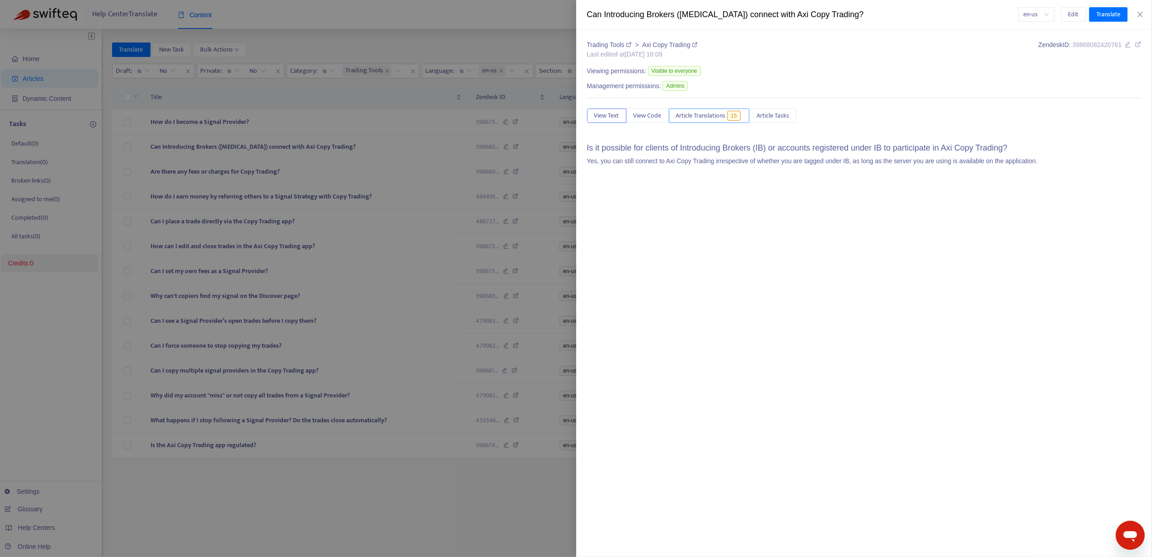
click at [689, 118] on span "Article Translations" at bounding box center [701, 116] width 50 height 10
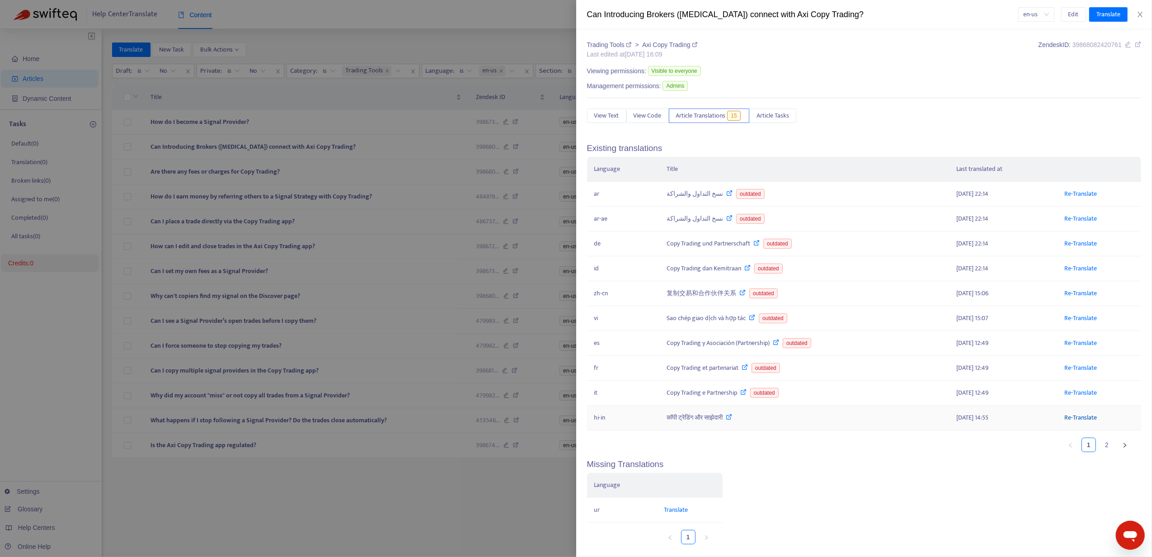
click at [1082, 423] on link "Re-Translate" at bounding box center [1081, 417] width 33 height 10
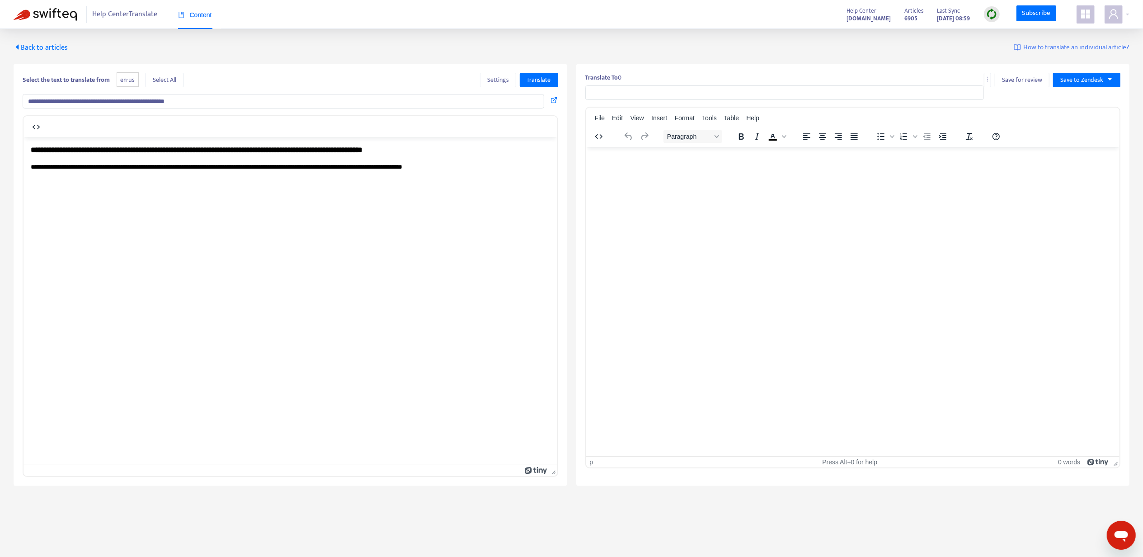
type input "**********"
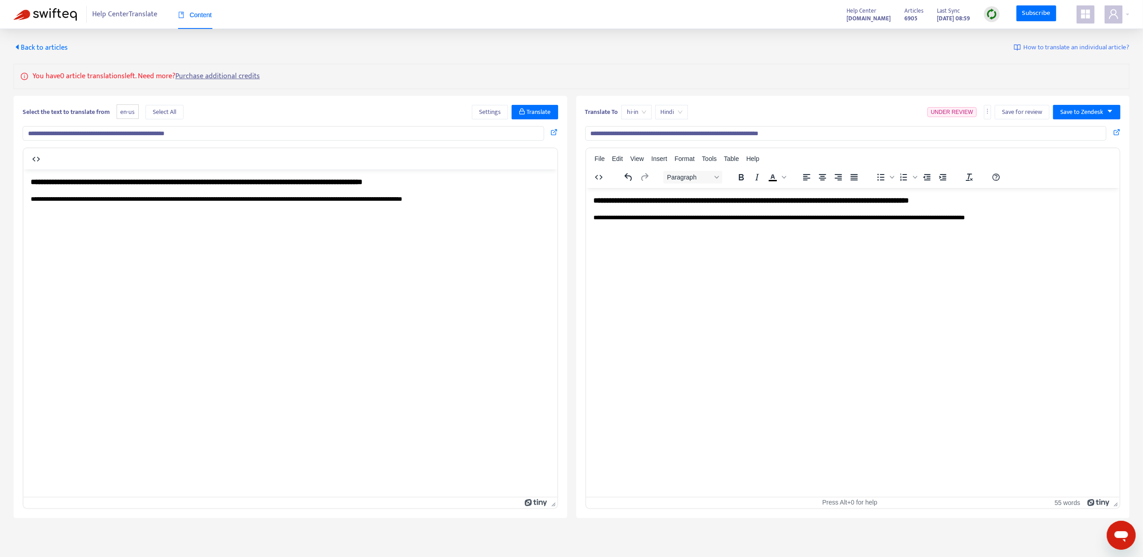
click at [791, 133] on input "**********" at bounding box center [846, 133] width 522 height 14
click at [1055, 113] on button "Save to Zendesk" at bounding box center [1086, 112] width 67 height 14
click at [1064, 127] on span "Publish" at bounding box center [1078, 131] width 34 height 10
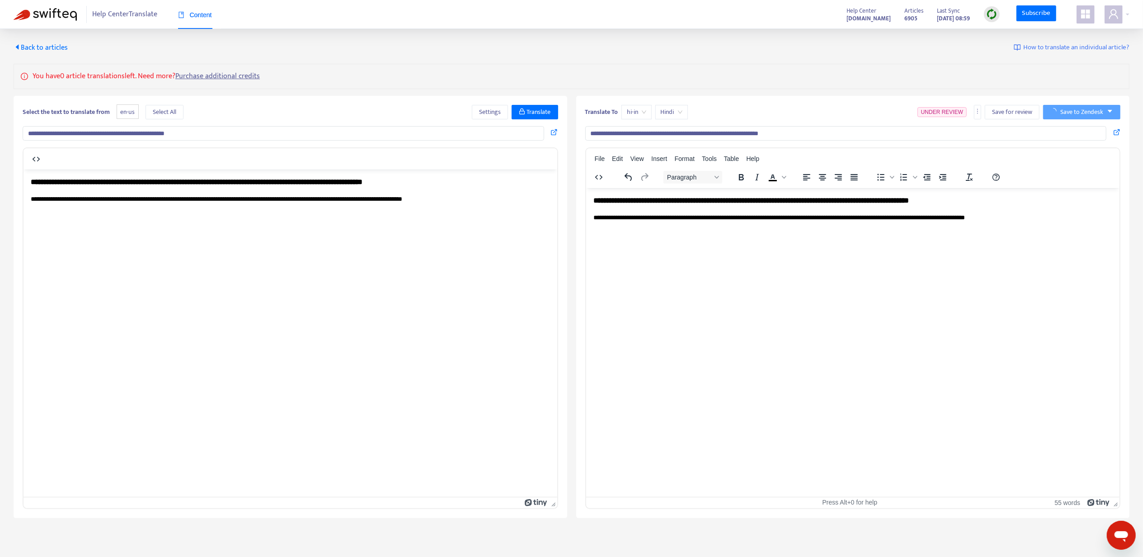
click at [47, 44] on span "Back to articles" at bounding box center [41, 48] width 54 height 12
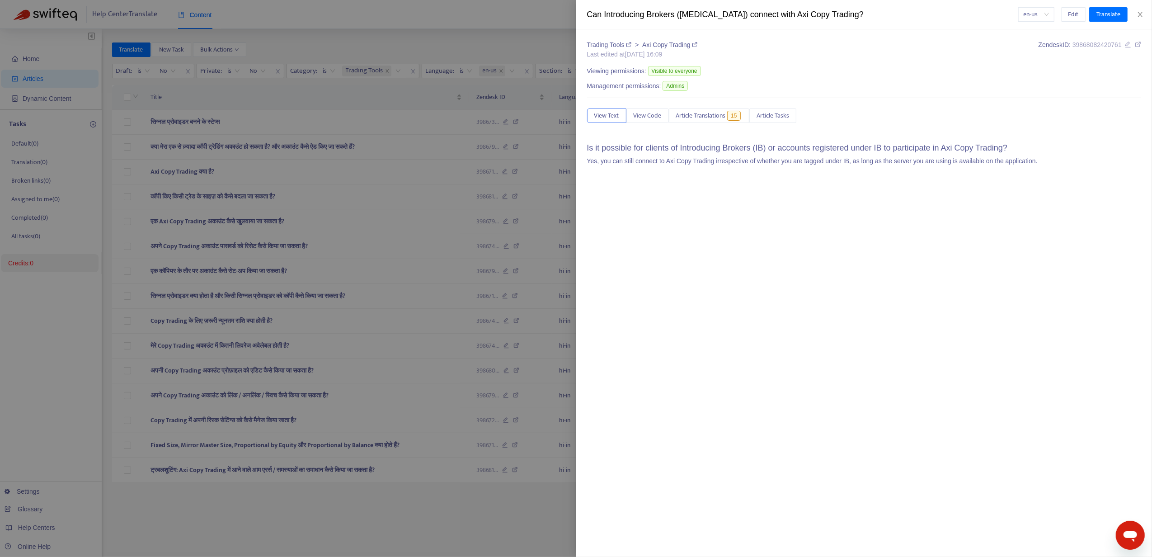
click at [465, 46] on div at bounding box center [576, 278] width 1152 height 557
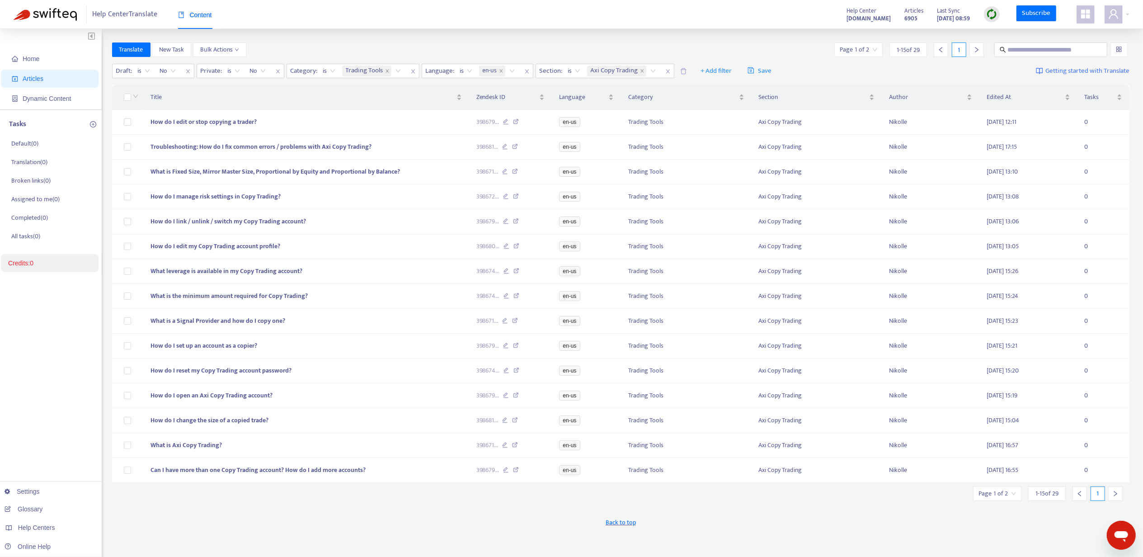
click at [973, 42] on div at bounding box center [977, 49] width 14 height 14
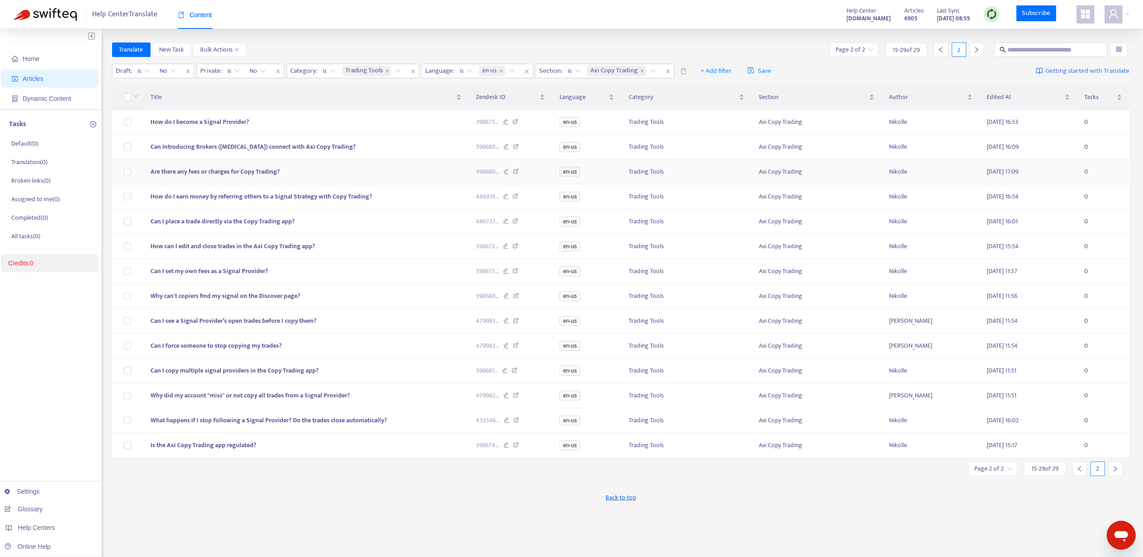
click at [190, 169] on span "Are there any fees or charges for Copy Trading?" at bounding box center [215, 171] width 129 height 10
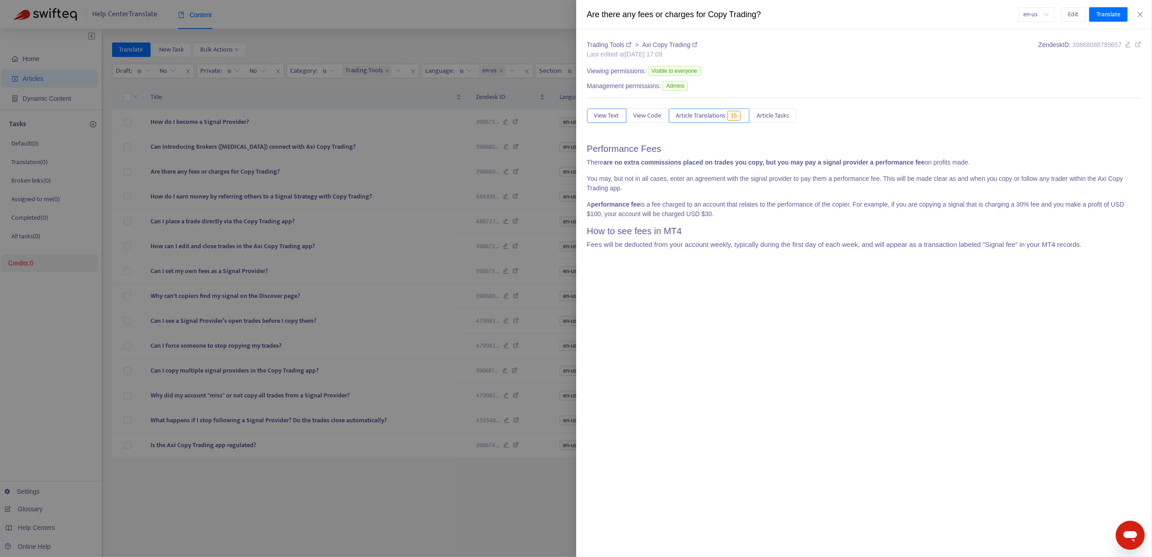
click at [733, 120] on span "15" at bounding box center [733, 116] width 13 height 10
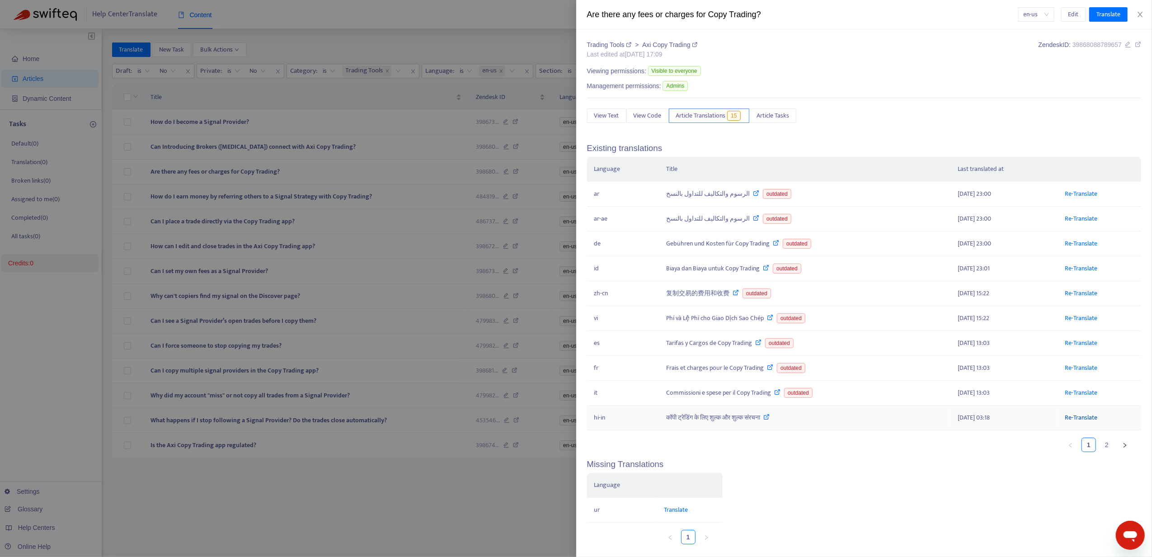
click at [1077, 423] on link "Re-Translate" at bounding box center [1082, 417] width 33 height 10
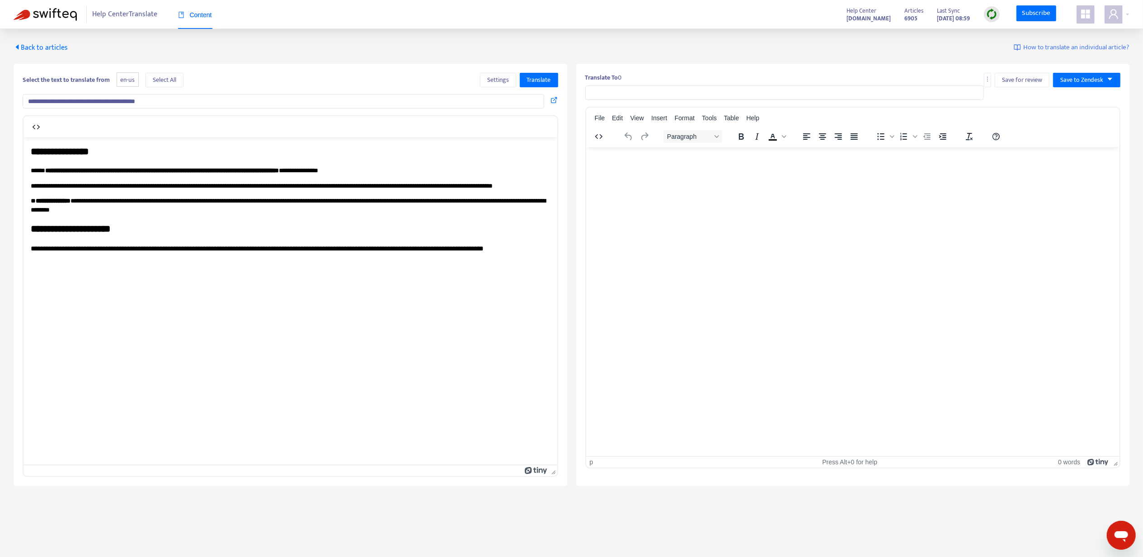
type input "**********"
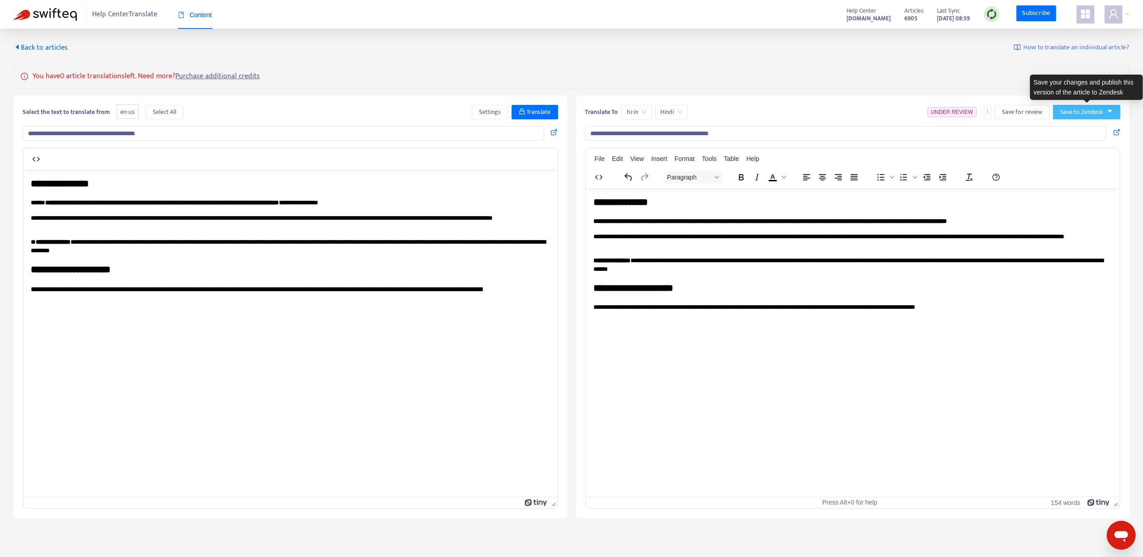
click at [1089, 113] on span "Save to Zendesk" at bounding box center [1082, 112] width 43 height 10
click at [1081, 136] on span "Publish" at bounding box center [1078, 131] width 34 height 10
click at [46, 47] on span "Back to articles" at bounding box center [41, 48] width 54 height 12
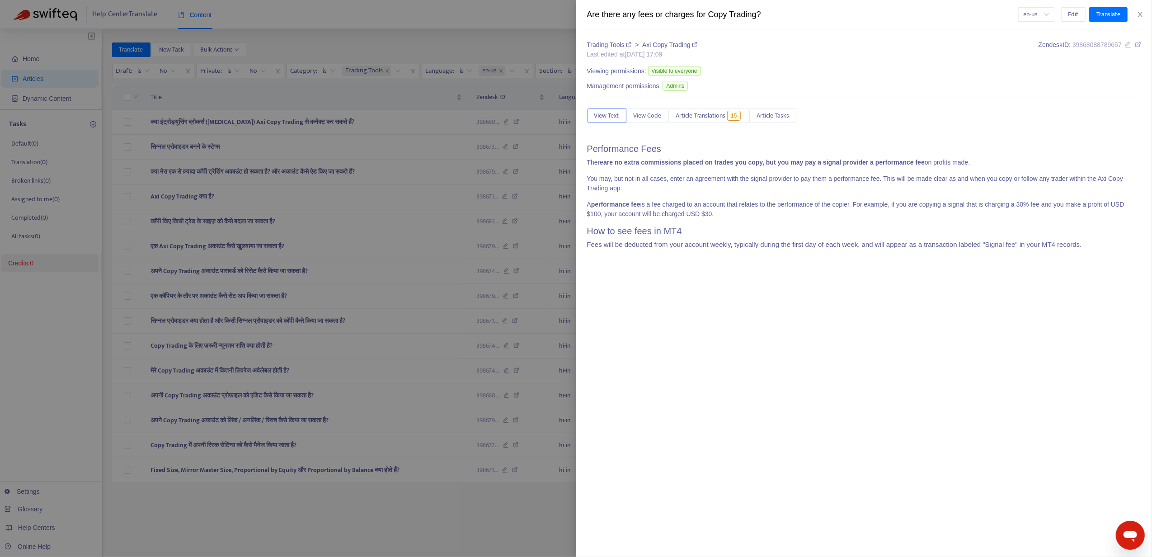
click at [391, 299] on div at bounding box center [576, 278] width 1152 height 557
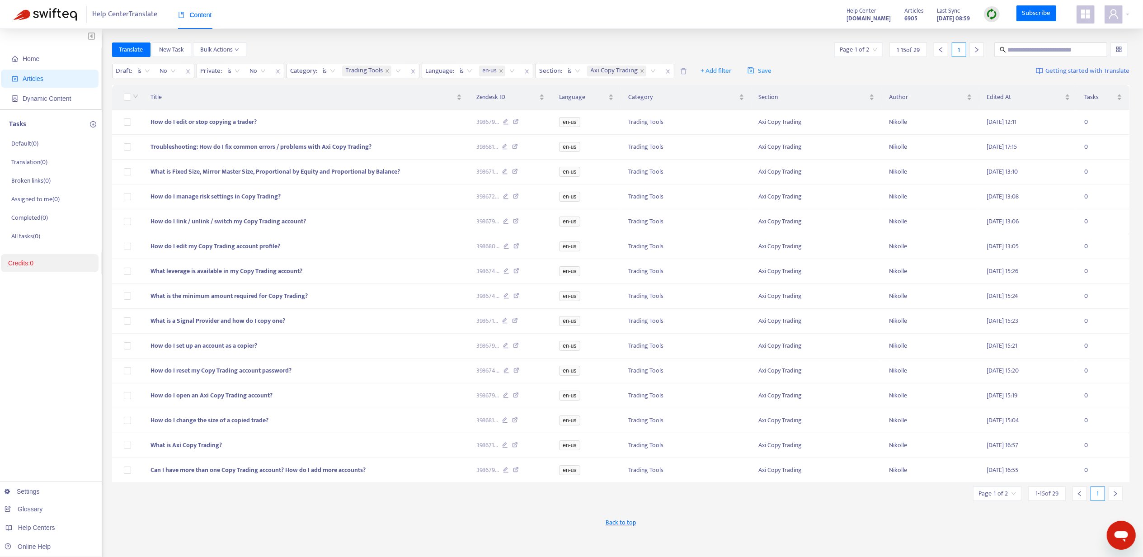
click at [972, 51] on div at bounding box center [977, 49] width 14 height 14
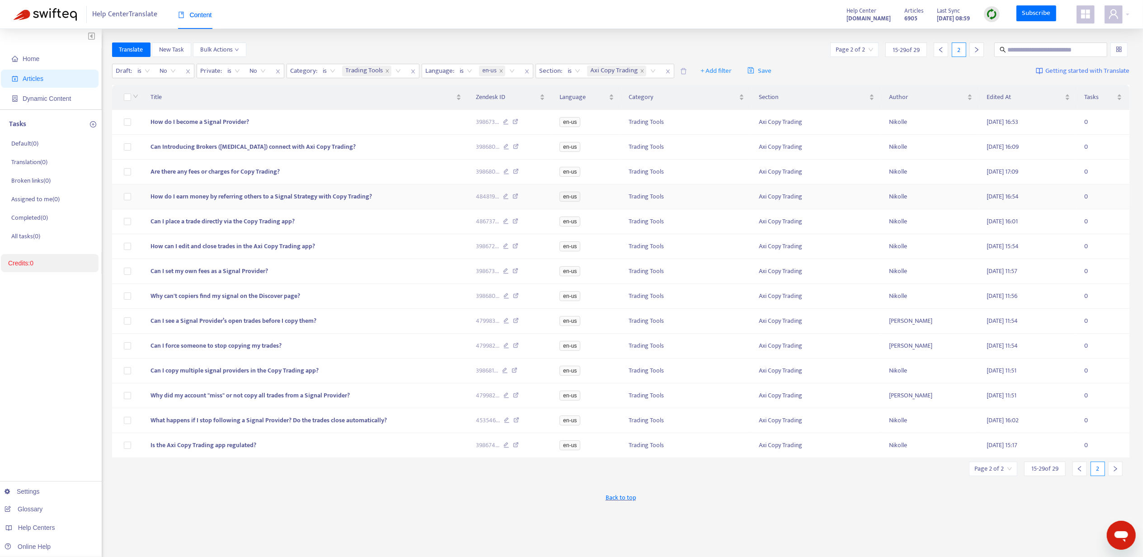
click at [209, 195] on span "How do I earn money by referring others to a Signal Strategy with Copy Trading?" at bounding box center [262, 196] width 222 height 10
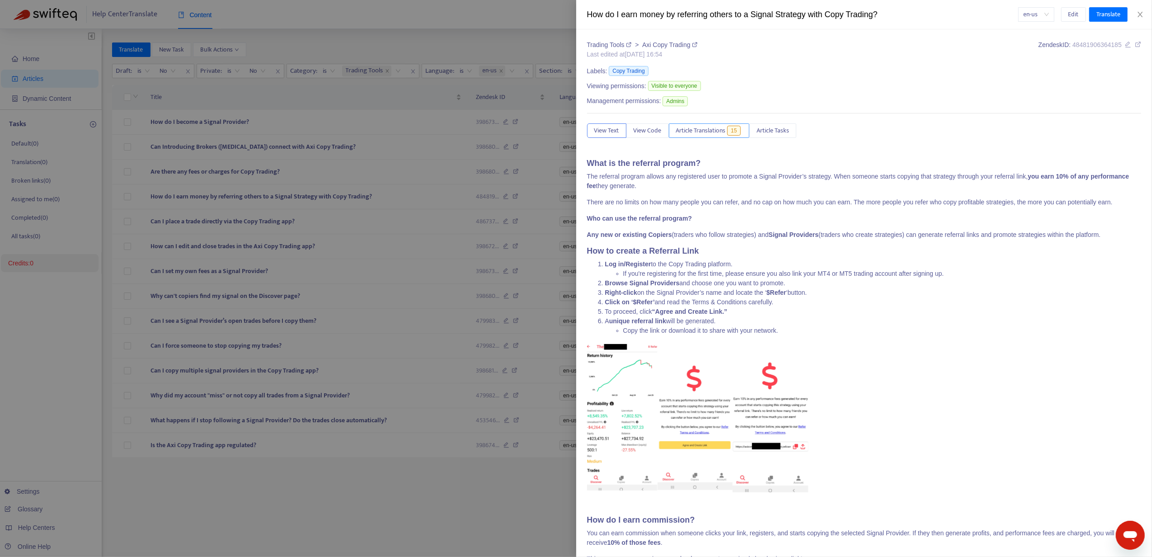
click at [704, 131] on span "Article Translations" at bounding box center [701, 131] width 50 height 10
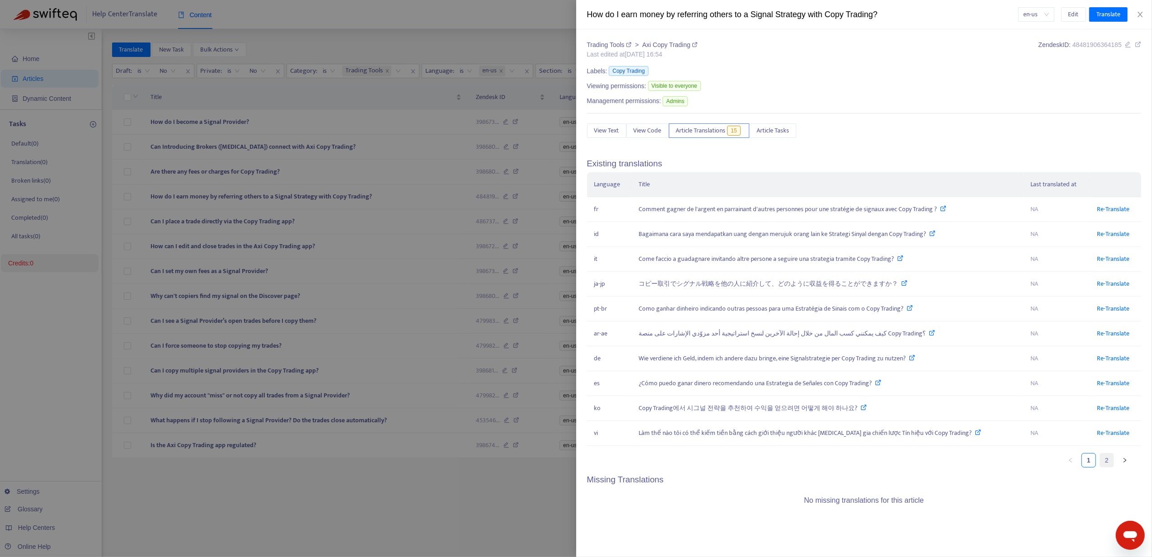
click at [1110, 467] on link "2" at bounding box center [1107, 460] width 14 height 14
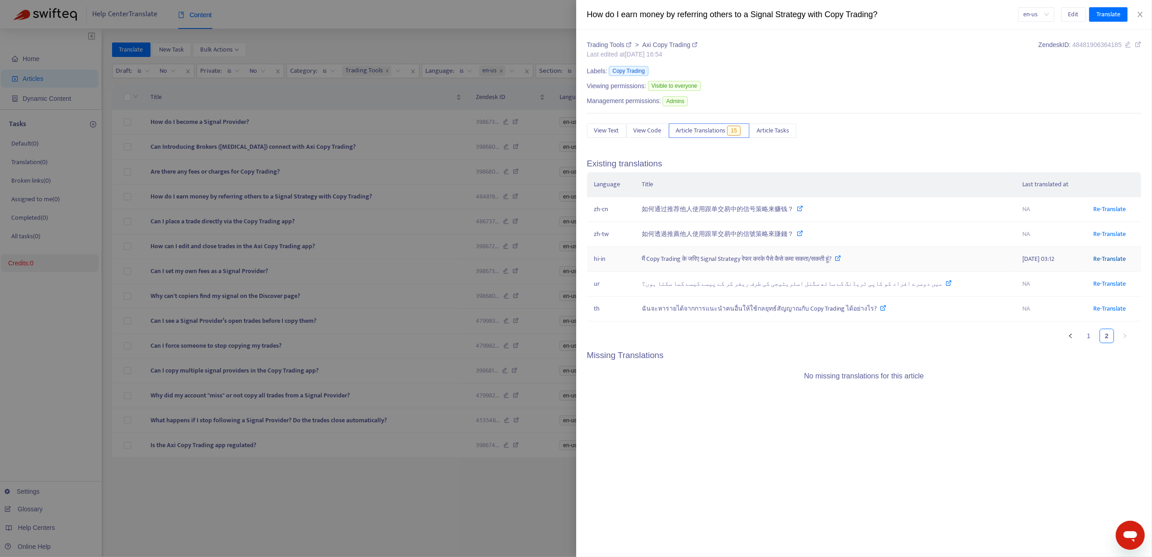
click at [1094, 261] on link "Re-Translate" at bounding box center [1110, 259] width 33 height 10
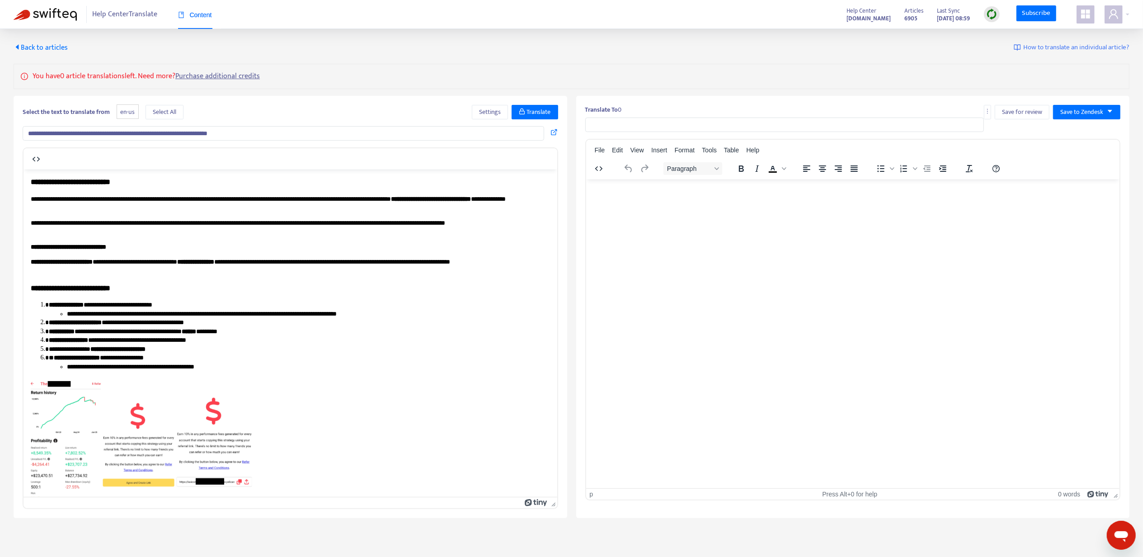
type input "**********"
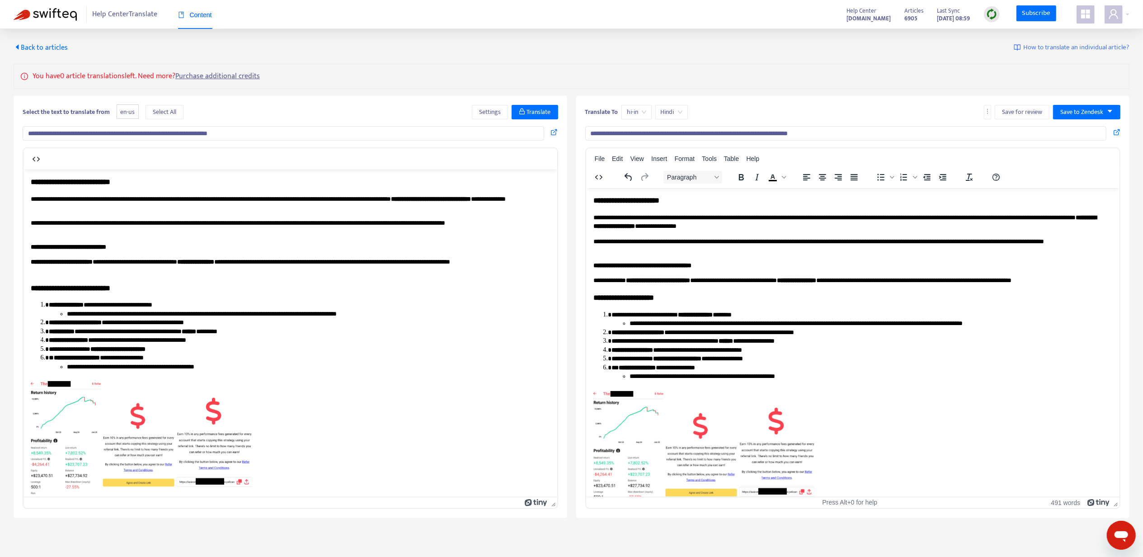
click at [753, 250] on p "**********" at bounding box center [848, 246] width 511 height 18
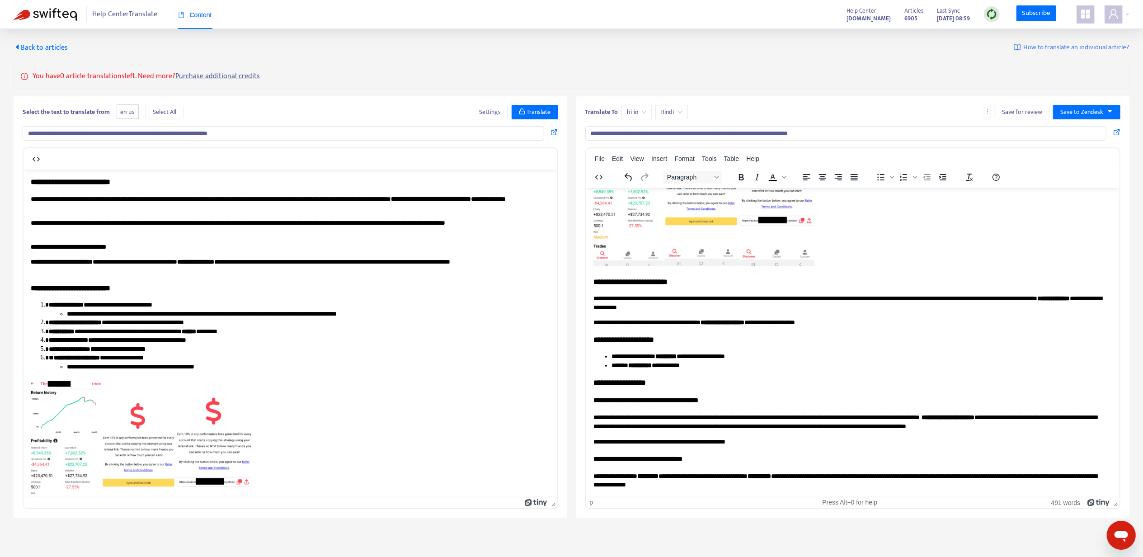
scroll to position [29, 0]
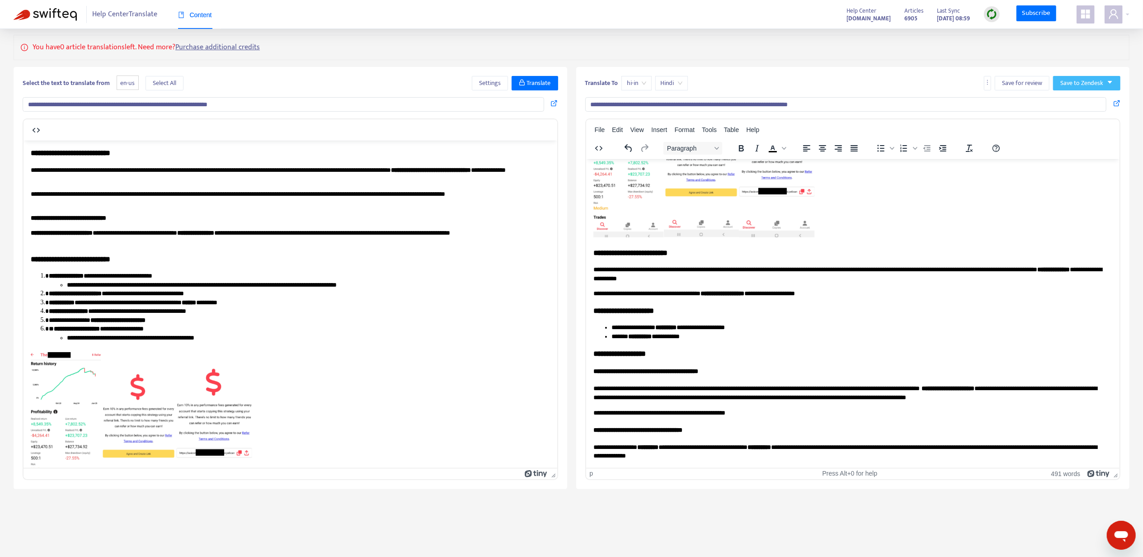
click at [1065, 85] on span "Save to Zendesk" at bounding box center [1082, 83] width 43 height 10
click at [1062, 103] on span "Publish" at bounding box center [1078, 102] width 34 height 10
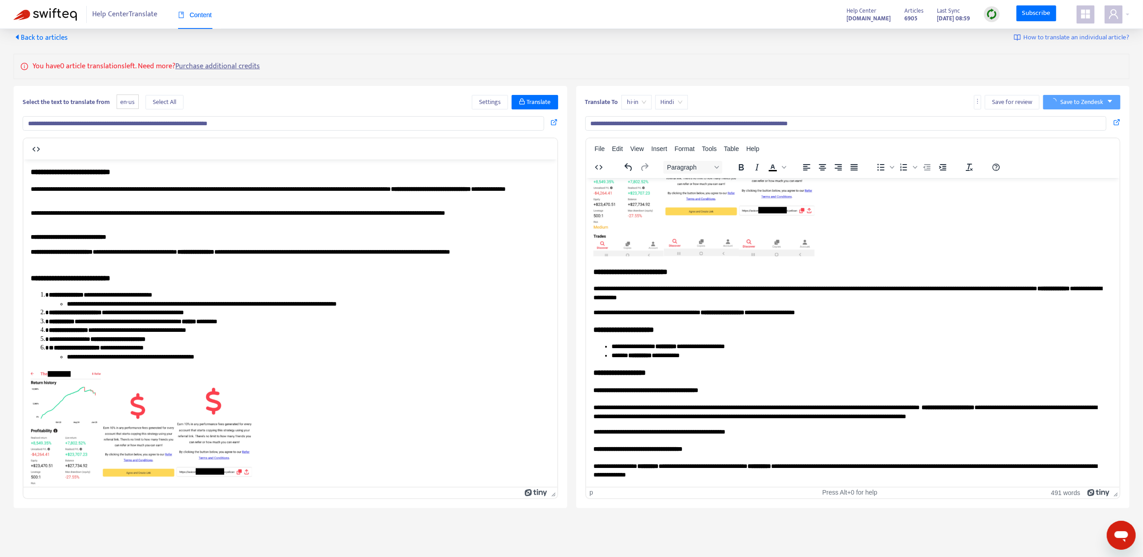
scroll to position [0, 0]
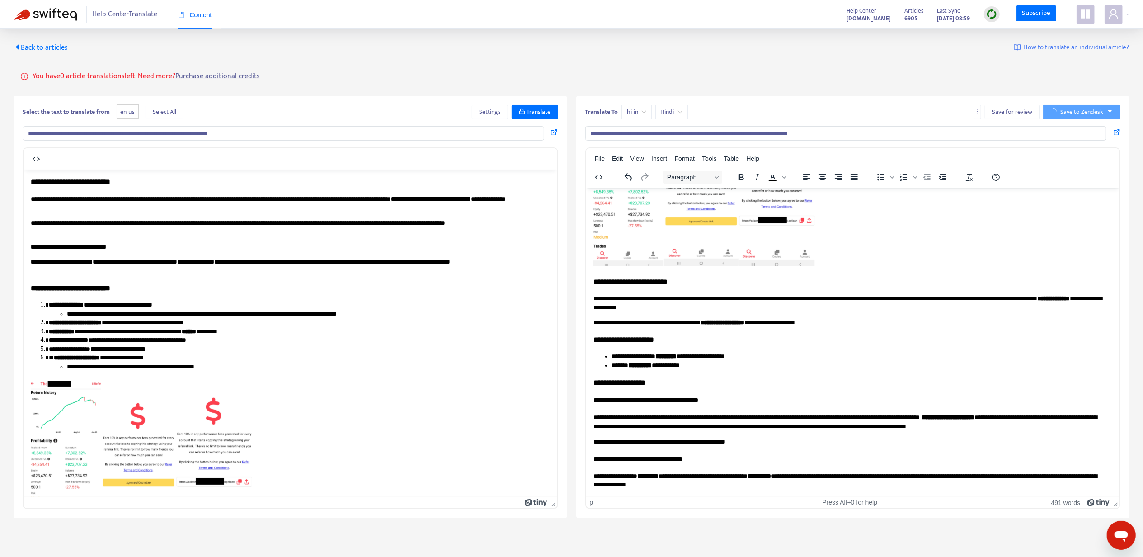
click at [52, 46] on span "Back to articles" at bounding box center [41, 48] width 54 height 12
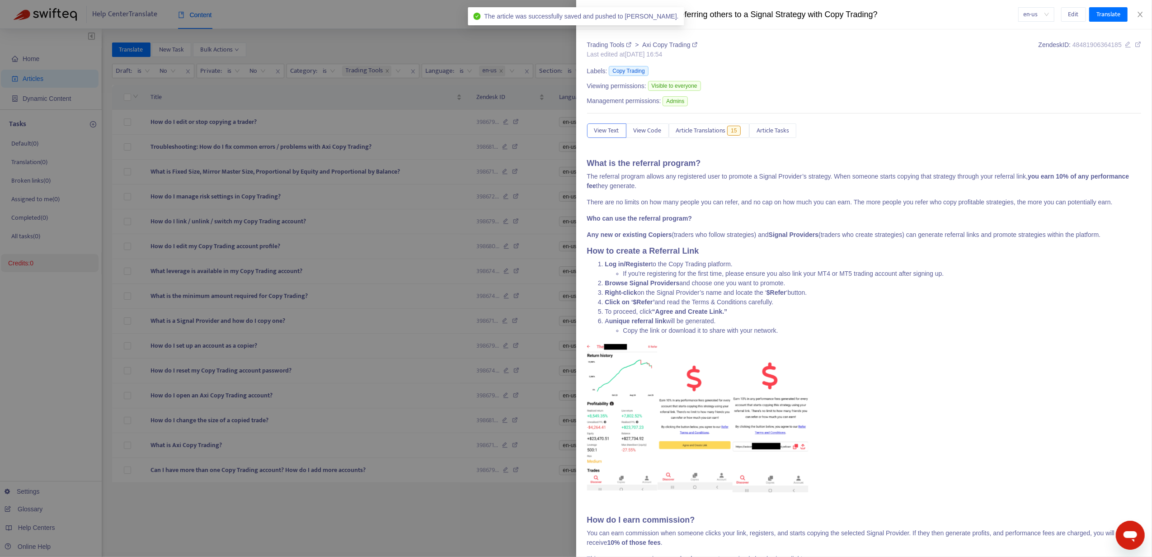
click at [502, 162] on div at bounding box center [576, 278] width 1152 height 557
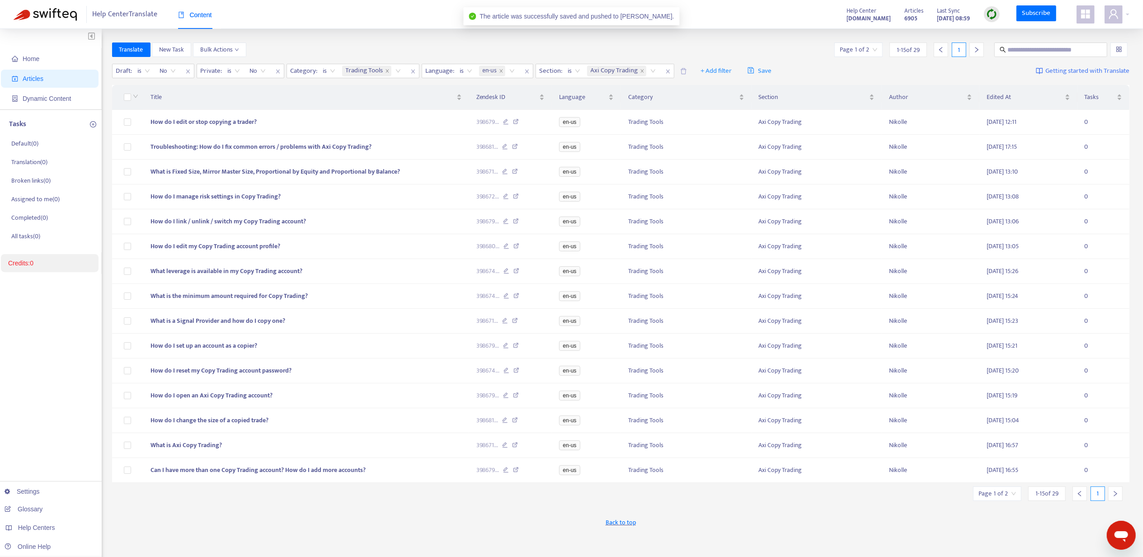
click at [979, 47] on icon "right" at bounding box center [977, 50] width 6 height 6
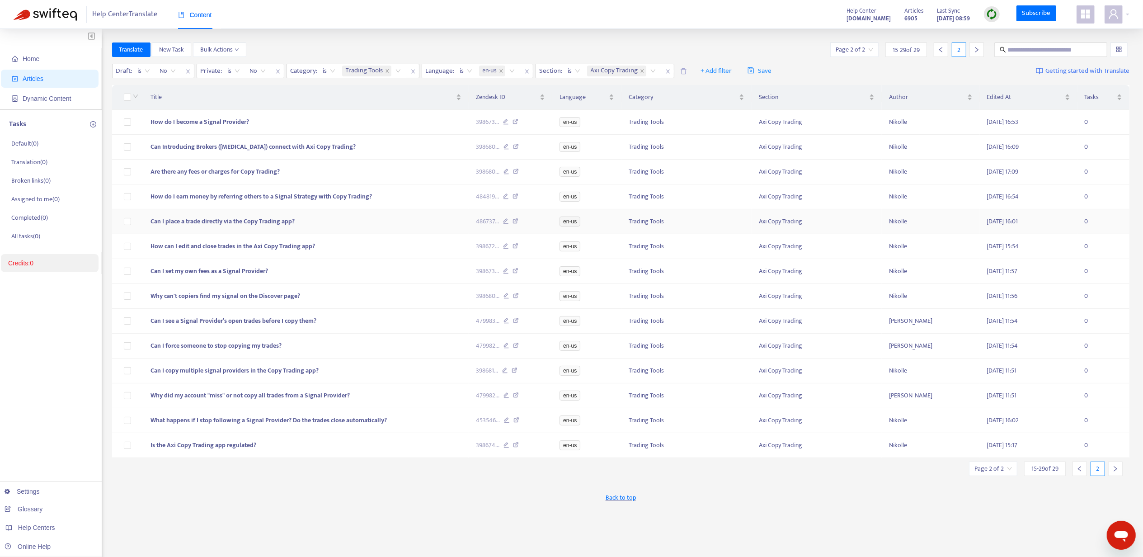
click at [198, 219] on td "Can I place a trade directly via the Copy Trading app?" at bounding box center [306, 221] width 326 height 25
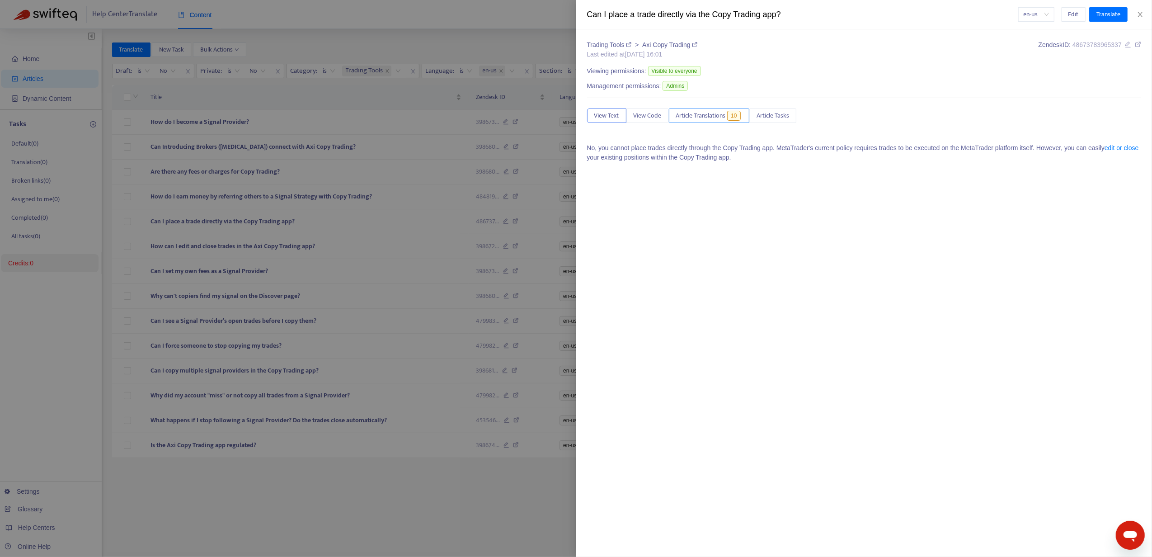
click at [702, 121] on span "Article Translations" at bounding box center [701, 116] width 50 height 10
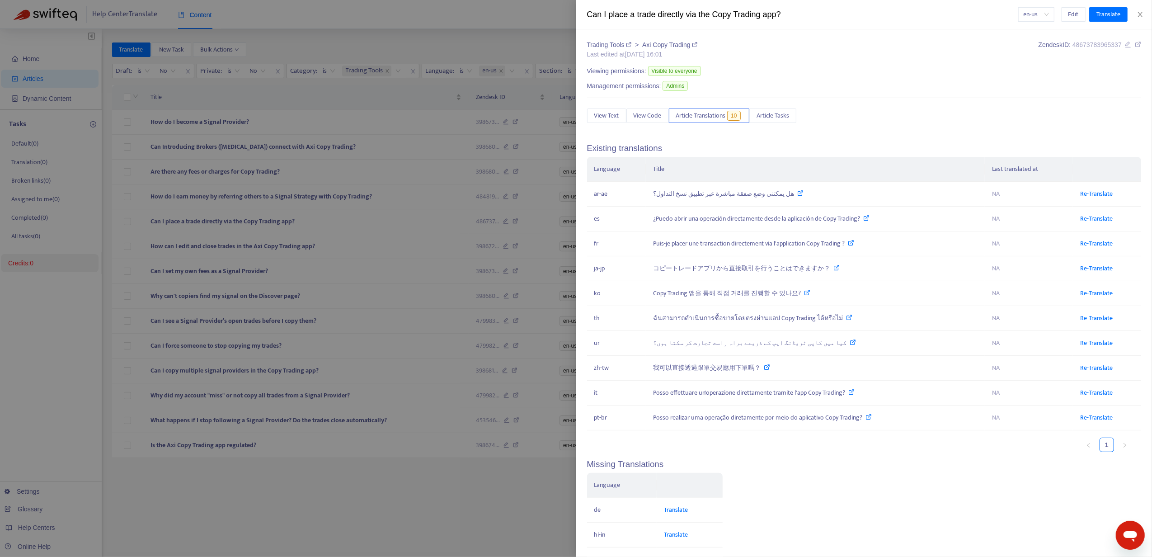
click at [202, 225] on div at bounding box center [576, 278] width 1152 height 557
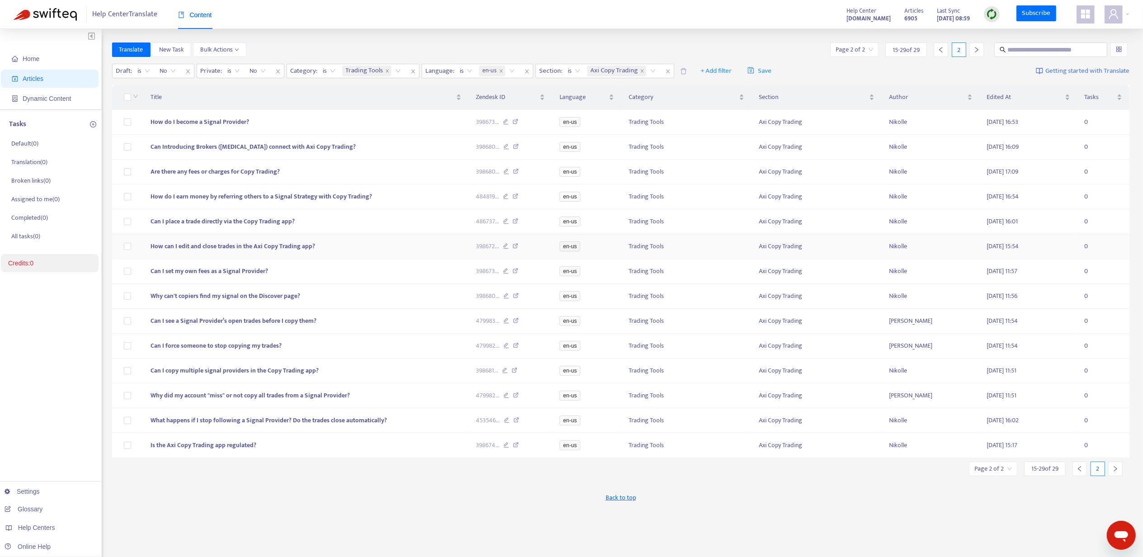
click at [199, 248] on span "How can I edit and close trades in the Axi Copy Trading app?" at bounding box center [233, 246] width 165 height 10
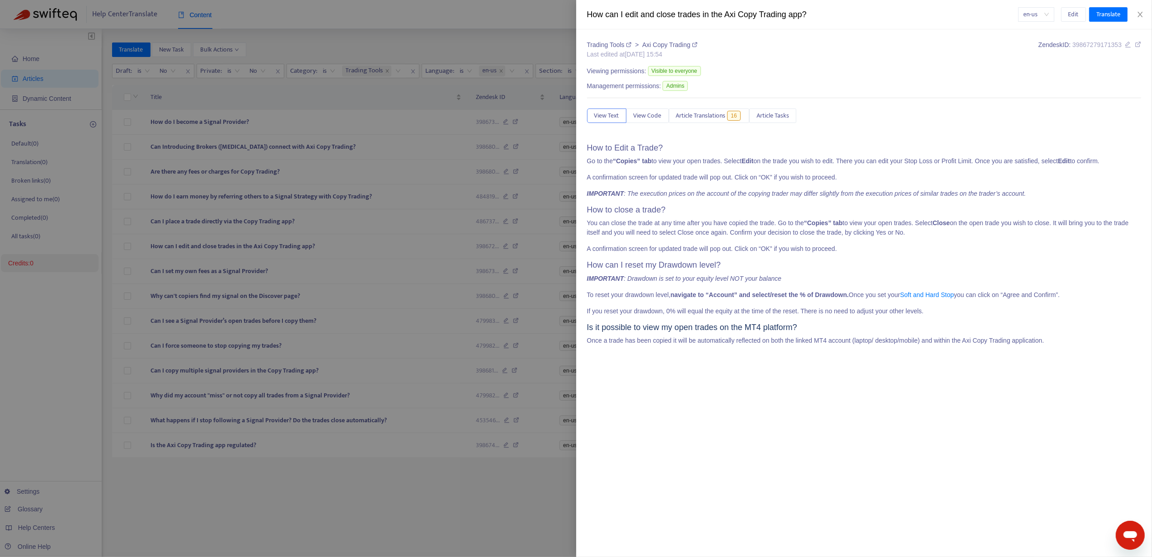
click at [711, 123] on div "View Text View Code Article Translations 16 Article Tasks" at bounding box center [864, 116] width 555 height 14
click at [713, 121] on span "Article Translations" at bounding box center [701, 116] width 50 height 10
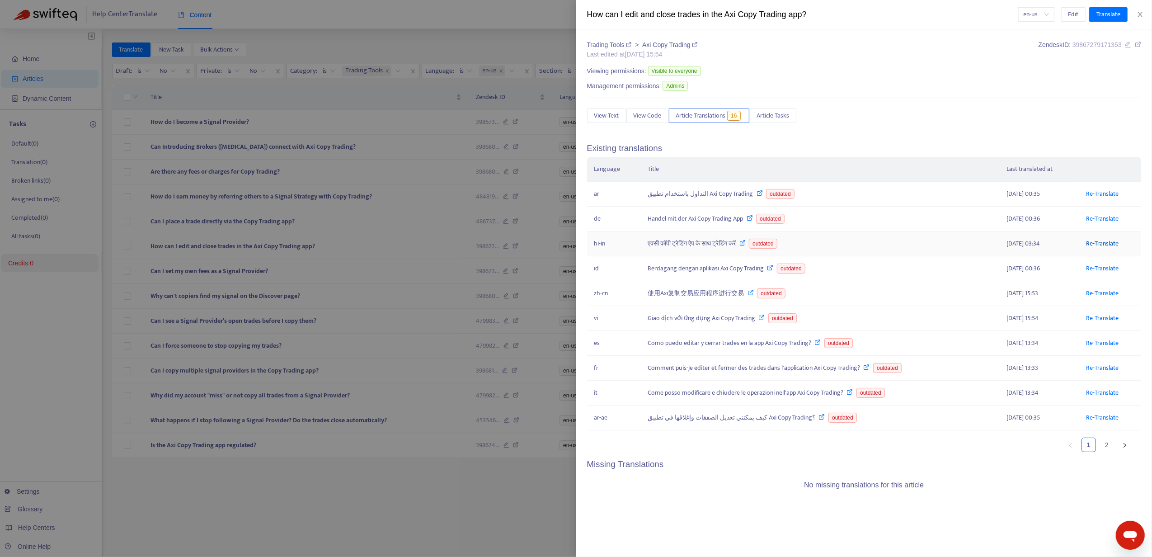
click at [1093, 246] on link "Re-Translate" at bounding box center [1103, 243] width 33 height 10
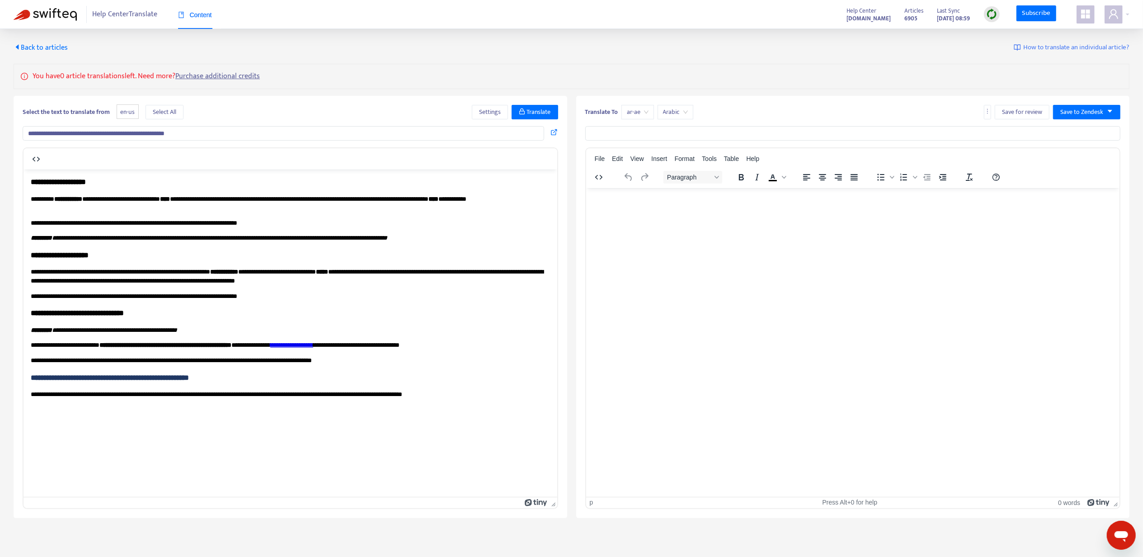
type input "**********"
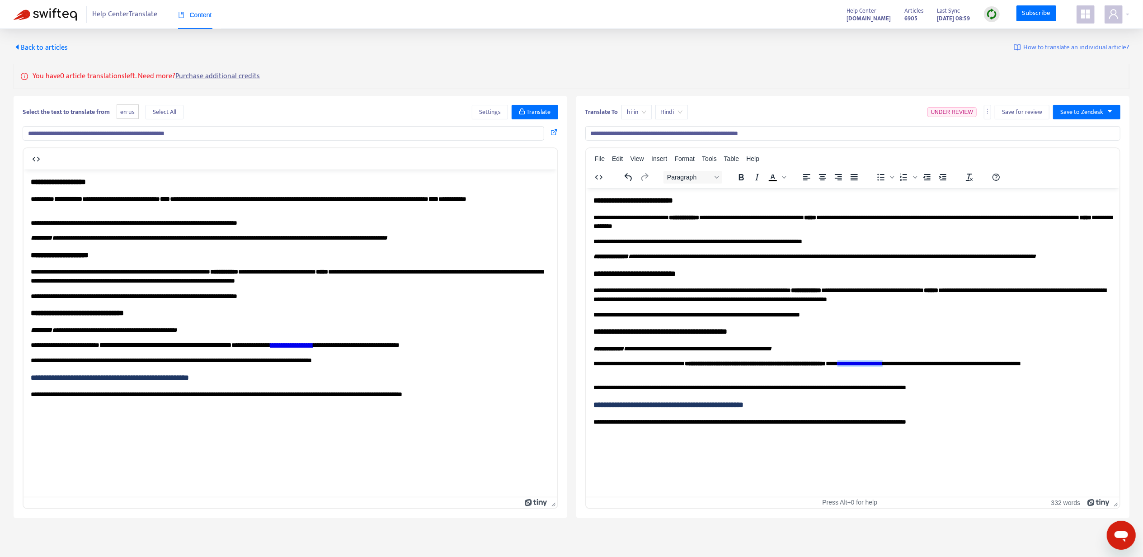
click at [883, 366] on link "**********" at bounding box center [859, 363] width 45 height 6
click at [935, 368] on div "Link..." at bounding box center [942, 369] width 17 height 11
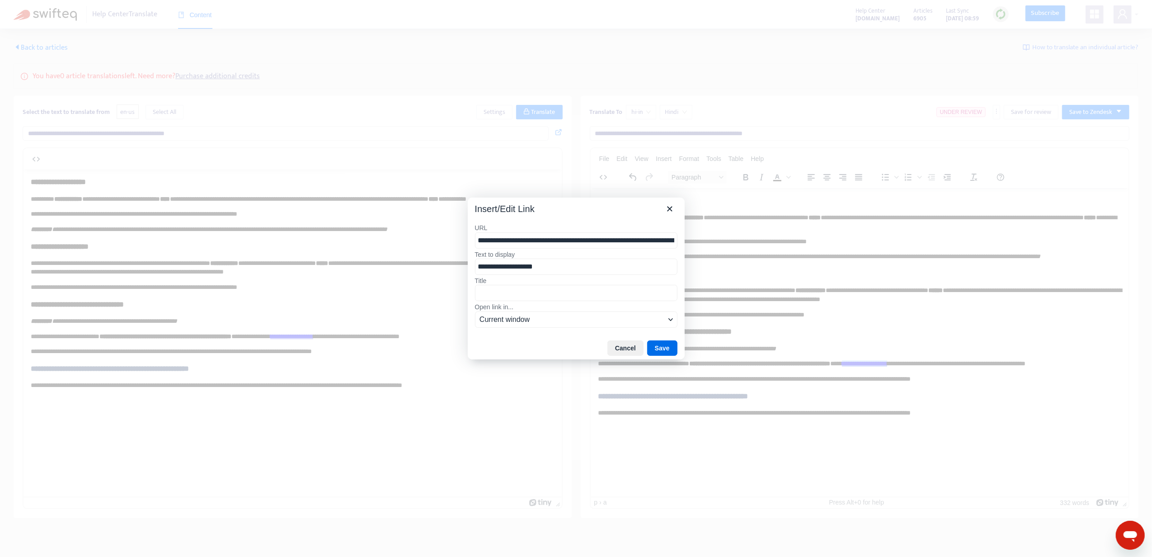
drag, startPoint x: 539, startPoint y: 243, endPoint x: 413, endPoint y: 240, distance: 125.7
click at [413, 240] on div "**********" at bounding box center [576, 278] width 1152 height 557
drag, startPoint x: 671, startPoint y: 206, endPoint x: 109, endPoint y: 28, distance: 589.4
click at [671, 207] on icon "Close" at bounding box center [669, 209] width 5 height 5
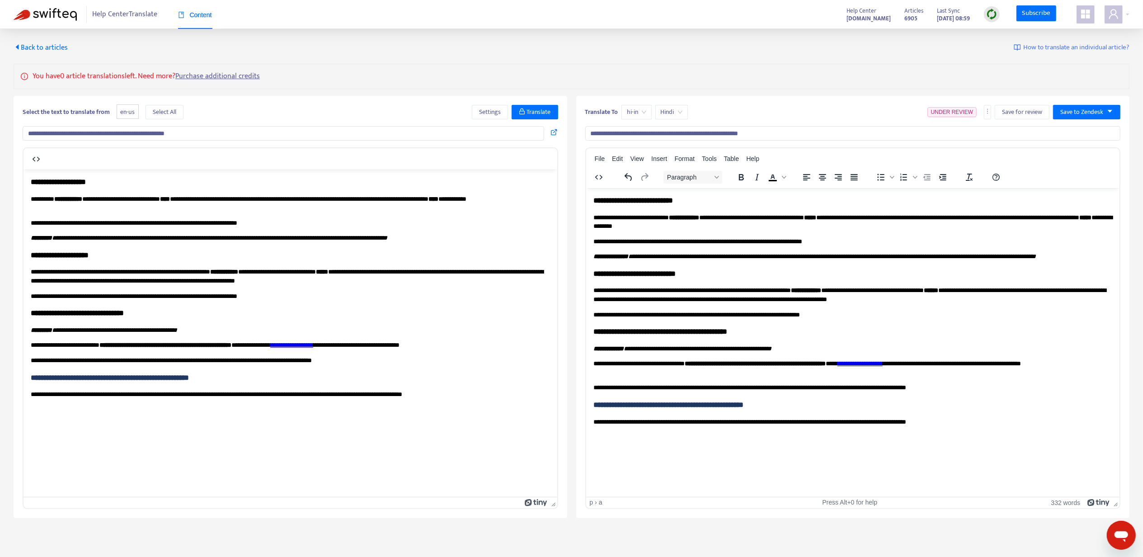
click at [838, 279] on h3 "**********" at bounding box center [853, 273] width 520 height 10
drag, startPoint x: 1103, startPoint y: 110, endPoint x: 1098, endPoint y: 114, distance: 6.1
click at [1102, 110] on span "Save to Zendesk" at bounding box center [1082, 112] width 43 height 10
click at [1086, 132] on span "Publish" at bounding box center [1078, 131] width 34 height 10
click at [46, 47] on span "Back to articles" at bounding box center [41, 48] width 54 height 12
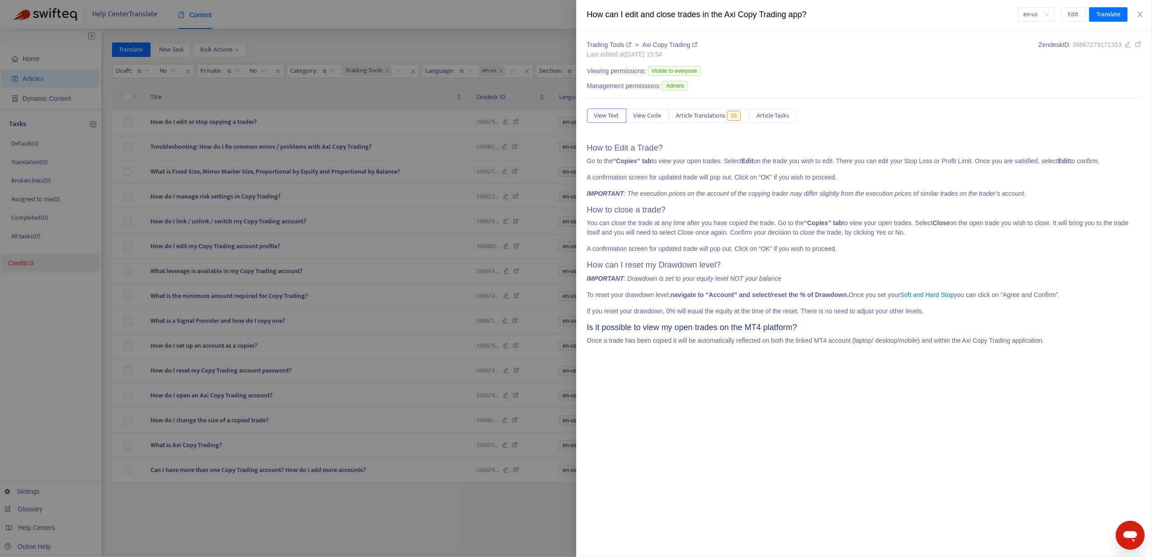
click at [359, 227] on div at bounding box center [576, 278] width 1152 height 557
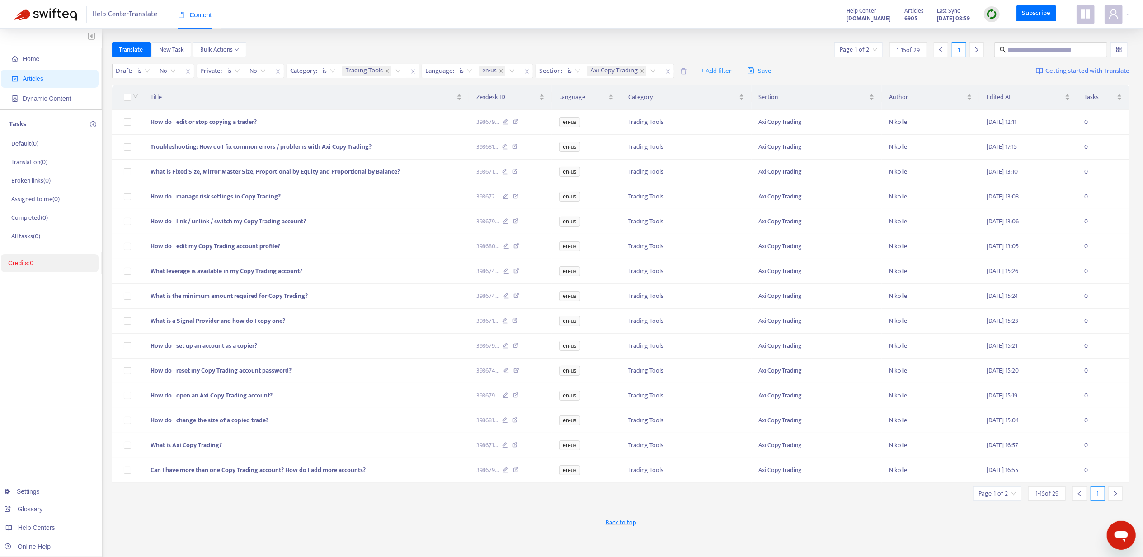
click at [981, 49] on div at bounding box center [977, 49] width 14 height 14
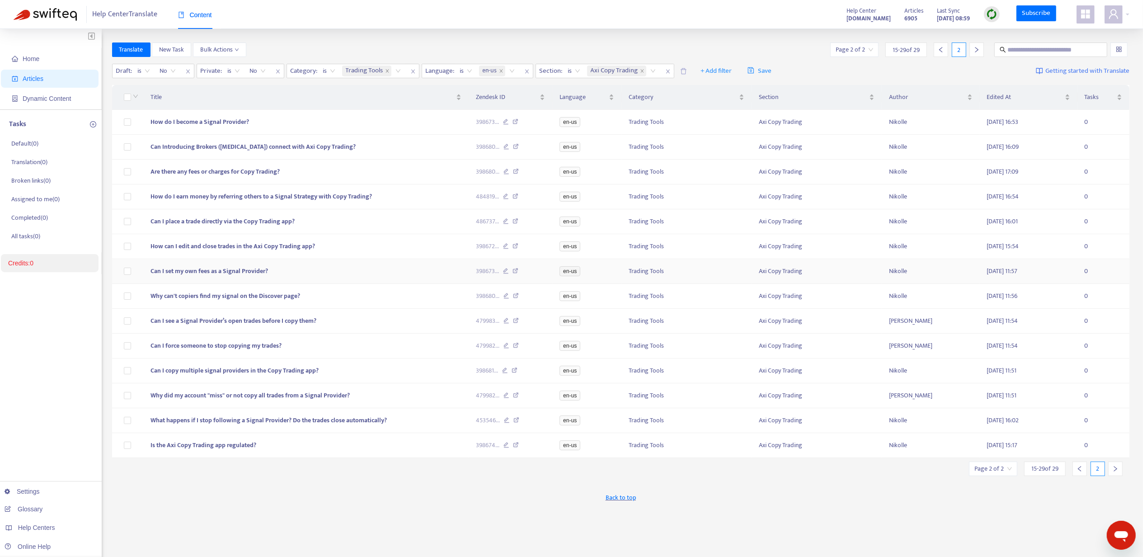
click at [205, 275] on span "Can I set my own fees as a Signal Provider?" at bounding box center [210, 271] width 118 height 10
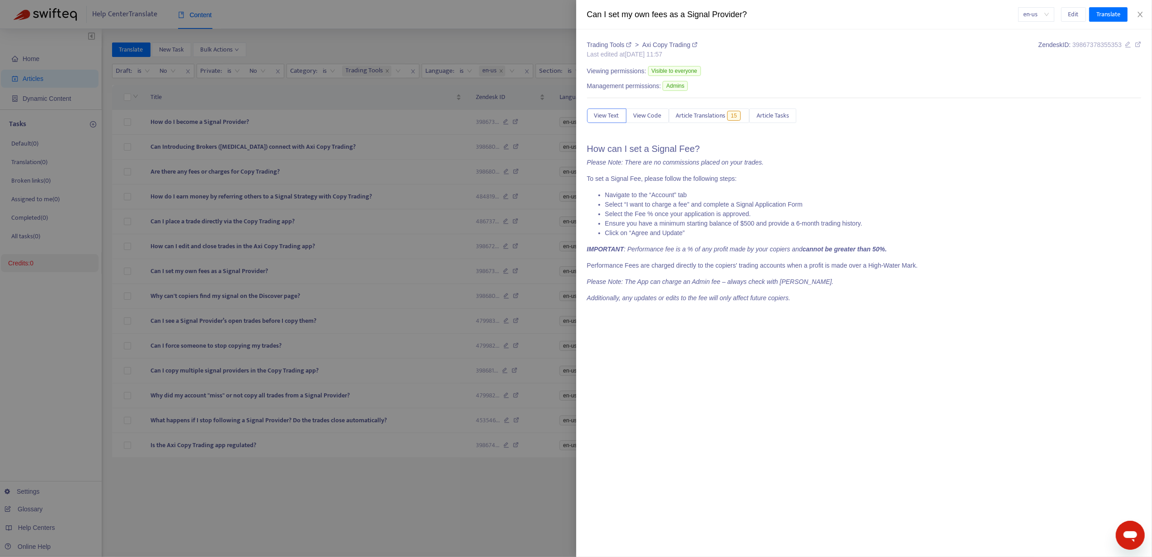
click at [716, 125] on div "Trading Tools > Axi Copy Trading Last edited at [DATE] 11:57 Zendesk ID: 398673…" at bounding box center [864, 174] width 555 height 269
click at [717, 114] on span "Article Translations" at bounding box center [701, 116] width 50 height 10
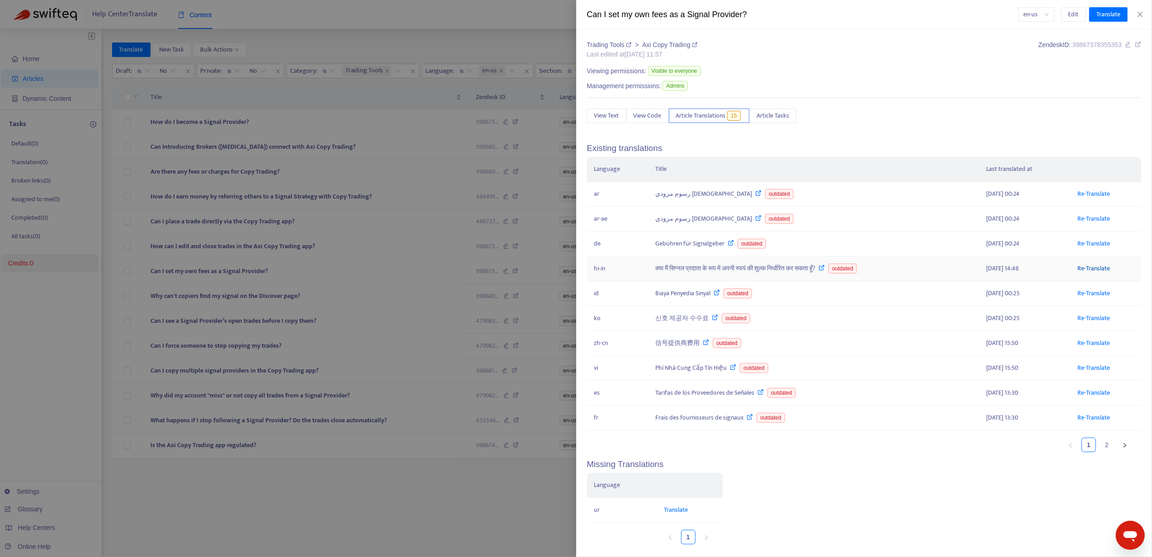
click at [1094, 269] on link "Re-Translate" at bounding box center [1094, 268] width 33 height 10
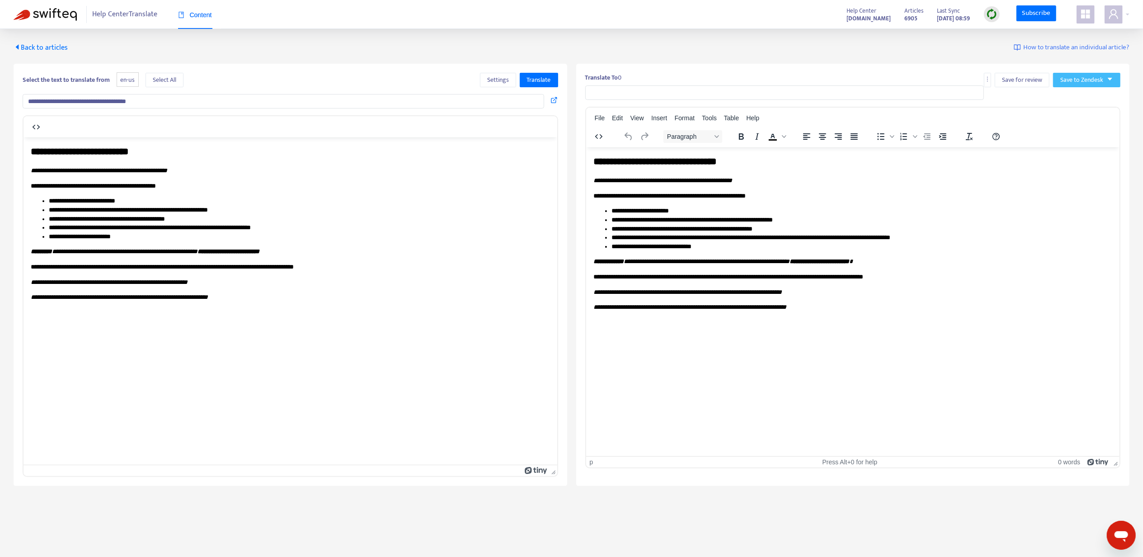
type input "**********"
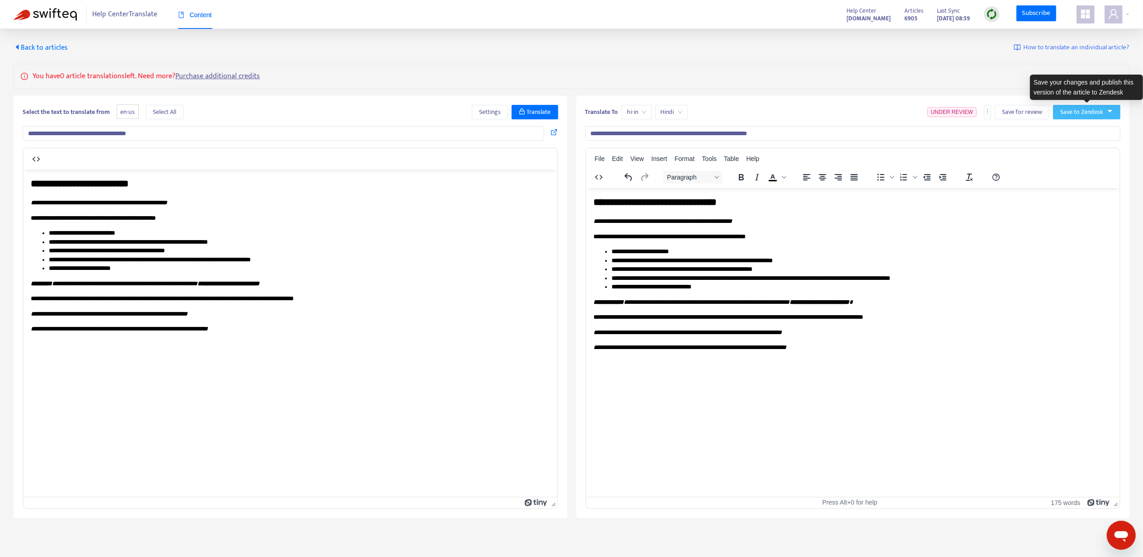
click at [1072, 108] on span "Save to Zendesk" at bounding box center [1082, 112] width 43 height 10
click at [1071, 131] on span "Publish" at bounding box center [1078, 131] width 34 height 10
click at [47, 47] on span "Back to articles" at bounding box center [41, 48] width 54 height 12
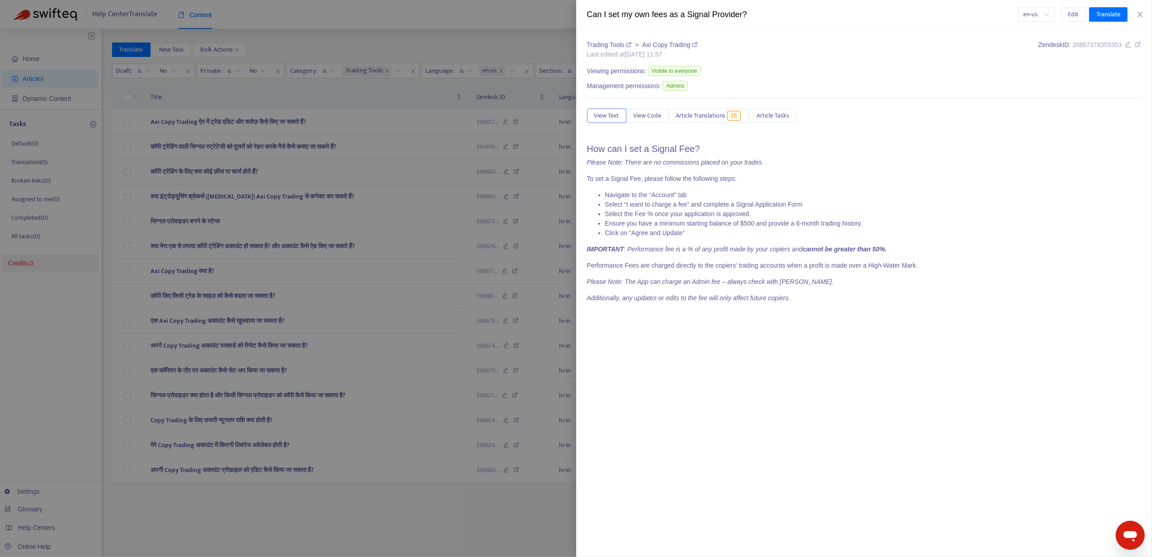
click at [398, 61] on div at bounding box center [576, 278] width 1152 height 557
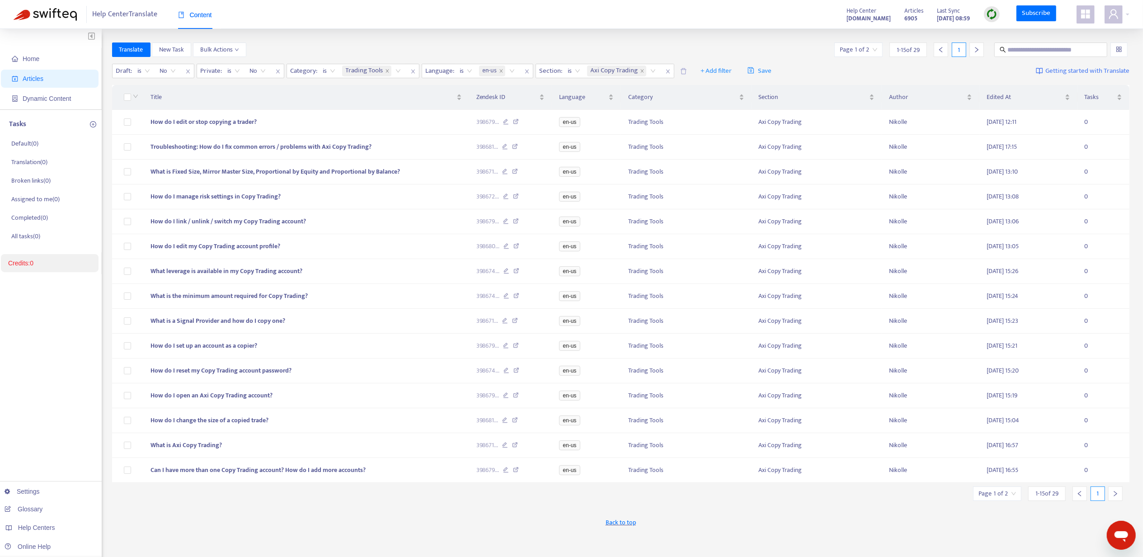
click at [973, 52] on div at bounding box center [977, 49] width 14 height 14
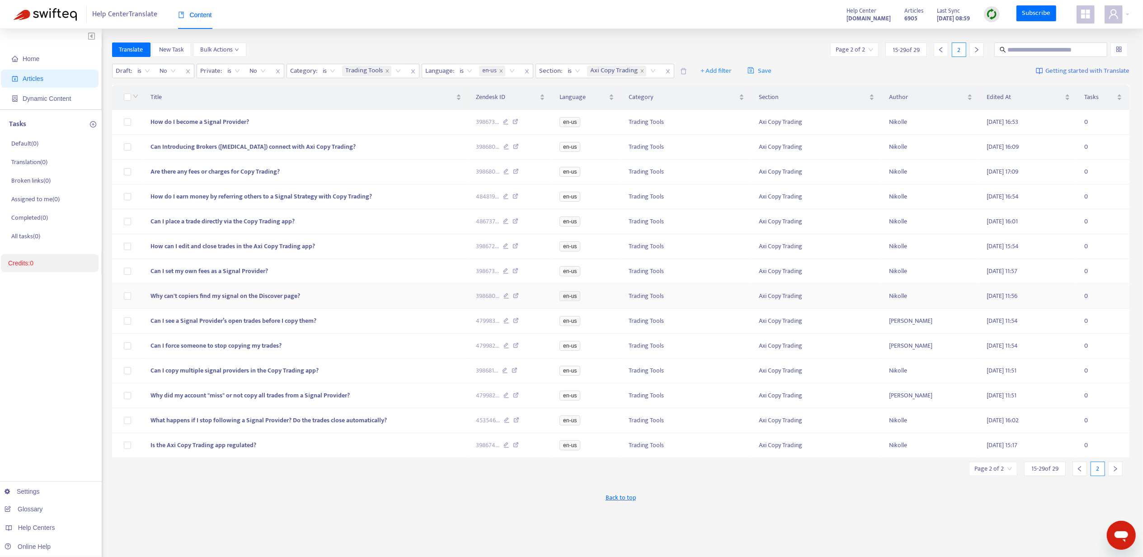
click at [194, 297] on span "Why can't copiers find my signal on the Discover page?" at bounding box center [226, 296] width 150 height 10
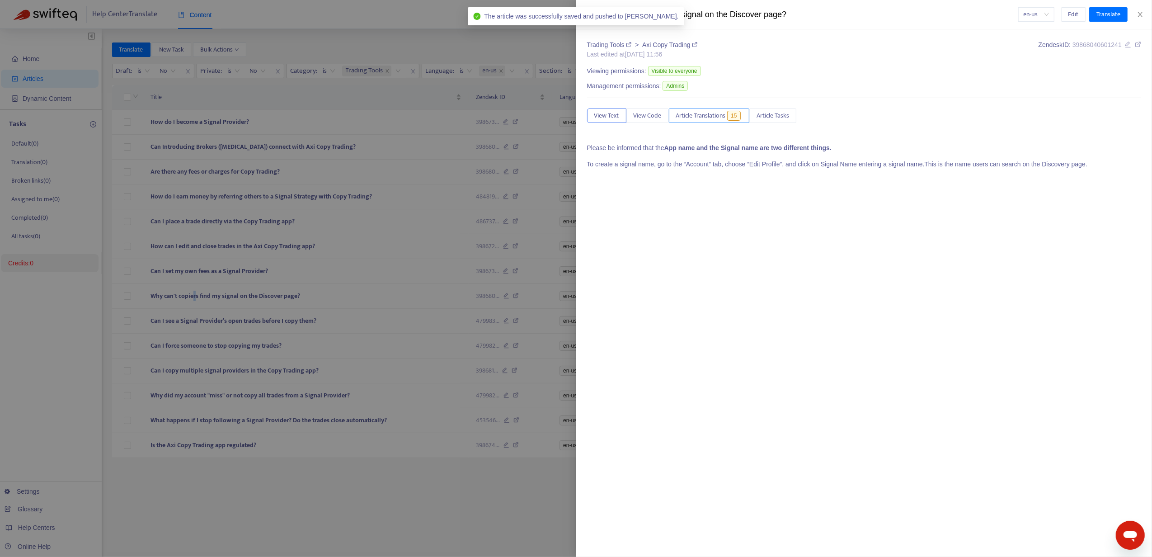
click at [711, 113] on span "Article Translations" at bounding box center [701, 116] width 50 height 10
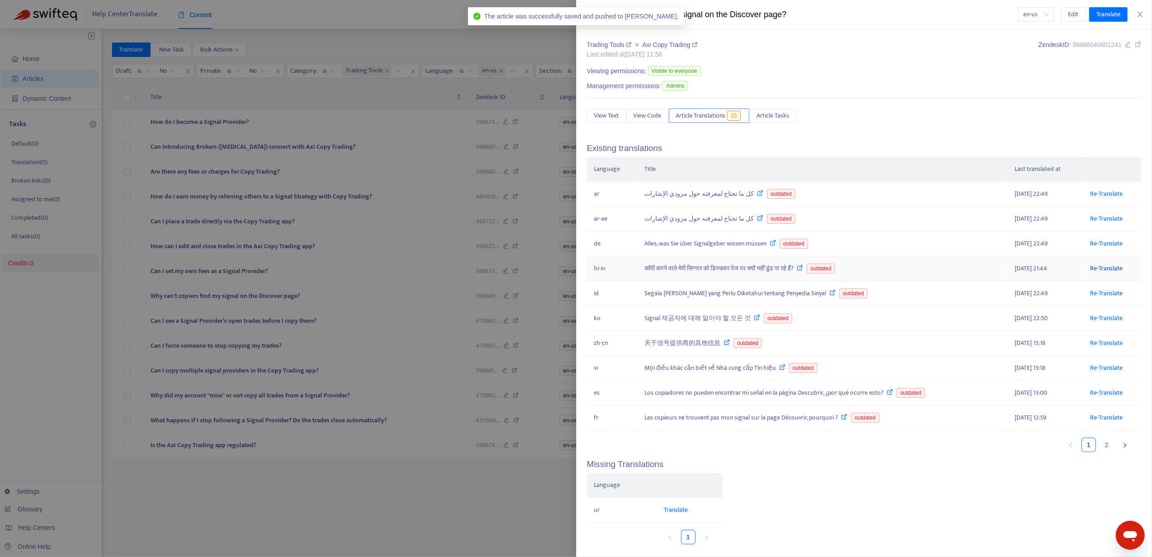
click at [1100, 274] on link "Re-Translate" at bounding box center [1107, 268] width 33 height 10
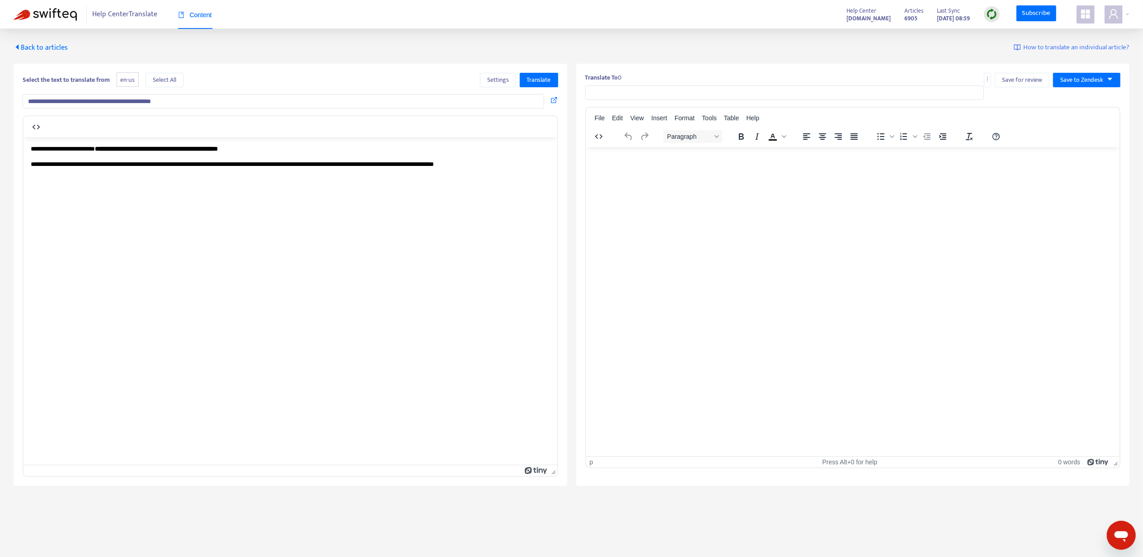
type input "**********"
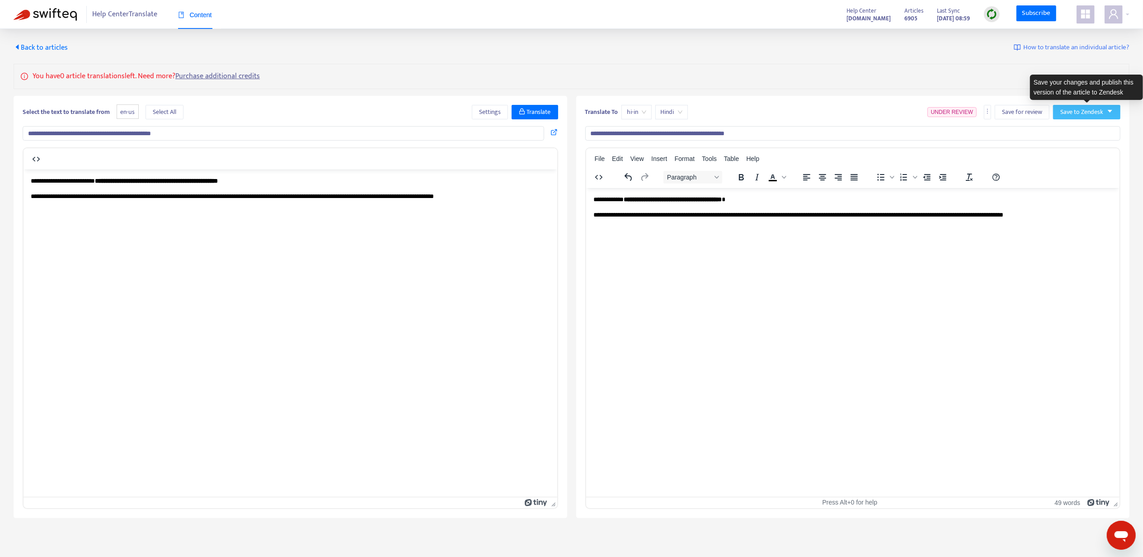
click at [1078, 116] on span "Save to Zendesk" at bounding box center [1082, 112] width 43 height 10
click at [1075, 129] on span "Publish" at bounding box center [1078, 131] width 34 height 10
click at [53, 48] on span "Back to articles" at bounding box center [41, 48] width 54 height 12
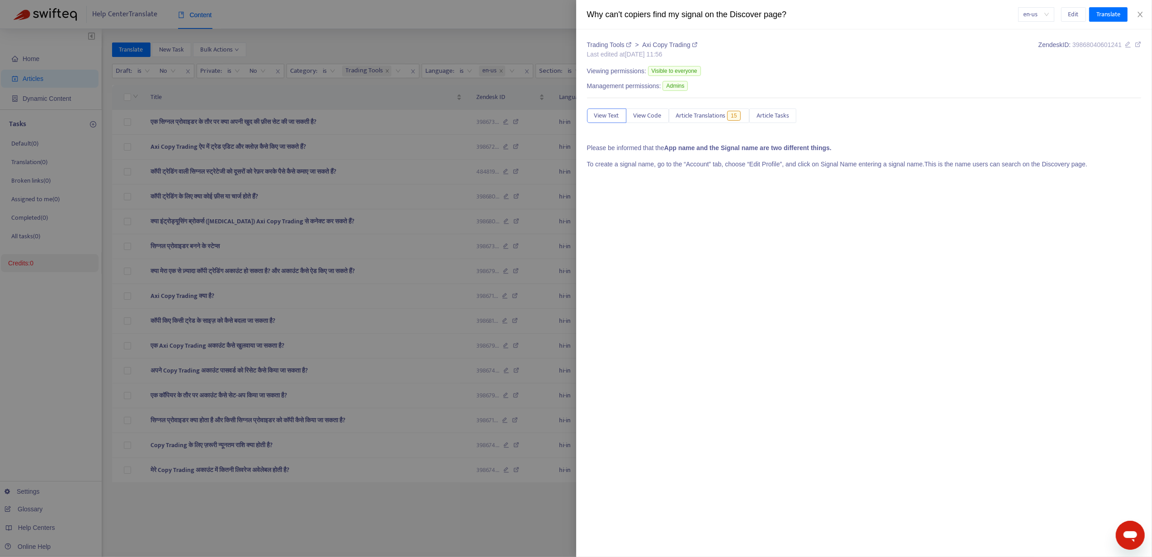
click at [568, 38] on div at bounding box center [576, 278] width 1152 height 557
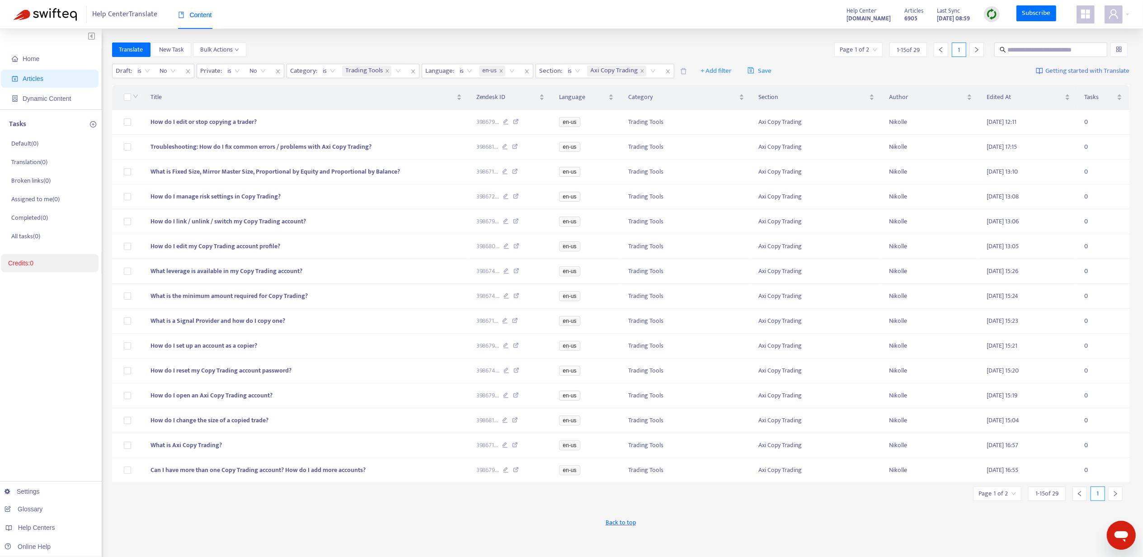
click at [987, 51] on div "Page 1 of 2 1 - 15 of 29 1" at bounding box center [913, 49] width 156 height 14
click at [981, 51] on div at bounding box center [977, 49] width 14 height 14
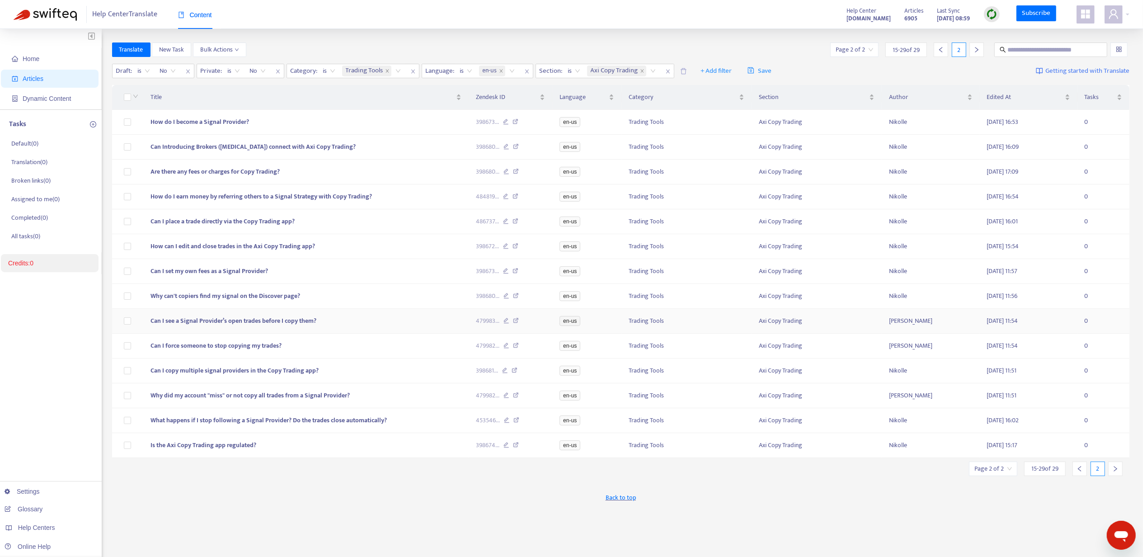
click at [221, 322] on td "Can I see a Signal Provider’s open trades before I copy them?" at bounding box center [306, 321] width 326 height 25
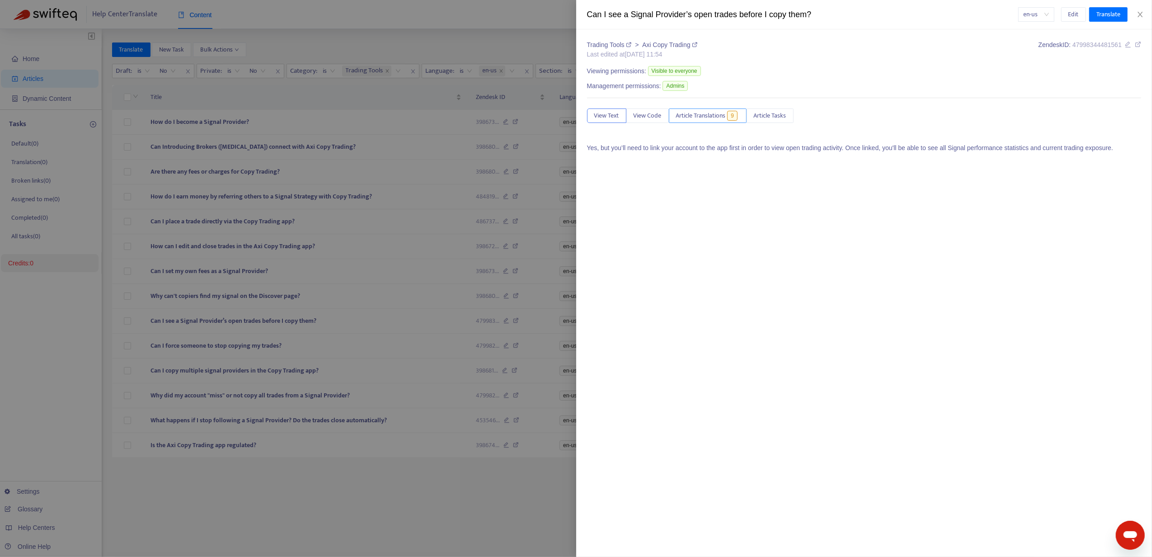
click at [711, 113] on span "Article Translations" at bounding box center [701, 116] width 50 height 10
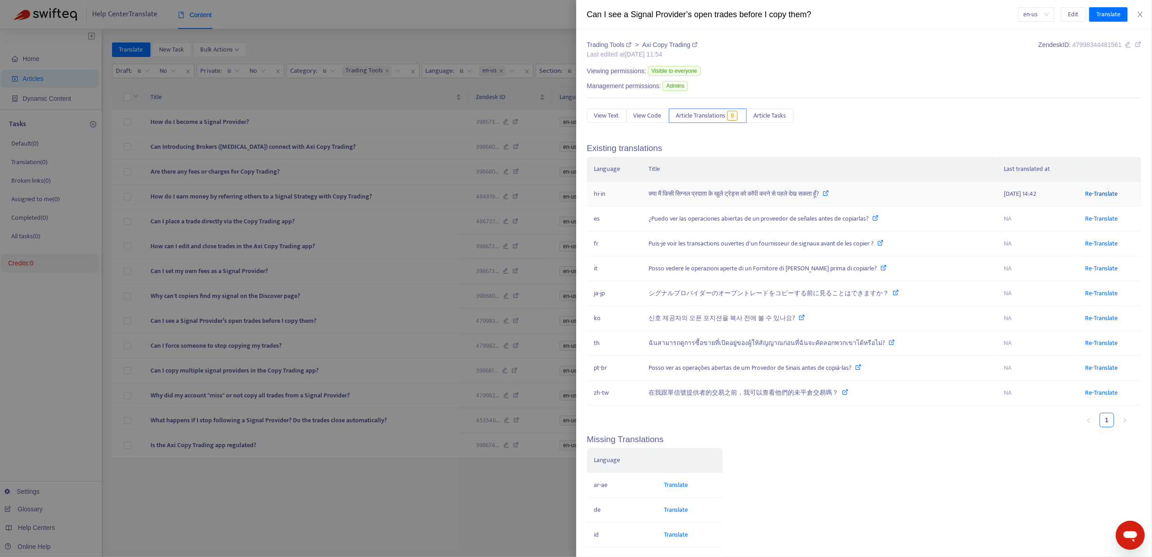
click at [1096, 190] on link "Re-Translate" at bounding box center [1102, 194] width 33 height 10
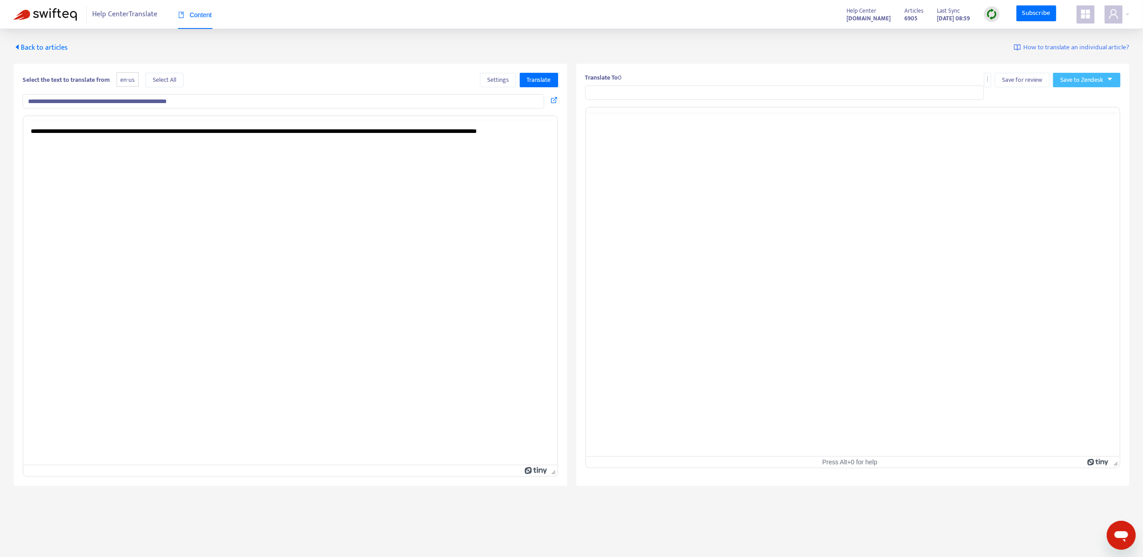
type input "**********"
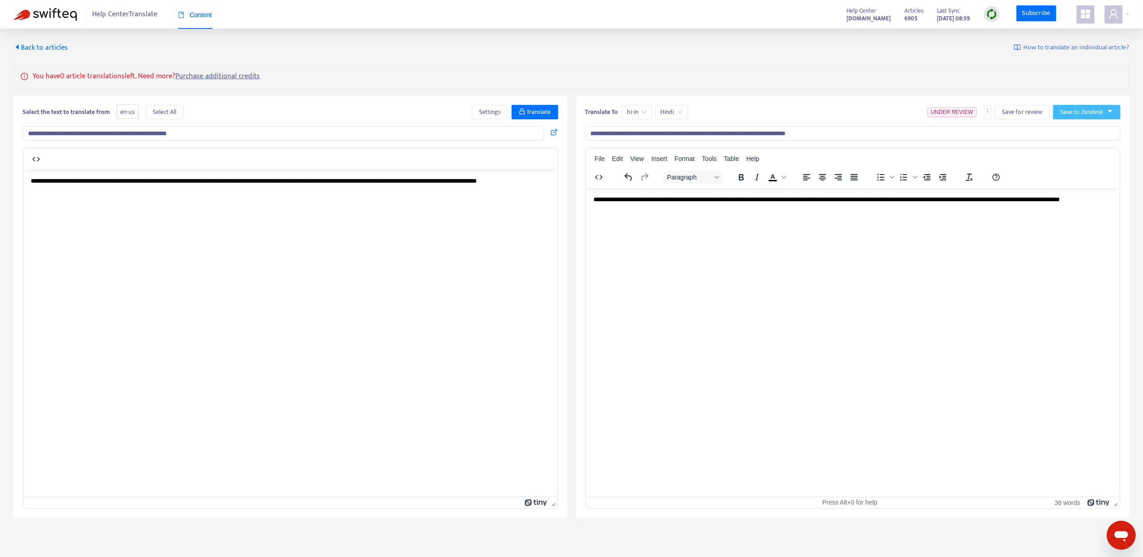
click at [1091, 105] on button "Save to Zendesk" at bounding box center [1086, 112] width 67 height 14
click at [1082, 126] on span "Publish" at bounding box center [1078, 131] width 34 height 10
click at [55, 52] on span "Back to articles" at bounding box center [41, 48] width 54 height 12
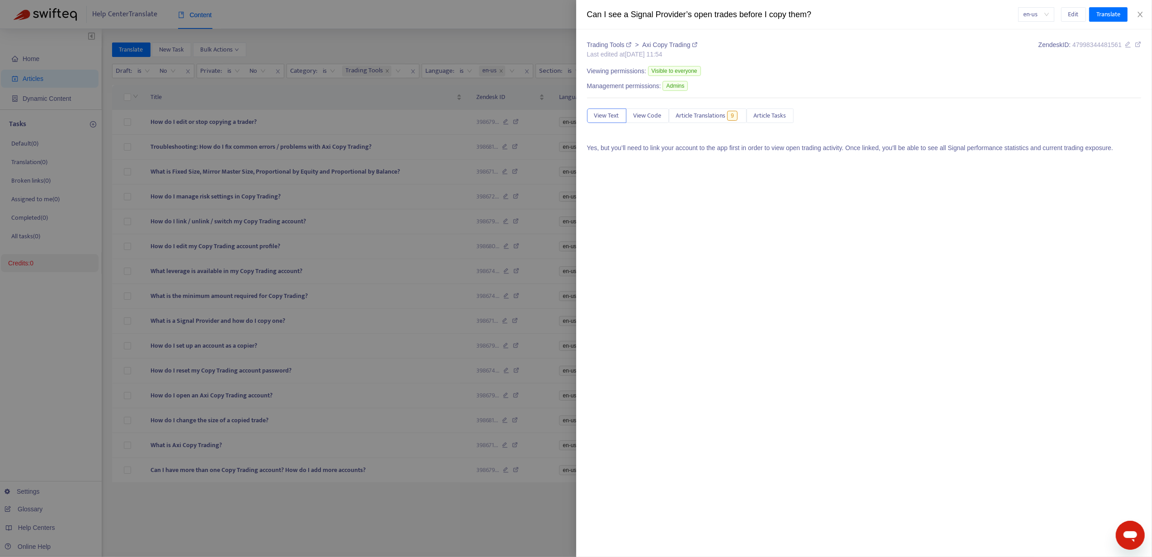
click at [442, 40] on div at bounding box center [576, 278] width 1152 height 557
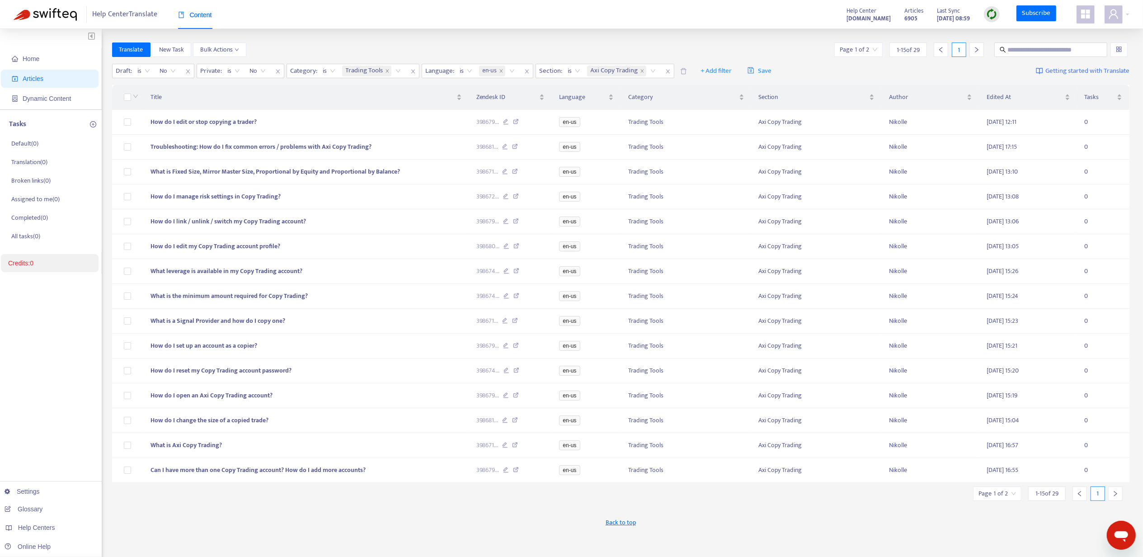
click at [979, 51] on icon "right" at bounding box center [977, 50] width 6 height 6
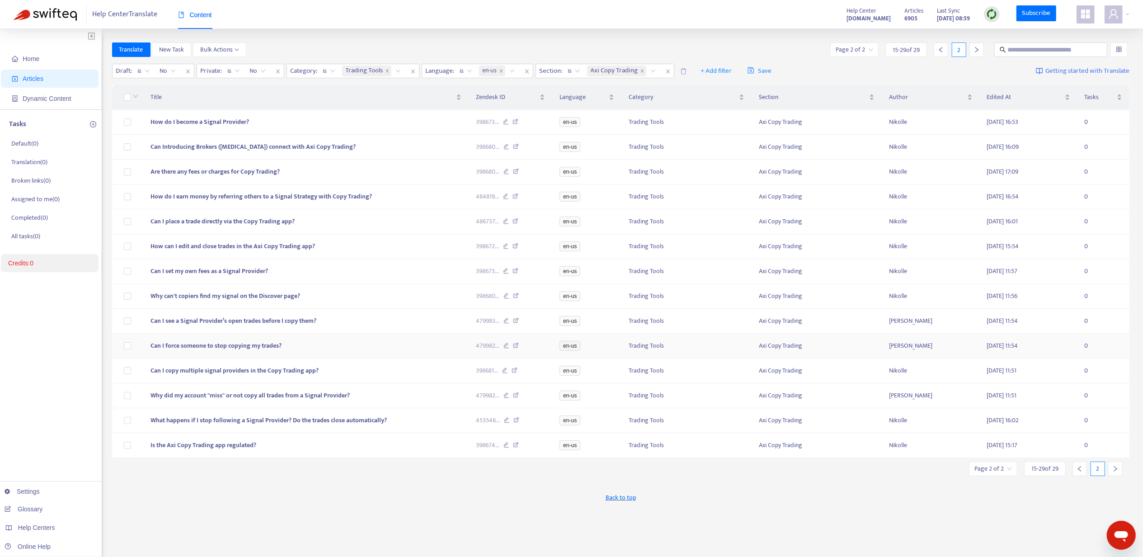
click at [245, 351] on span "Can I force someone to stop copying my trades?" at bounding box center [216, 345] width 131 height 10
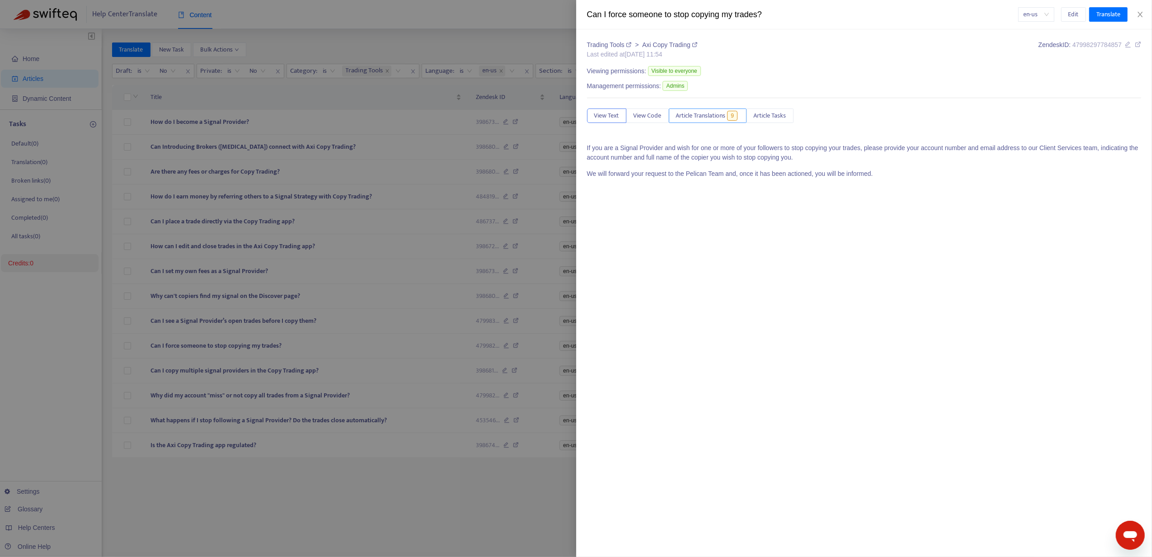
click at [733, 114] on span "9" at bounding box center [732, 116] width 10 height 10
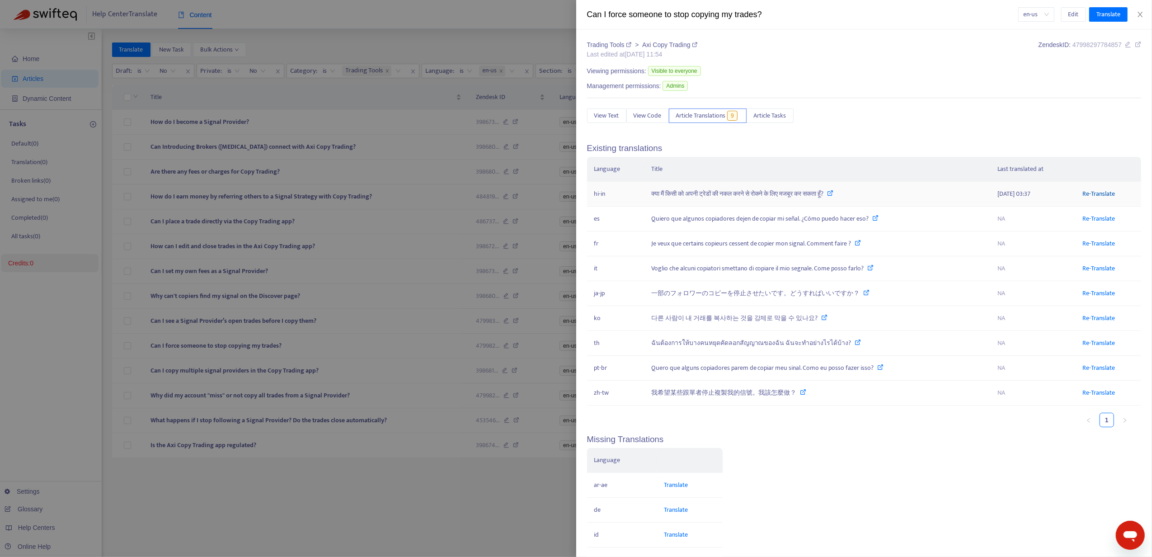
click at [1087, 199] on link "Re-Translate" at bounding box center [1099, 194] width 33 height 10
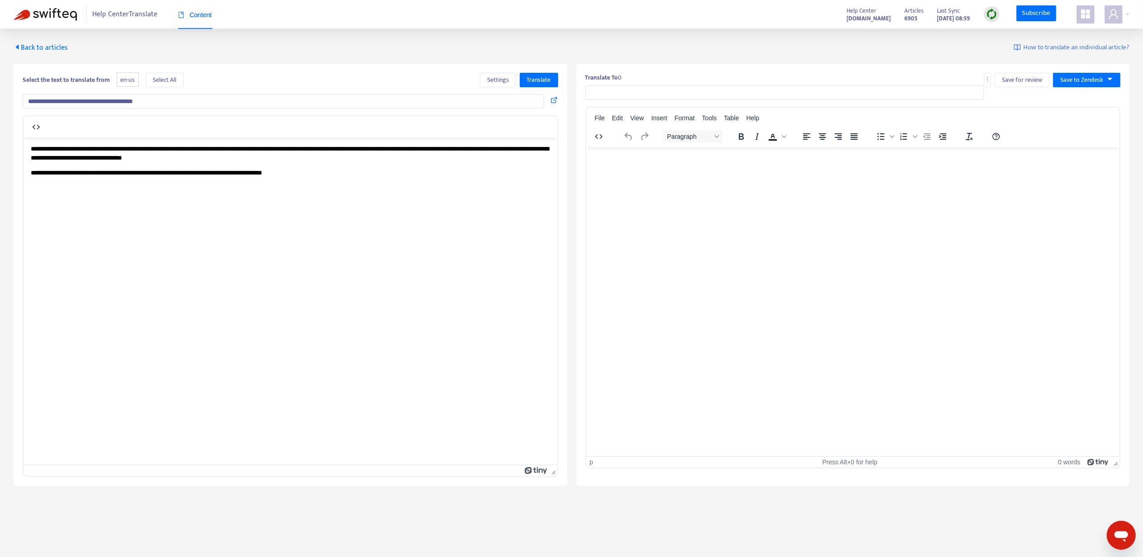
type input "**********"
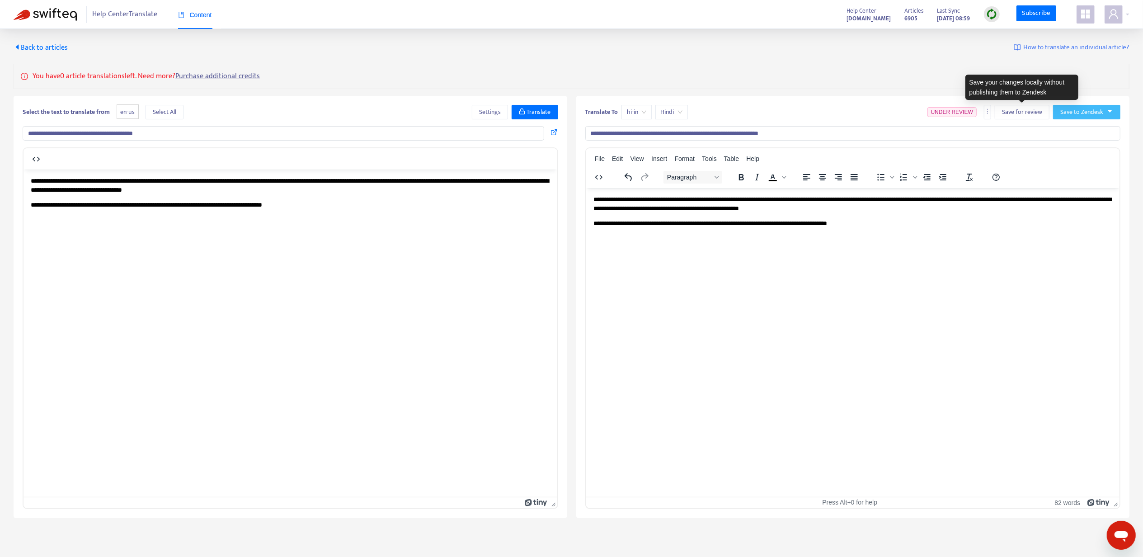
click at [1084, 107] on span "Save to Zendesk" at bounding box center [1082, 112] width 43 height 10
click at [1076, 129] on span "Publish" at bounding box center [1078, 131] width 34 height 10
click at [44, 47] on span "Back to articles" at bounding box center [41, 48] width 54 height 12
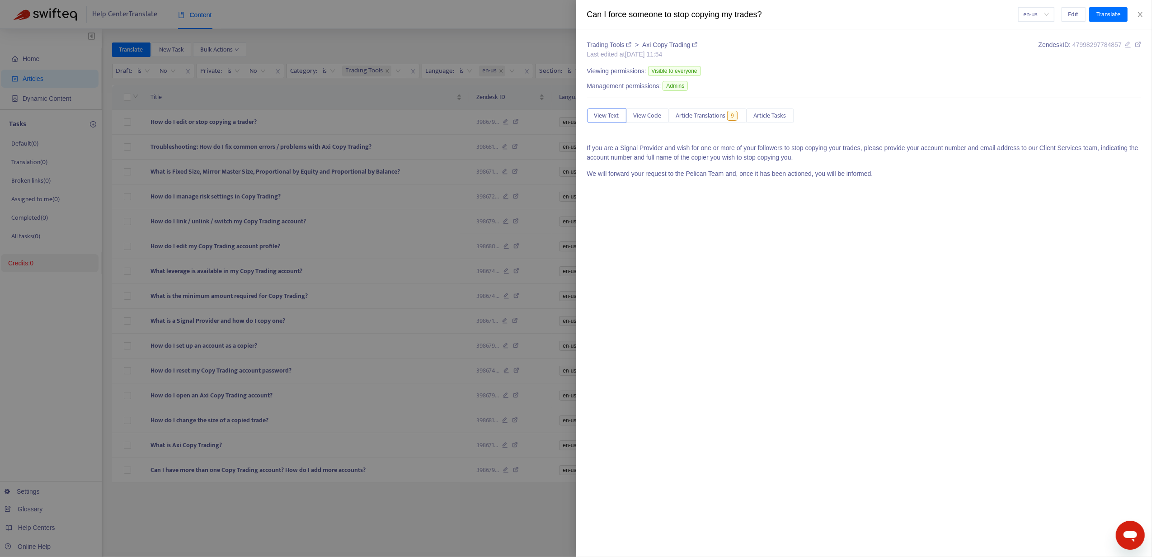
click at [539, 42] on div at bounding box center [576, 278] width 1152 height 557
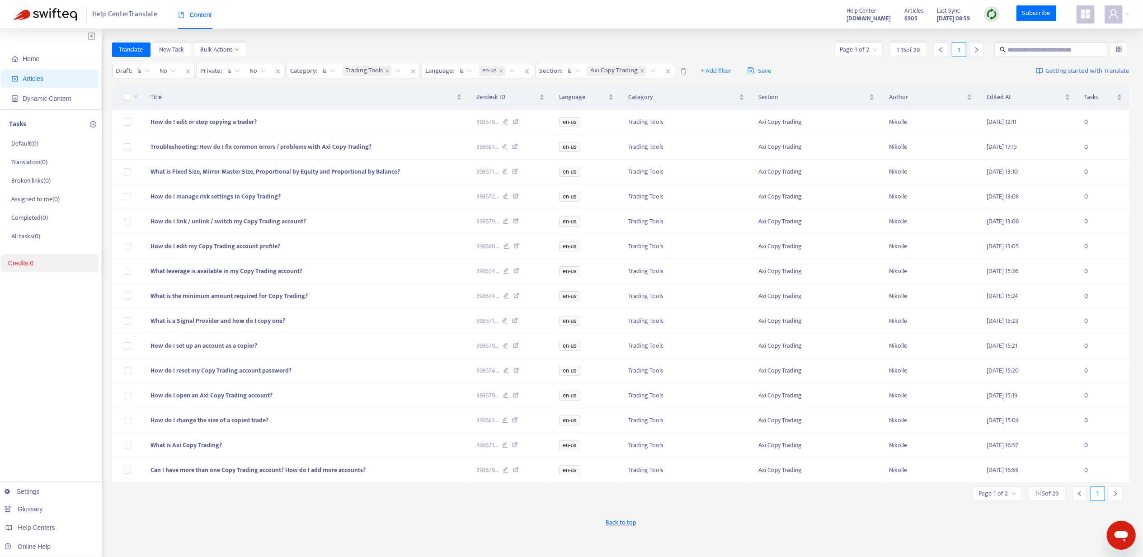
click at [977, 47] on icon "right" at bounding box center [977, 50] width 6 height 6
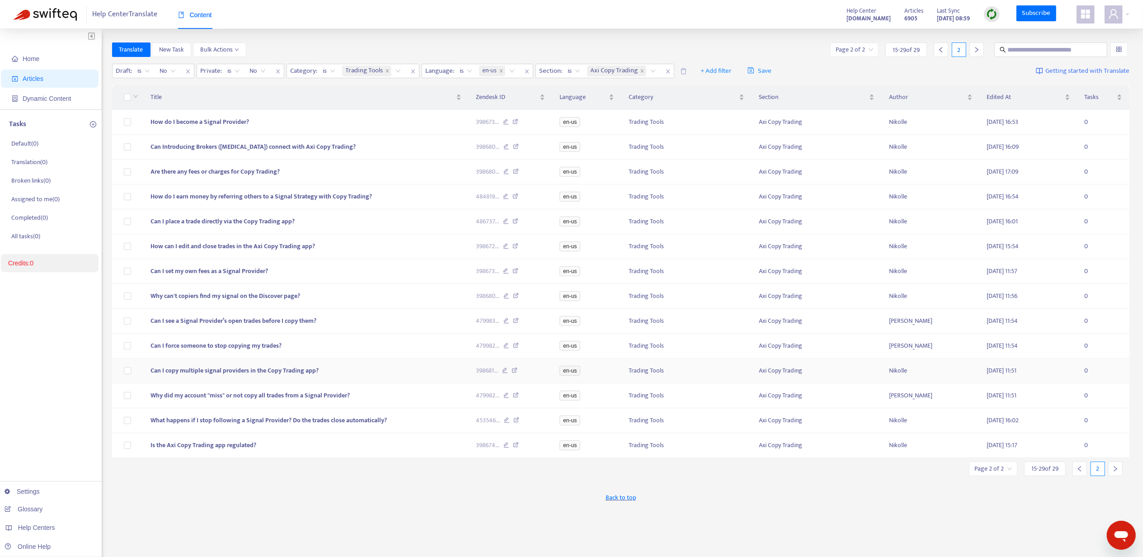
click at [257, 373] on td "Can I copy multiple signal providers in the Copy Trading app?" at bounding box center [306, 371] width 326 height 25
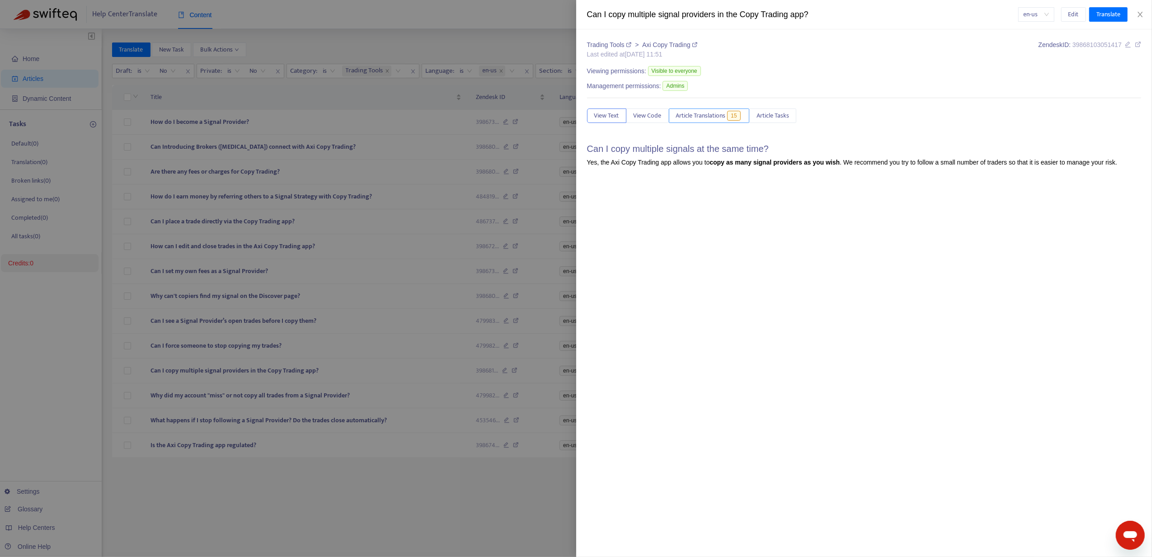
click at [713, 120] on span "Article Translations" at bounding box center [701, 116] width 50 height 10
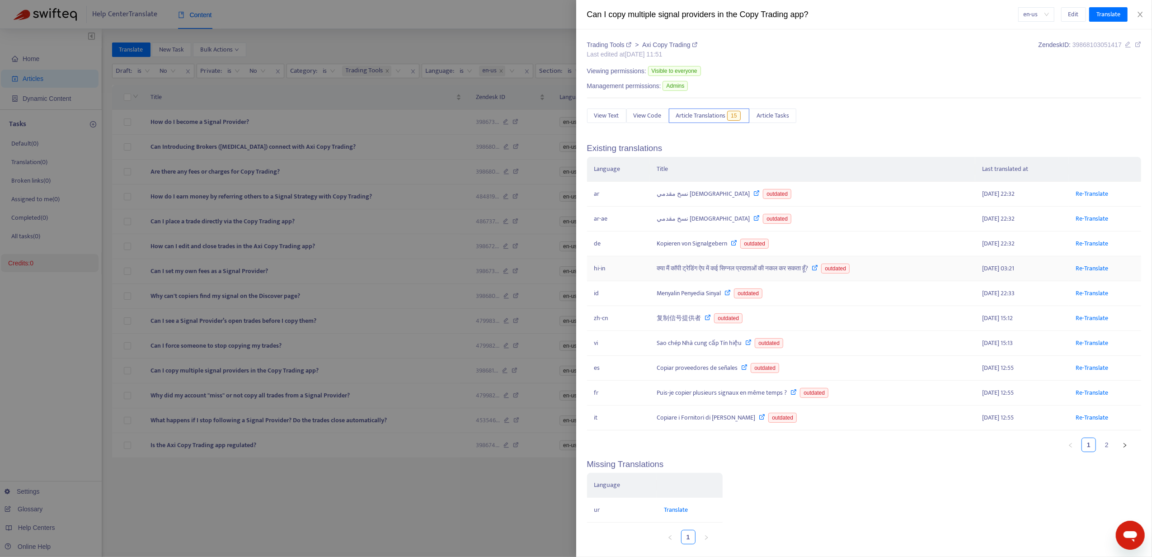
click at [1087, 266] on td "Re-Translate" at bounding box center [1105, 268] width 73 height 25
click at [1087, 269] on link "Re-Translate" at bounding box center [1092, 268] width 33 height 10
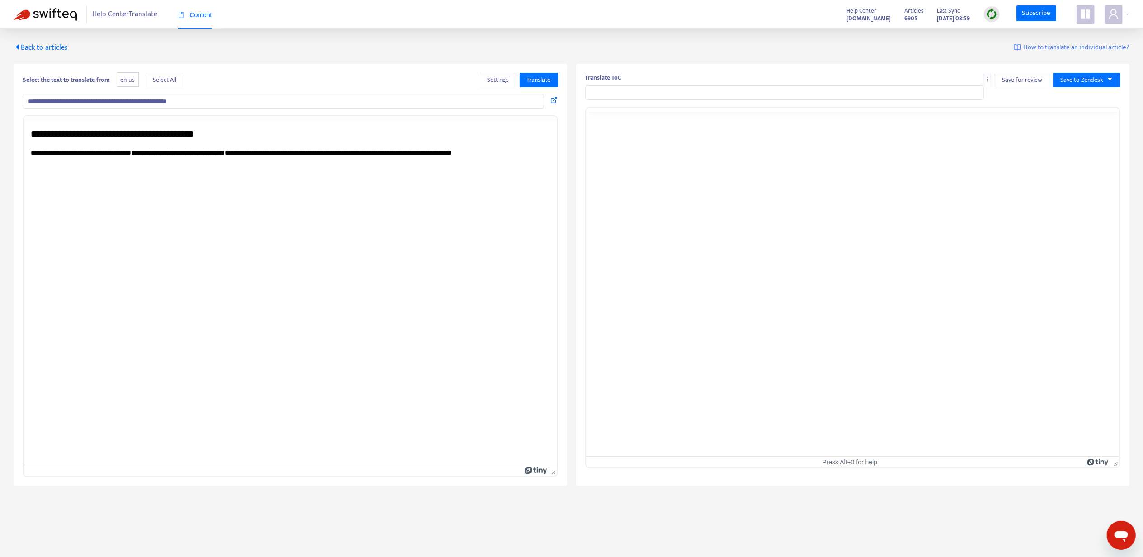
type input "**********"
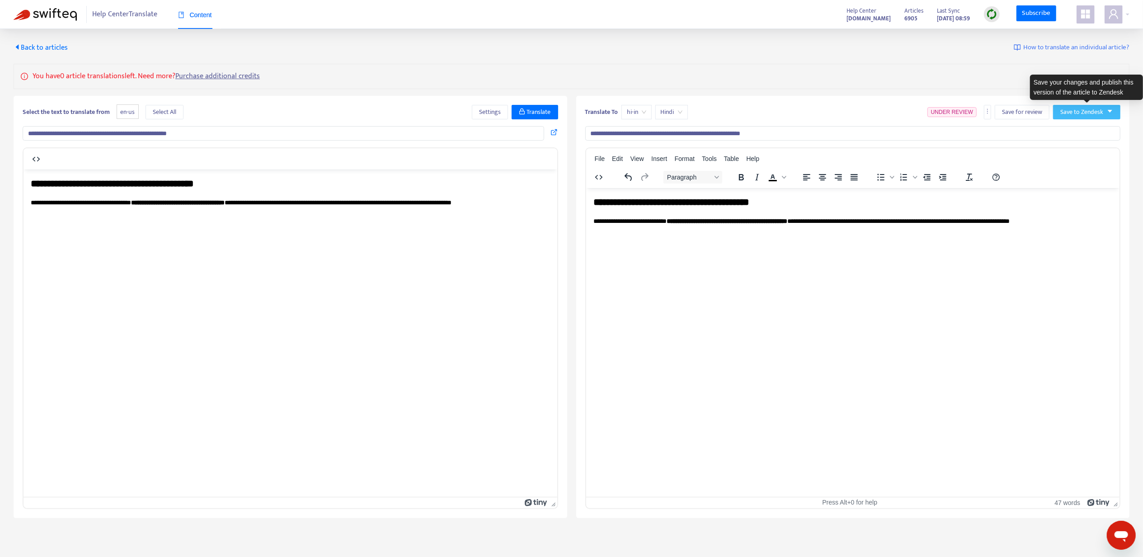
click at [1092, 117] on span "Save to Zendesk" at bounding box center [1082, 112] width 43 height 10
drag, startPoint x: 1093, startPoint y: 120, endPoint x: 1082, endPoint y: 132, distance: 16.4
click at [1082, 132] on ul "Publish Save as draft" at bounding box center [1077, 138] width 49 height 33
click at [1081, 131] on span "Publish" at bounding box center [1078, 131] width 34 height 10
click at [52, 47] on span "Back to articles" at bounding box center [41, 48] width 54 height 12
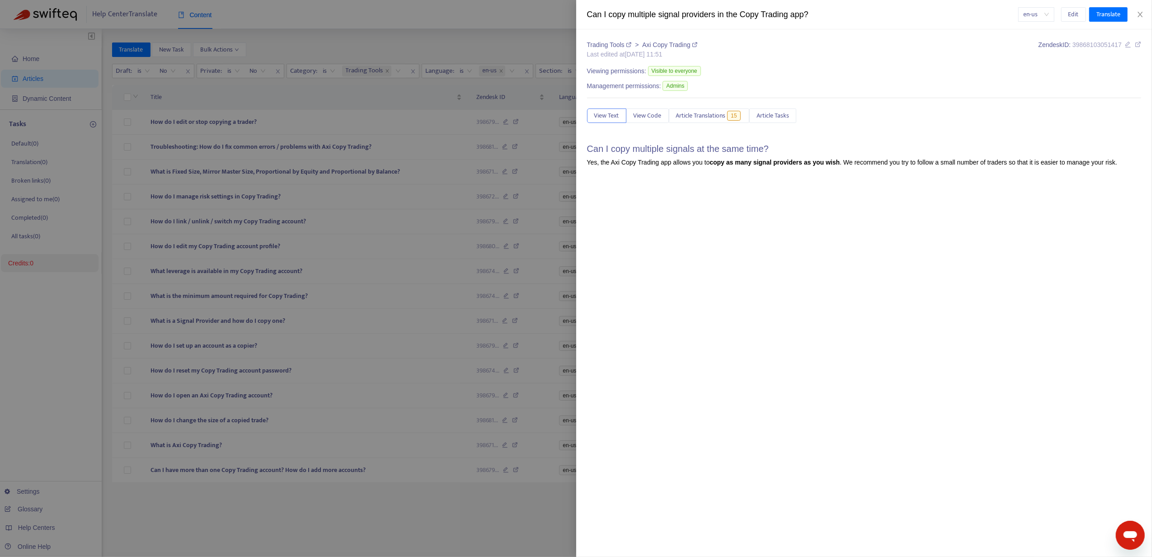
click at [521, 38] on div at bounding box center [576, 278] width 1152 height 557
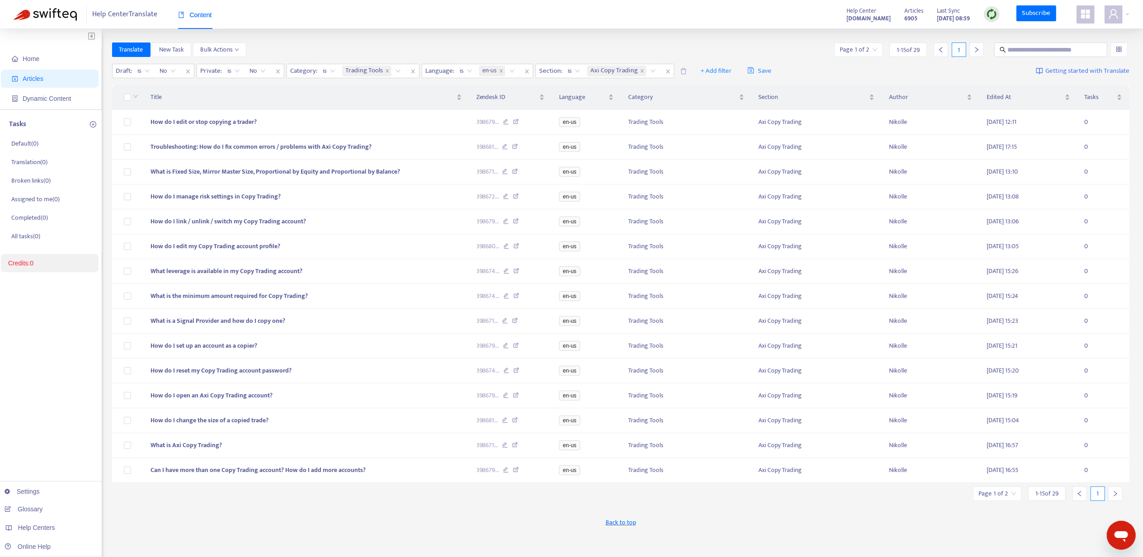
click at [980, 51] on div at bounding box center [977, 49] width 14 height 14
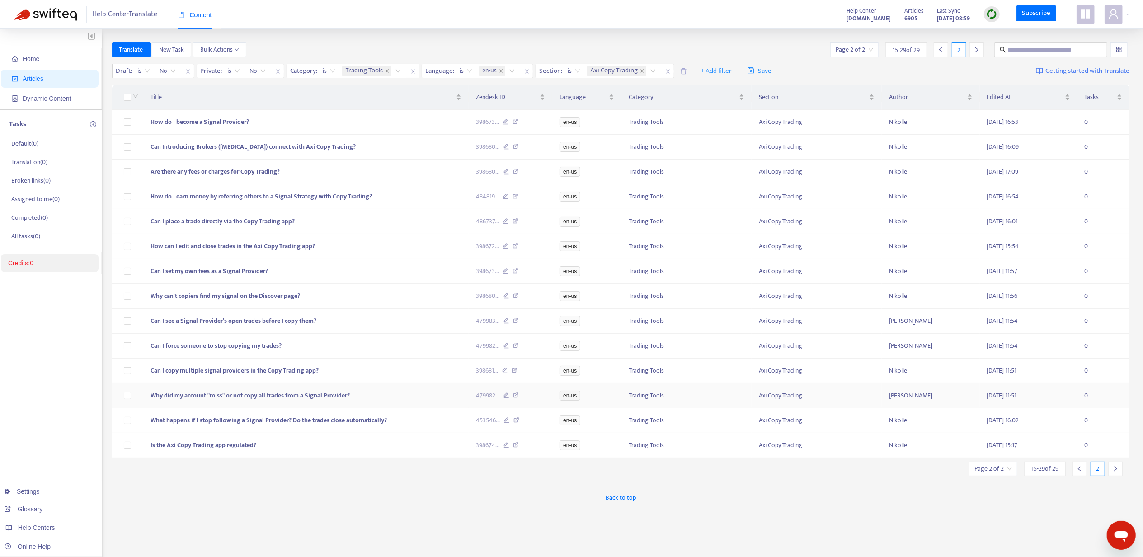
click at [198, 401] on span "Why did my account "miss" or not copy all trades from a Signal Provider?" at bounding box center [250, 395] width 199 height 10
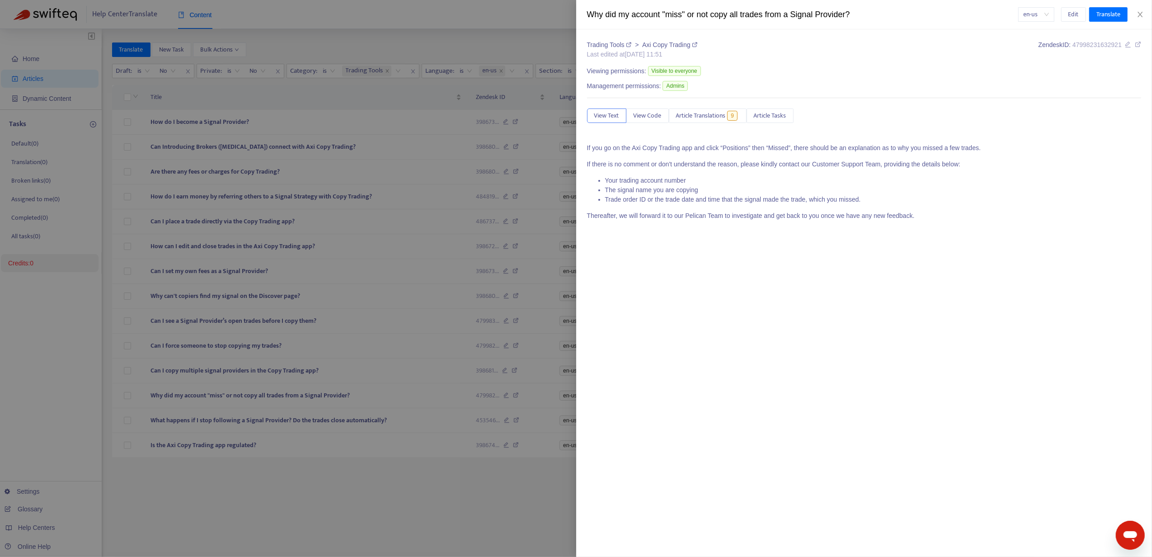
click at [724, 103] on div "Trading Tools > Axi Copy Trading Last edited at [DATE] 11:51 Zendesk ID: 479982…" at bounding box center [864, 133] width 555 height 187
click at [729, 113] on button "Article Translations 9" at bounding box center [708, 116] width 78 height 14
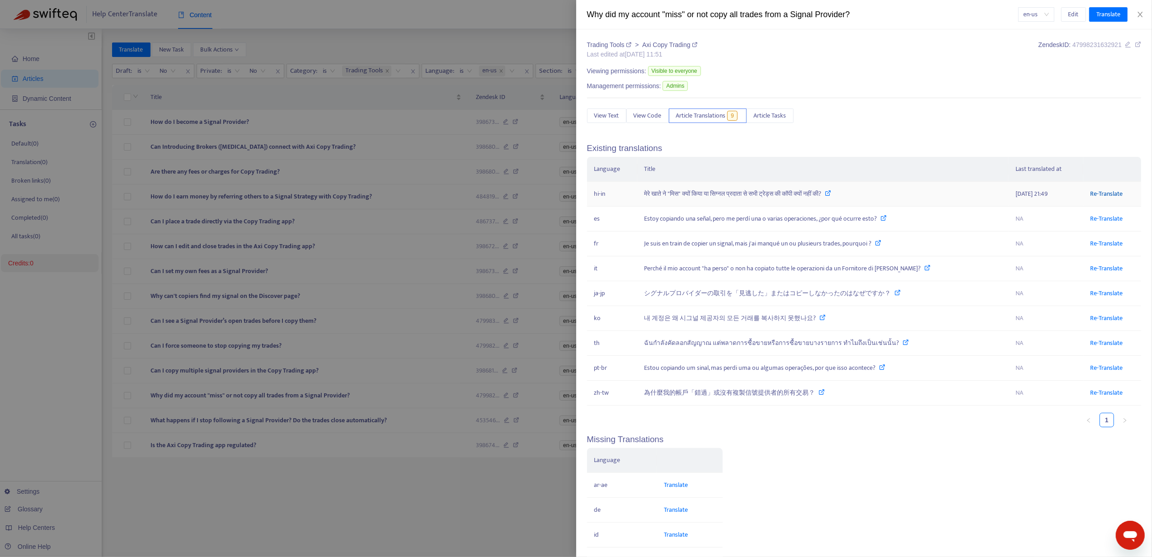
click at [1100, 198] on link "Re-Translate" at bounding box center [1107, 194] width 33 height 10
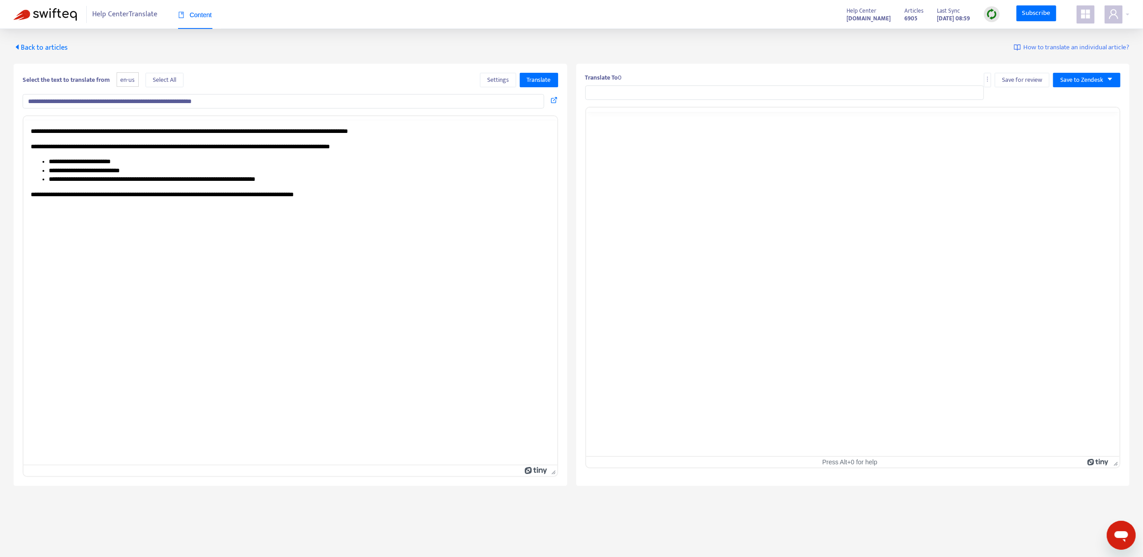
type input "**********"
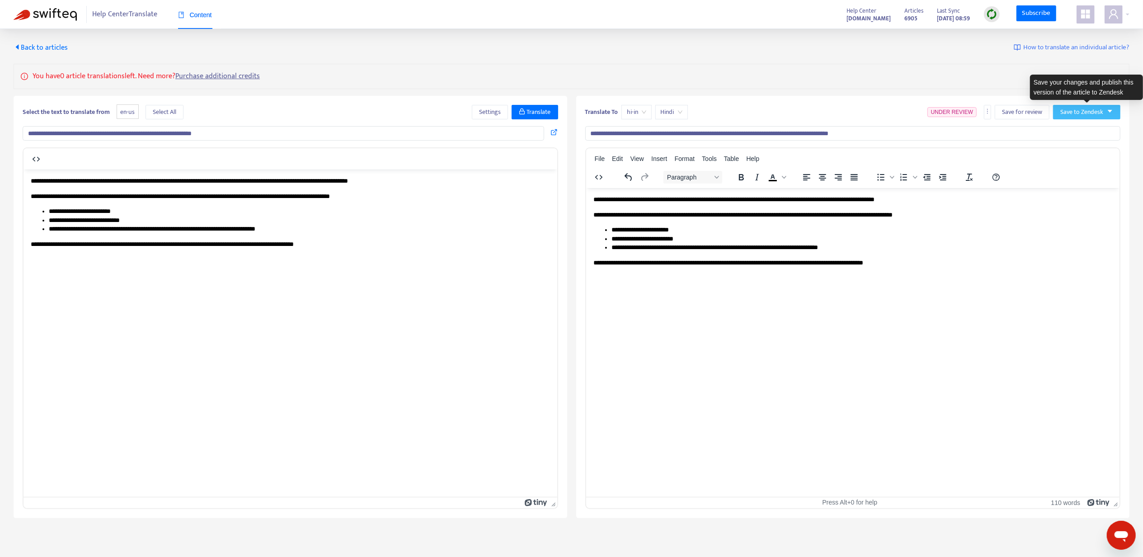
click at [1088, 108] on span "Save to Zendesk" at bounding box center [1082, 112] width 43 height 10
click at [1082, 132] on span "Publish" at bounding box center [1078, 131] width 34 height 10
click at [53, 47] on span "Back to articles" at bounding box center [41, 48] width 54 height 12
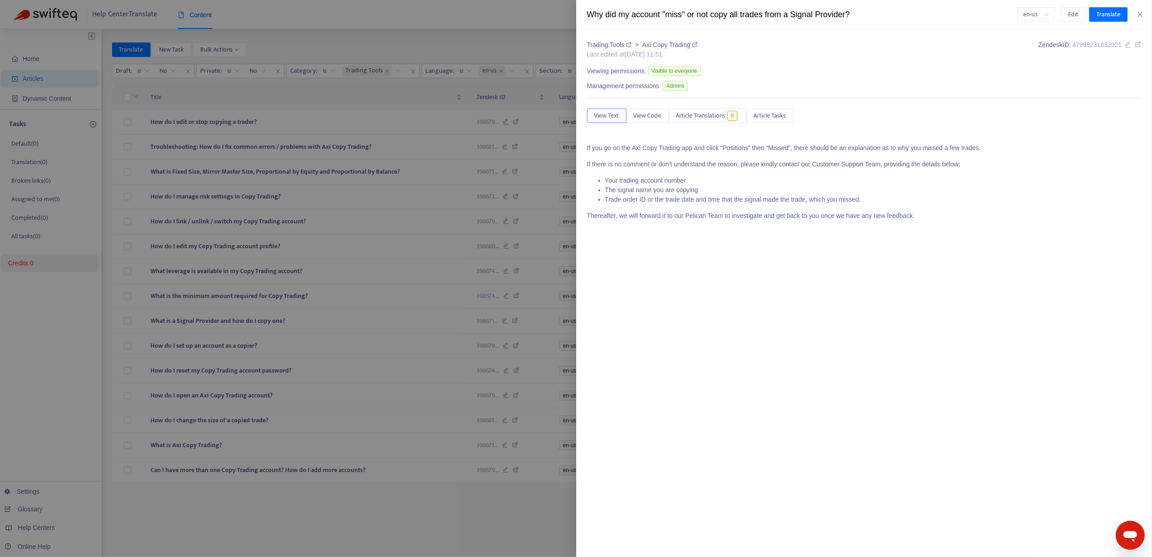
click at [518, 28] on div at bounding box center [576, 278] width 1152 height 557
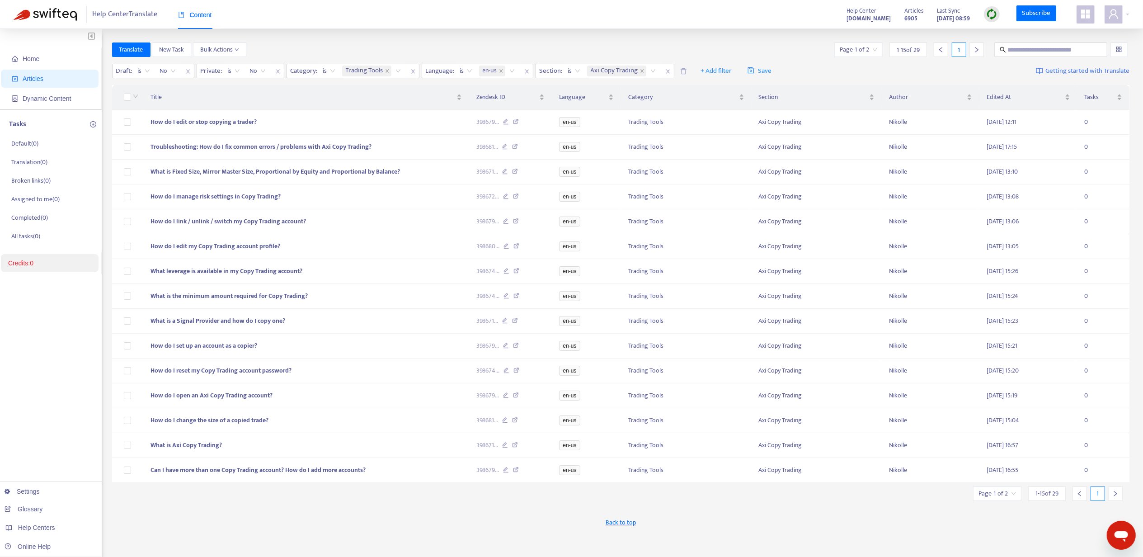
click at [971, 49] on div at bounding box center [977, 49] width 14 height 14
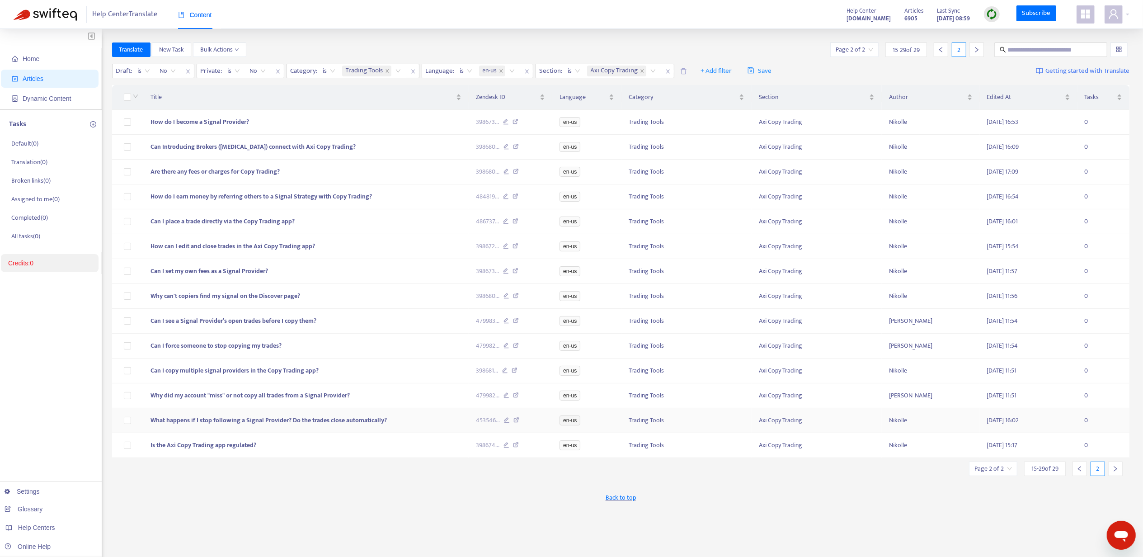
click at [220, 421] on td "What happens if I stop following a Signal Provider? Do the trades close automat…" at bounding box center [306, 420] width 326 height 25
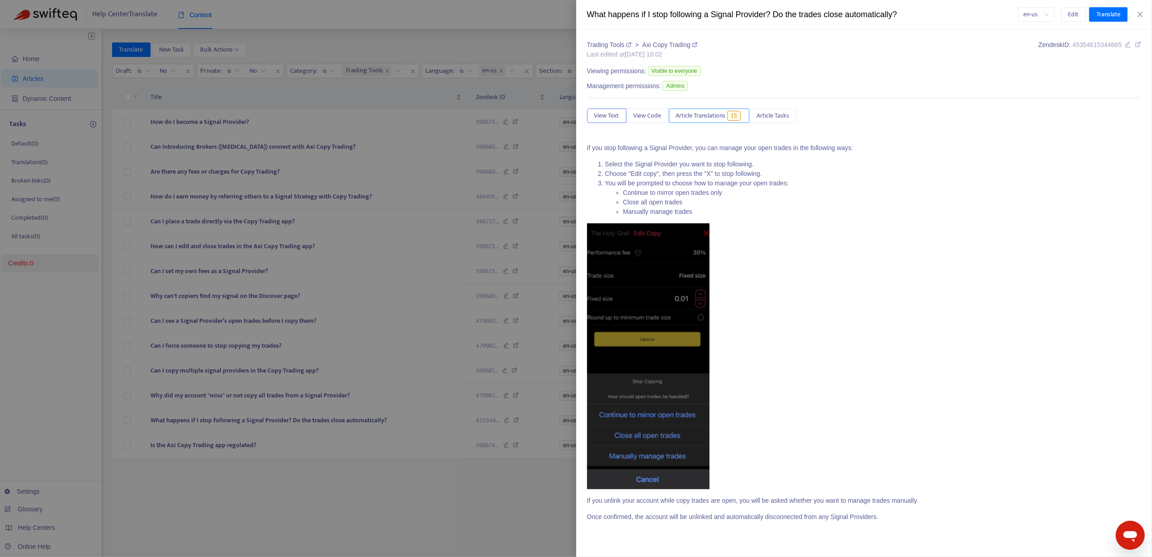
click at [697, 114] on span "Article Translations" at bounding box center [701, 116] width 50 height 10
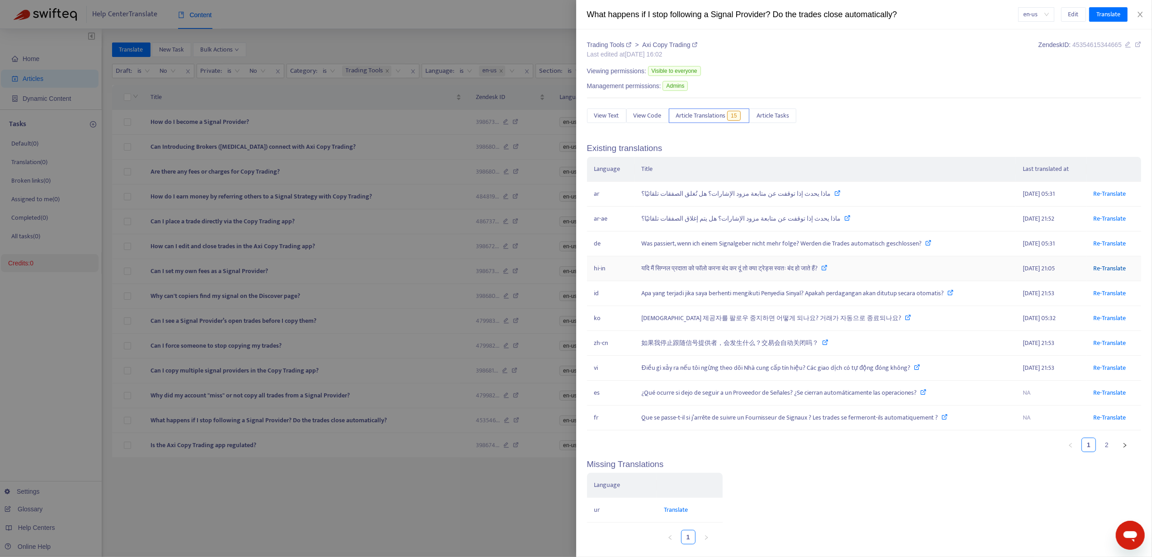
click at [1104, 265] on link "Re-Translate" at bounding box center [1110, 268] width 33 height 10
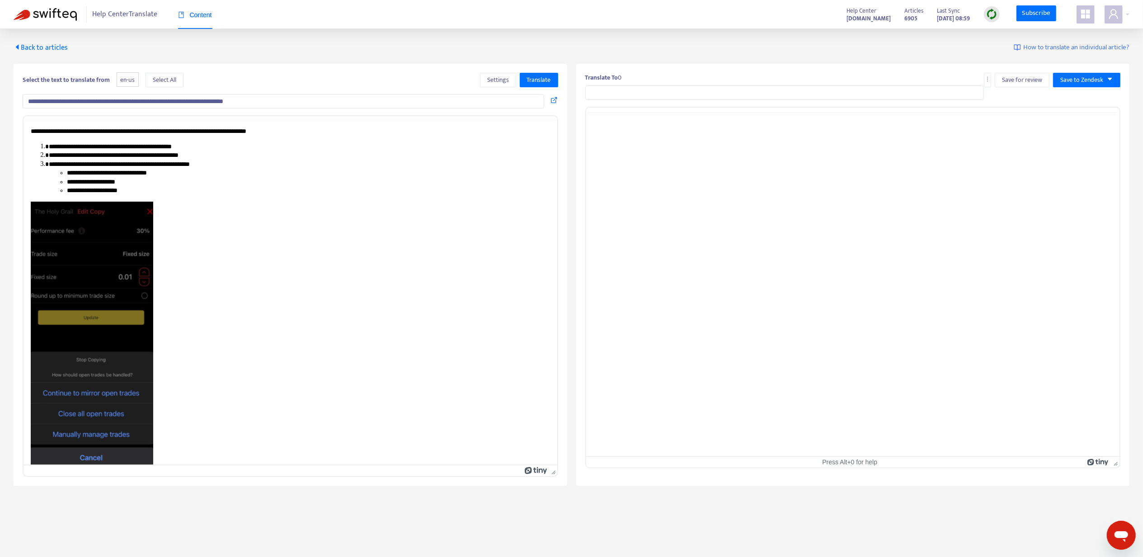
type input "**********"
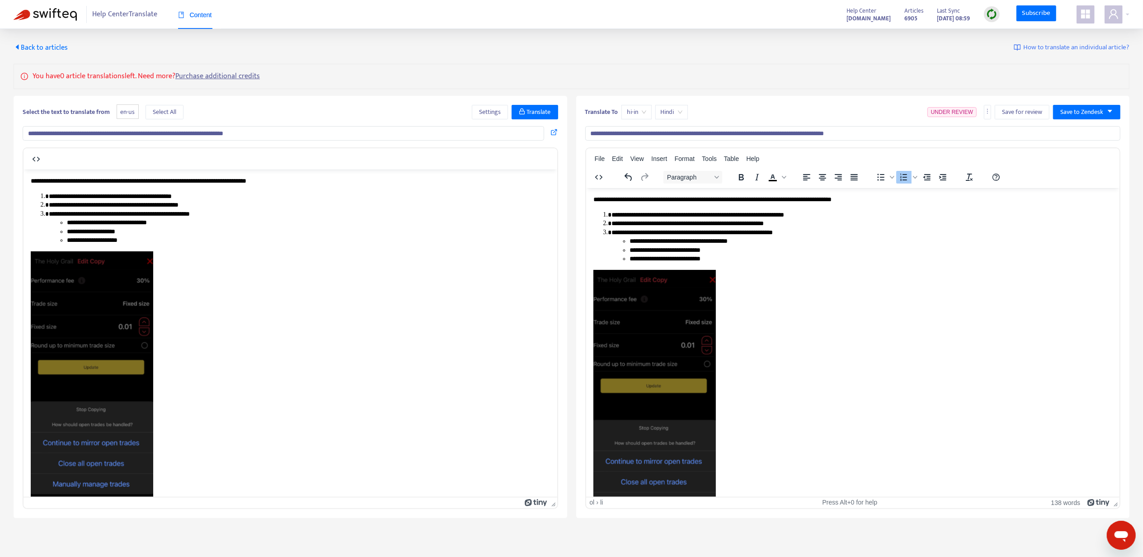
click at [747, 222] on li "**********" at bounding box center [857, 223] width 493 height 9
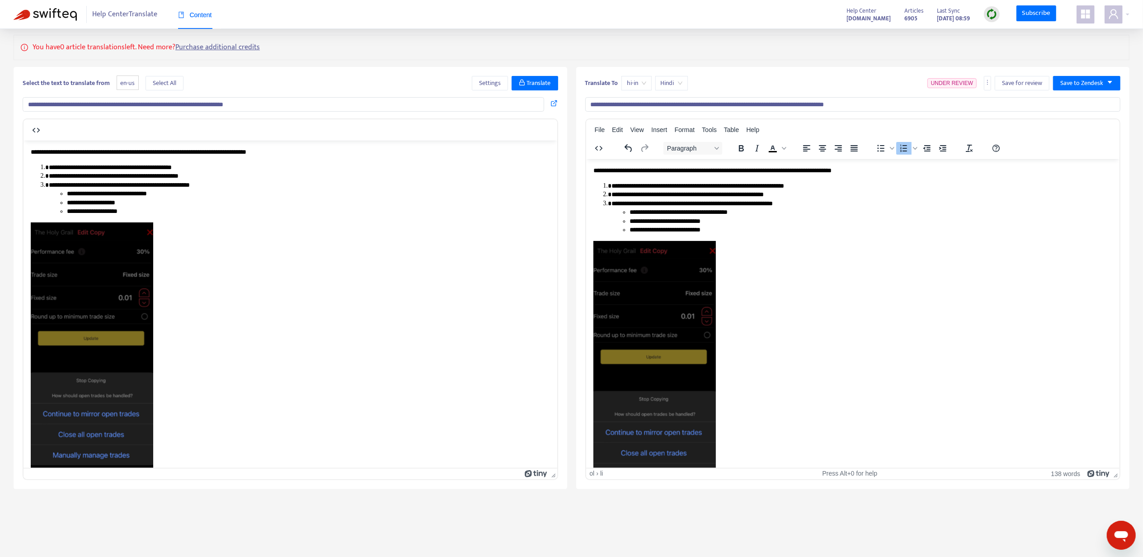
click at [1062, 94] on div "Translate To hi-in Hindi UNDER REVIEW Save for review Save to Zendesk" at bounding box center [853, 85] width 536 height 18
click at [1065, 87] on span "Save to Zendesk" at bounding box center [1082, 83] width 43 height 10
click at [1067, 99] on span "Publish" at bounding box center [1078, 102] width 34 height 10
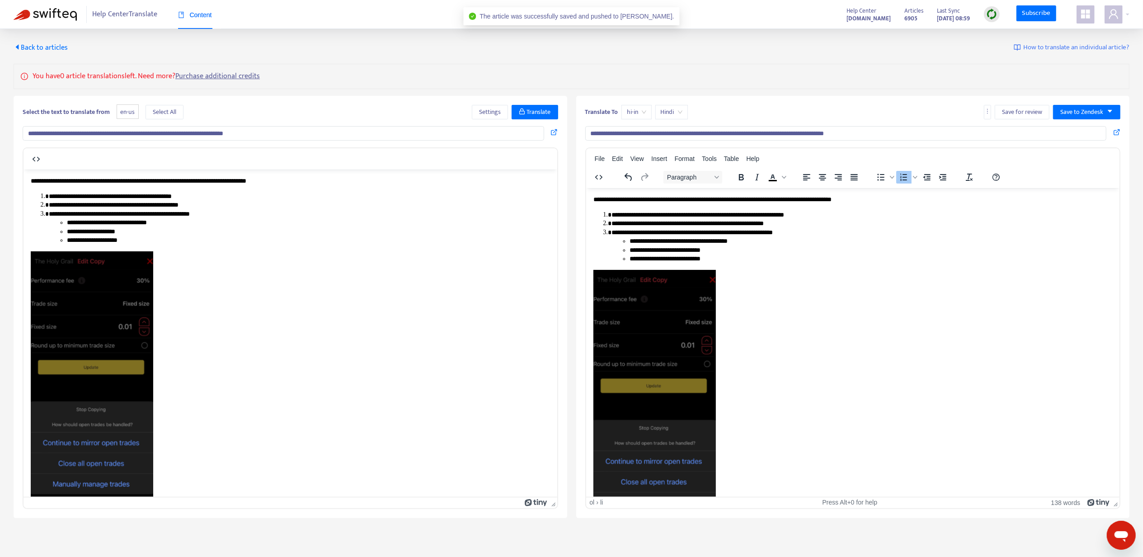
click at [55, 46] on span "Back to articles" at bounding box center [41, 48] width 54 height 12
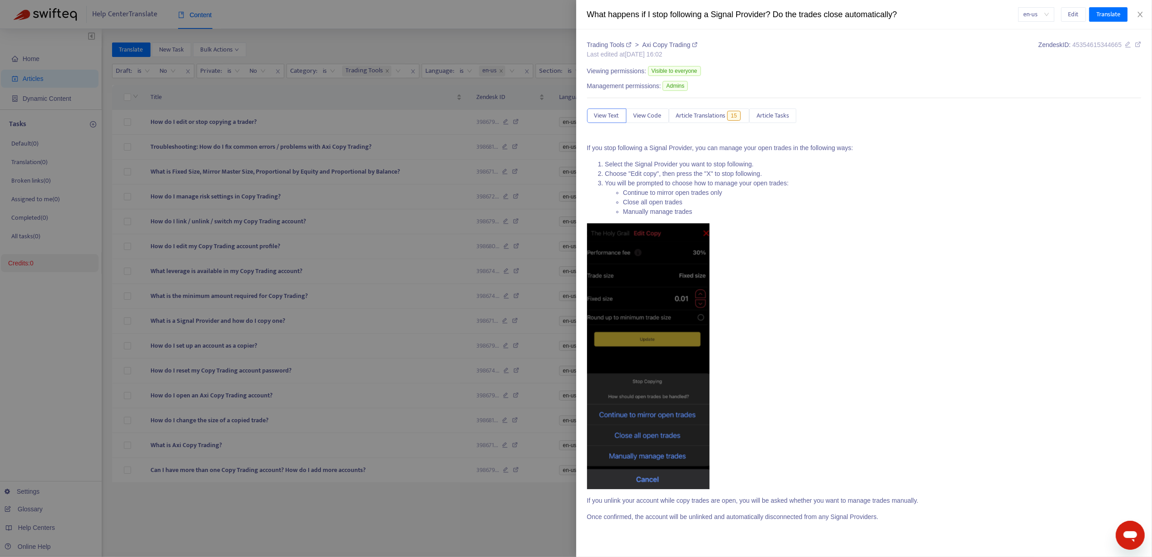
click at [500, 231] on div at bounding box center [576, 278] width 1152 height 557
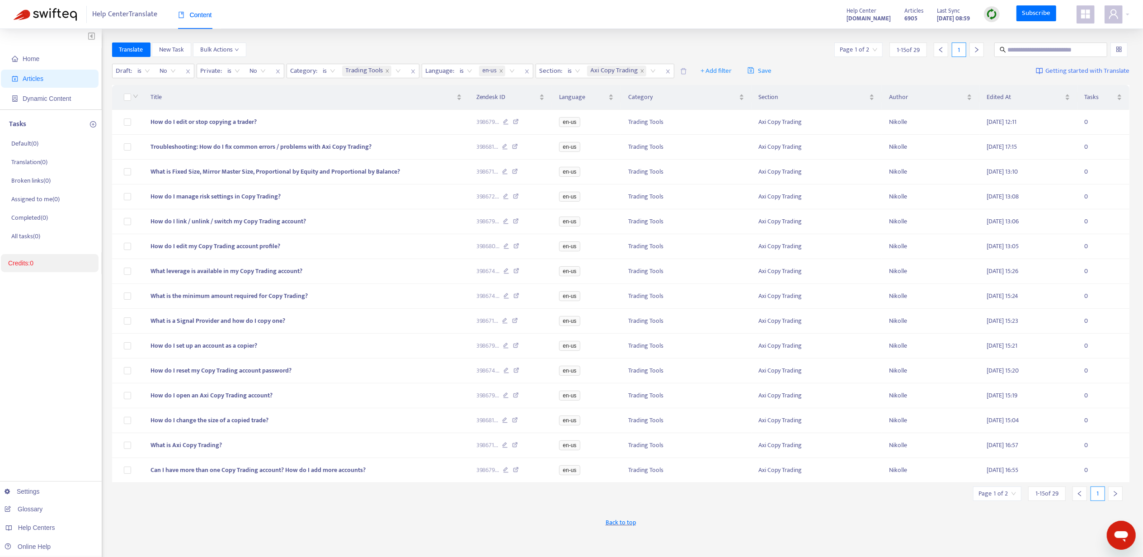
click at [973, 46] on div at bounding box center [977, 49] width 14 height 14
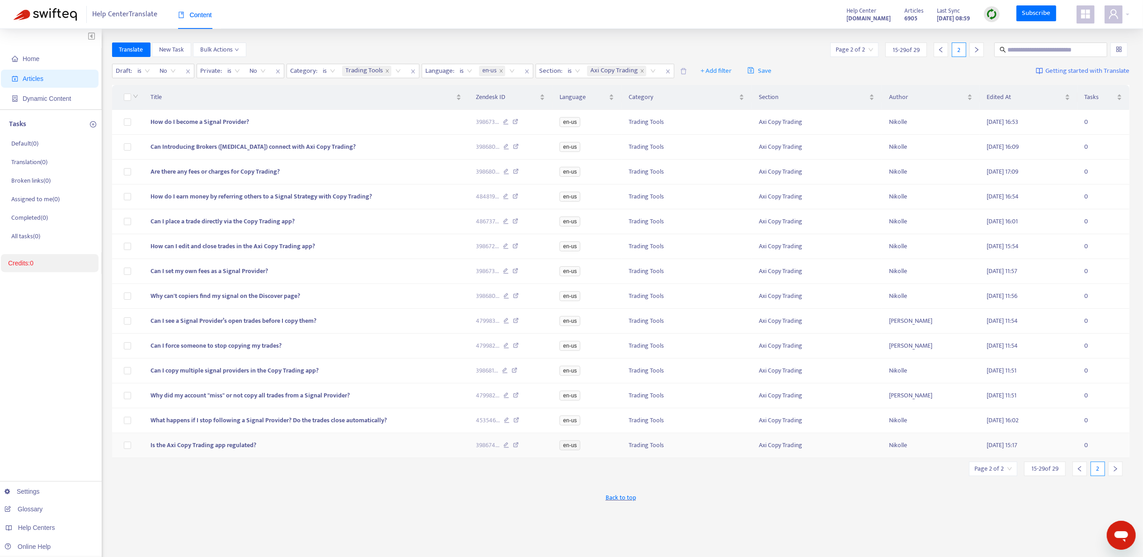
click at [194, 446] on td "Is the Axi Copy Trading app regulated?" at bounding box center [306, 445] width 326 height 25
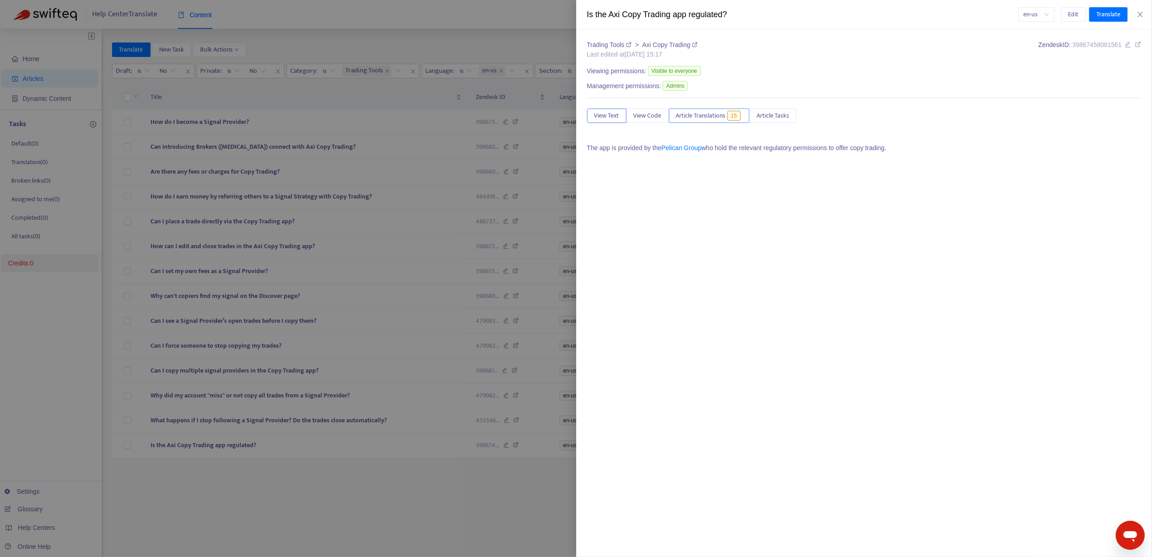
click at [724, 118] on span "Article Translations" at bounding box center [701, 116] width 50 height 10
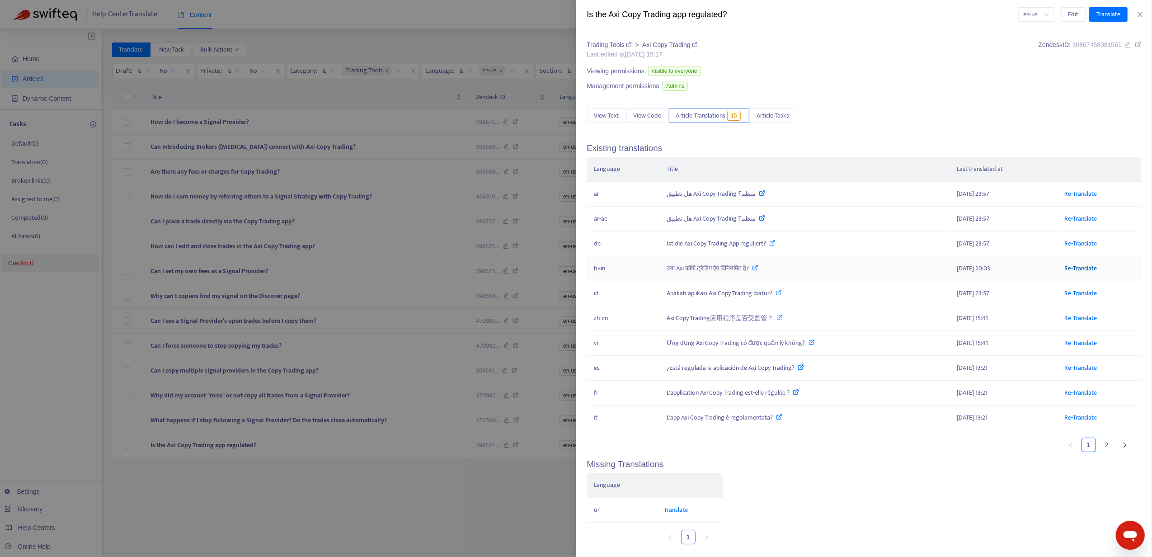
click at [1081, 270] on link "Re-Translate" at bounding box center [1081, 268] width 33 height 10
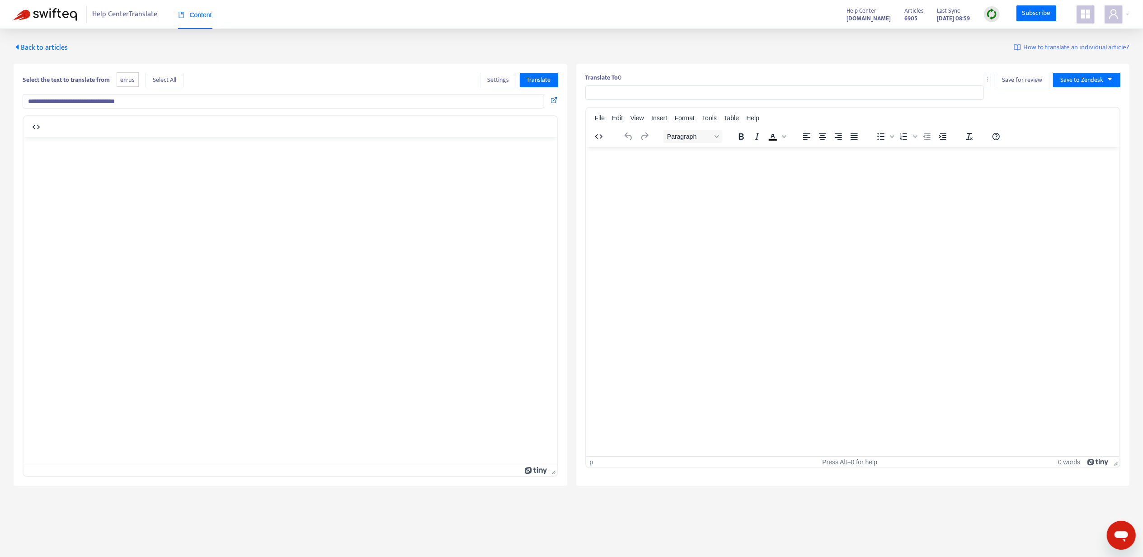
type input "**********"
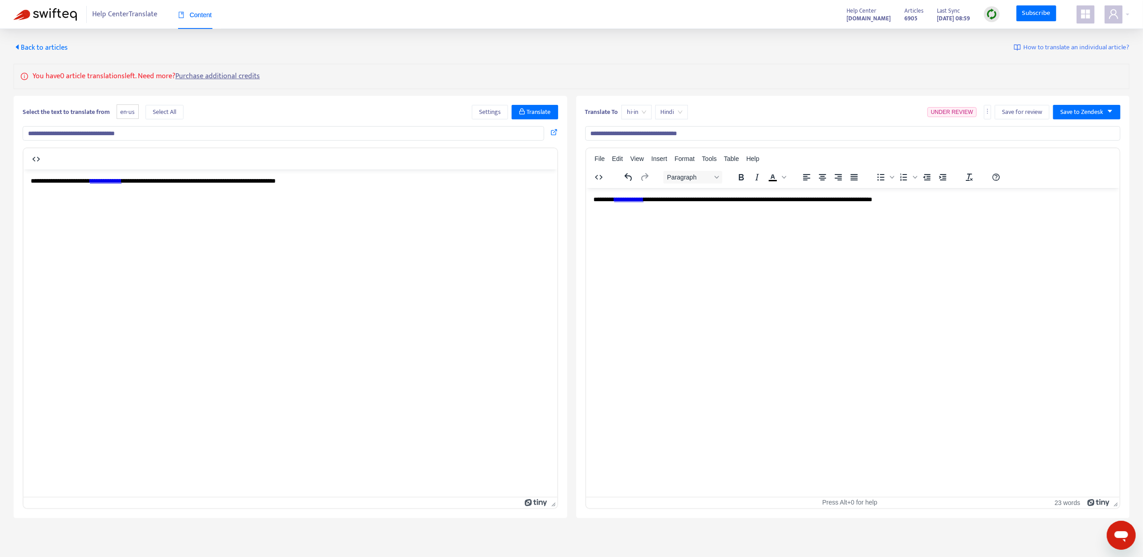
click at [643, 197] on link "**********" at bounding box center [628, 199] width 29 height 6
click at [655, 208] on icon at bounding box center [655, 207] width 8 height 8
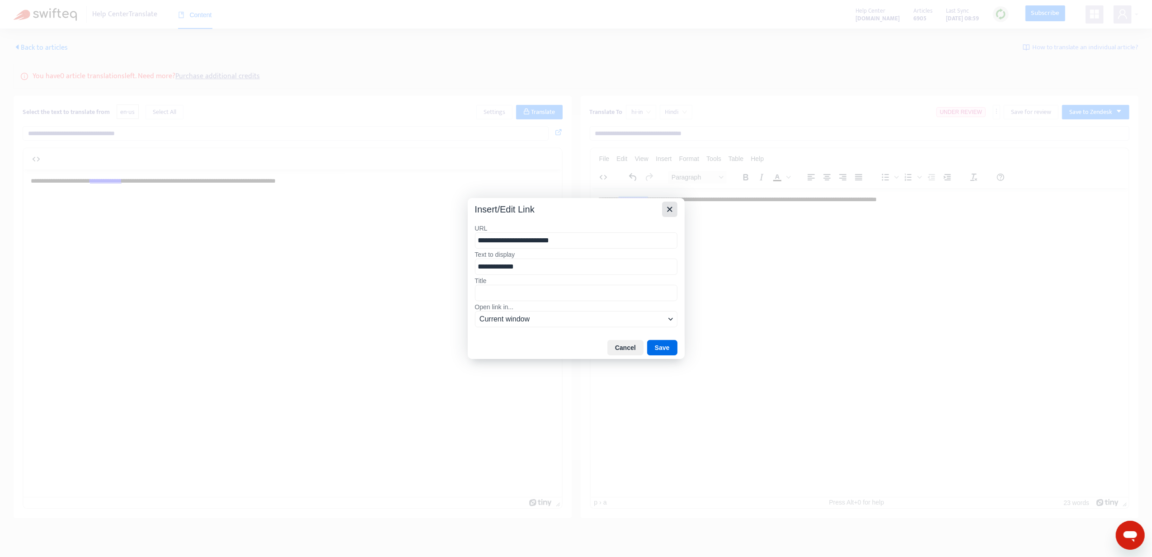
click at [673, 208] on icon "Close" at bounding box center [670, 209] width 11 height 11
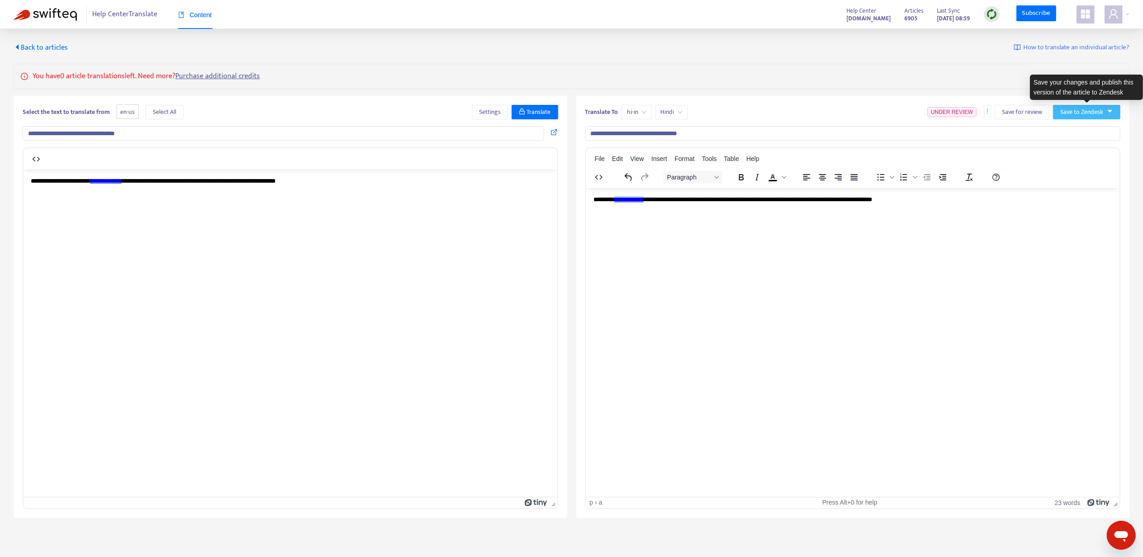
click at [1067, 111] on span "Save to Zendesk" at bounding box center [1082, 112] width 43 height 10
click at [1066, 130] on span "Publish" at bounding box center [1078, 131] width 34 height 10
click at [708, 45] on div "Back to articles How to translate an individual article?" at bounding box center [572, 47] width 1116 height 11
click at [50, 42] on span "Back to articles" at bounding box center [41, 48] width 54 height 12
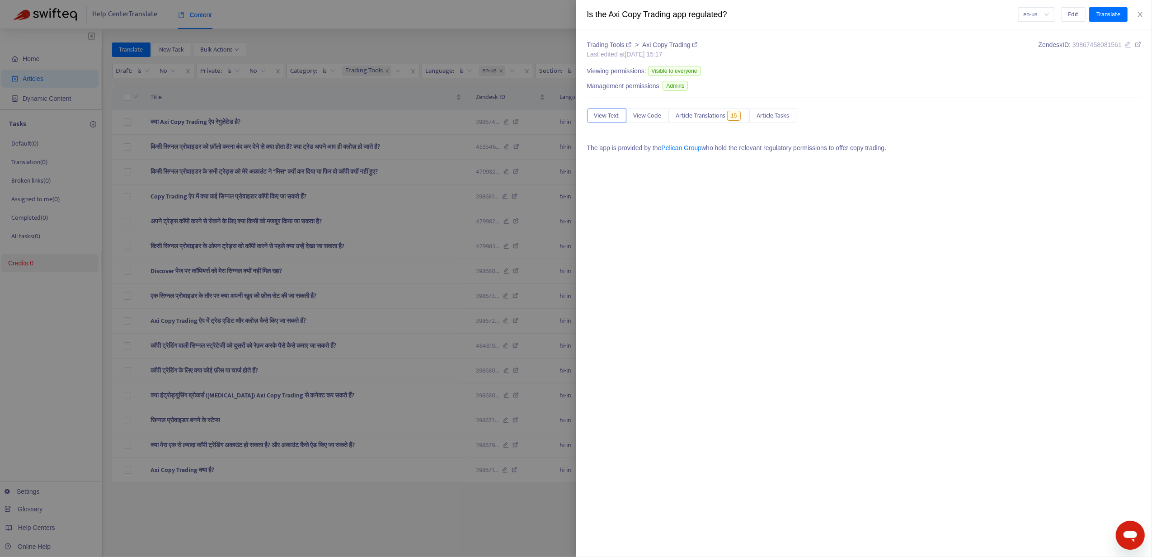
click at [514, 35] on div at bounding box center [576, 278] width 1152 height 557
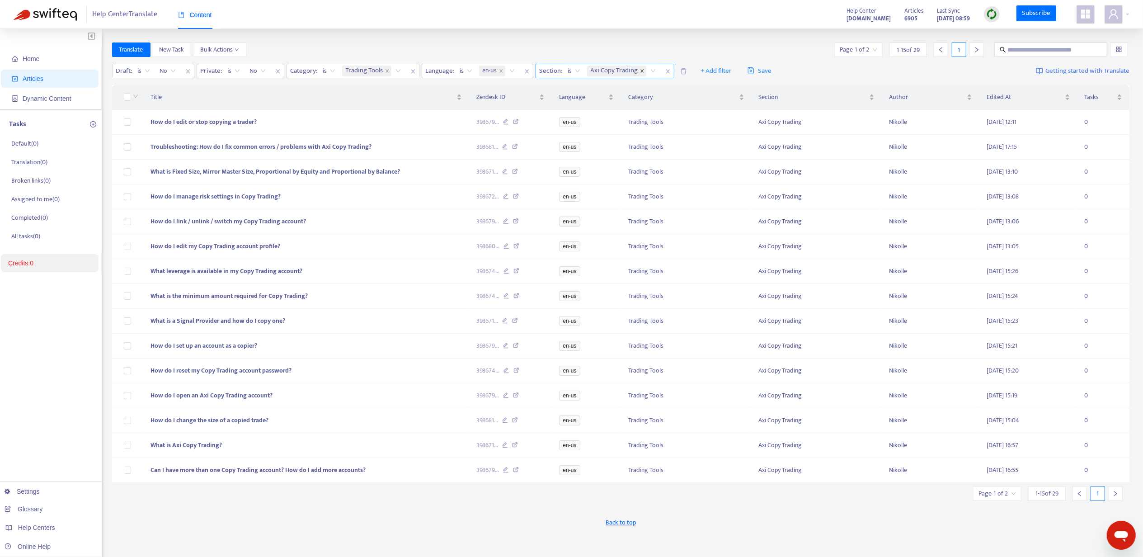
click at [643, 71] on icon "close" at bounding box center [642, 70] width 3 height 3
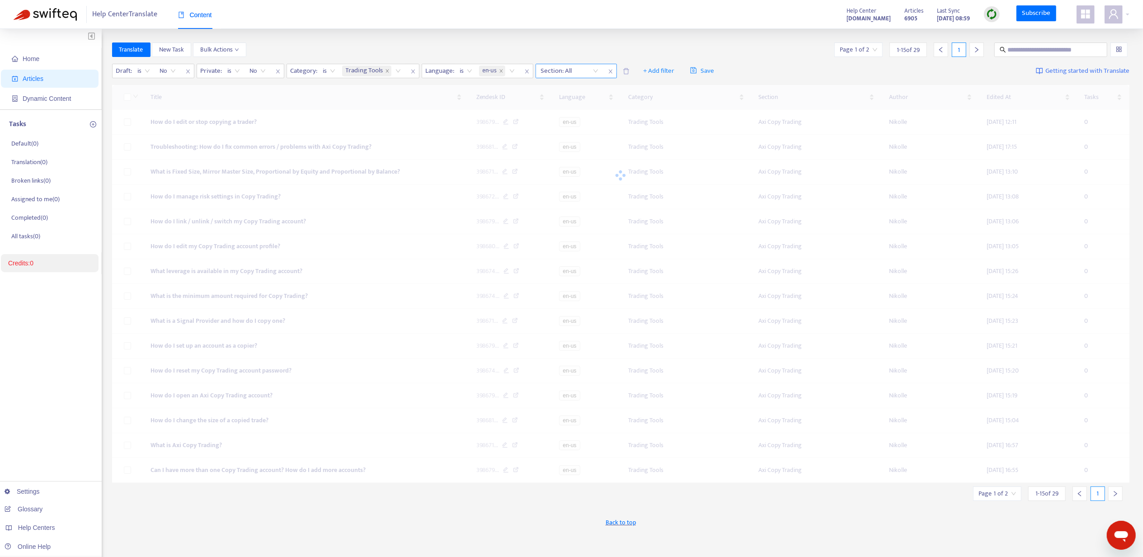
click at [577, 71] on div at bounding box center [565, 71] width 55 height 11
paste input "**********"
type input "**********"
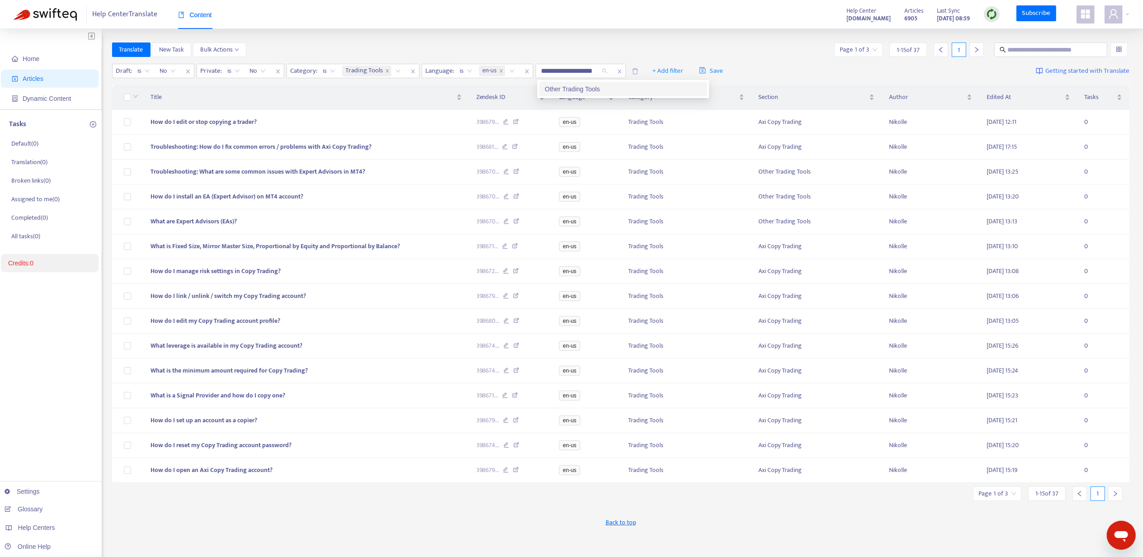
click at [575, 82] on div "Other Trading Tools" at bounding box center [623, 89] width 168 height 14
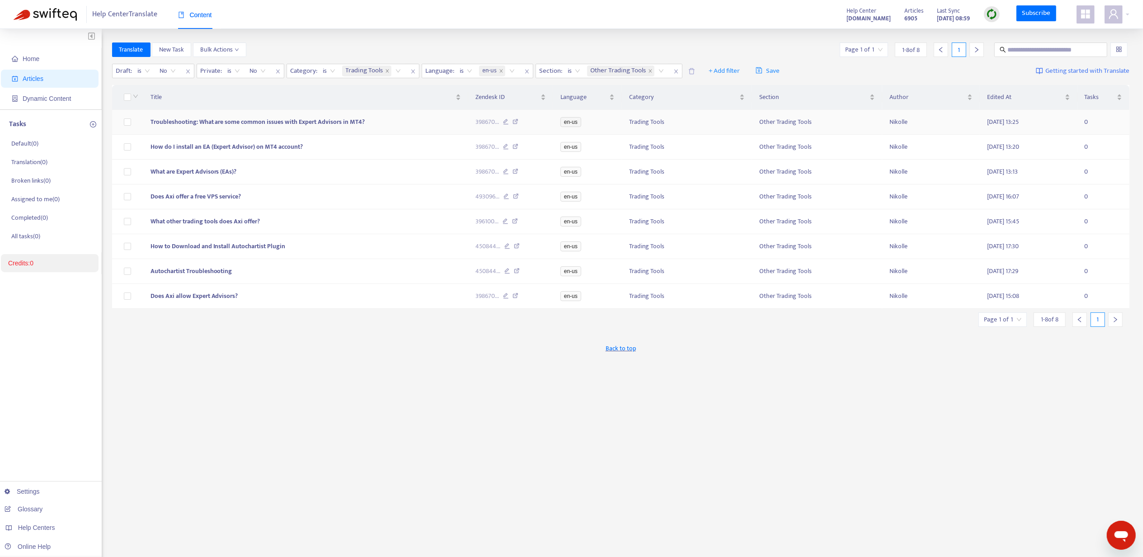
click at [275, 118] on span "Troubleshooting: What are some common issues with Expert Advisors in MT4?" at bounding box center [258, 122] width 215 height 10
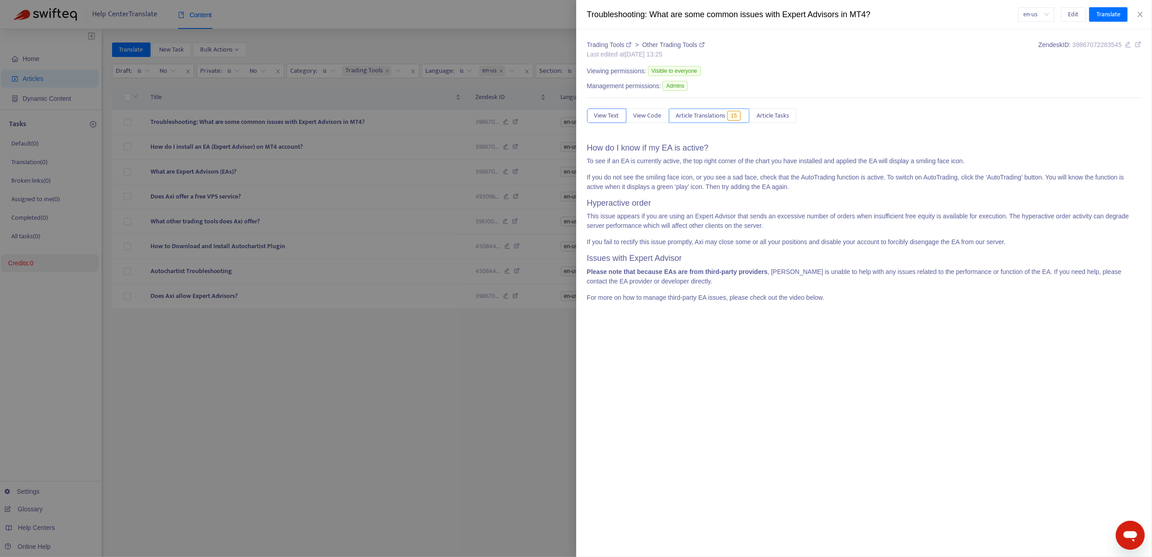
click at [694, 113] on span "Article Translations" at bounding box center [701, 116] width 50 height 10
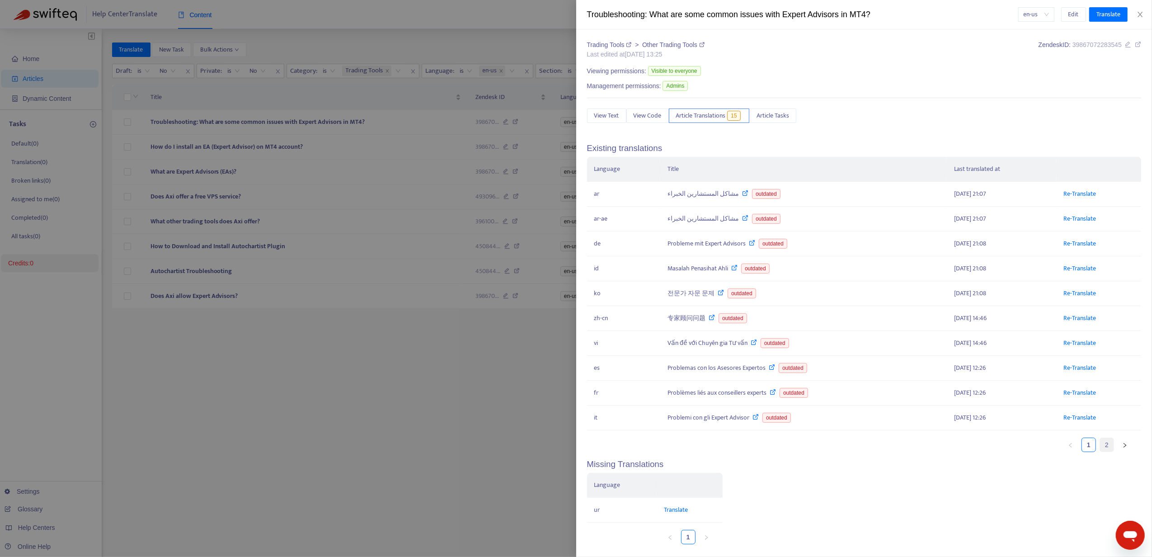
click at [1101, 449] on link "2" at bounding box center [1107, 445] width 14 height 14
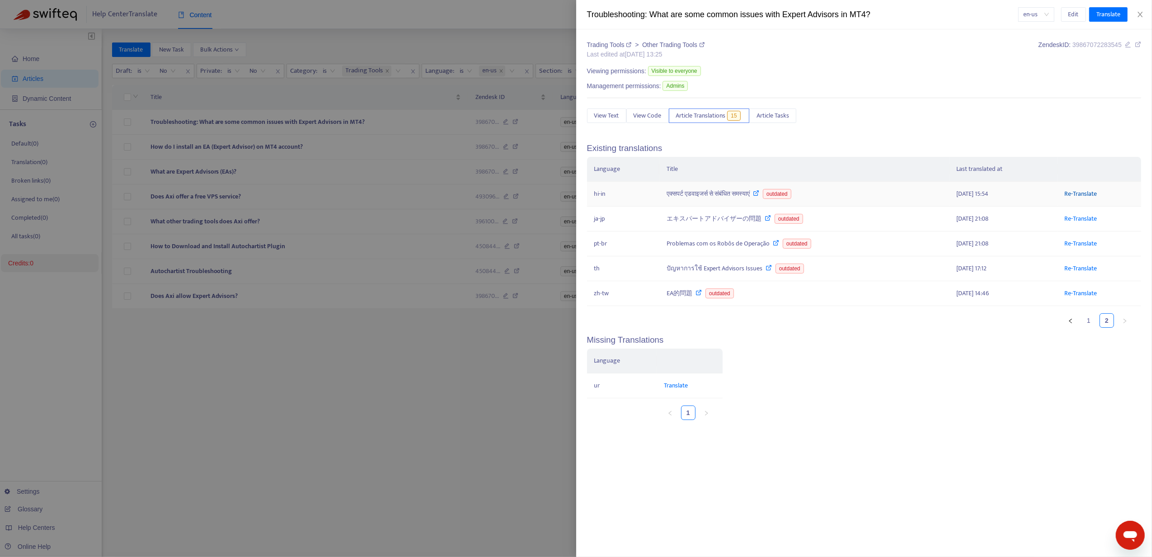
click at [1087, 194] on link "Re-Translate" at bounding box center [1081, 194] width 33 height 10
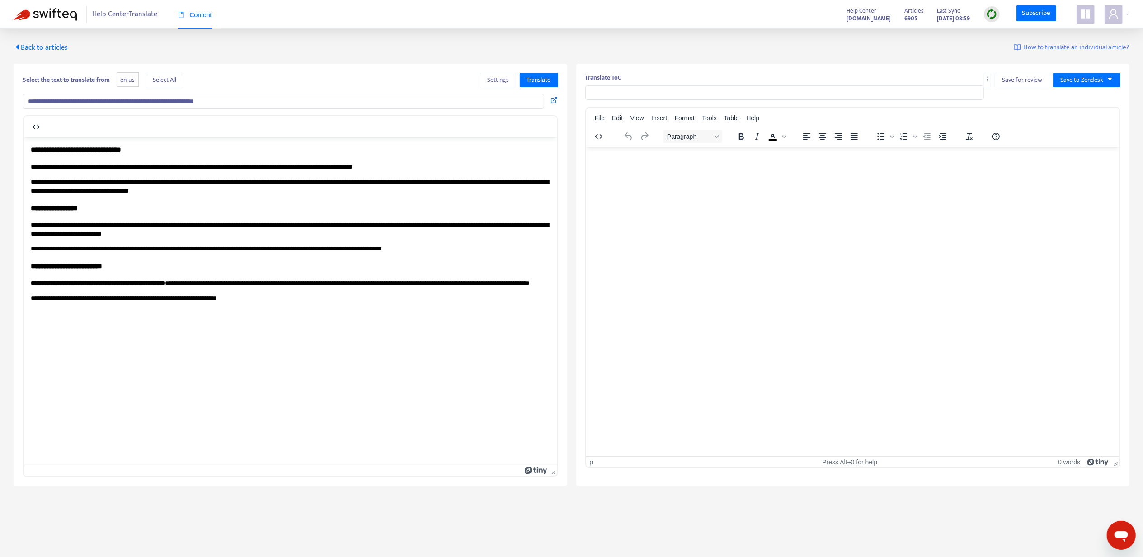
type input "**********"
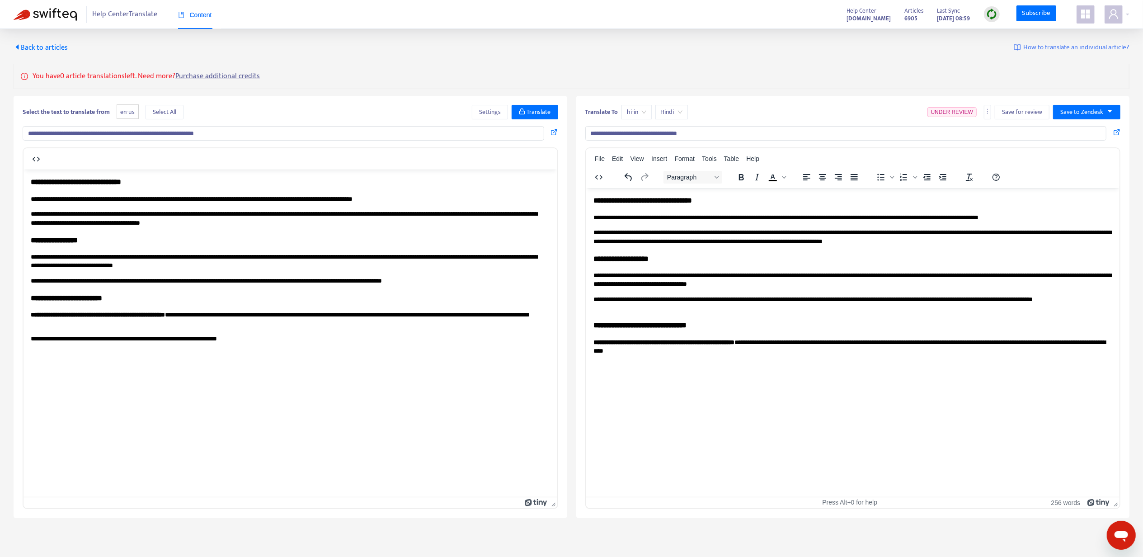
click at [47, 49] on span "Back to articles" at bounding box center [41, 48] width 54 height 12
